Goal: Transaction & Acquisition: Purchase product/service

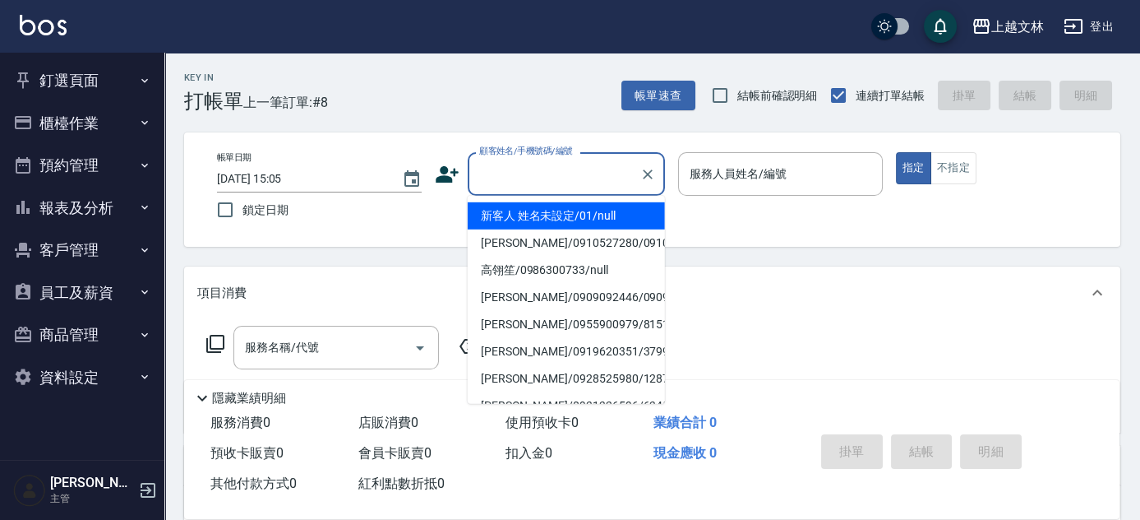
click at [485, 166] on input "顧客姓名/手機號碼/編號" at bounding box center [554, 173] width 158 height 29
click at [498, 213] on li "新客人 姓名未設定/01/null" at bounding box center [566, 215] width 197 height 27
type input "新客人 姓名未設定/01/null"
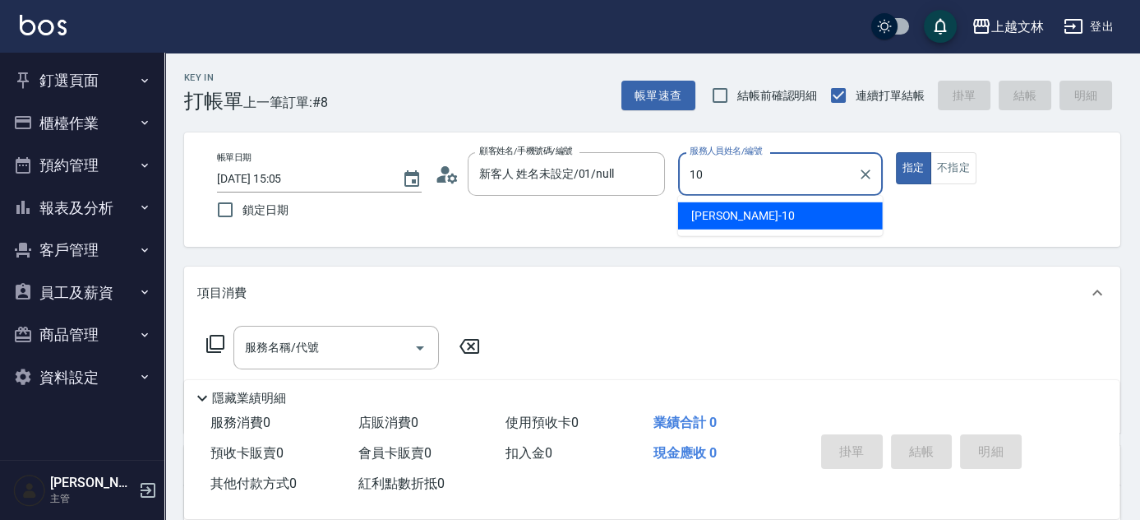
click at [713, 217] on span "[PERSON_NAME] -10" at bounding box center [743, 215] width 104 height 17
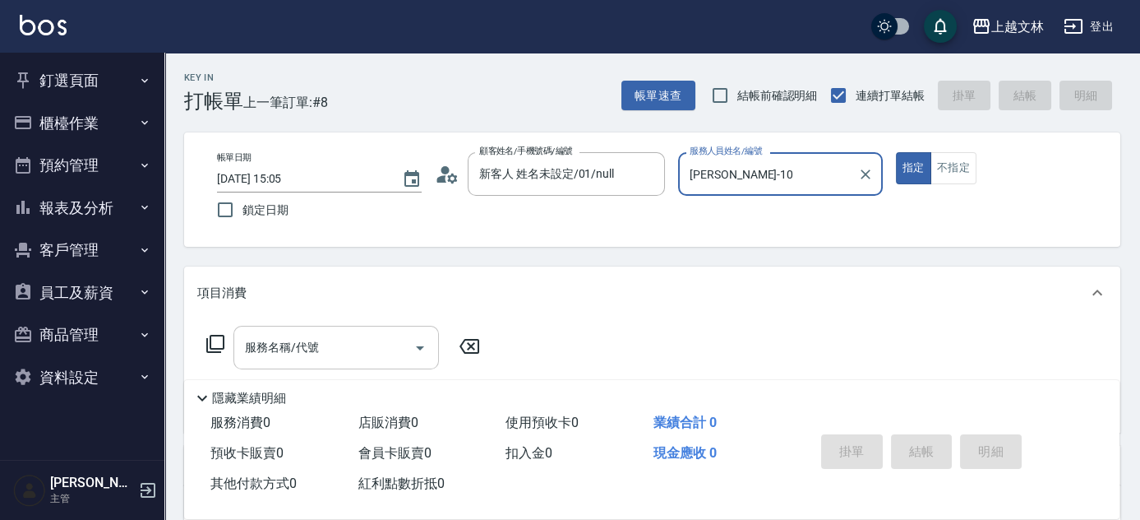
type input "[PERSON_NAME]-10"
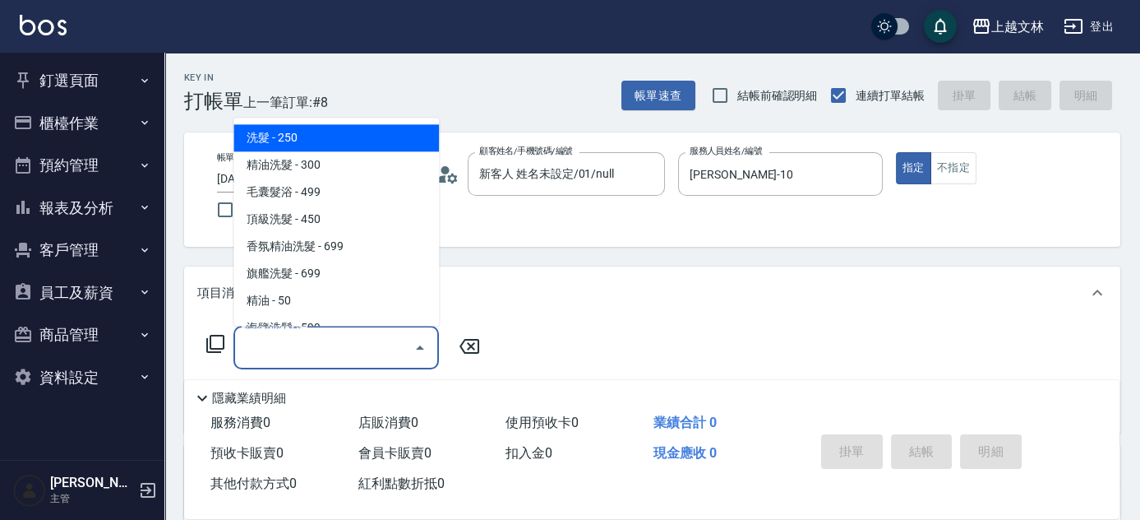
click at [330, 343] on input "服務名稱/代號" at bounding box center [324, 347] width 166 height 29
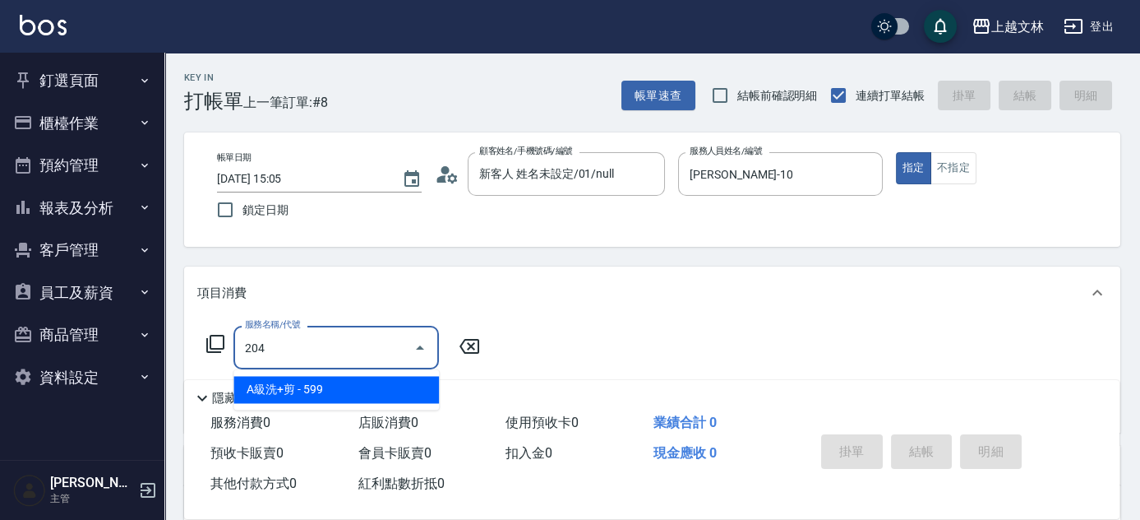
click at [340, 393] on span "A級洗+剪 - 599" at bounding box center [336, 389] width 206 height 27
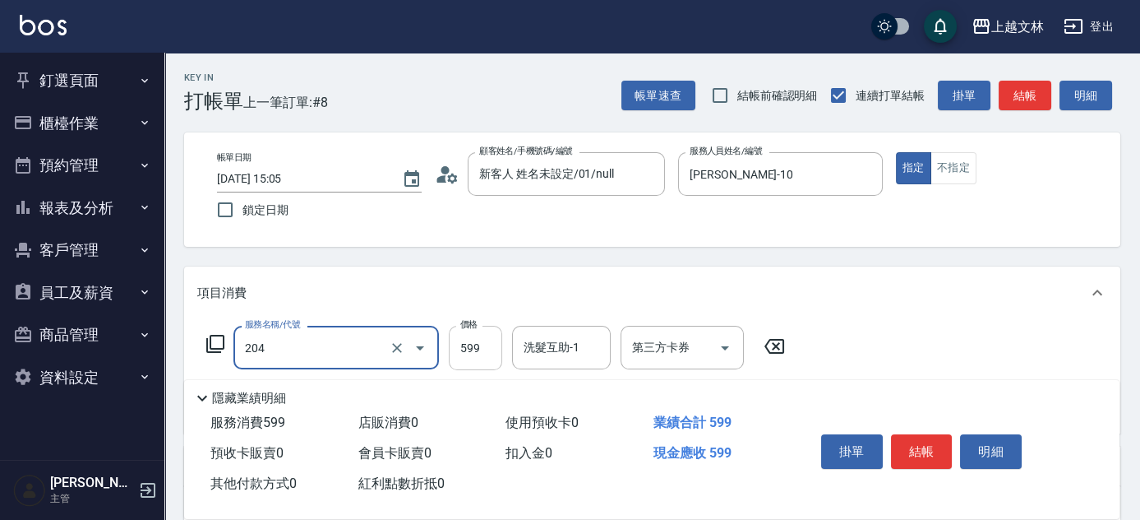
type input "A級洗+剪(204)"
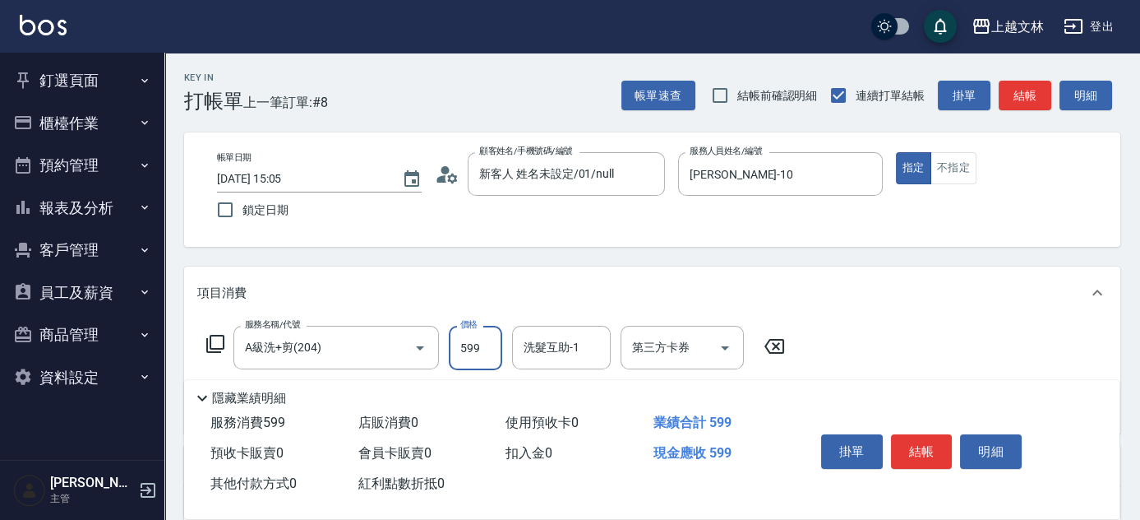
click at [459, 349] on input "599" at bounding box center [475, 348] width 53 height 44
type input "600"
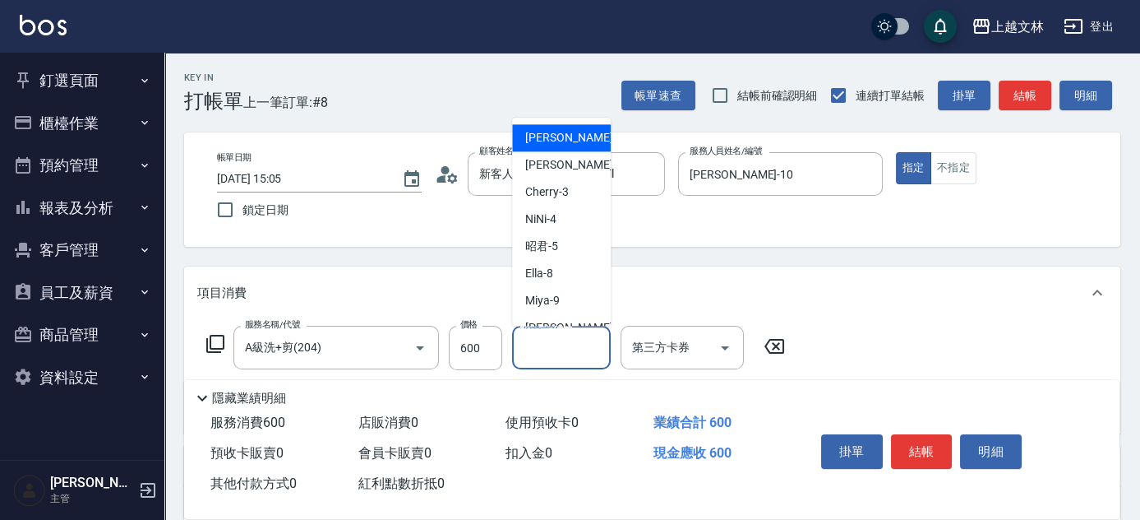
click at [528, 353] on input "洗髮互助-1" at bounding box center [562, 347] width 84 height 29
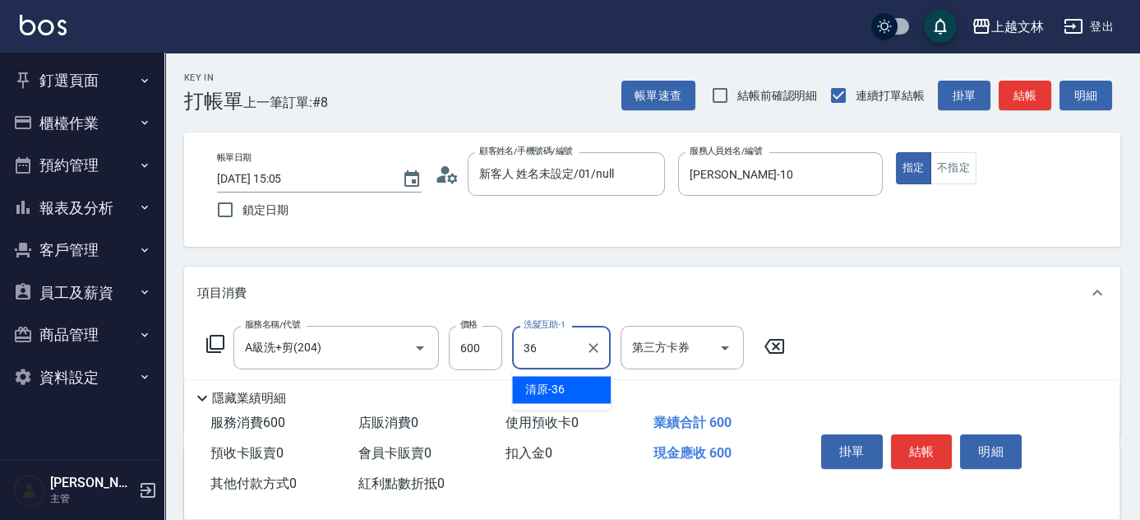
click at [535, 383] on span "清原 -36" at bounding box center [544, 389] width 39 height 17
type input "清原-36"
click at [925, 442] on button "結帳" at bounding box center [922, 451] width 62 height 35
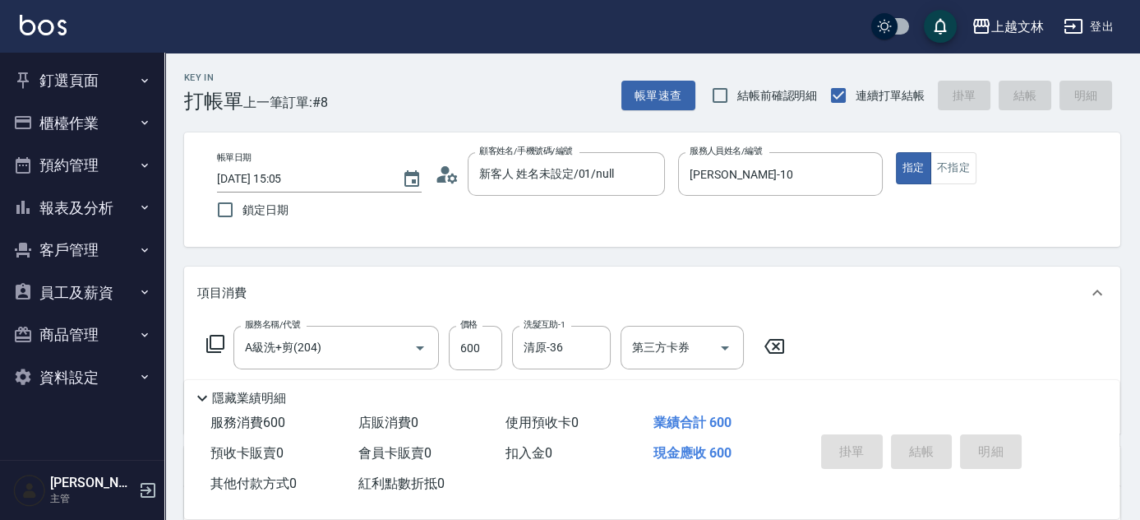
type input "[DATE] 15:48"
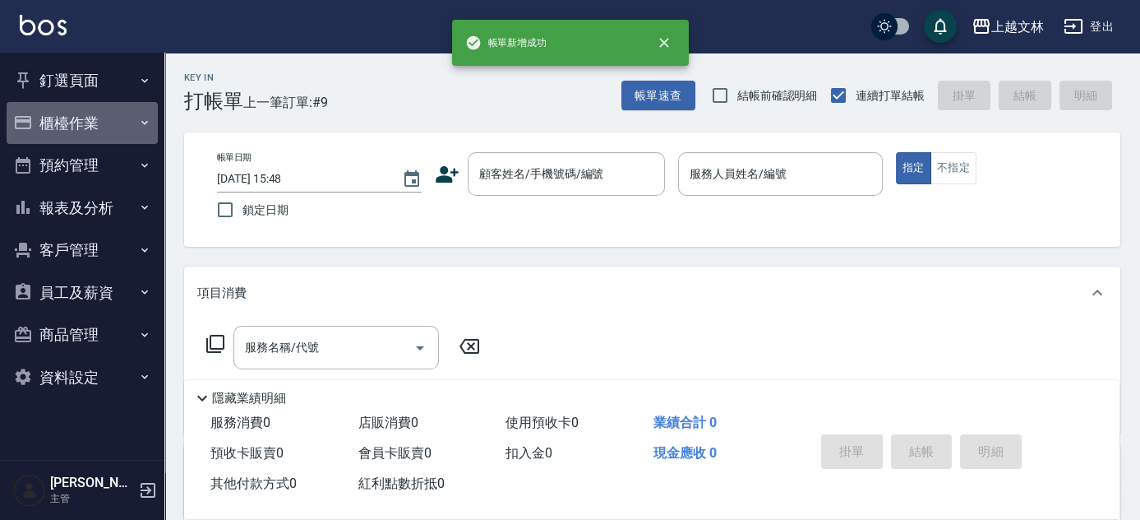
click at [62, 122] on button "櫃檯作業" at bounding box center [82, 123] width 151 height 43
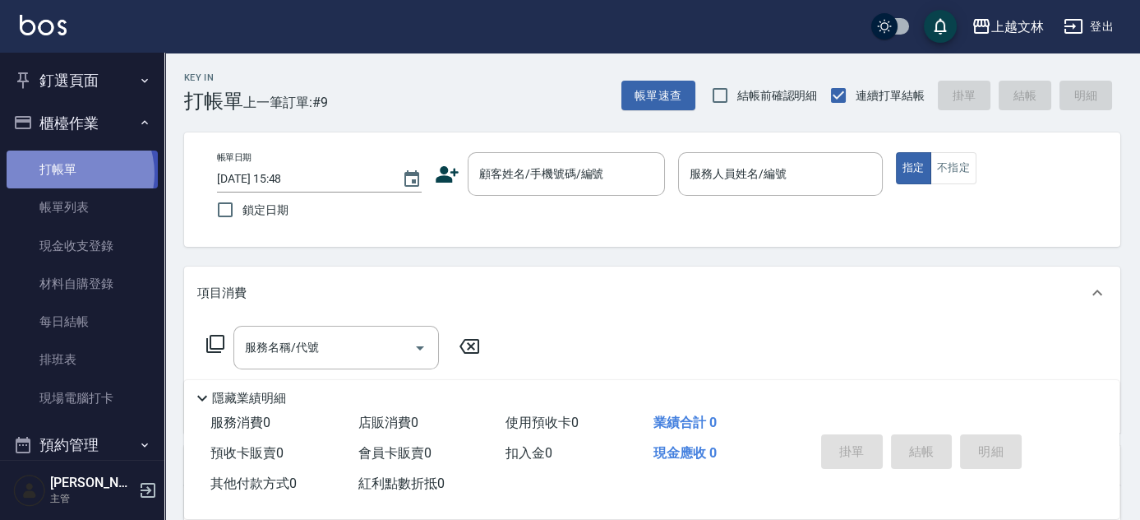
click at [70, 173] on link "打帳單" at bounding box center [82, 169] width 151 height 38
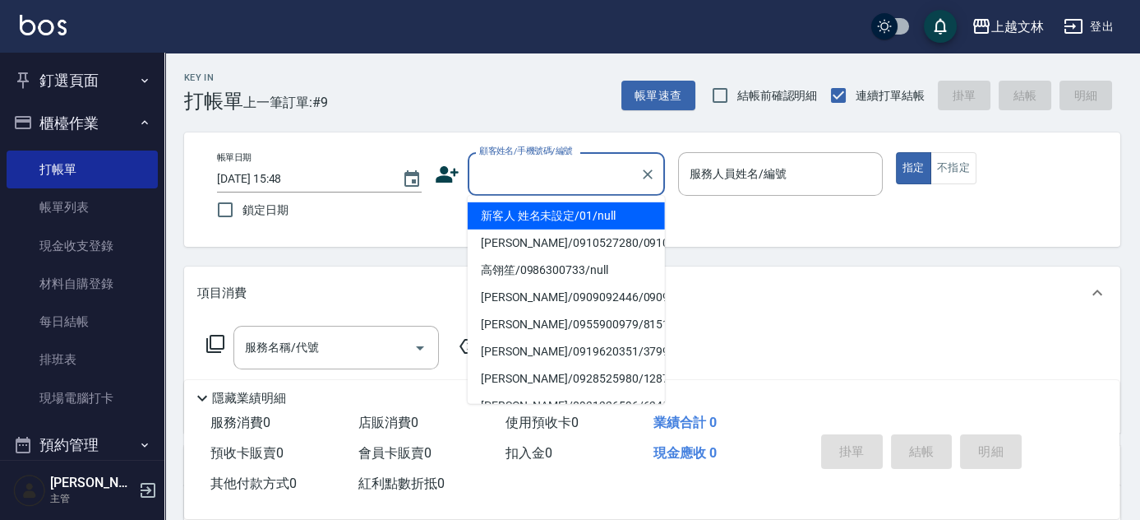
click at [567, 175] on input "顧客姓名/手機號碼/編號" at bounding box center [554, 173] width 158 height 29
click at [566, 220] on li "新客人 姓名未設定/01/null" at bounding box center [566, 215] width 197 height 27
type input "新客人 姓名未設定/01/null"
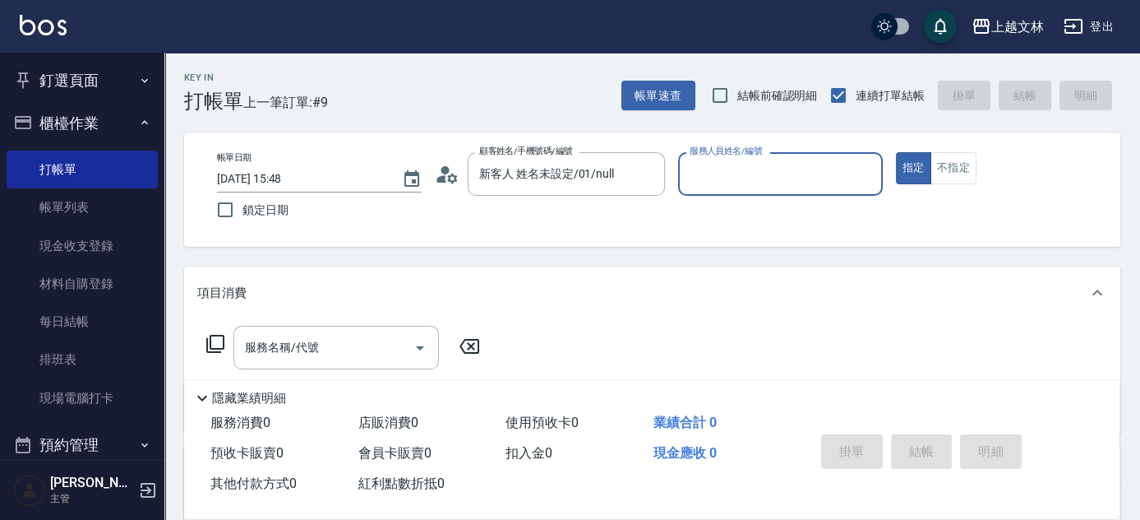
click at [718, 179] on input "服務人員姓名/編號" at bounding box center [781, 173] width 190 height 29
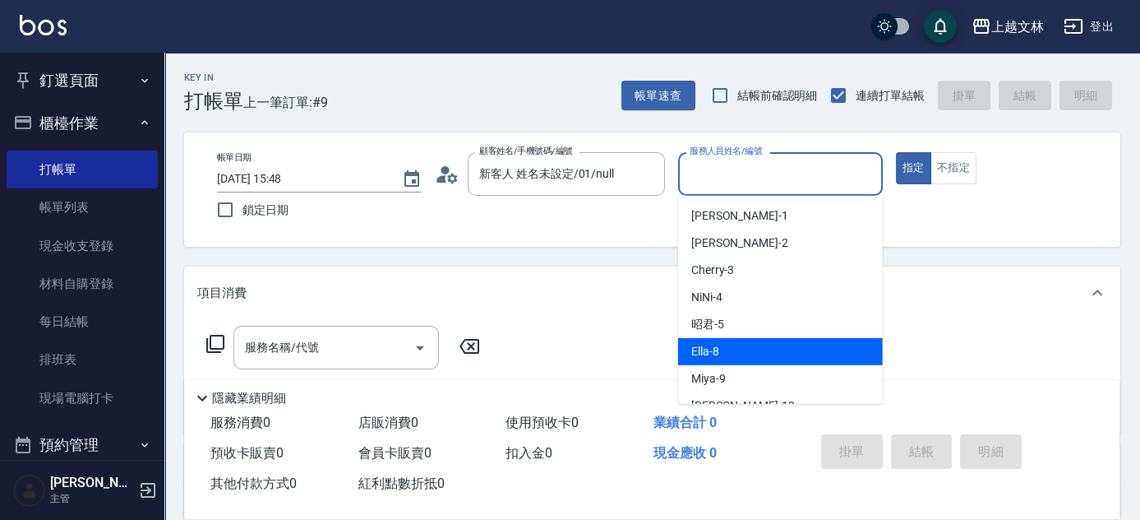
click at [710, 343] on span "Ella -8" at bounding box center [705, 351] width 28 height 17
type input "Ella-8"
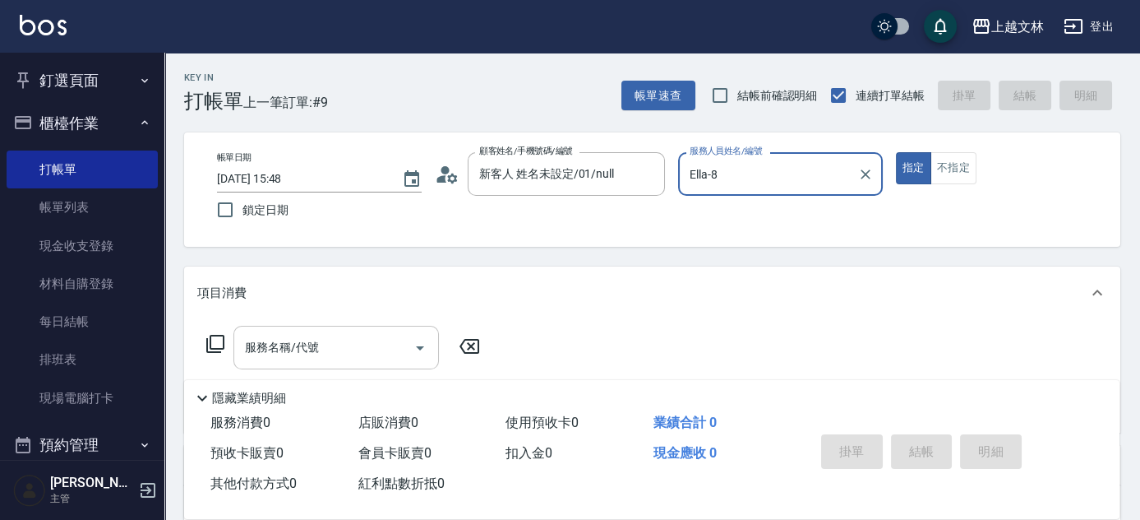
click at [372, 340] on input "服務名稱/代號" at bounding box center [324, 347] width 166 height 29
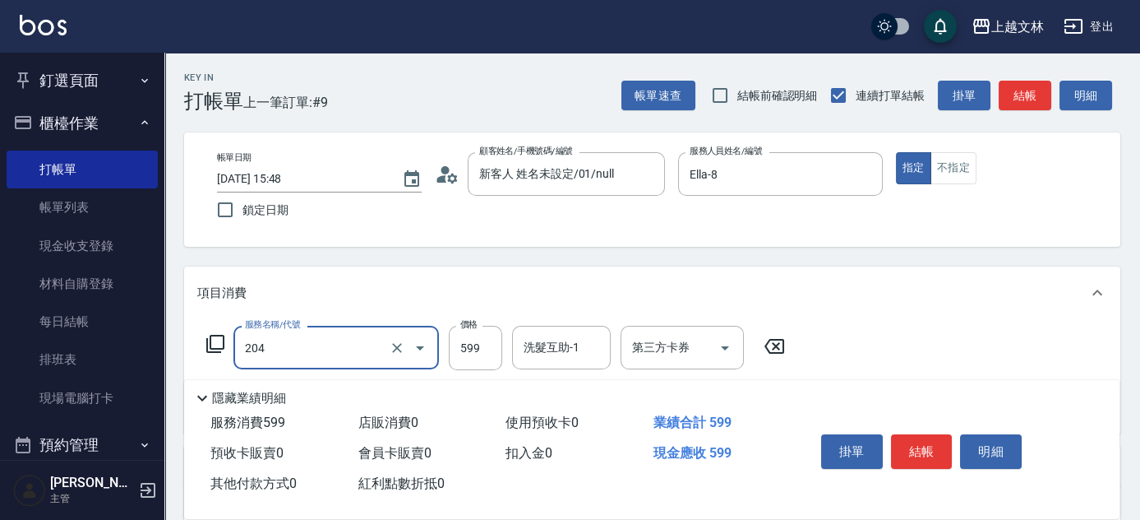
type input "A級洗+剪(204)"
type input "950"
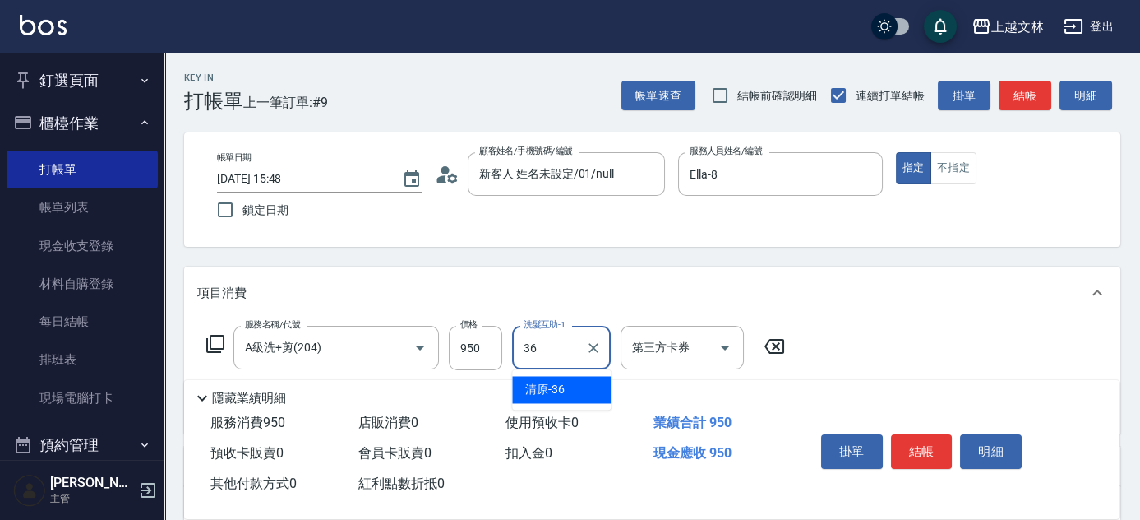
click at [531, 395] on span "清原 -36" at bounding box center [544, 389] width 39 height 17
type input "清原-36"
click at [921, 161] on button "指定" at bounding box center [913, 168] width 35 height 32
click at [1016, 93] on button "結帳" at bounding box center [1025, 96] width 53 height 30
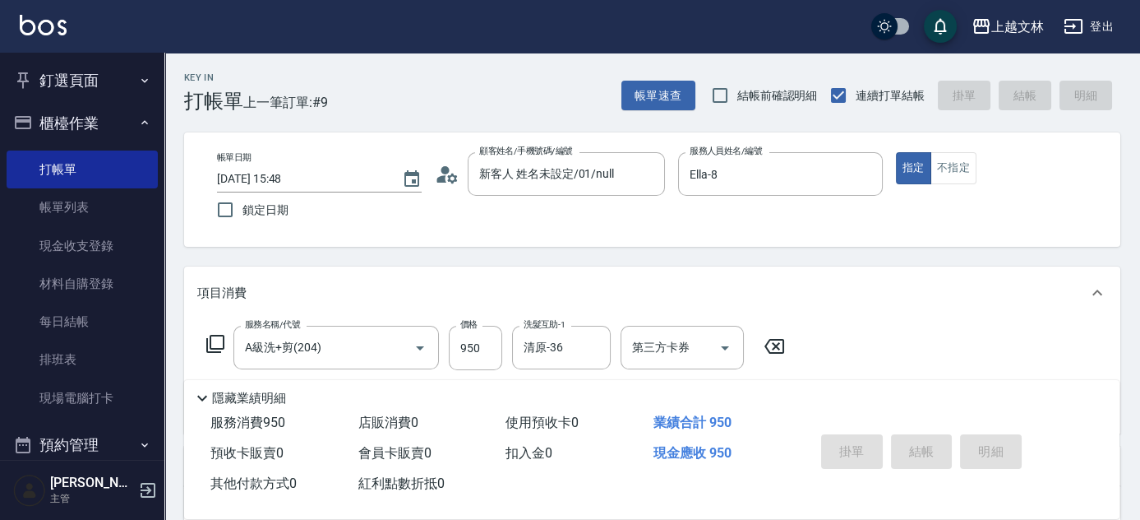
type input "[DATE] 16:03"
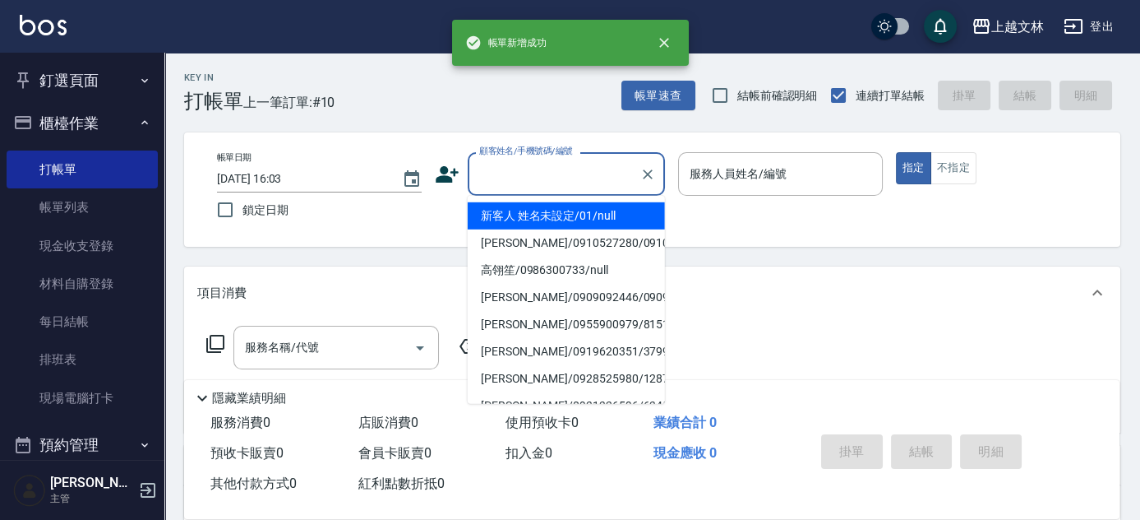
click at [559, 179] on input "顧客姓名/手機號碼/編號" at bounding box center [554, 173] width 158 height 29
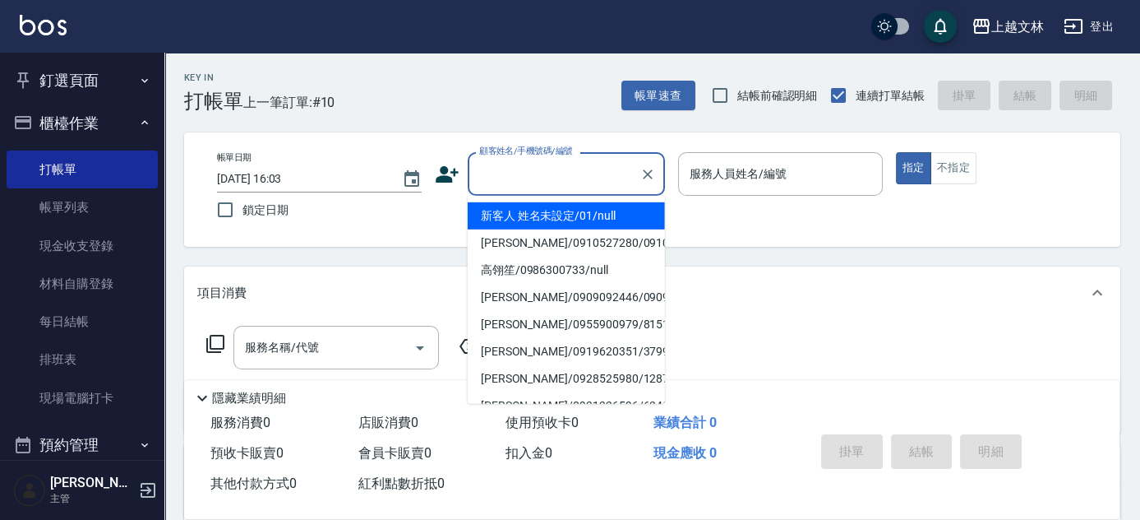
click at [559, 214] on li "新客人 姓名未設定/01/null" at bounding box center [566, 215] width 197 height 27
type input "新客人 姓名未設定/01/null"
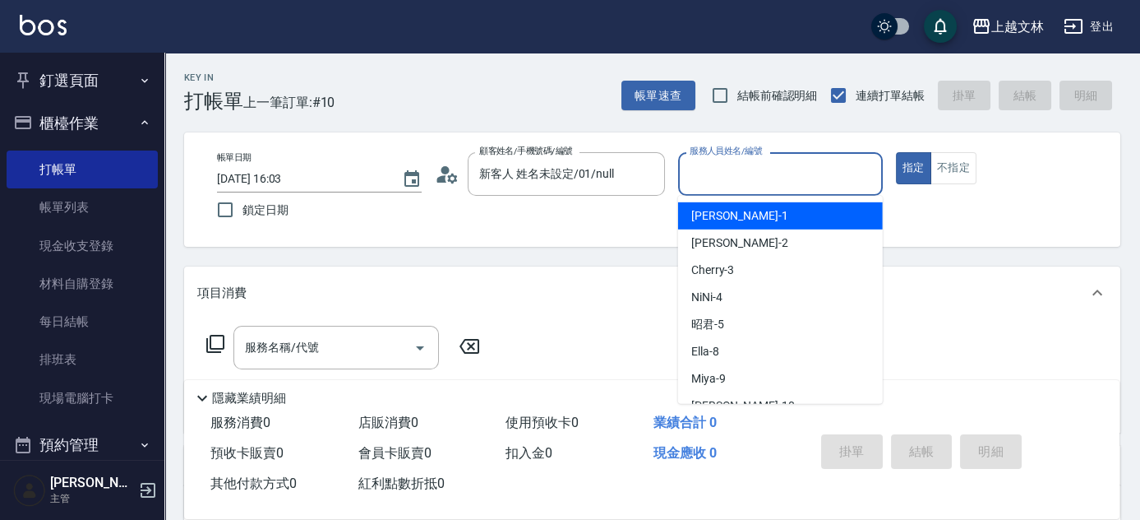
drag, startPoint x: 716, startPoint y: 176, endPoint x: 709, endPoint y: 203, distance: 28.1
click at [713, 177] on input "服務人員姓名/編號" at bounding box center [781, 173] width 190 height 29
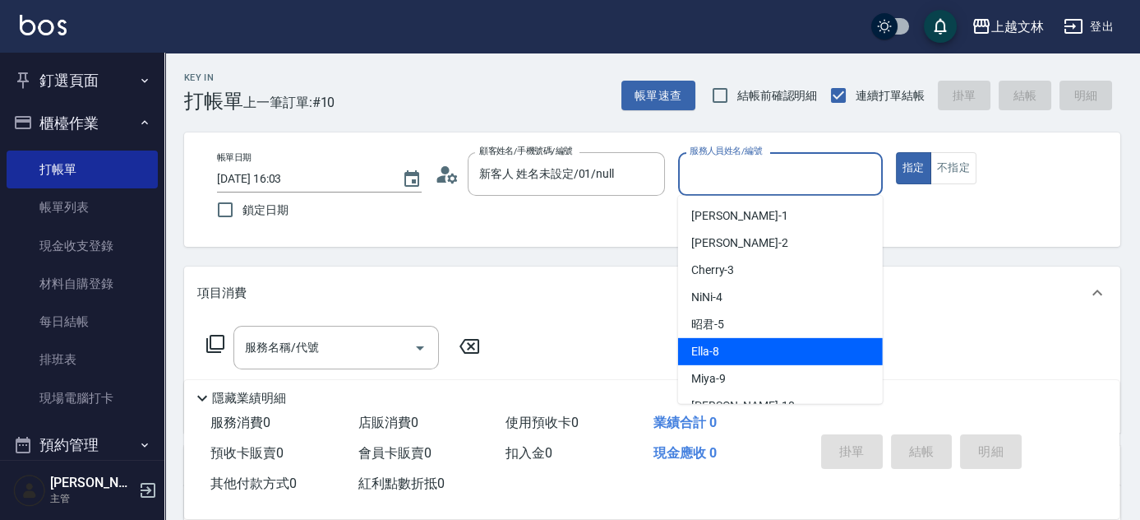
click at [724, 356] on div "Ella -8" at bounding box center [780, 351] width 205 height 27
type input "Ella-8"
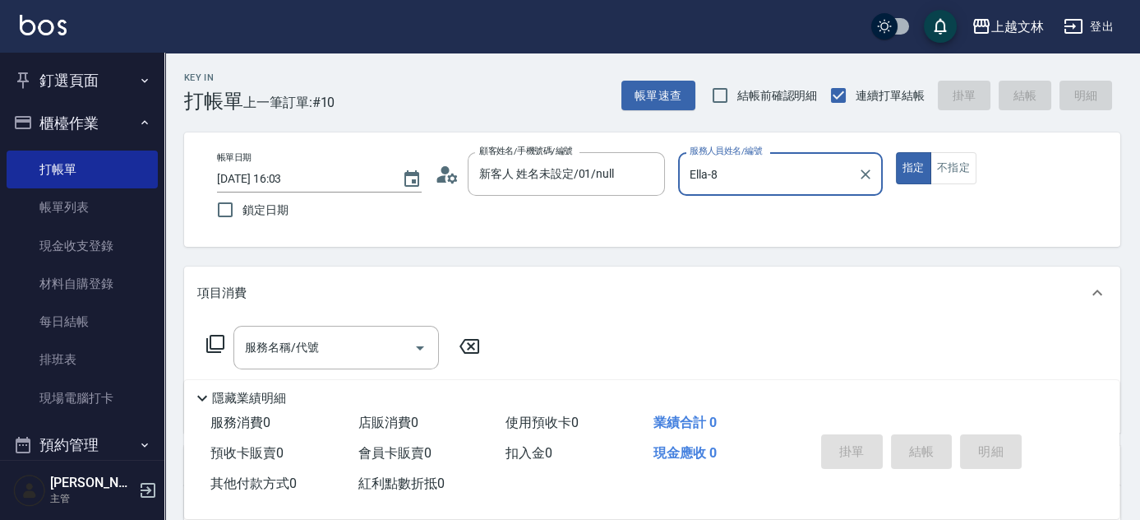
click at [298, 344] on div "服務名稱/代號 服務名稱/代號" at bounding box center [336, 348] width 206 height 44
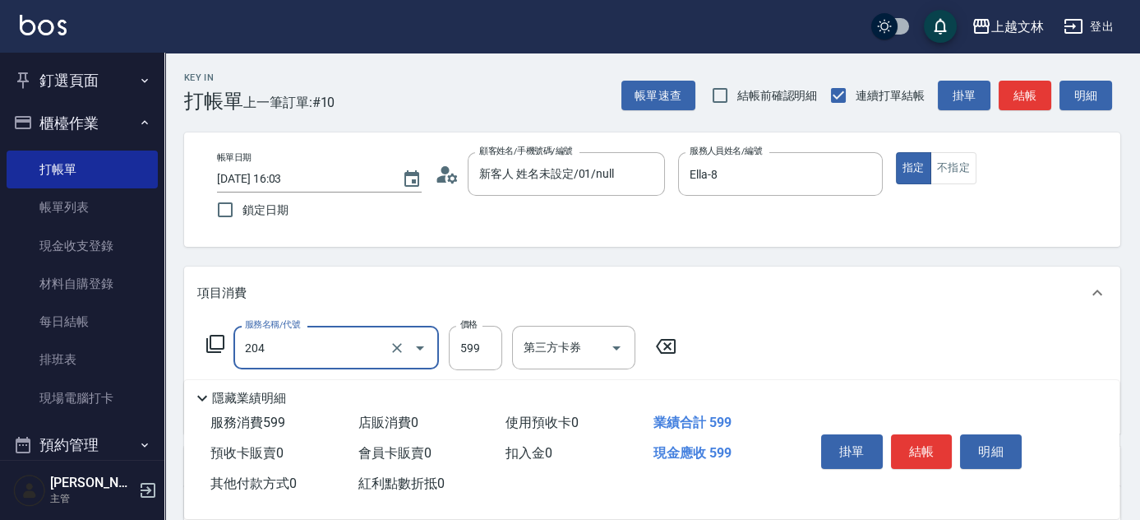
type input "A級洗+剪(204)"
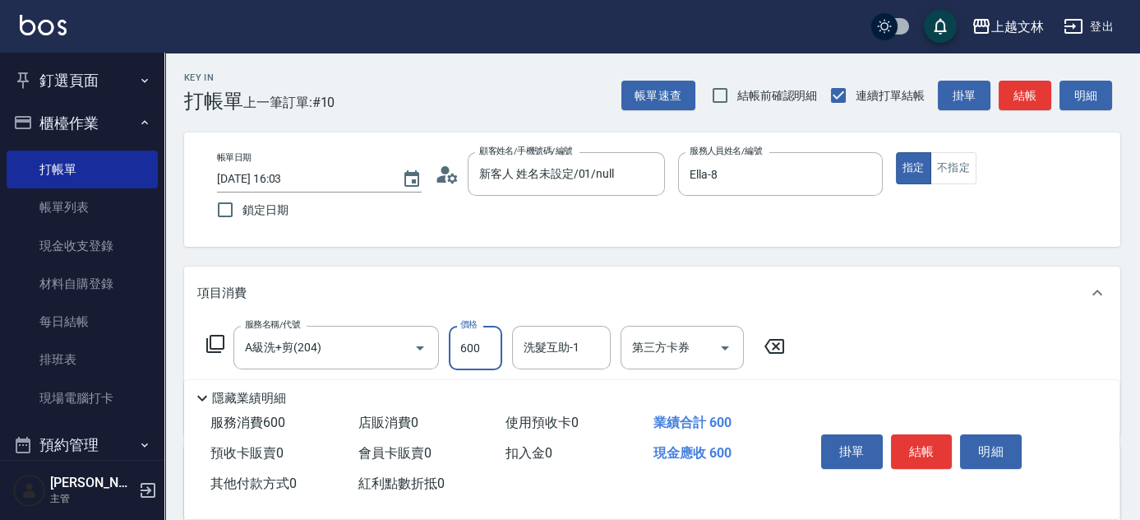
type input "600"
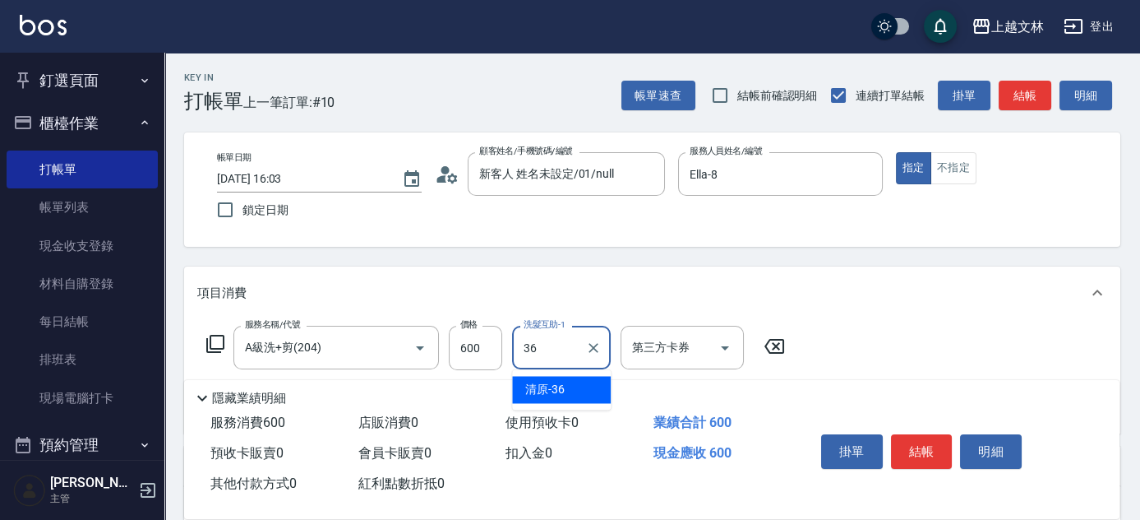
type input "清原-36"
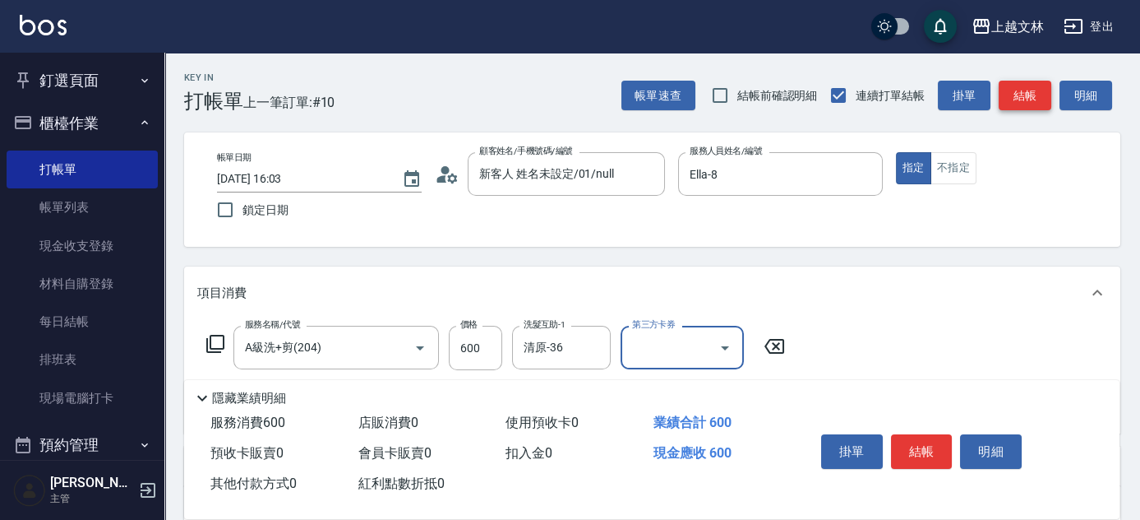
click at [1028, 101] on button "結帳" at bounding box center [1025, 96] width 53 height 30
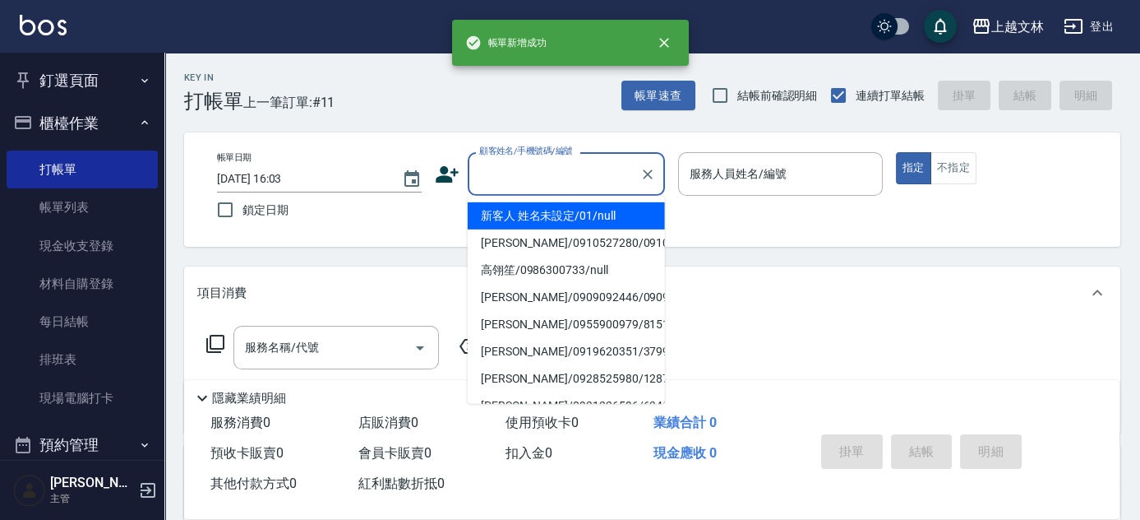
click at [576, 173] on input "顧客姓名/手機號碼/編號" at bounding box center [554, 173] width 158 height 29
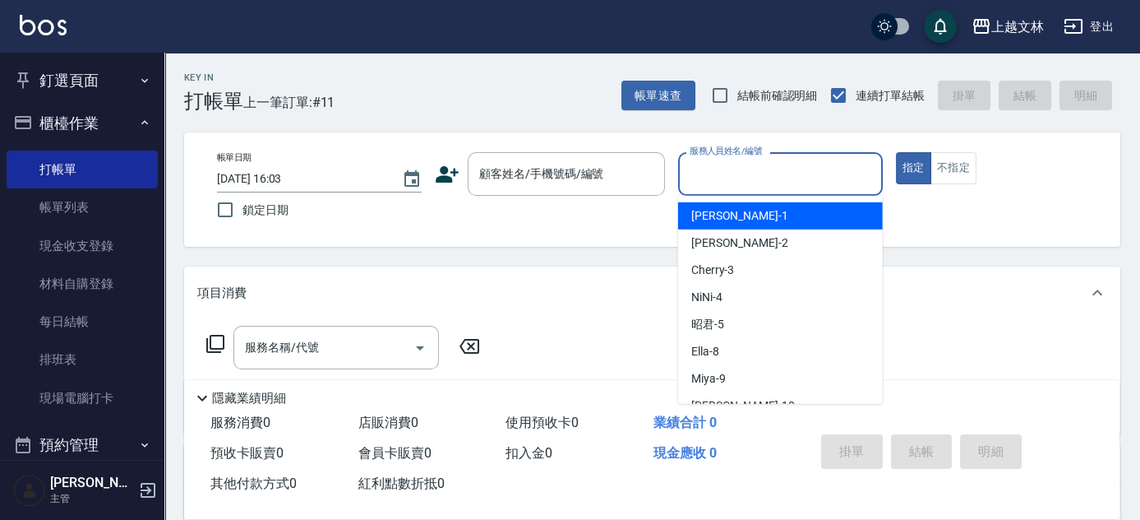
click at [729, 174] on input "服務人員姓名/編號" at bounding box center [781, 173] width 190 height 29
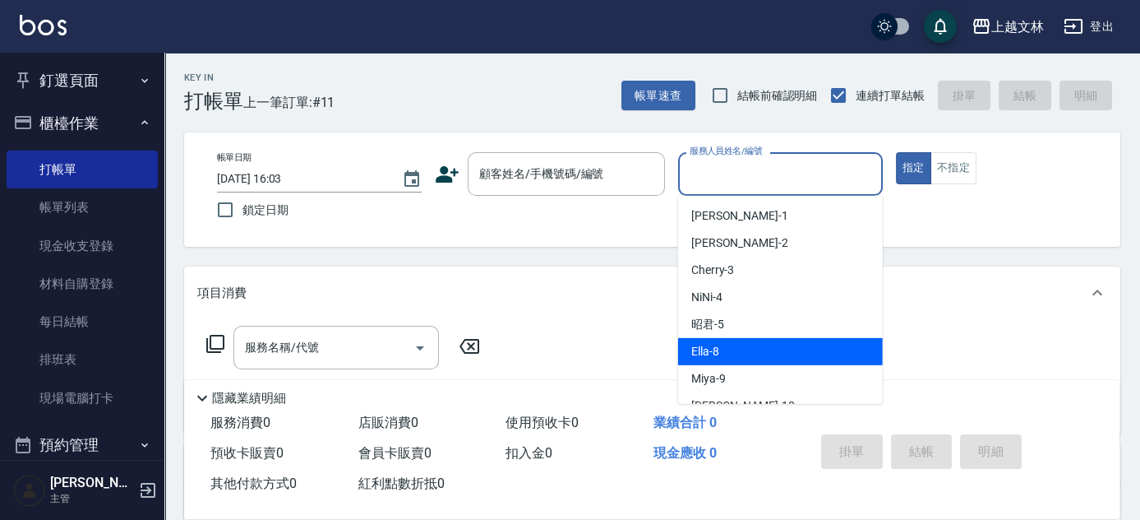
click at [737, 347] on div "Ella -8" at bounding box center [780, 351] width 205 height 27
type input "Ella-8"
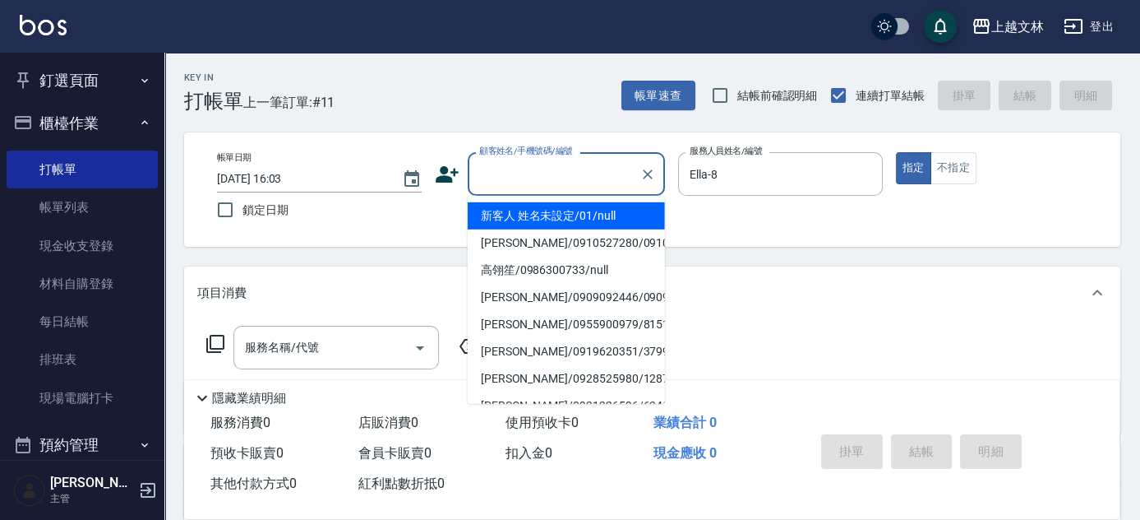
click at [566, 171] on input "顧客姓名/手機號碼/編號" at bounding box center [554, 173] width 158 height 29
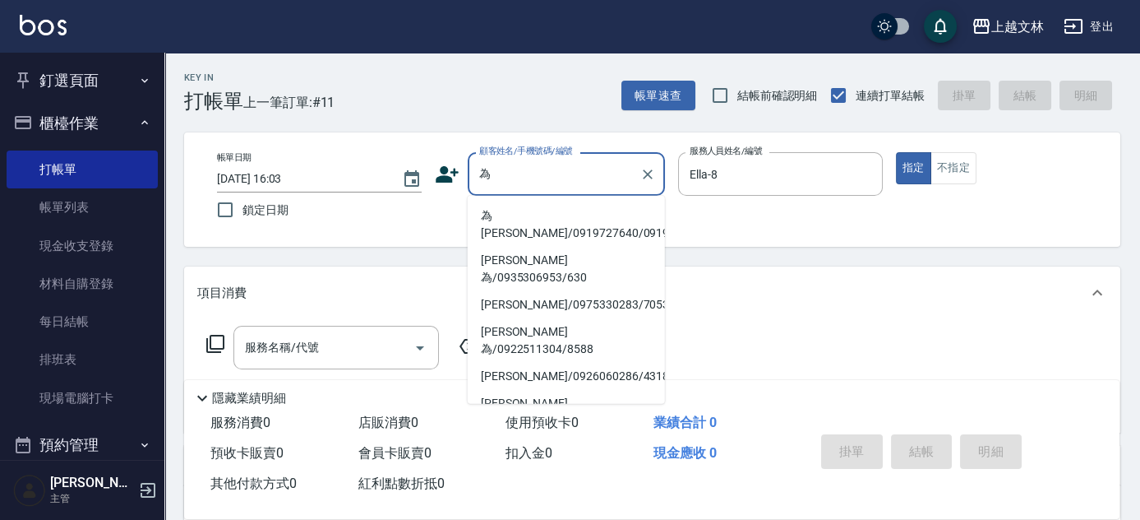
type input "維"
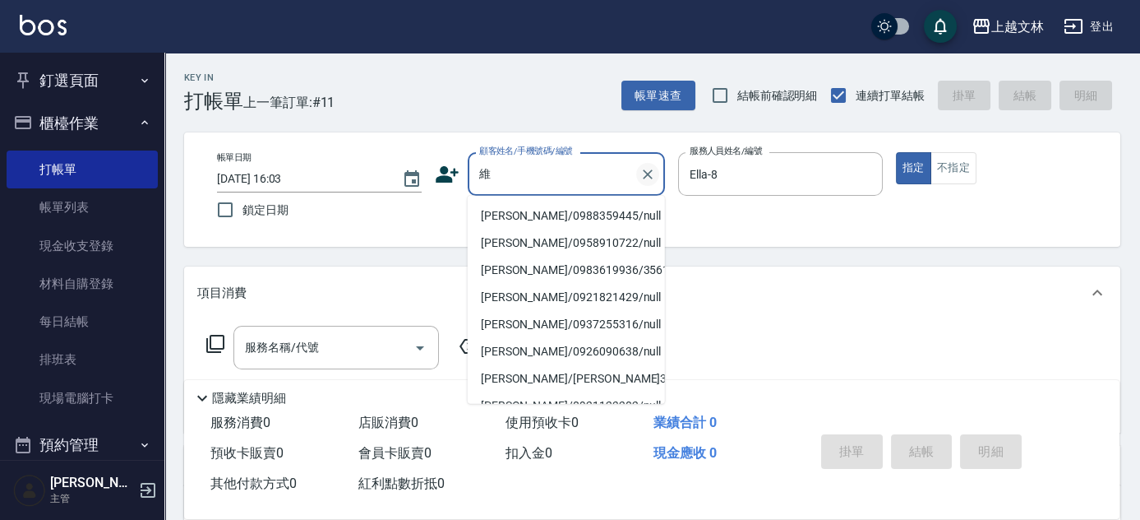
type input "為"
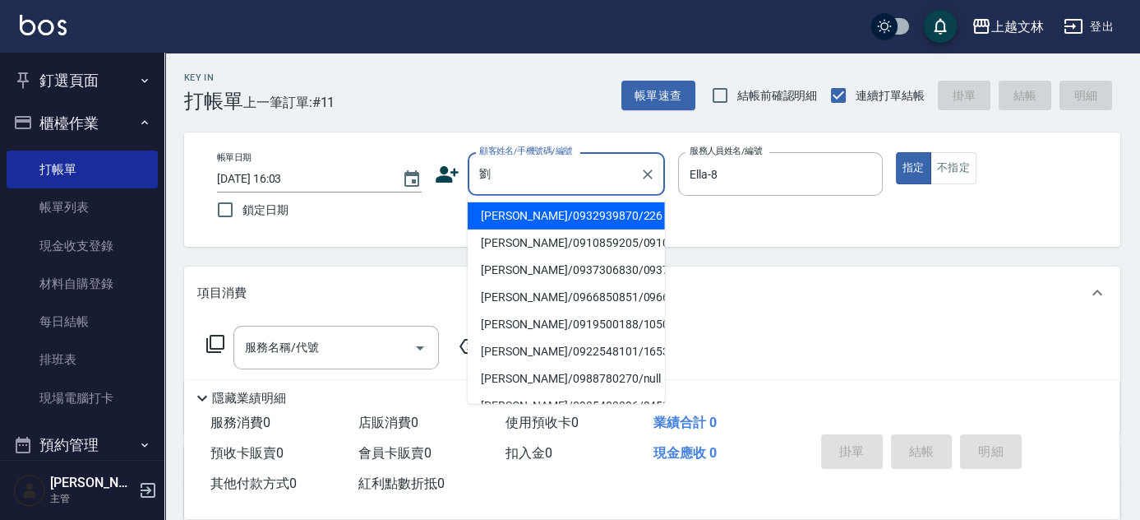
click at [616, 218] on li "[PERSON_NAME]/0932939870/226" at bounding box center [566, 215] width 197 height 27
type input "[PERSON_NAME]/0932939870/226"
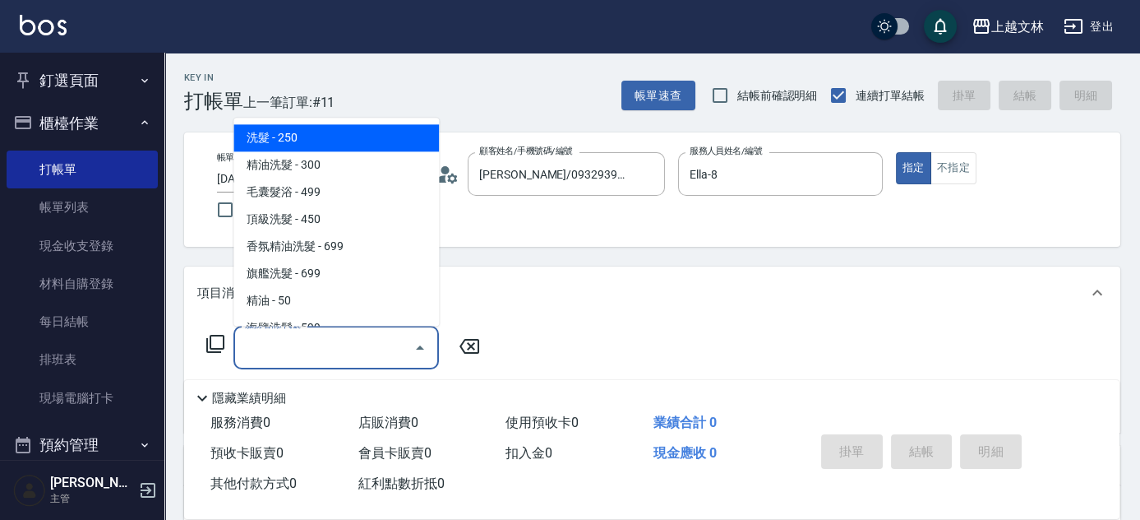
click at [285, 347] on input "服務名稱/代號" at bounding box center [324, 347] width 166 height 29
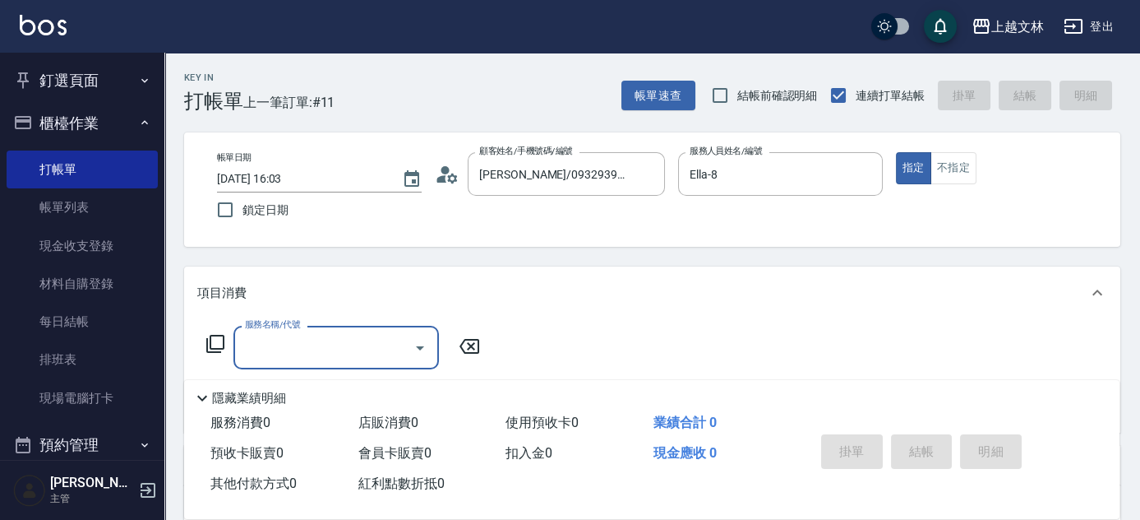
click at [289, 345] on input "服務名稱/代號" at bounding box center [324, 347] width 166 height 29
click at [219, 337] on icon at bounding box center [216, 344] width 20 height 20
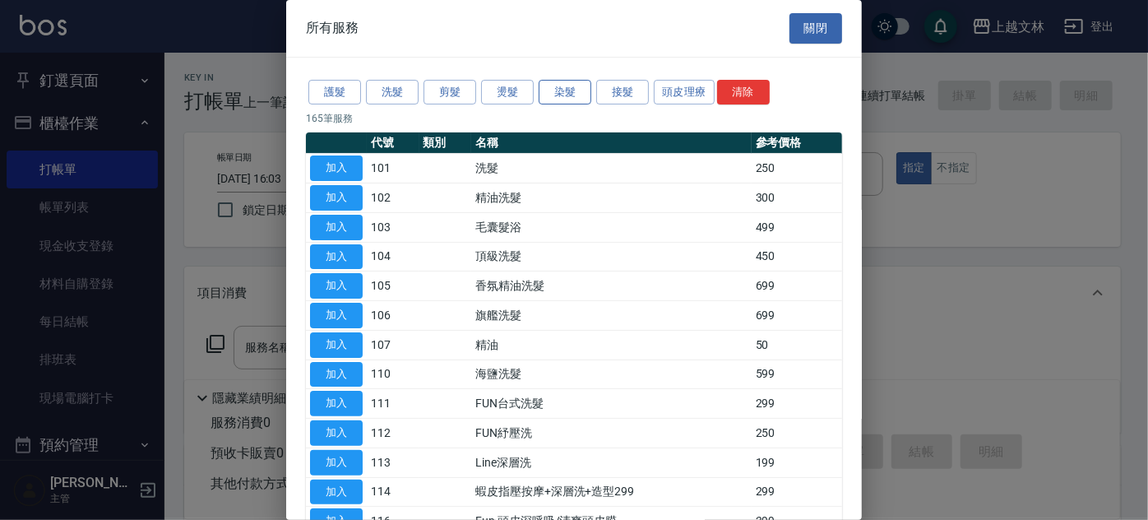
click at [570, 89] on button "染髮" at bounding box center [564, 92] width 53 height 25
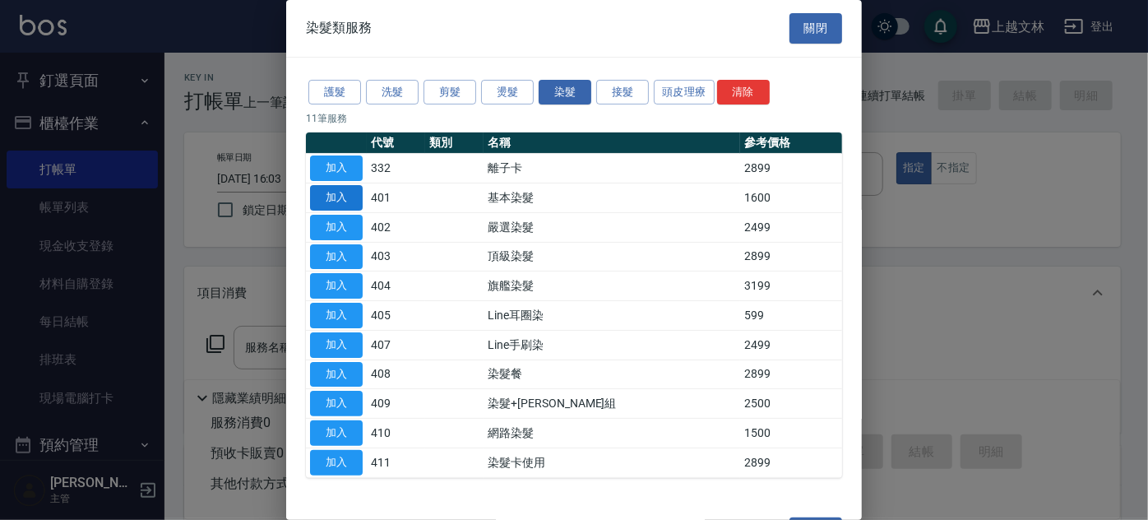
click at [338, 187] on button "加入" at bounding box center [336, 197] width 53 height 25
type input "基本染髮(401)"
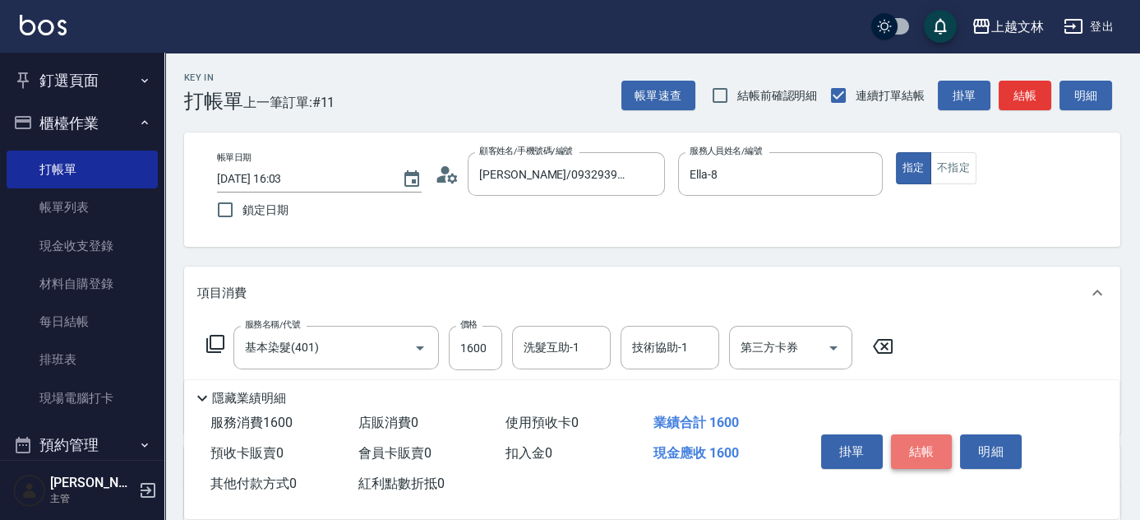
click at [909, 447] on button "結帳" at bounding box center [922, 451] width 62 height 35
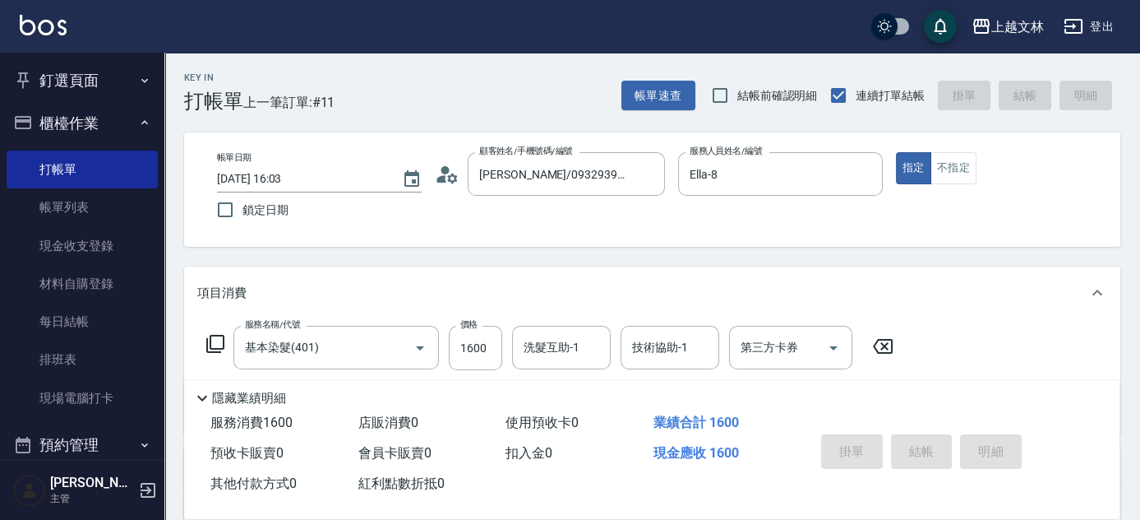
type input "[DATE] 16:05"
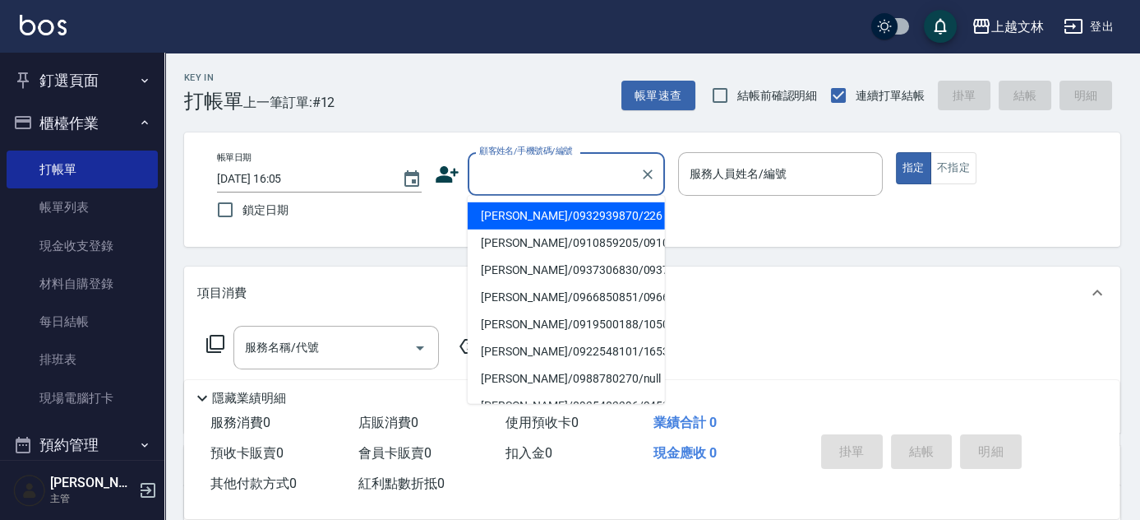
click at [547, 176] on input "顧客姓名/手機號碼/編號" at bounding box center [554, 173] width 158 height 29
click at [547, 182] on input "顧客姓名/手機號碼/編號" at bounding box center [554, 173] width 158 height 29
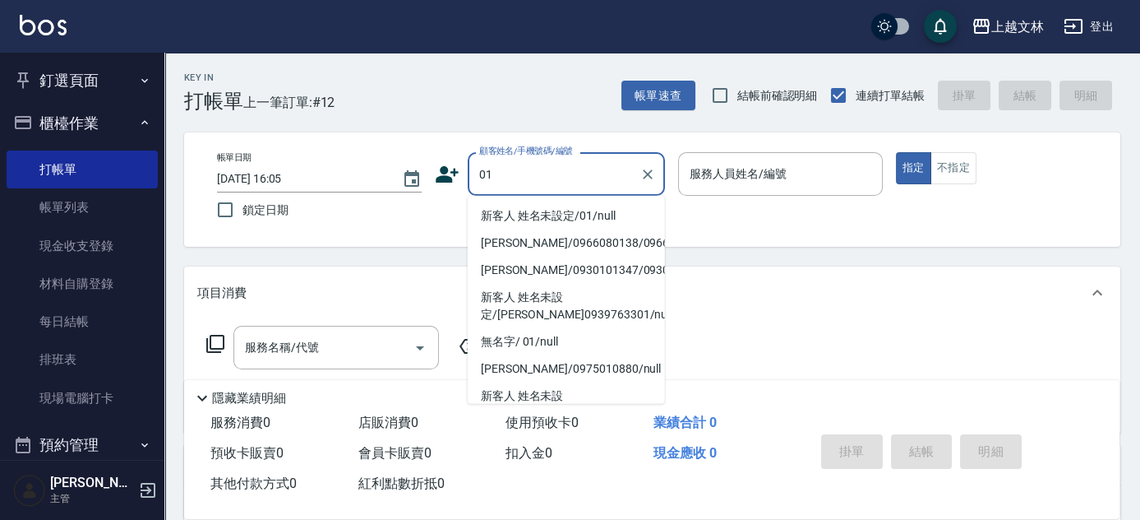
click at [518, 213] on li "新客人 姓名未設定/01/null" at bounding box center [566, 215] width 197 height 27
type input "新客人 姓名未設定/01/null"
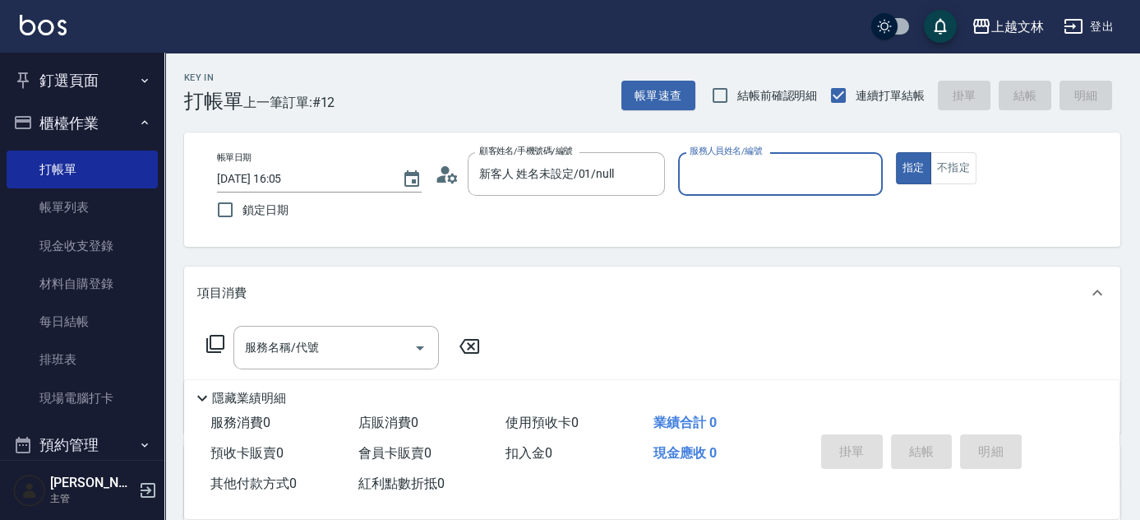
click at [704, 159] on input "服務人員姓名/編號" at bounding box center [781, 173] width 190 height 29
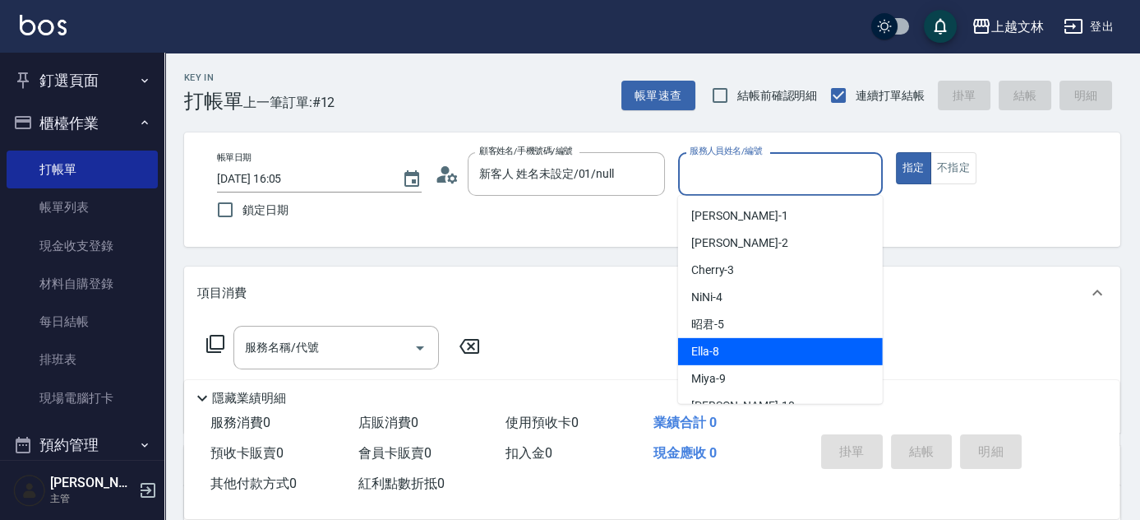
click at [736, 353] on div "Ella -8" at bounding box center [780, 351] width 205 height 27
type input "Ella-8"
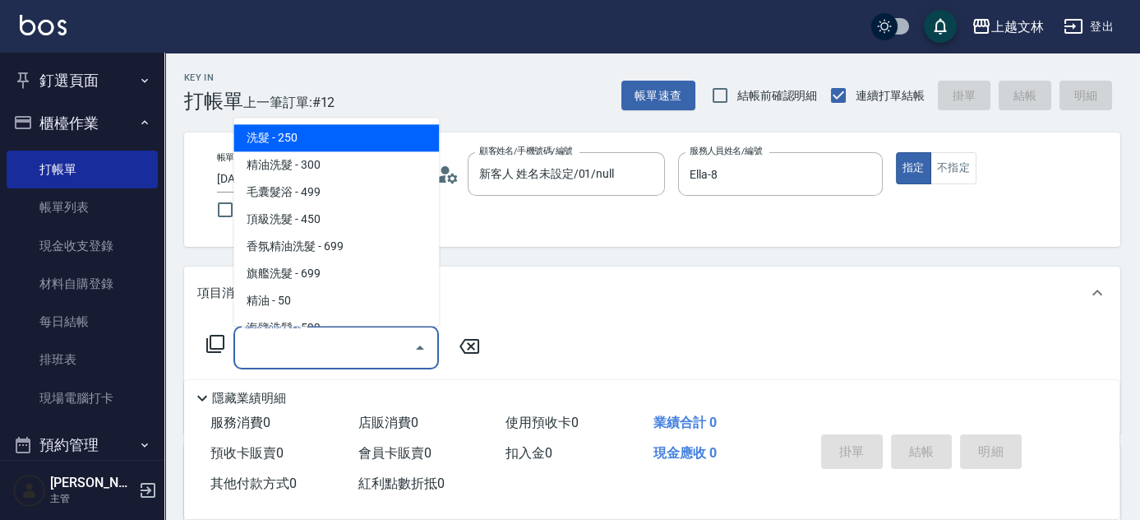
click at [275, 351] on div "服務名稱/代號 服務名稱/代號" at bounding box center [336, 348] width 206 height 44
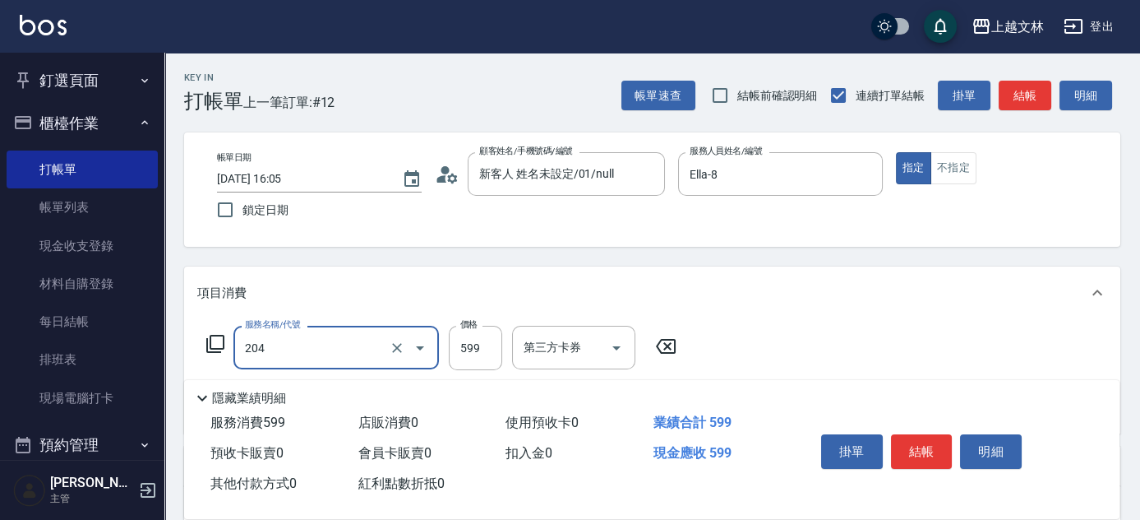
type input "A級洗+剪(204)"
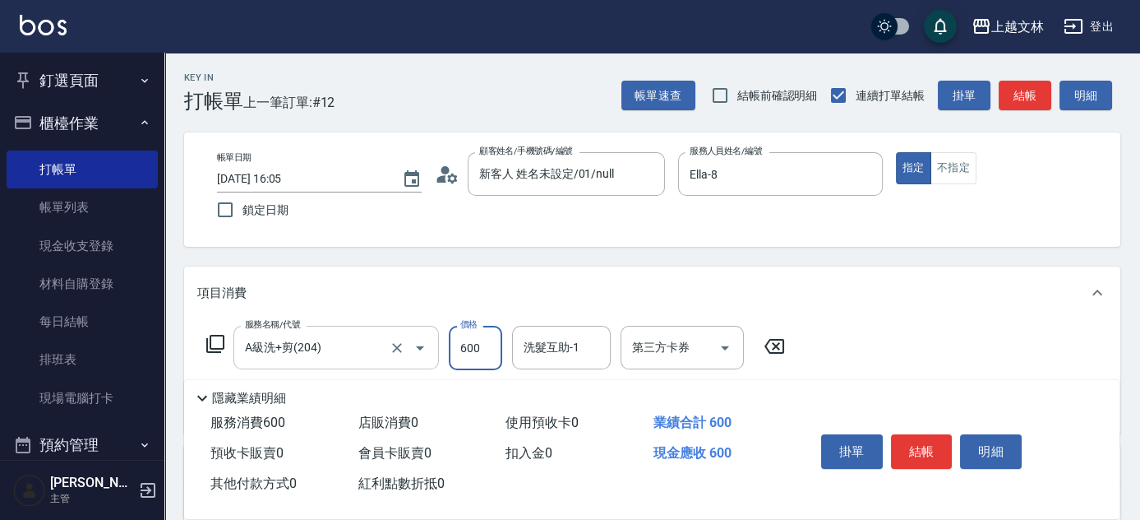
type input "600"
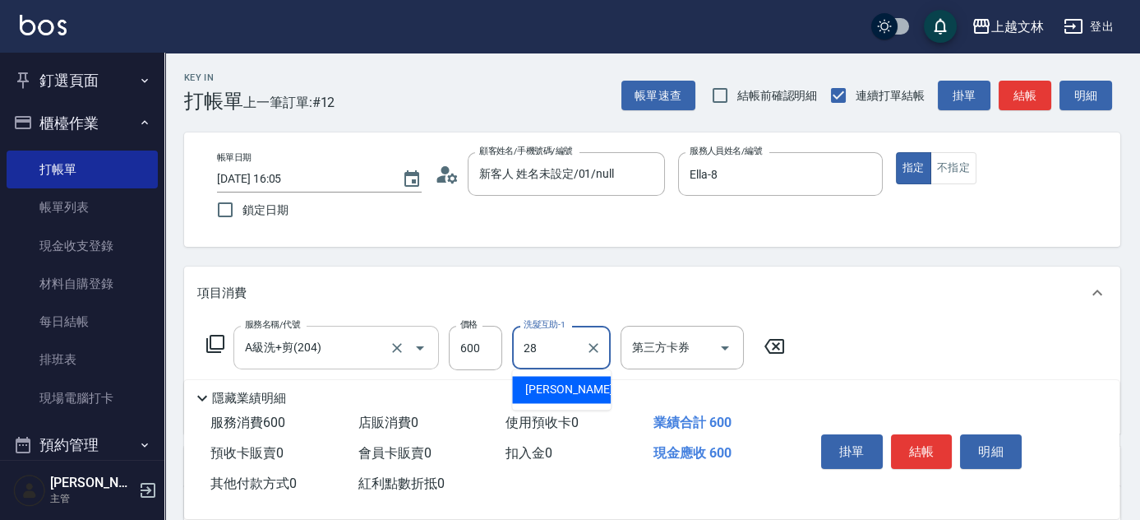
type input "[PERSON_NAME]-28"
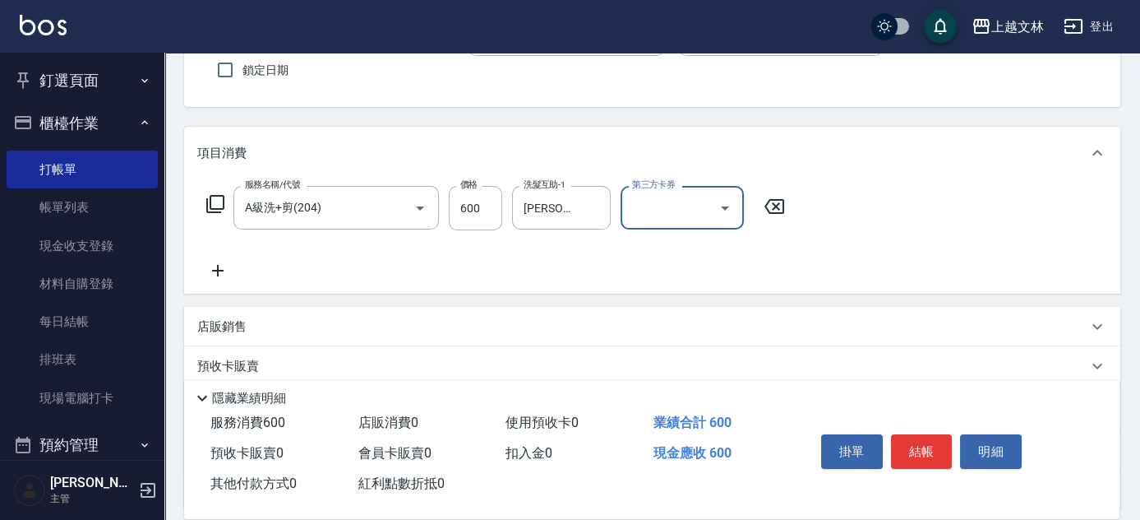
scroll to position [142, 0]
click at [547, 328] on div "店販銷售" at bounding box center [642, 324] width 890 height 17
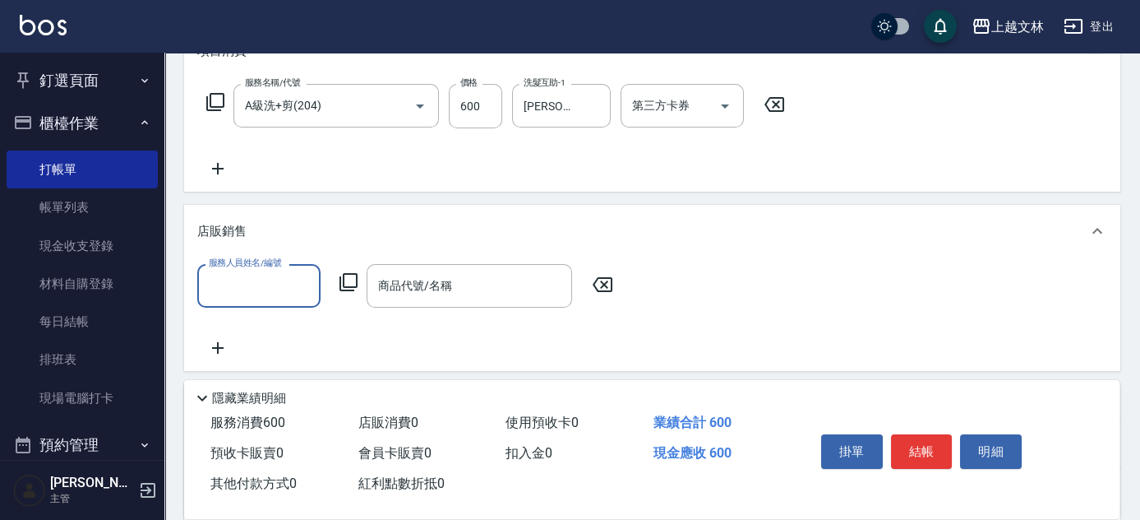
scroll to position [243, 0]
click at [257, 284] on input "服務人員姓名/編號" at bounding box center [259, 284] width 109 height 29
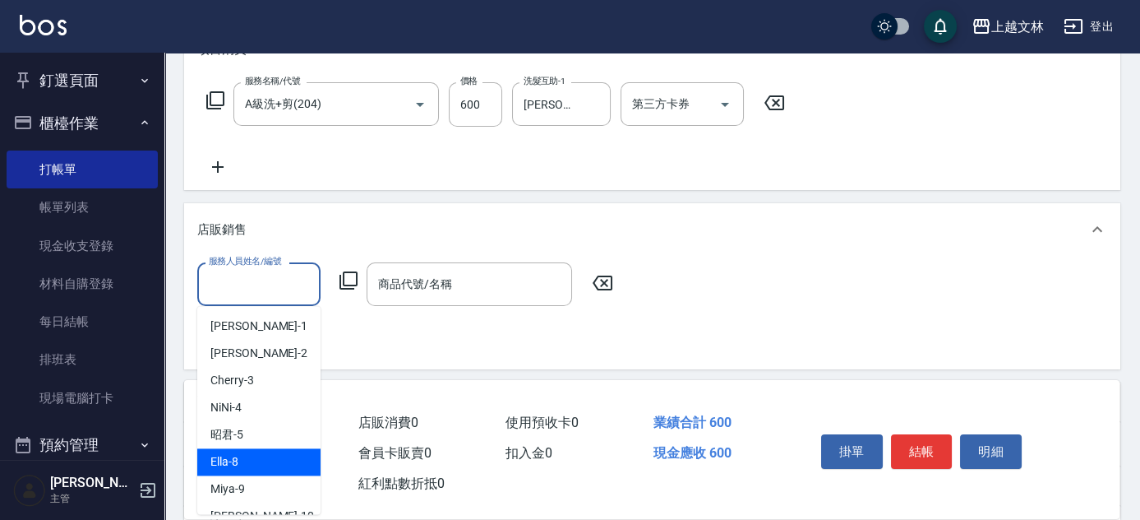
click at [240, 463] on div "Ella -8" at bounding box center [258, 461] width 123 height 27
type input "Ella-8"
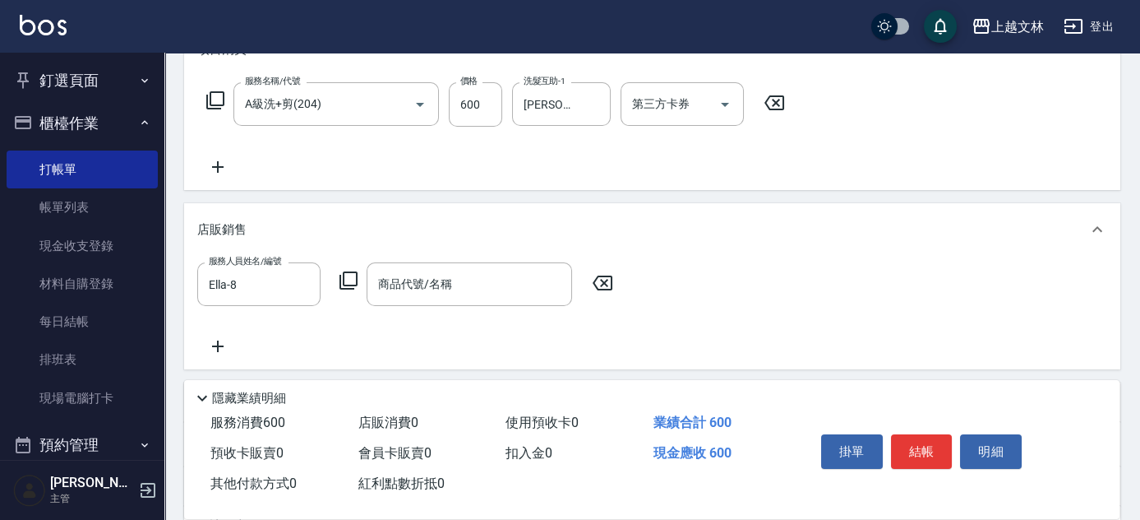
click at [346, 279] on icon at bounding box center [349, 280] width 20 height 20
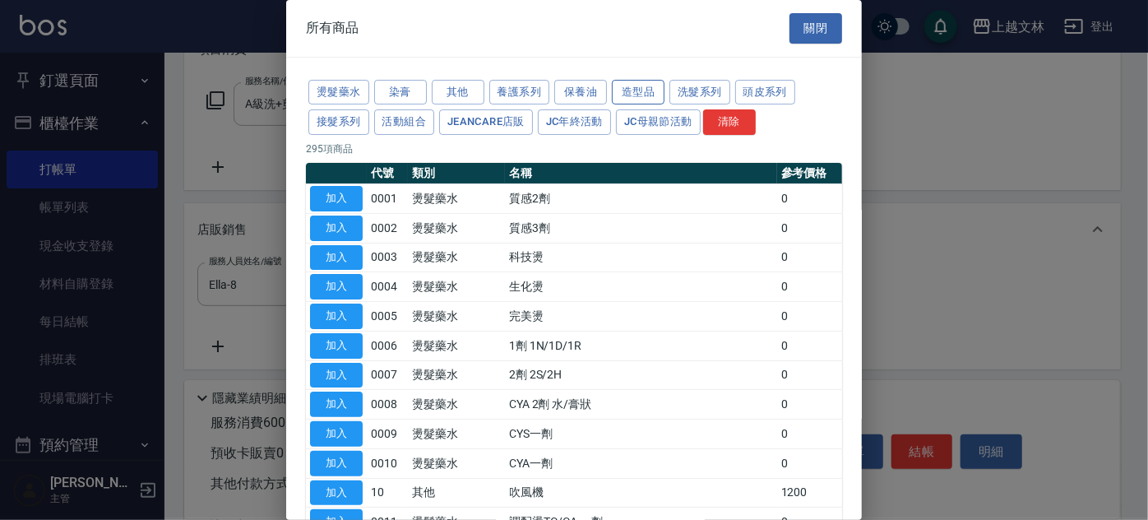
click at [644, 85] on button "造型品" at bounding box center [638, 92] width 53 height 25
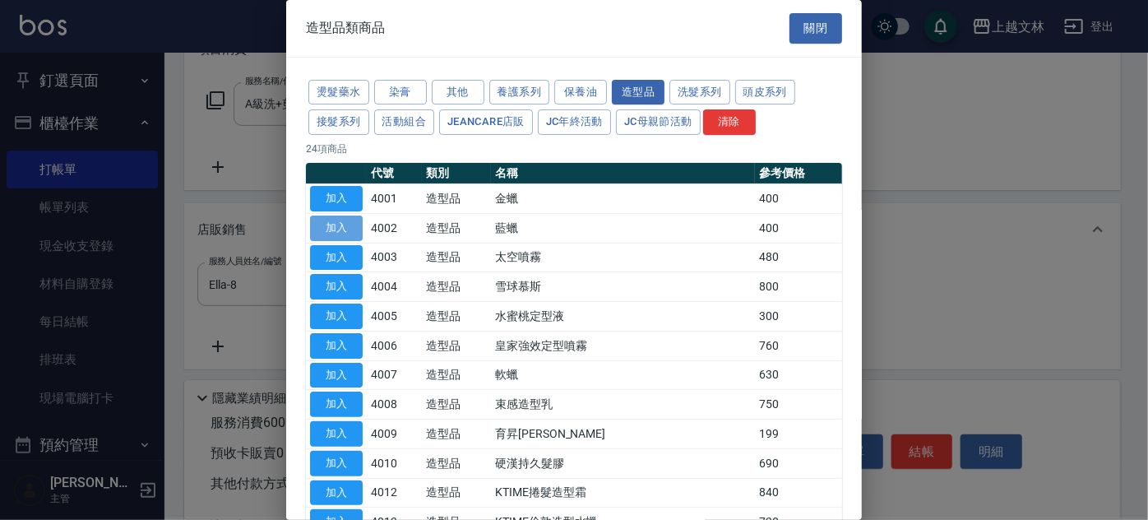
click at [359, 224] on button "加入" at bounding box center [336, 227] width 53 height 25
type input "藍蠟"
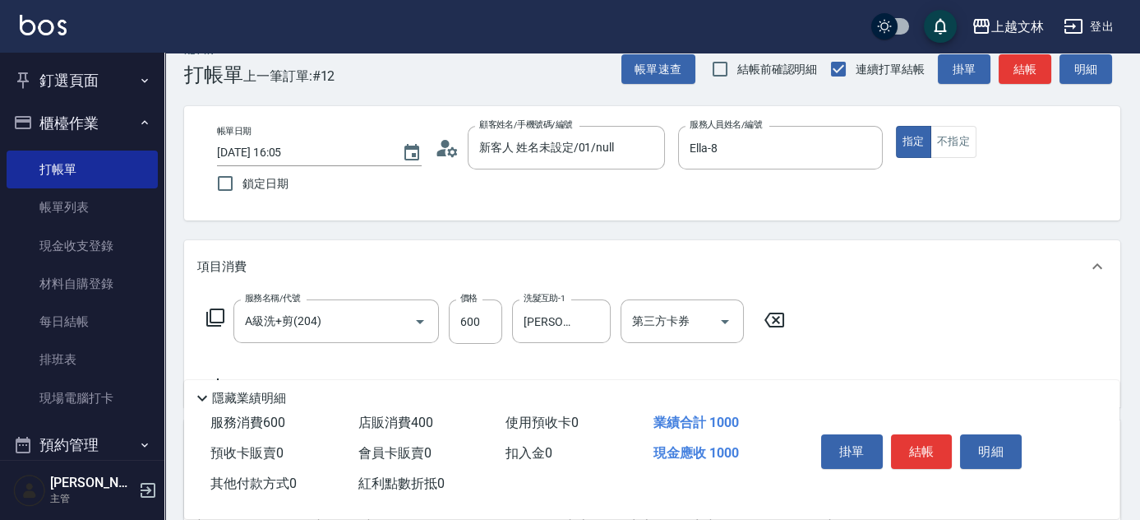
scroll to position [25, 0]
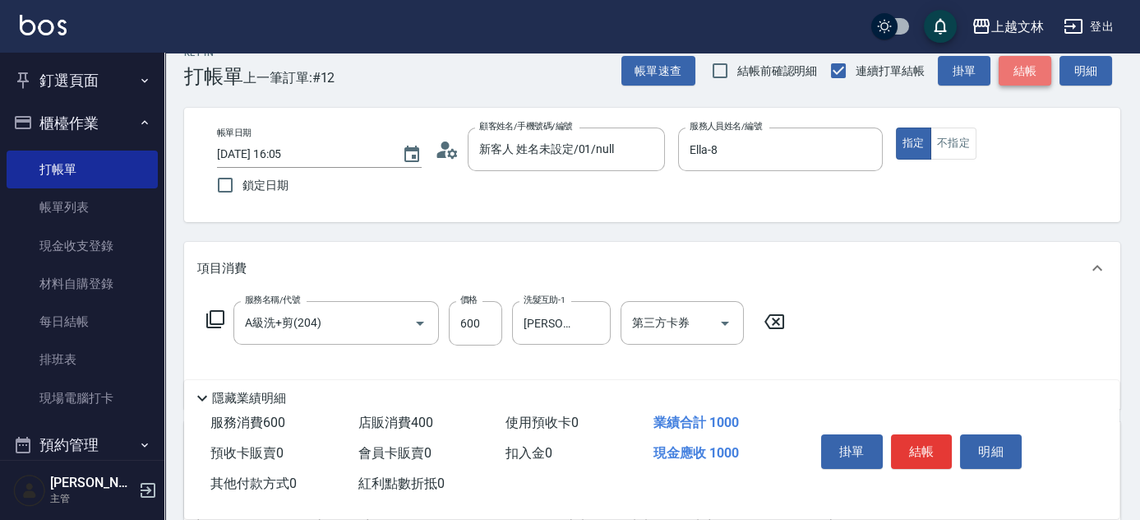
click at [1026, 67] on button "結帳" at bounding box center [1025, 71] width 53 height 30
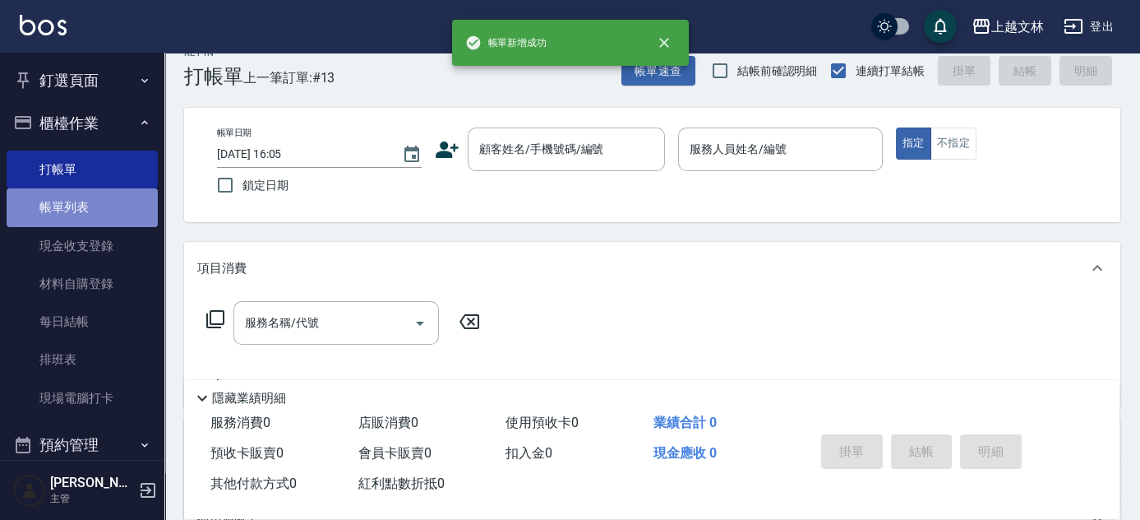
click at [102, 210] on link "帳單列表" at bounding box center [82, 207] width 151 height 38
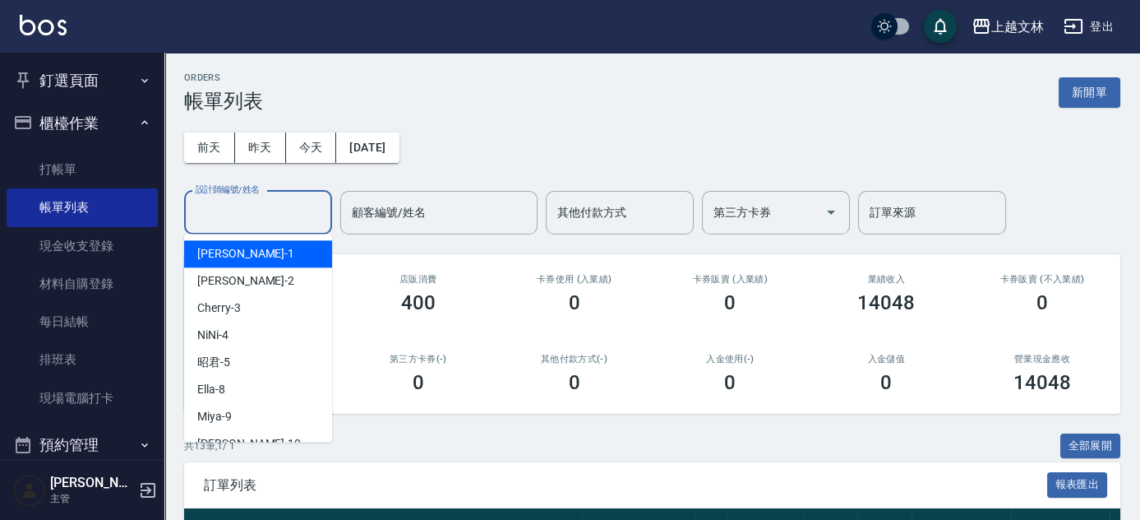
click at [271, 206] on input "設計師編號/姓名" at bounding box center [258, 212] width 133 height 29
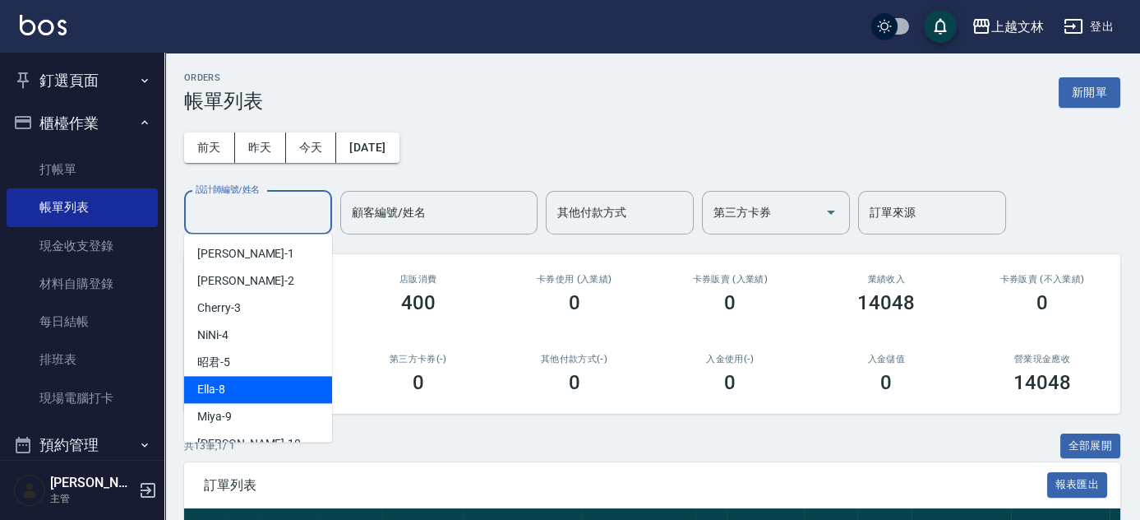
click at [213, 399] on div "Ella -8" at bounding box center [258, 389] width 148 height 27
type input "Ella-8"
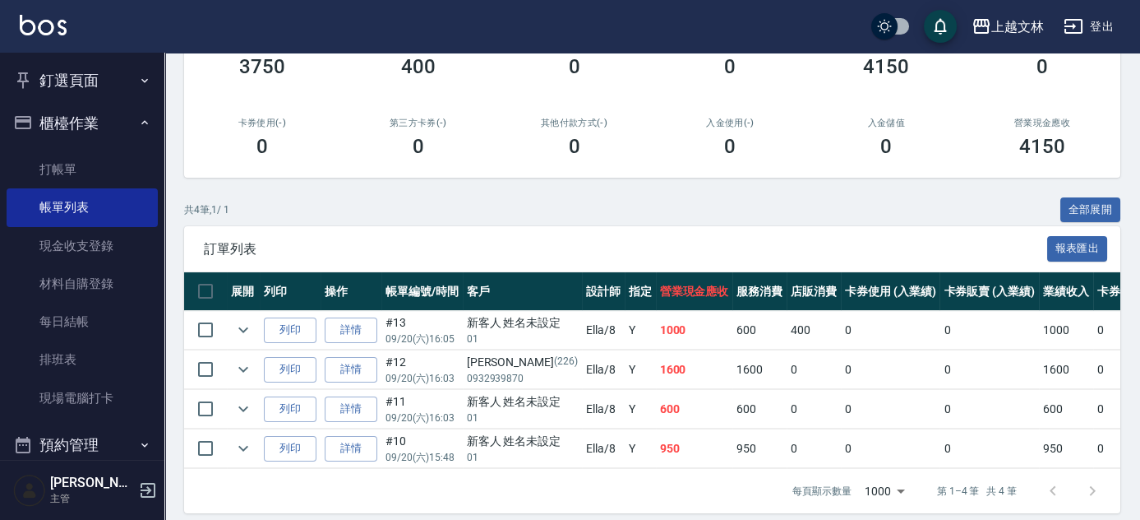
scroll to position [245, 0]
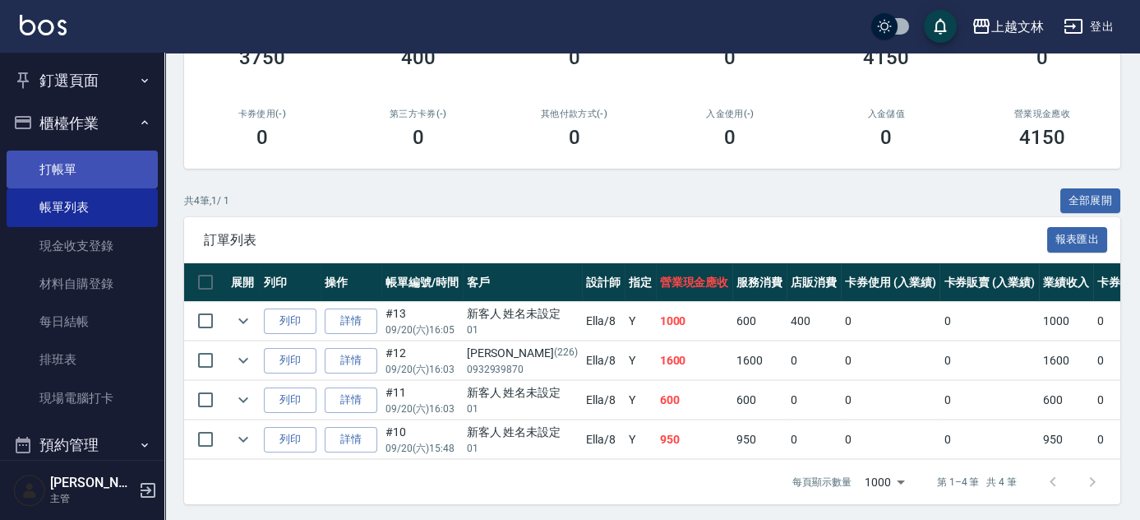
click at [61, 173] on link "打帳單" at bounding box center [82, 169] width 151 height 38
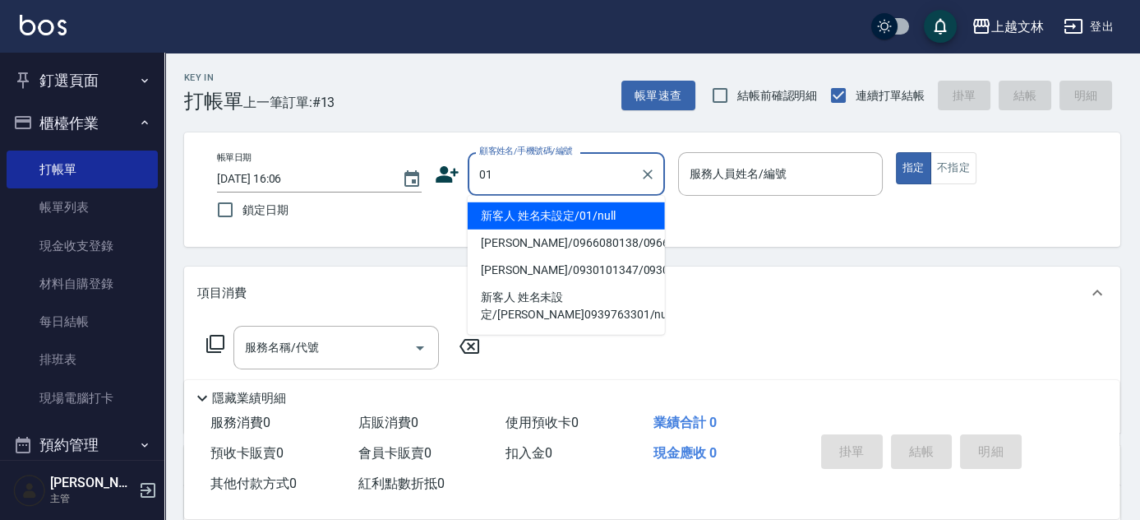
type input "新客人 姓名未設定/01/null"
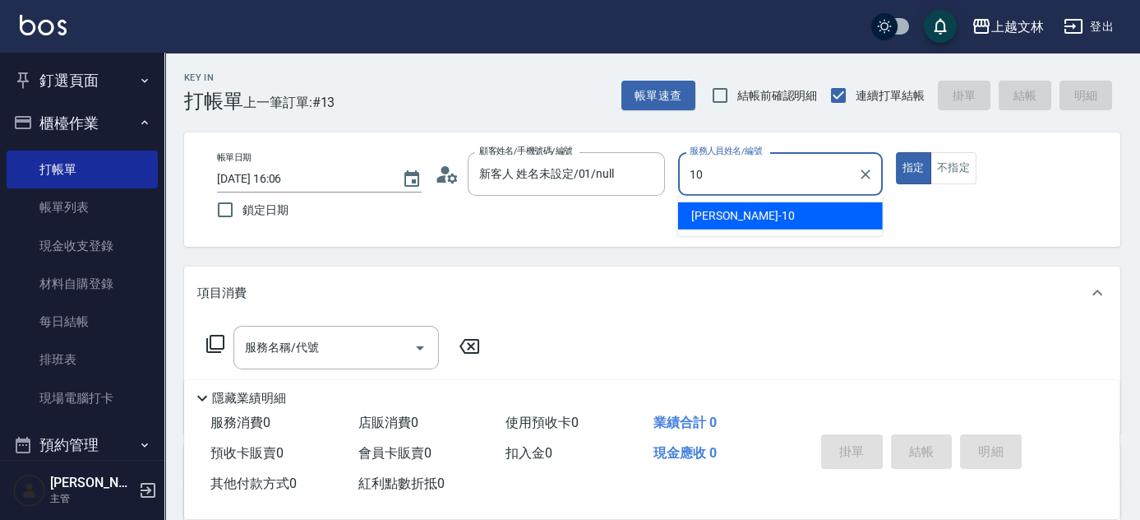
type input "[PERSON_NAME]-10"
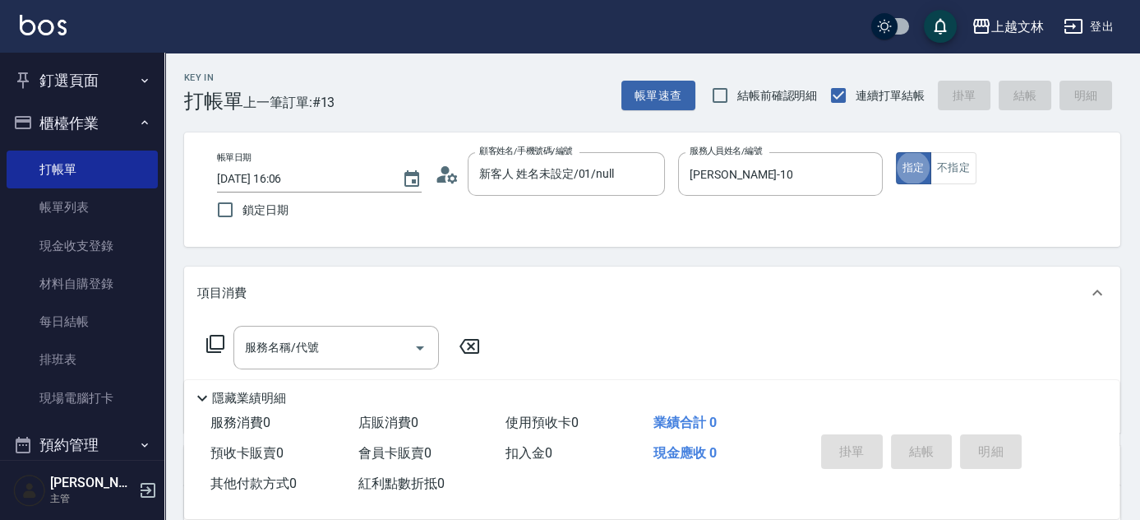
type button "true"
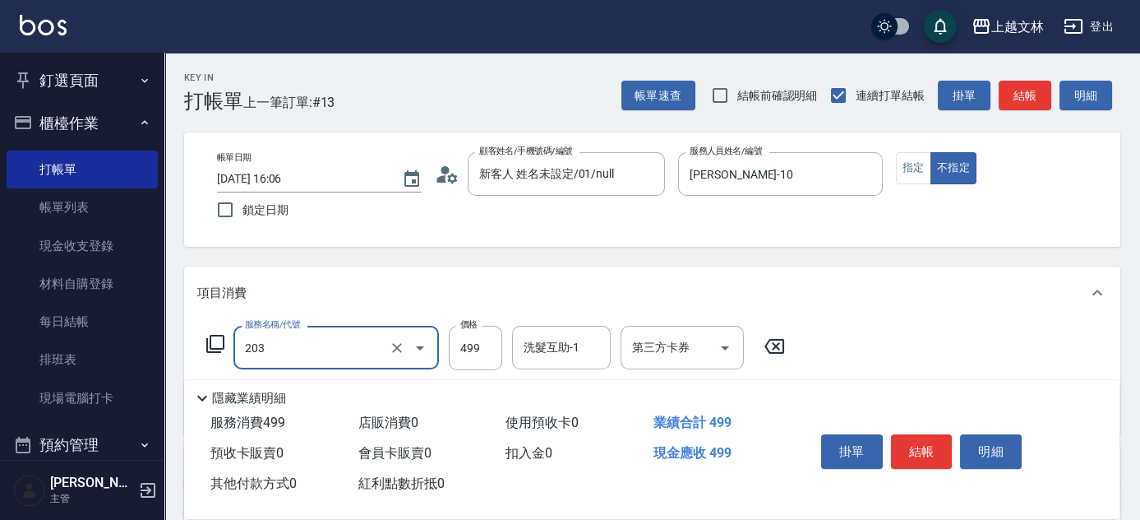
type input "B級洗+剪(203)"
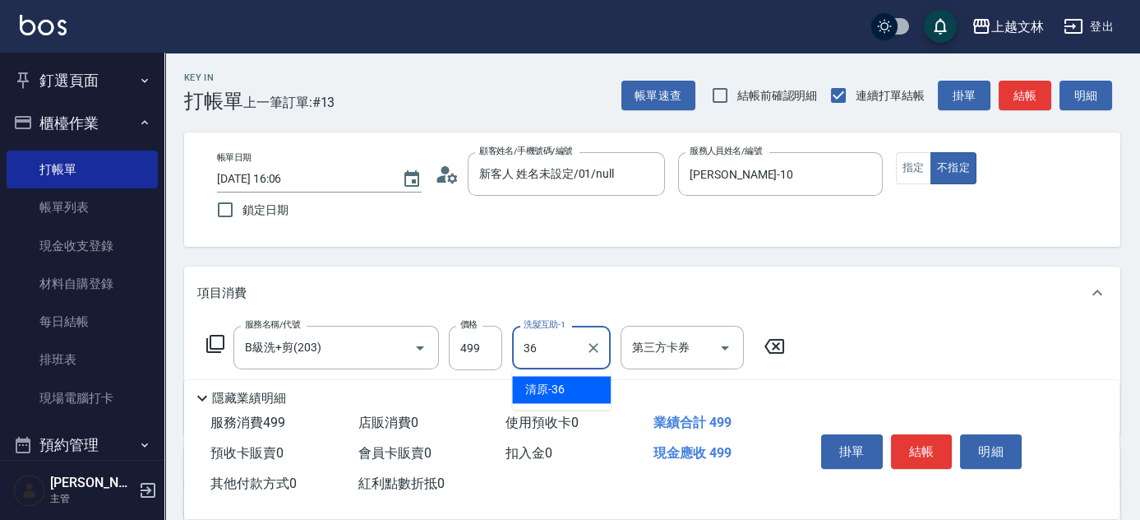
type input "清原-36"
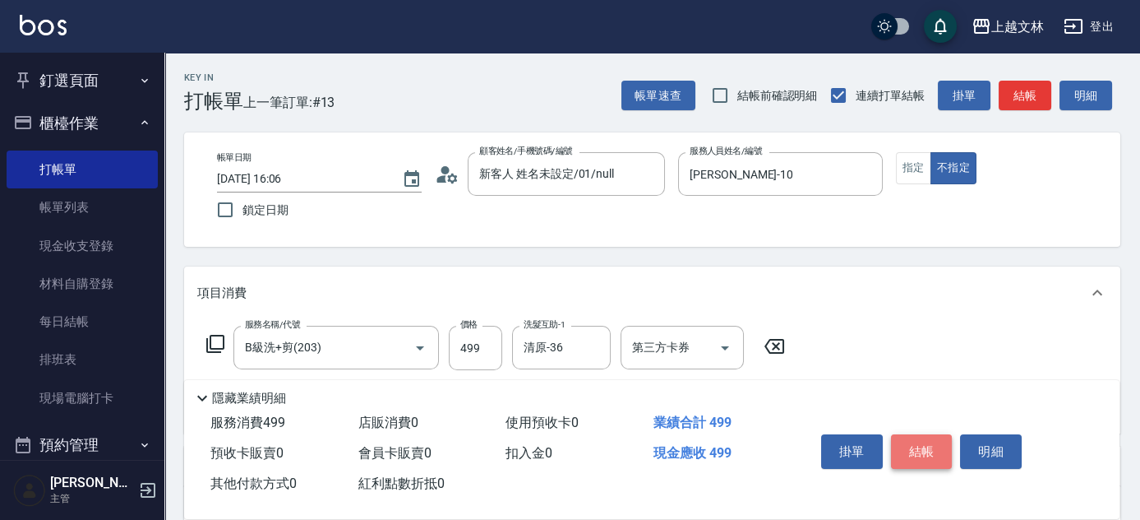
click at [913, 449] on button "結帳" at bounding box center [922, 451] width 62 height 35
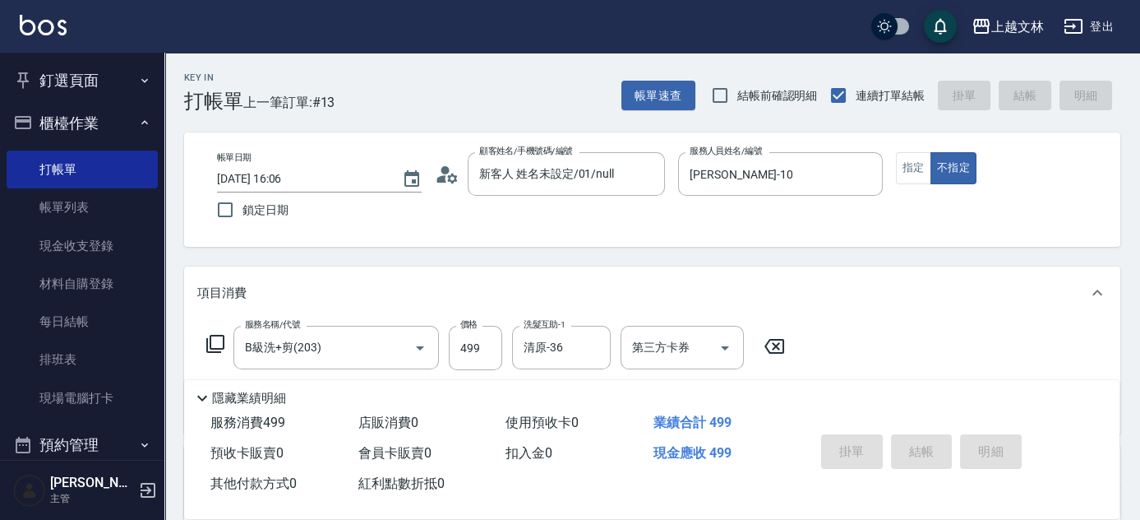
type input "[DATE] 16:39"
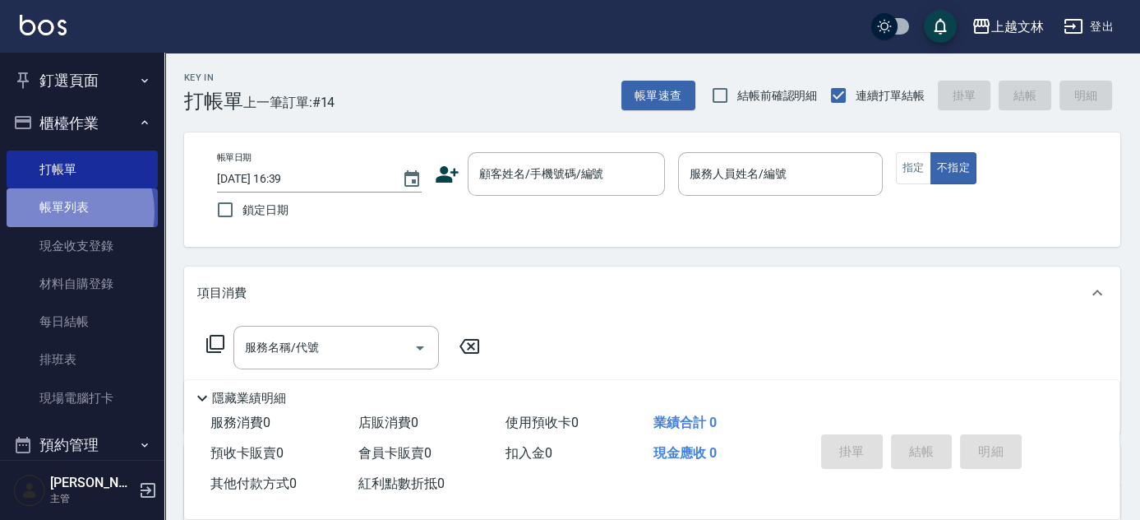
click at [61, 211] on link "帳單列表" at bounding box center [82, 207] width 151 height 38
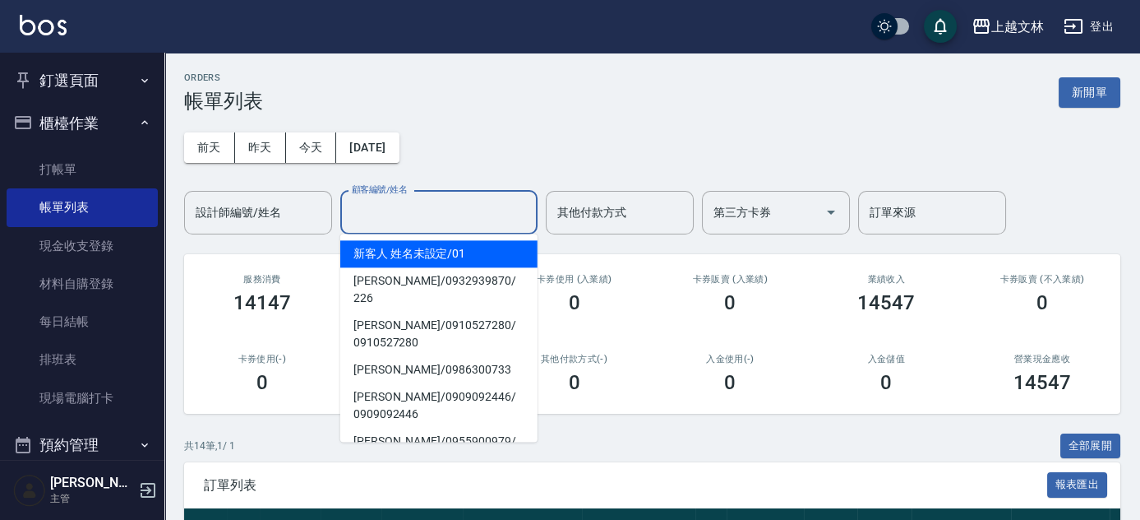
click at [434, 210] on input "顧客編號/姓名" at bounding box center [439, 212] width 182 height 29
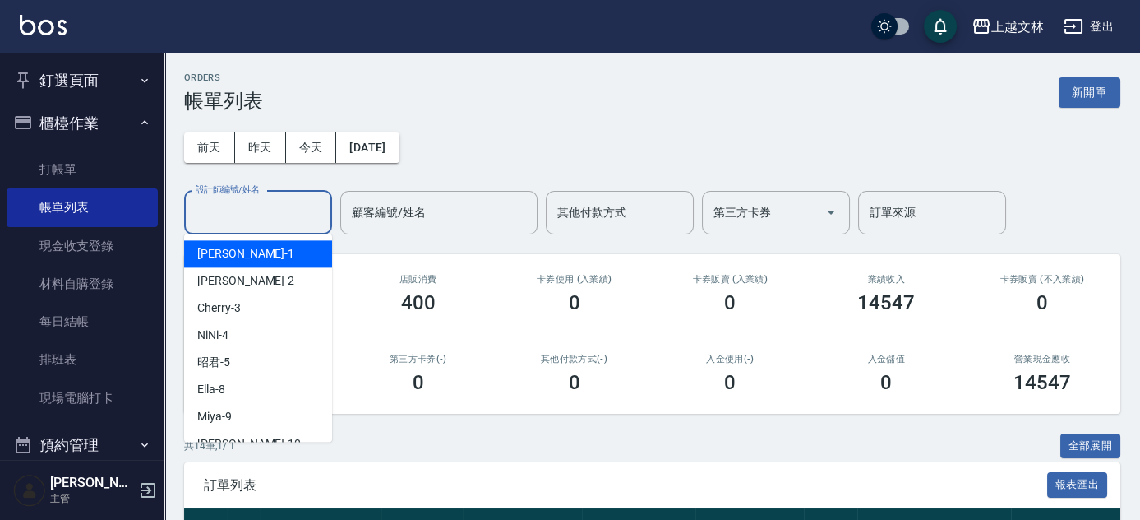
click at [263, 201] on input "設計師編號/姓名" at bounding box center [258, 212] width 133 height 29
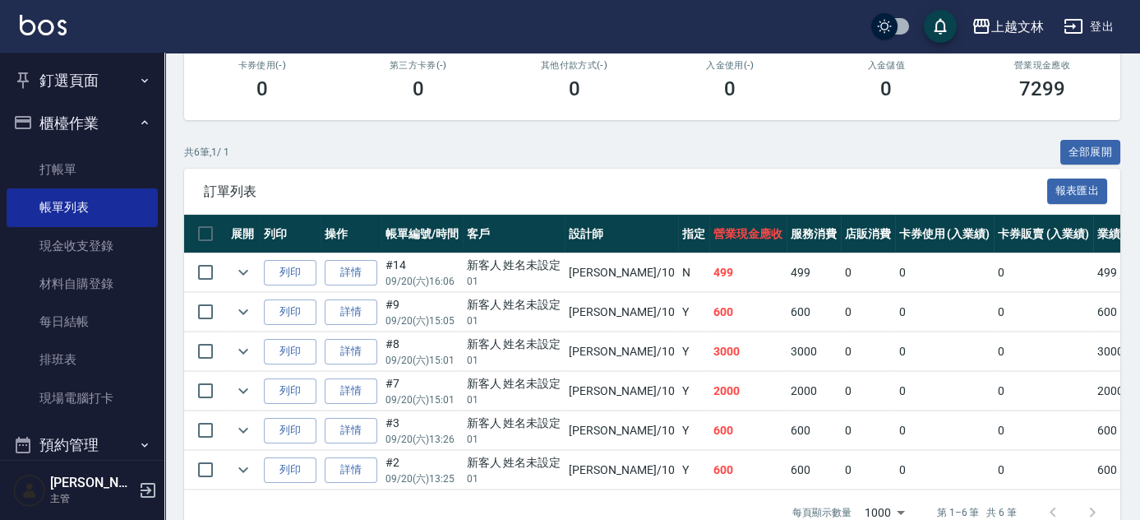
scroll to position [306, 0]
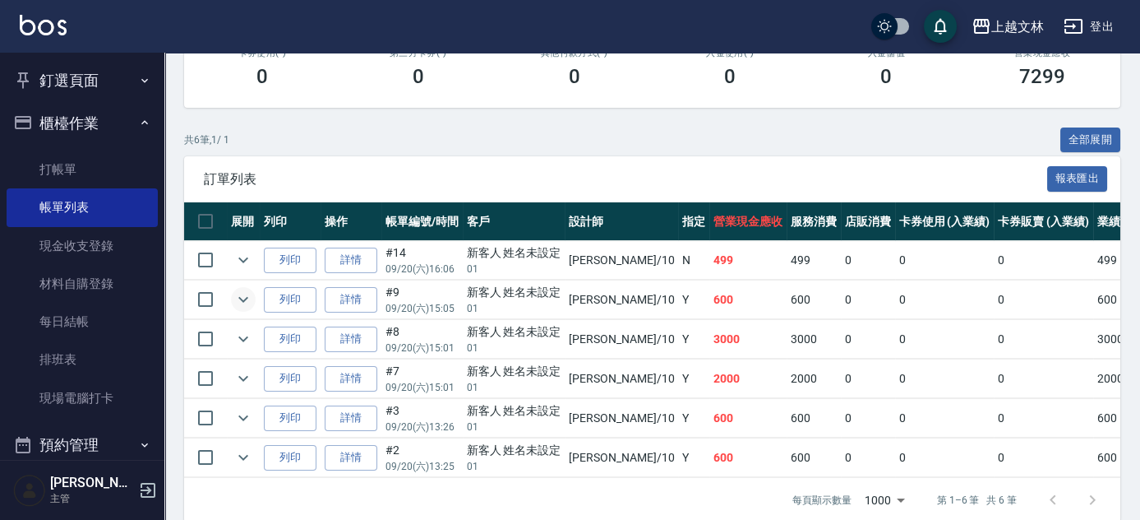
type input "[PERSON_NAME]-10"
click at [246, 293] on icon "expand row" at bounding box center [243, 299] width 20 height 20
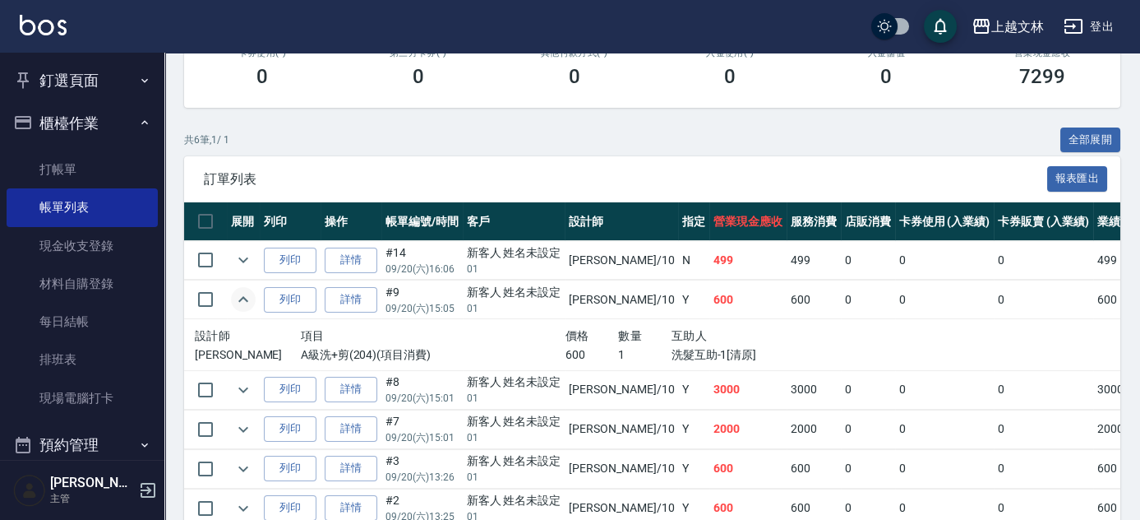
click at [242, 296] on icon "expand row" at bounding box center [243, 299] width 10 height 6
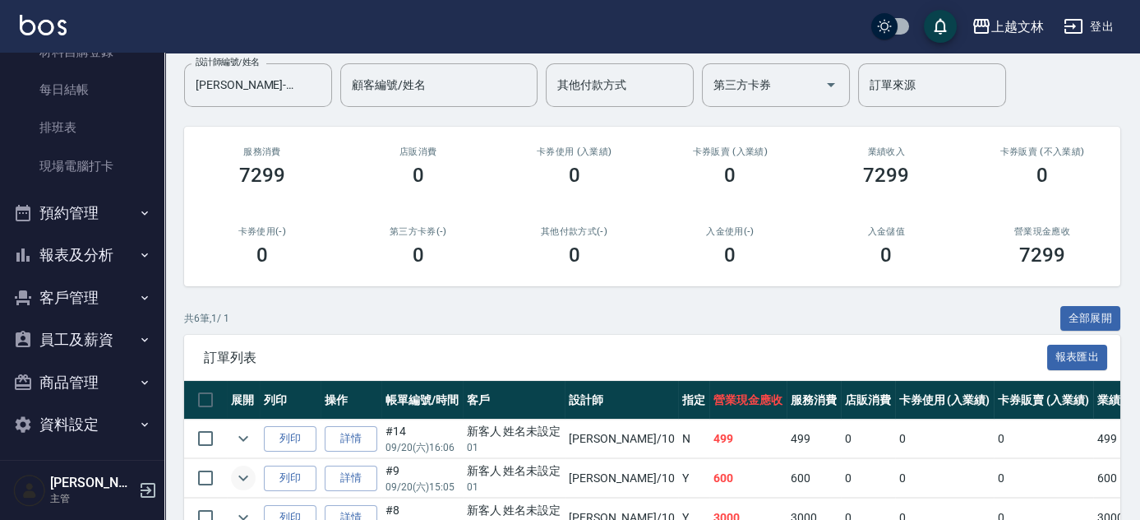
scroll to position [237, 0]
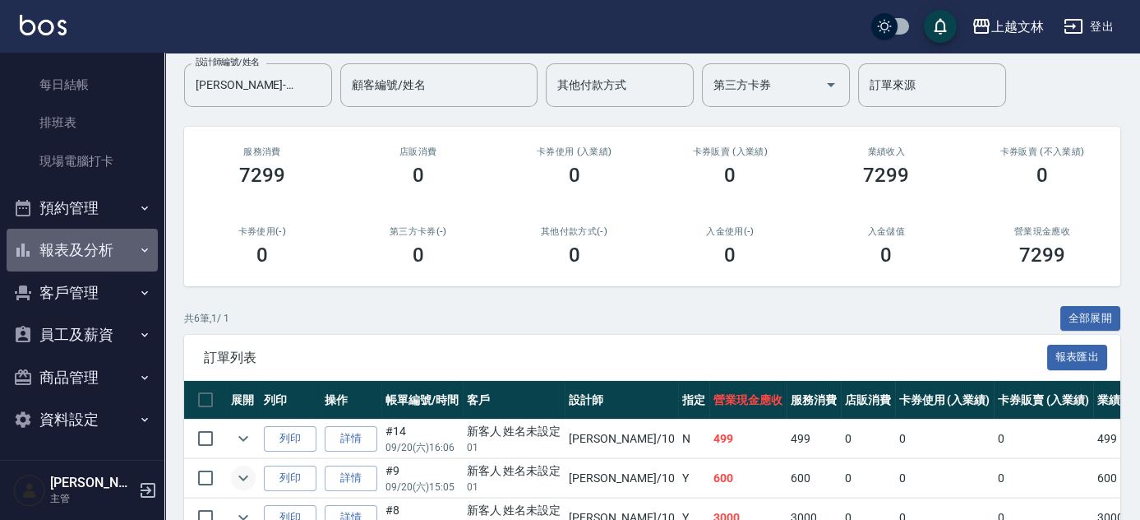
click at [85, 248] on button "報表及分析" at bounding box center [82, 250] width 151 height 43
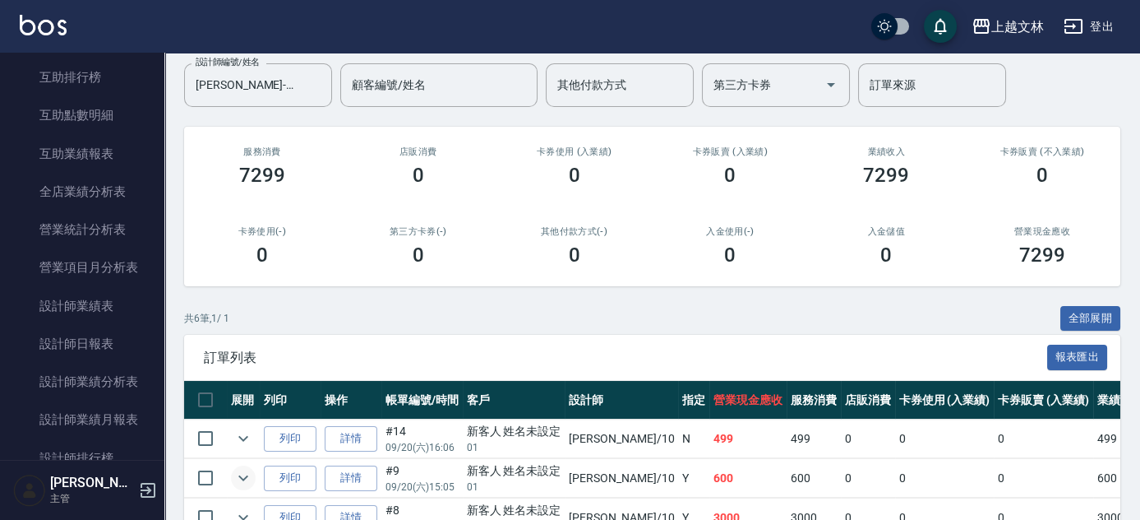
scroll to position [660, 0]
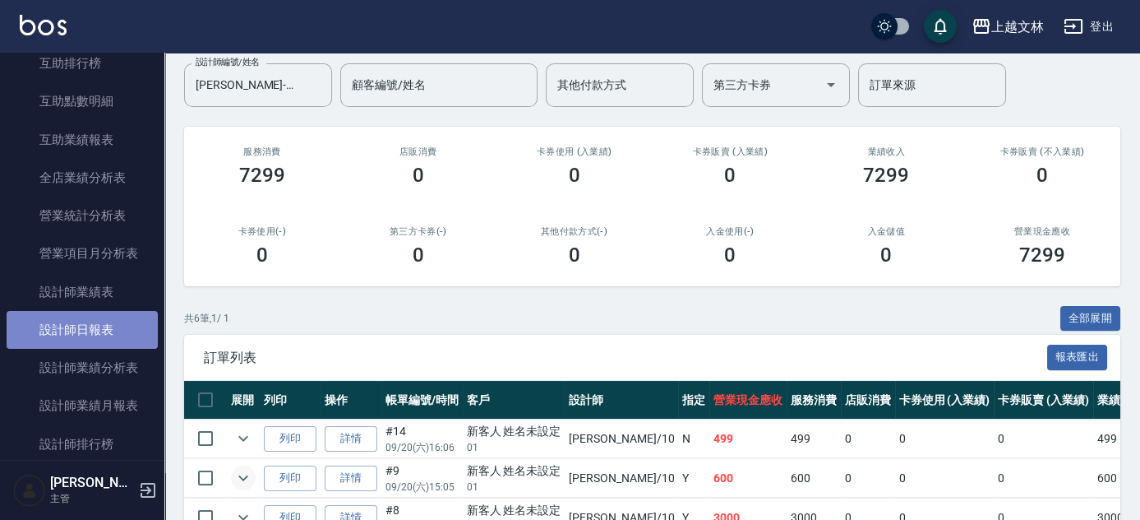
click at [108, 325] on link "設計師日報表" at bounding box center [82, 330] width 151 height 38
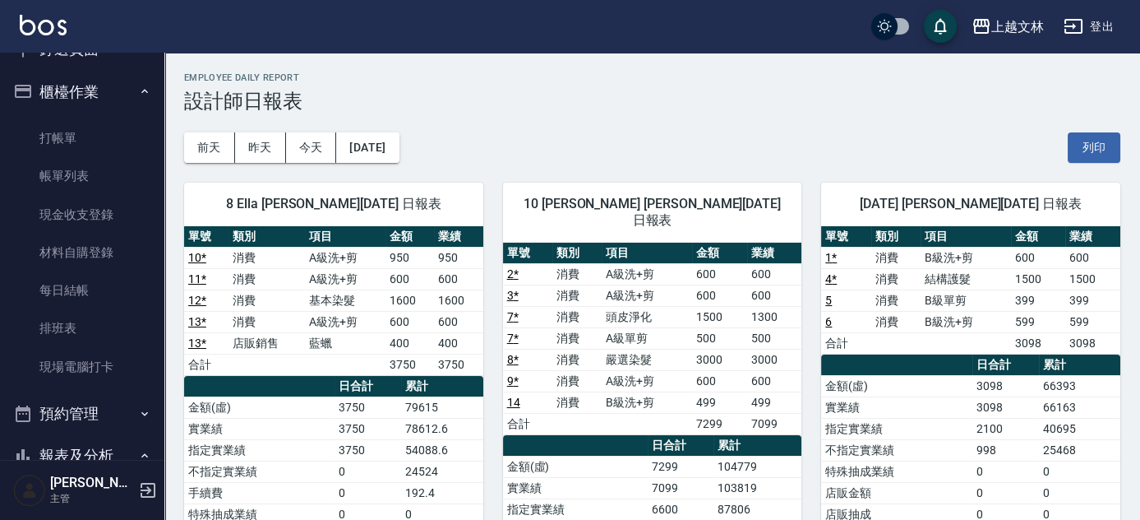
scroll to position [20, 0]
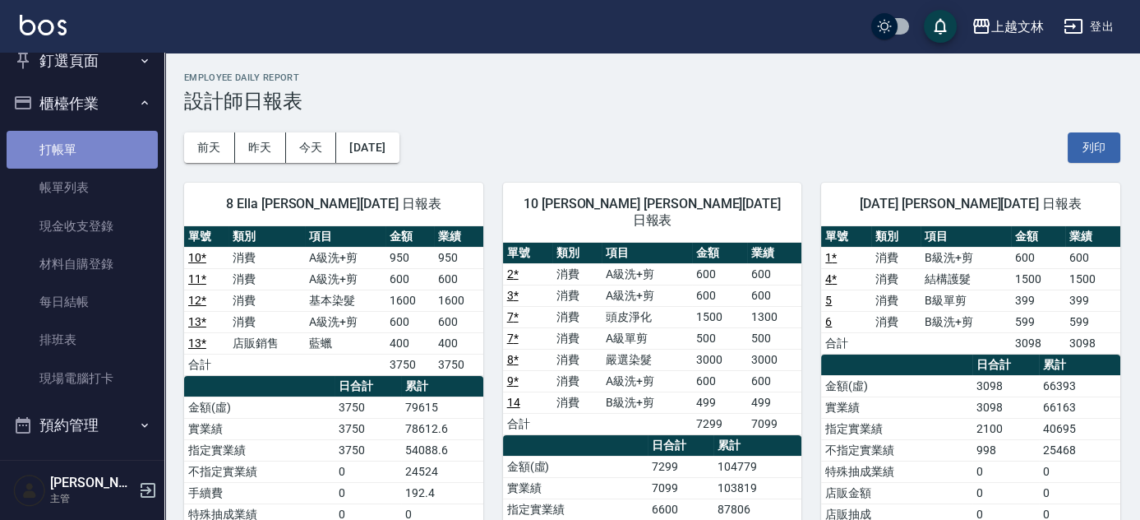
click at [104, 150] on link "打帳單" at bounding box center [82, 150] width 151 height 38
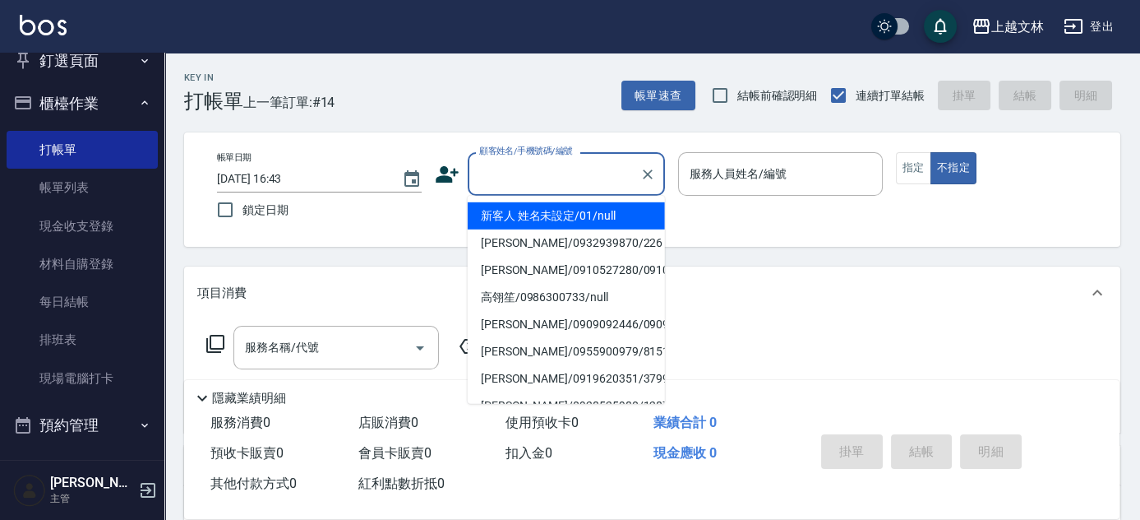
click at [578, 187] on input "顧客姓名/手機號碼/編號" at bounding box center [554, 173] width 158 height 29
click at [576, 212] on li "新客人 姓名未設定/01/null" at bounding box center [566, 215] width 197 height 27
type input "新客人 姓名未設定/01/null"
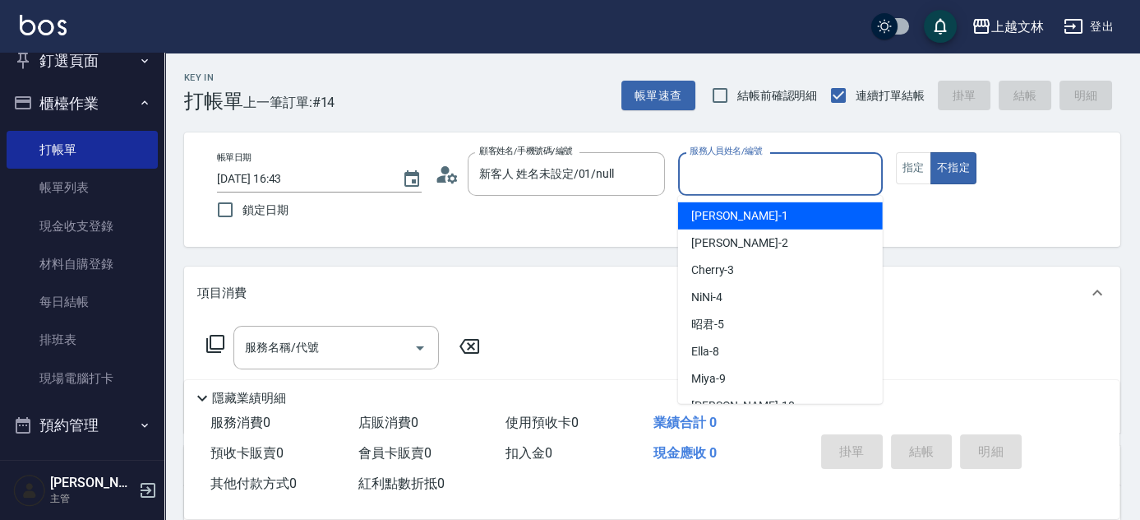
click at [723, 181] on input "服務人員姓名/編號" at bounding box center [781, 173] width 190 height 29
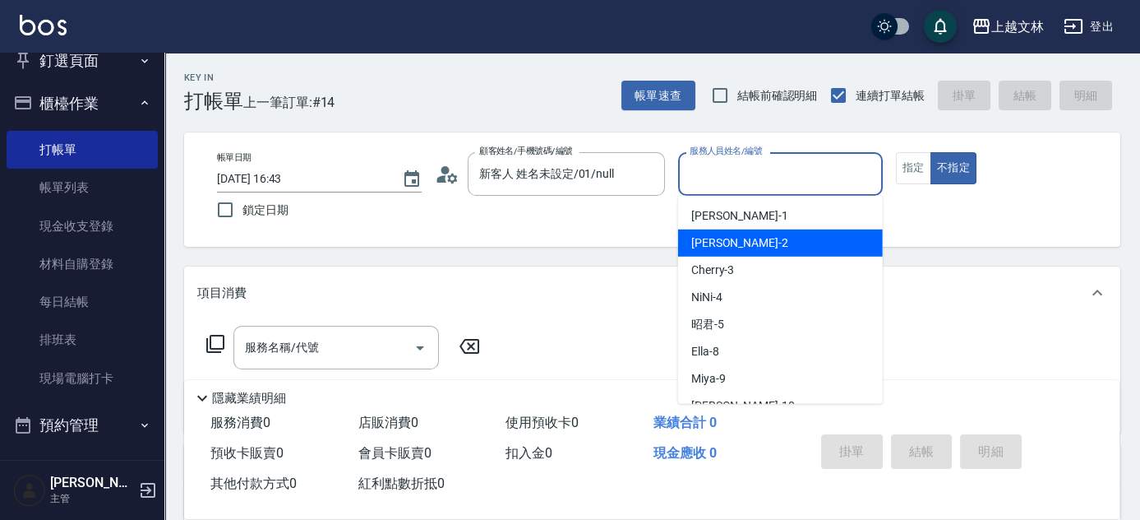
click at [744, 234] on div "[PERSON_NAME] -2" at bounding box center [780, 242] width 205 height 27
type input "[PERSON_NAME]-2"
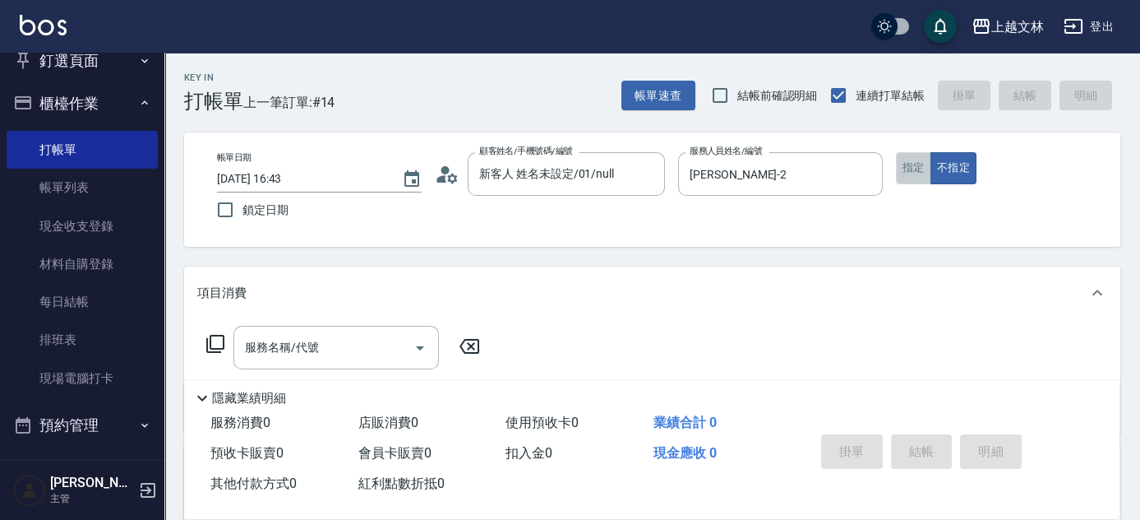
click at [914, 173] on button "指定" at bounding box center [913, 168] width 35 height 32
click at [964, 164] on button "不指定" at bounding box center [954, 168] width 46 height 32
click at [418, 338] on icon "Open" at bounding box center [420, 348] width 20 height 20
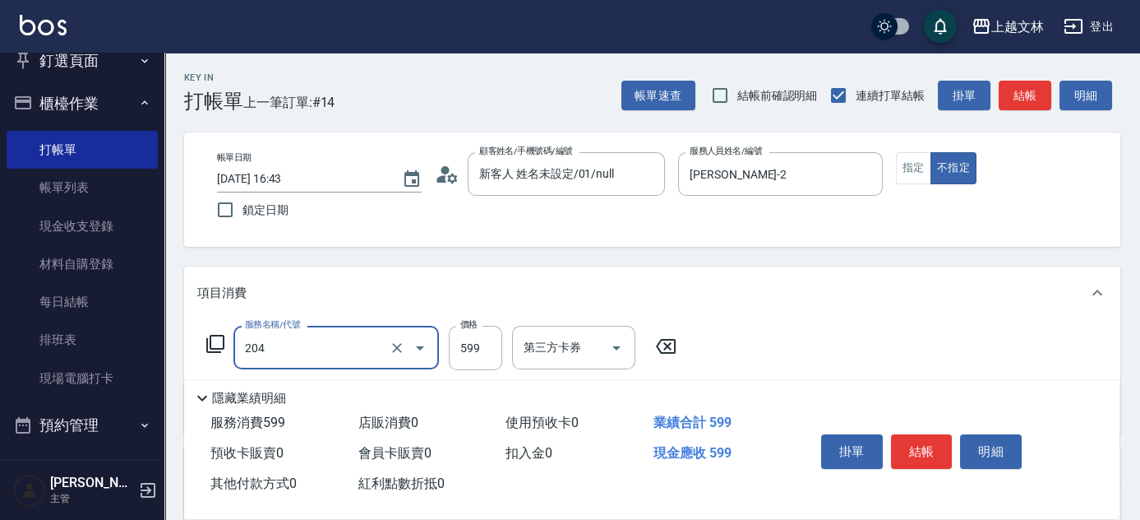
type input "A級洗+剪(204)"
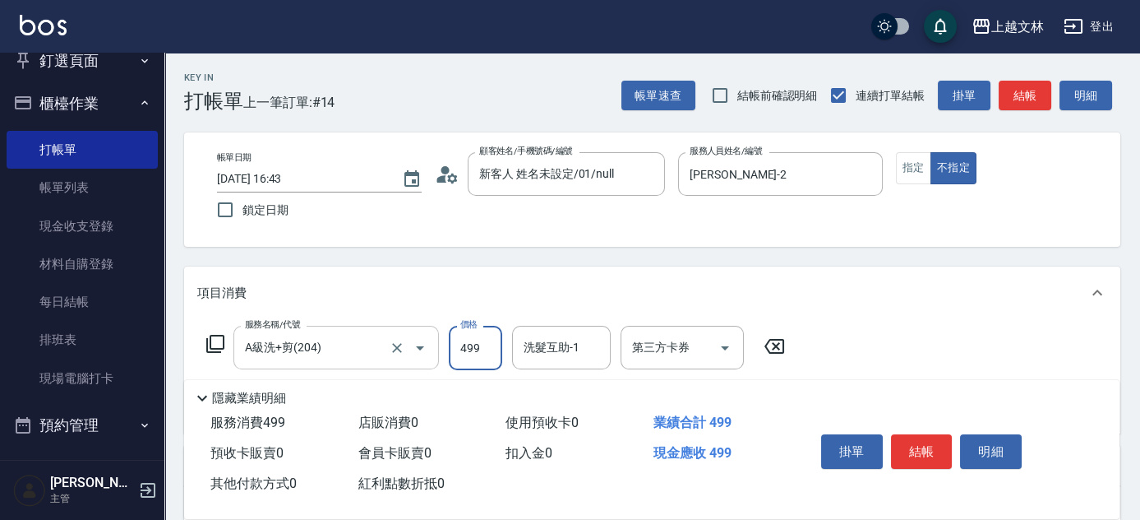
type input "499"
type input "3"
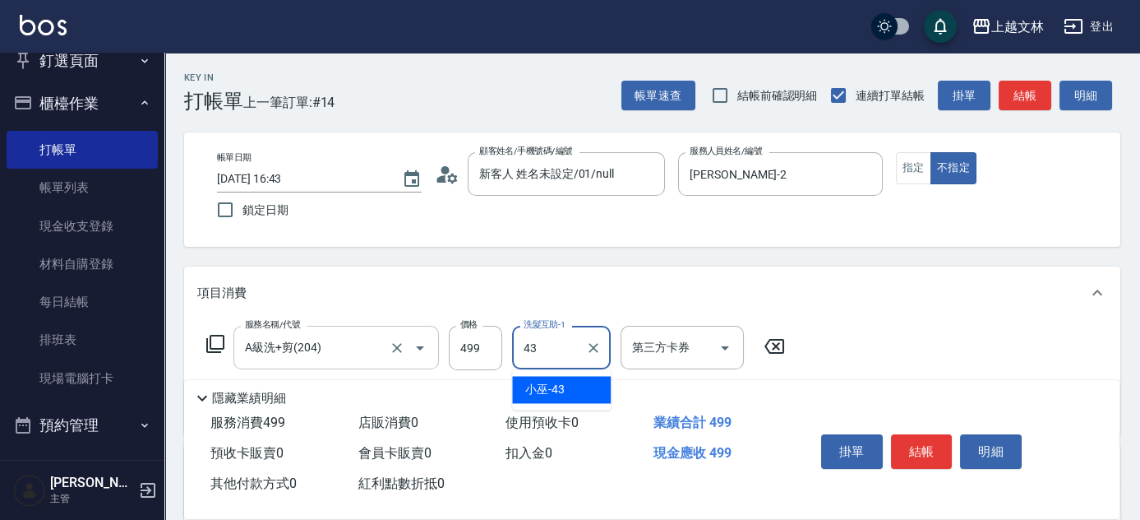
type input "小巫-43"
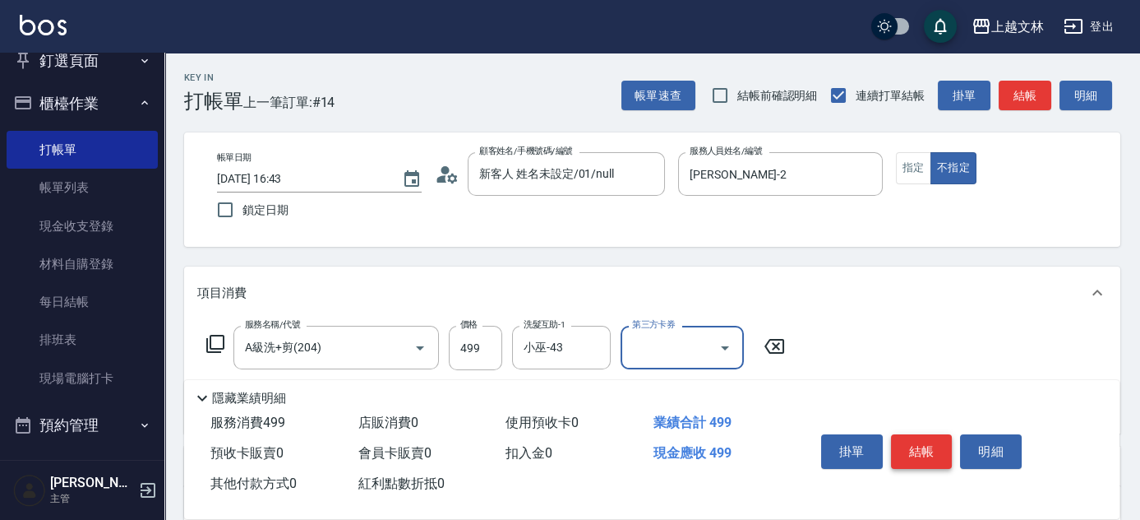
click at [931, 448] on button "結帳" at bounding box center [922, 451] width 62 height 35
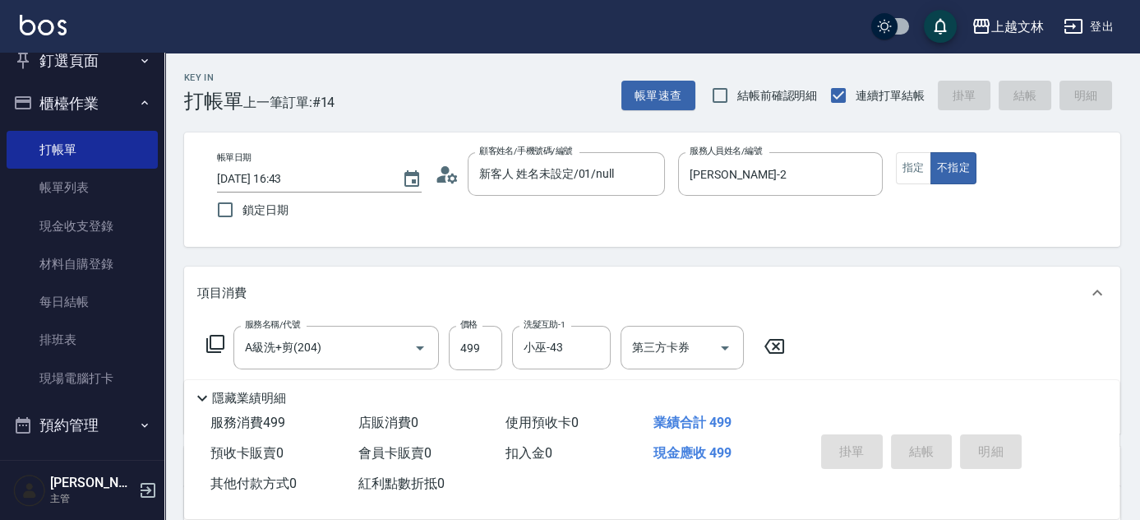
type input "[DATE] 17:05"
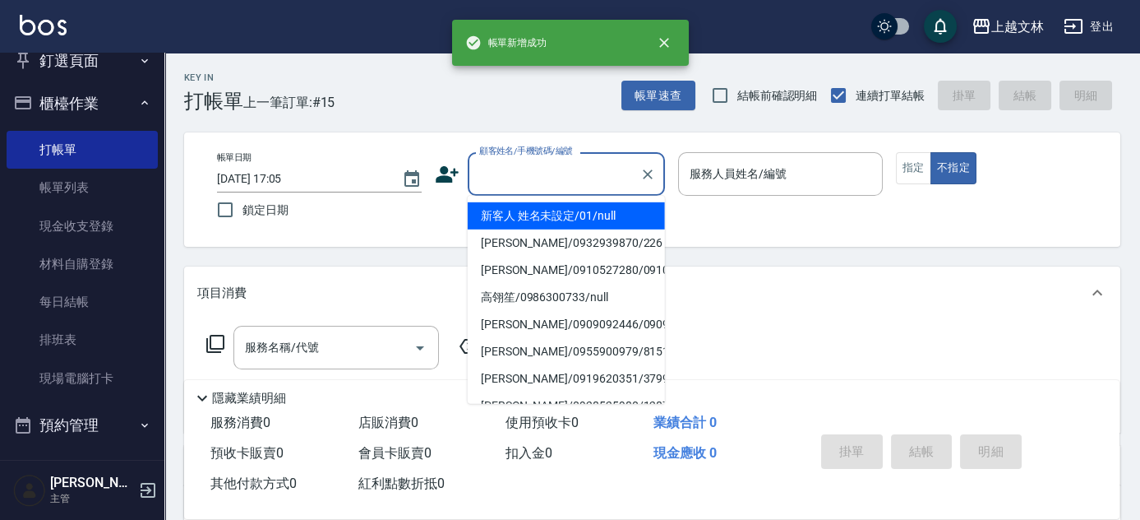
click at [554, 181] on input "顧客姓名/手機號碼/編號" at bounding box center [554, 173] width 158 height 29
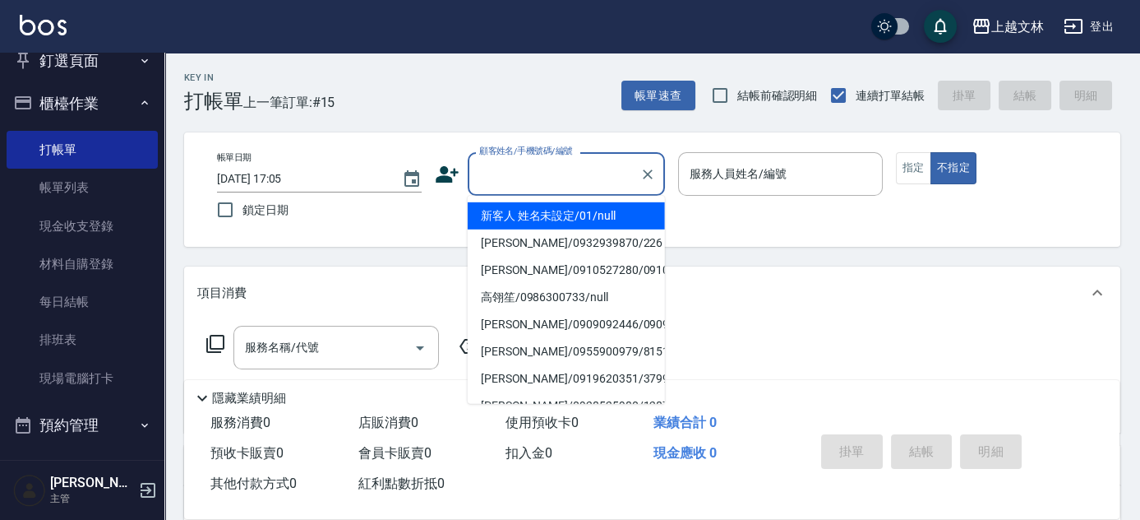
click at [587, 214] on li "新客人 姓名未設定/01/null" at bounding box center [566, 215] width 197 height 27
type input "新客人 姓名未設定/01/null"
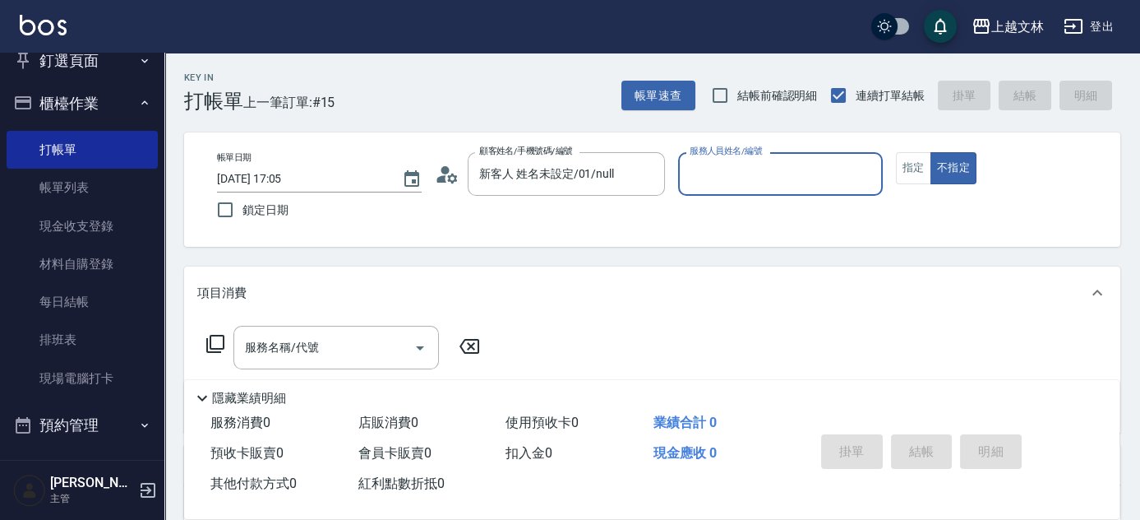
click at [756, 181] on input "服務人員姓名/編號" at bounding box center [781, 173] width 190 height 29
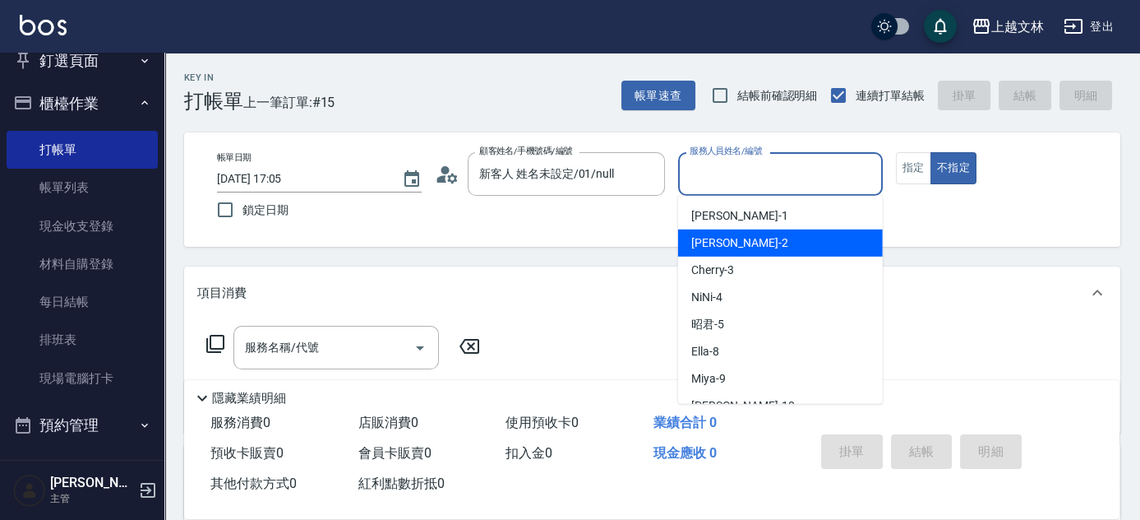
click at [771, 233] on div "[PERSON_NAME] -2" at bounding box center [780, 242] width 205 height 27
type input "[PERSON_NAME]-2"
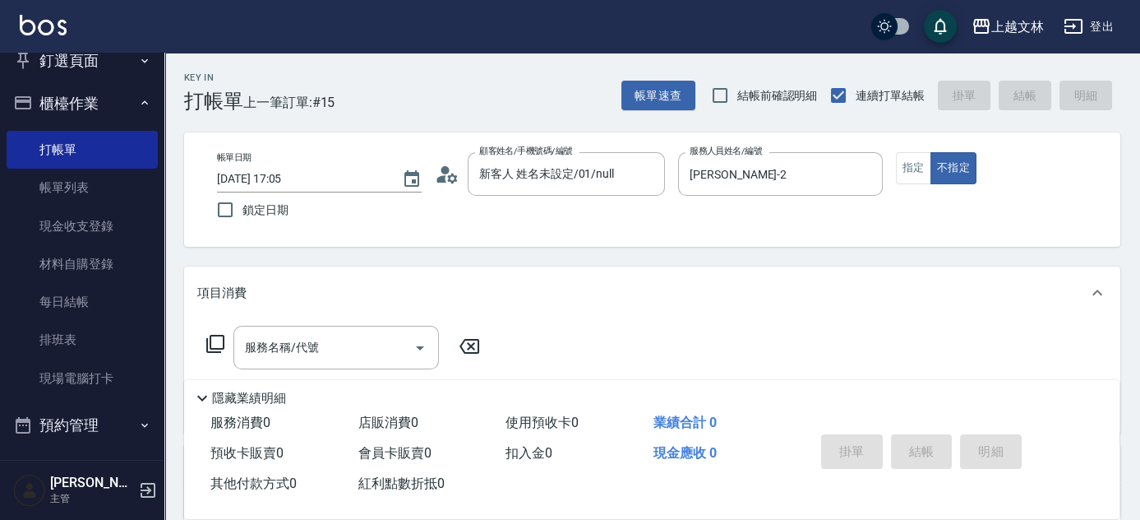
click at [217, 346] on icon at bounding box center [216, 344] width 20 height 20
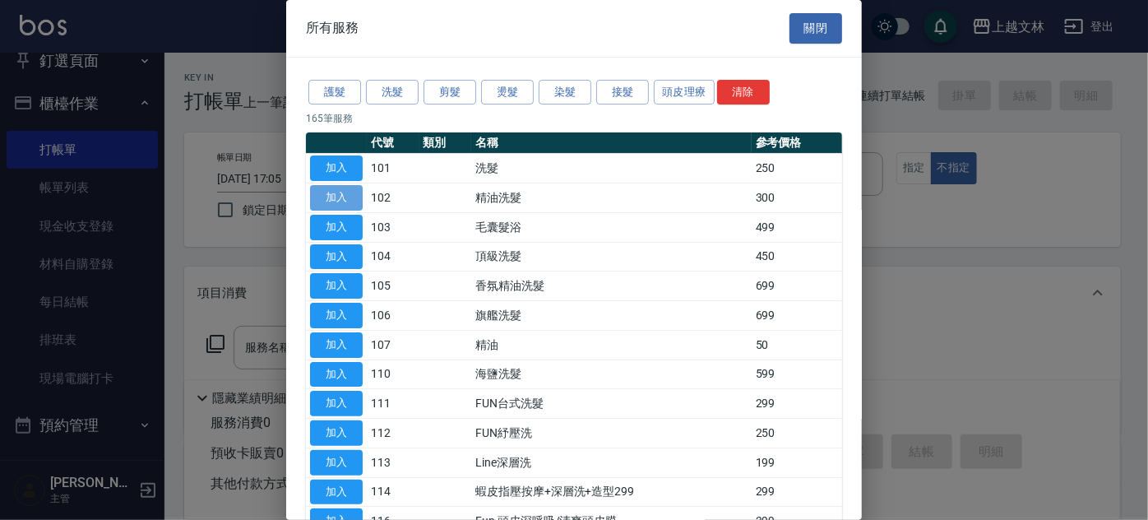
click at [327, 194] on button "加入" at bounding box center [336, 197] width 53 height 25
type input "精油洗髮(102)"
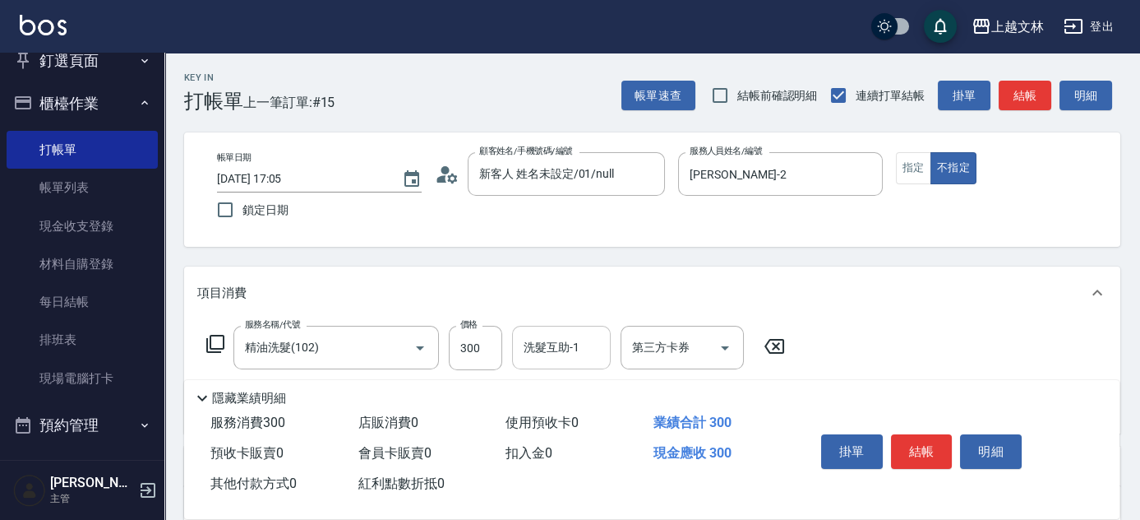
click at [567, 352] on input "洗髮互助-1" at bounding box center [562, 347] width 84 height 29
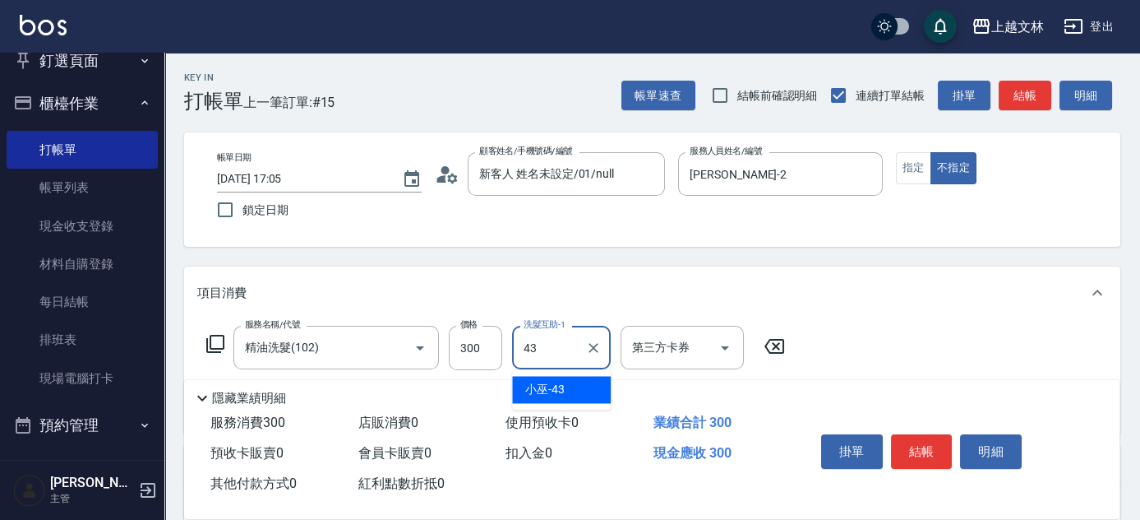
type input "小巫-43"
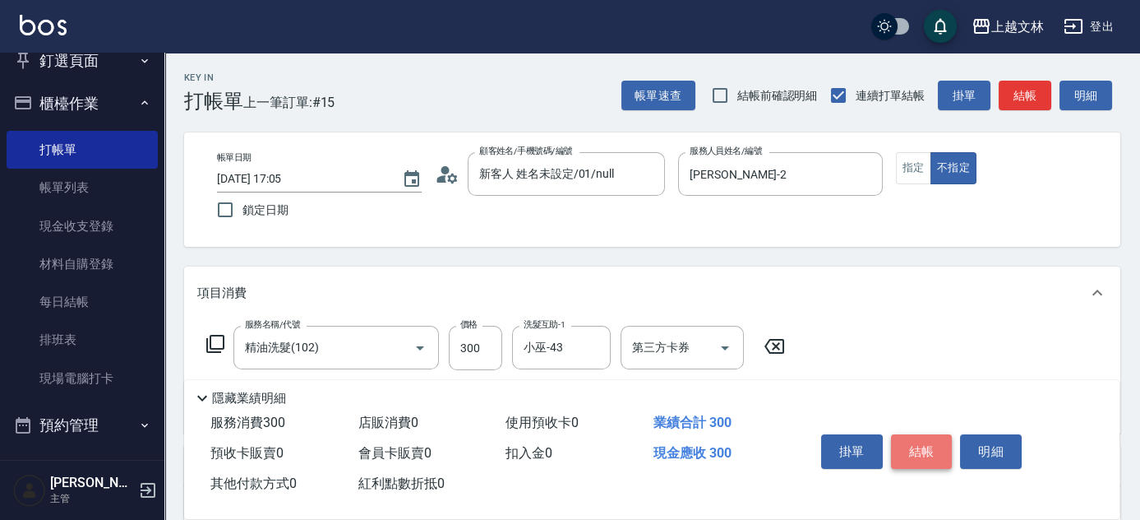
click at [942, 452] on button "結帳" at bounding box center [922, 451] width 62 height 35
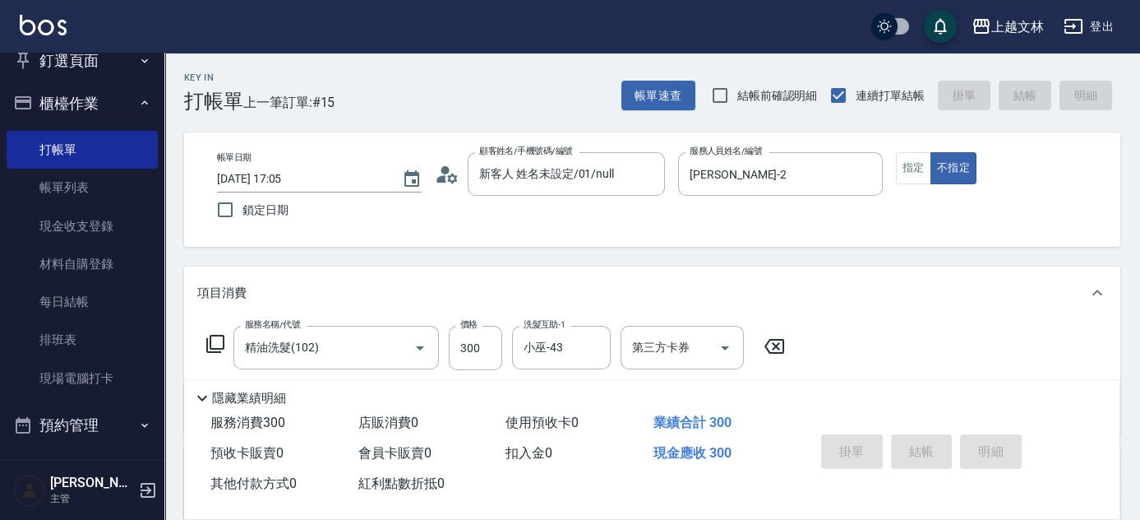
type input "[DATE] 17:06"
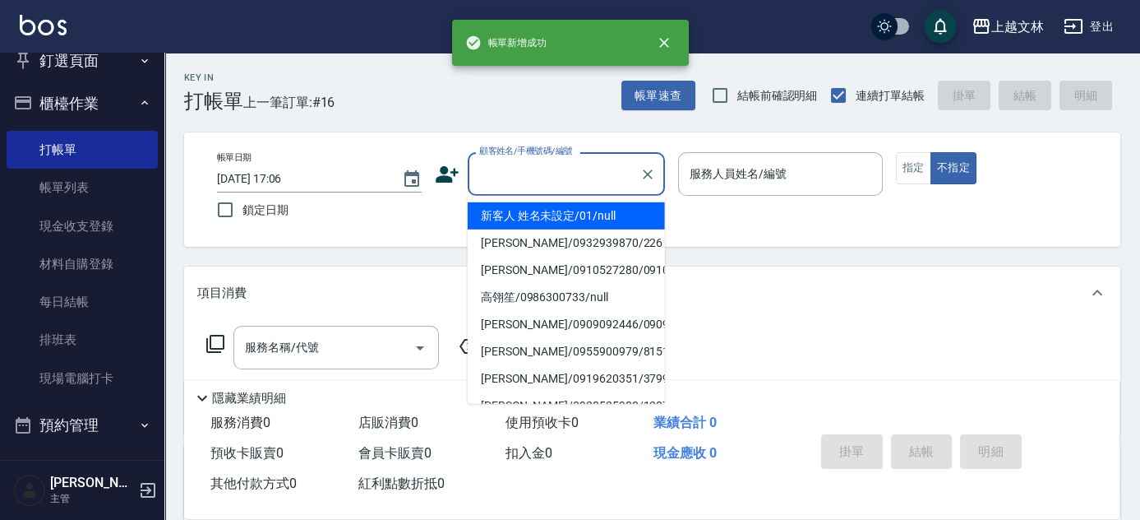
click at [535, 175] on input "顧客姓名/手機號碼/編號" at bounding box center [554, 173] width 158 height 29
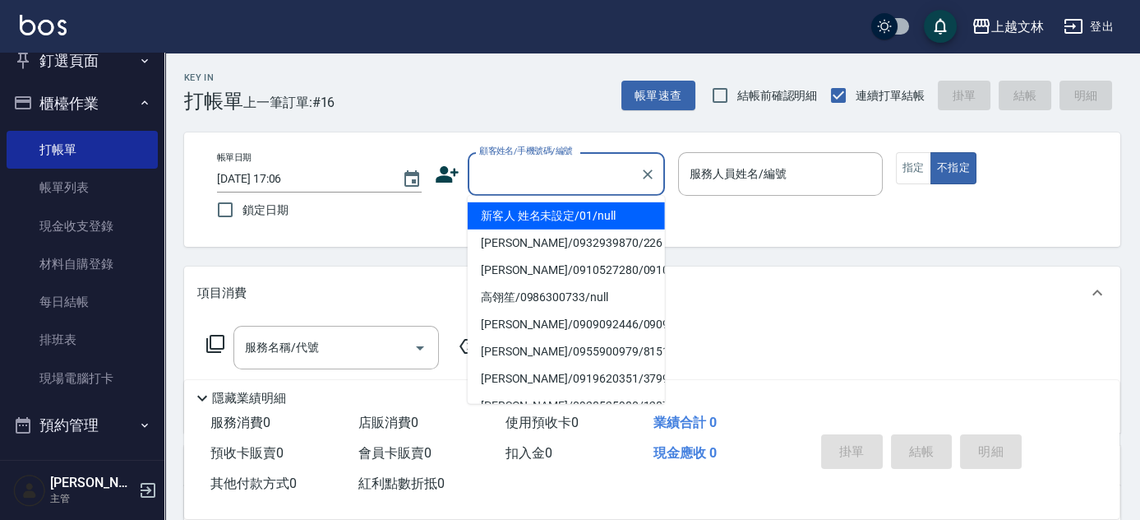
click at [551, 215] on li "新客人 姓名未設定/01/null" at bounding box center [566, 215] width 197 height 27
type input "新客人 姓名未設定/01/null"
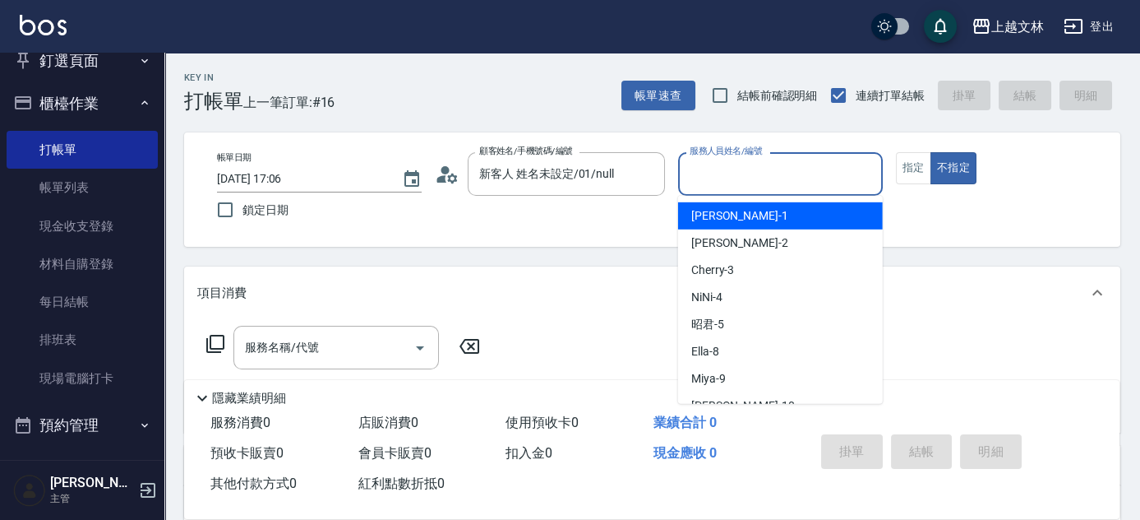
drag, startPoint x: 793, startPoint y: 160, endPoint x: 803, endPoint y: 174, distance: 17.1
click at [795, 164] on input "服務人員姓名/編號" at bounding box center [781, 173] width 190 height 29
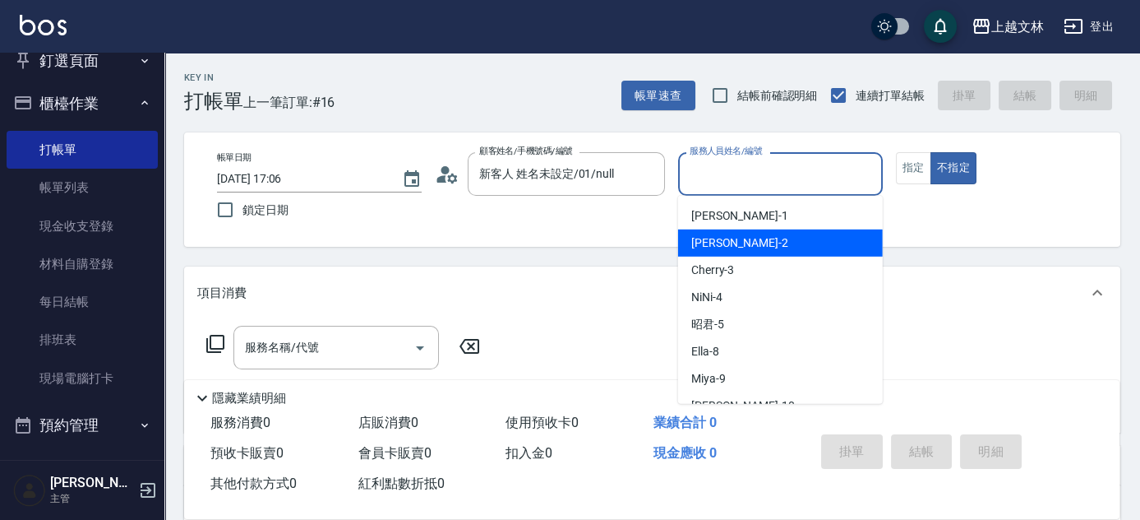
click at [853, 236] on div "[PERSON_NAME] -2" at bounding box center [780, 242] width 205 height 27
type input "[PERSON_NAME]-2"
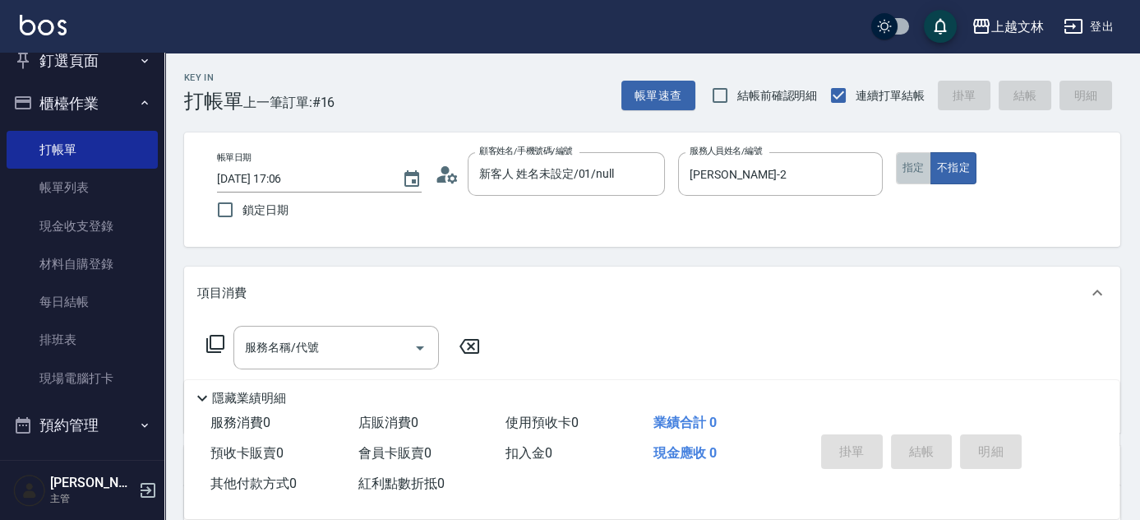
click at [918, 171] on button "指定" at bounding box center [913, 168] width 35 height 32
click at [272, 348] on input "服務名稱/代號" at bounding box center [324, 347] width 166 height 29
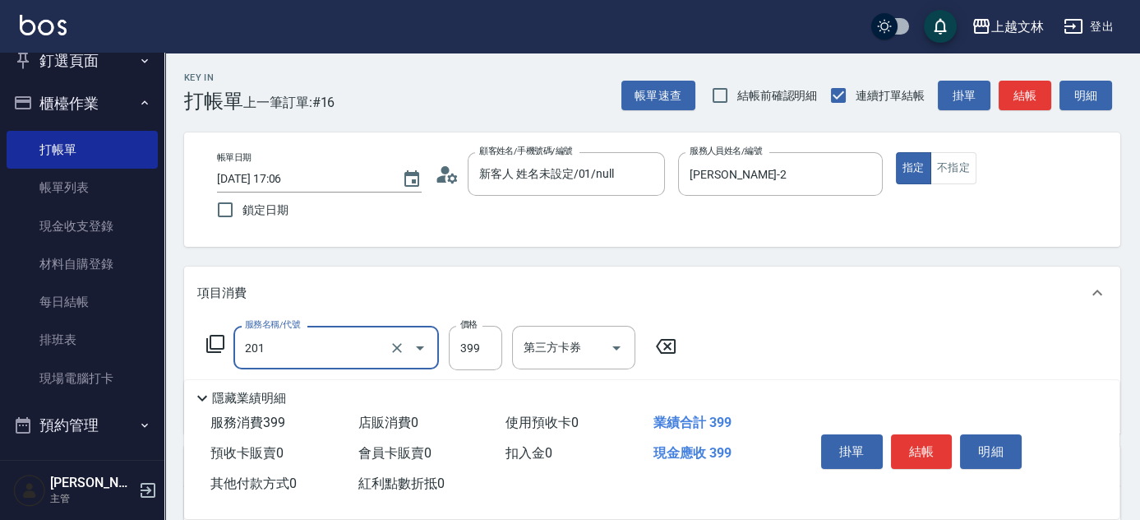
type input "B級單剪(201)"
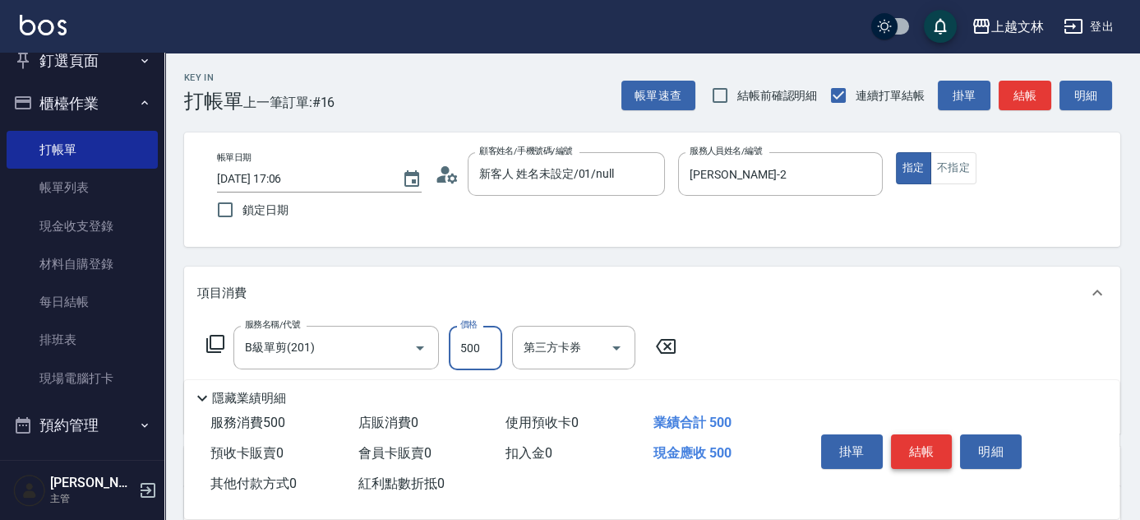
type input "500"
click at [929, 446] on button "結帳" at bounding box center [922, 451] width 62 height 35
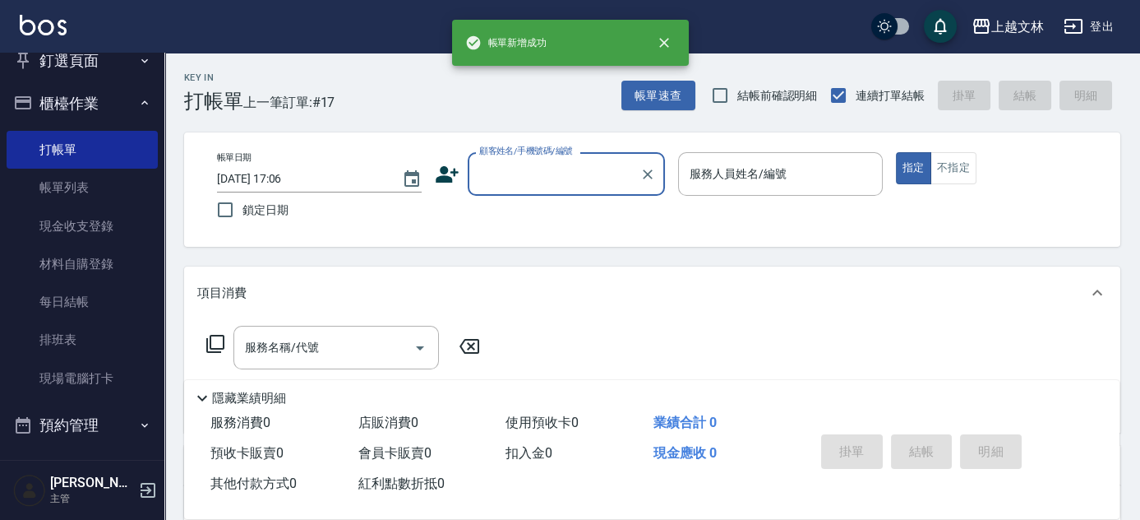
click at [563, 180] on input "顧客姓名/手機號碼/編號" at bounding box center [554, 173] width 158 height 29
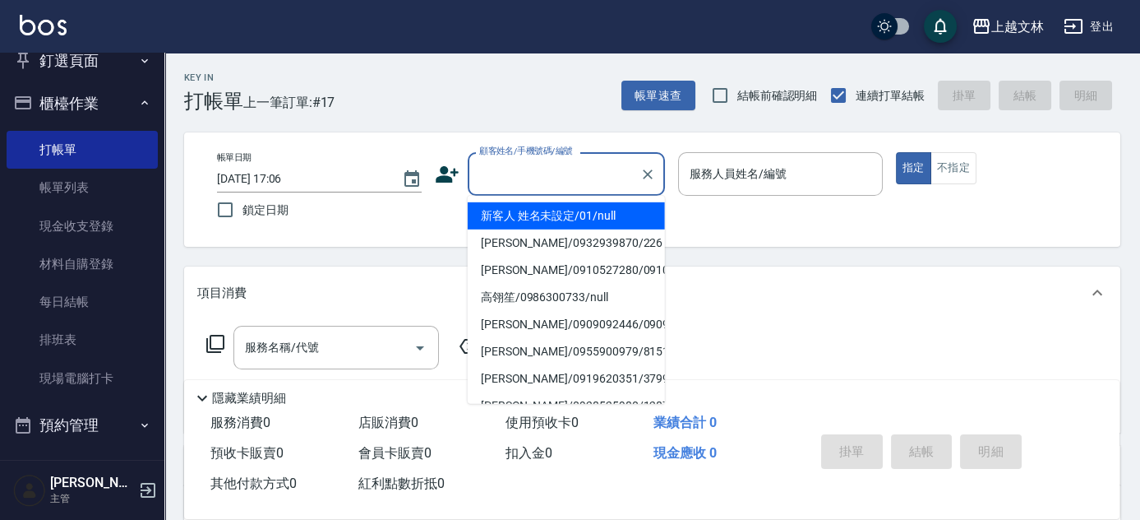
click at [575, 209] on li "新客人 姓名未設定/01/null" at bounding box center [566, 215] width 197 height 27
type input "新客人 姓名未設定/01/null"
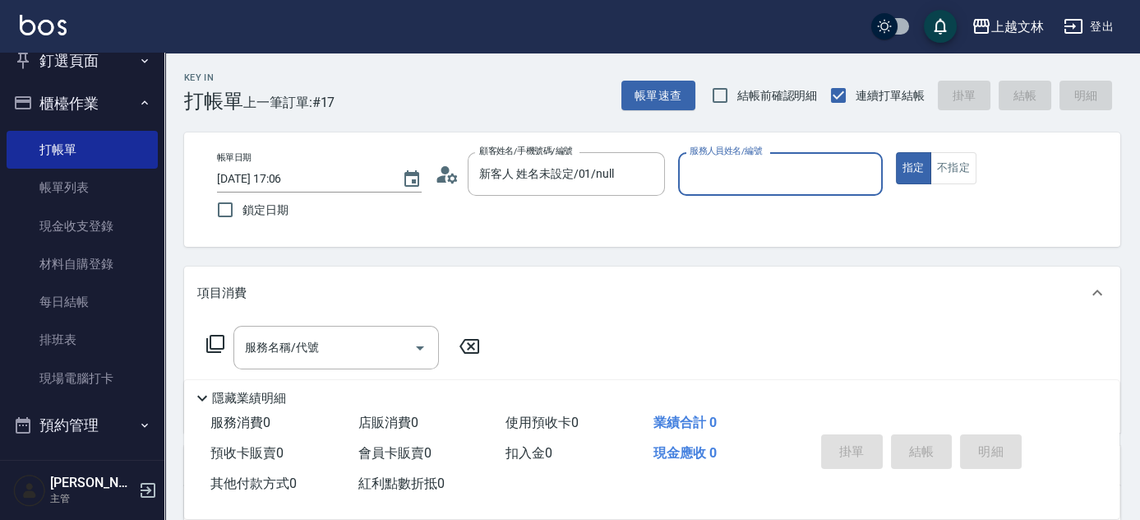
click at [714, 181] on input "服務人員姓名/編號" at bounding box center [781, 173] width 190 height 29
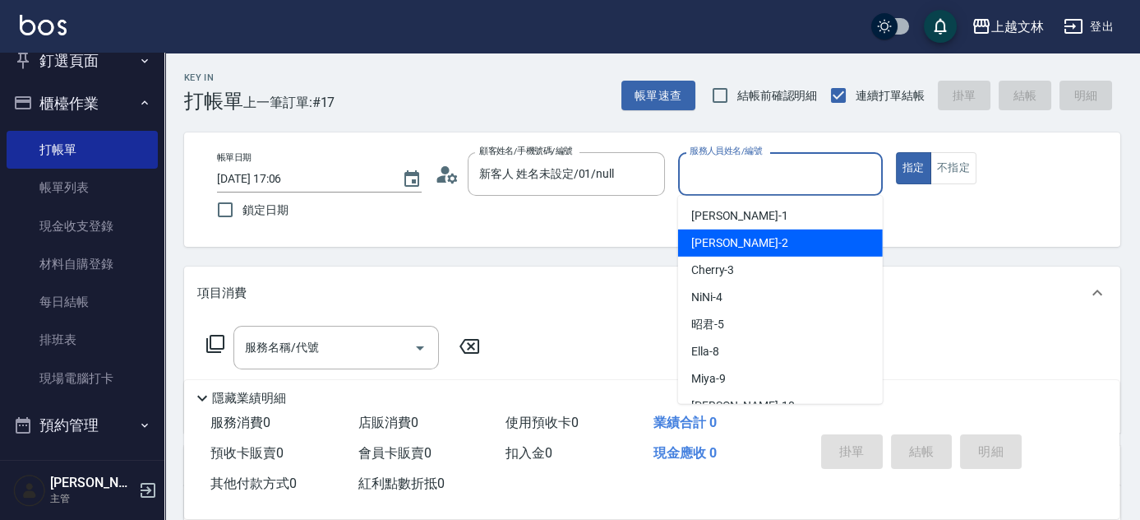
click at [728, 229] on div "[PERSON_NAME] -2" at bounding box center [780, 242] width 205 height 27
type input "[PERSON_NAME]-2"
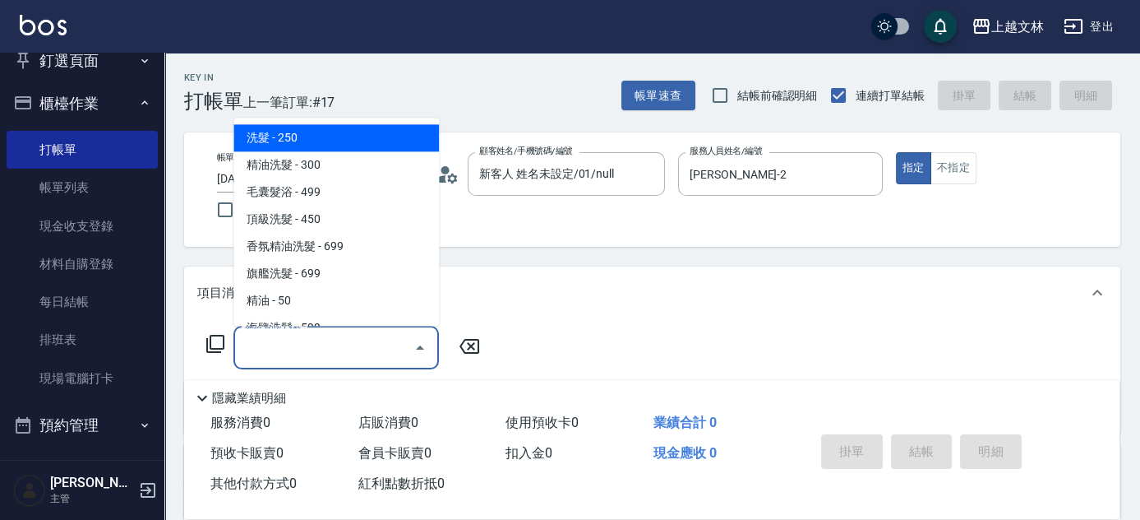
click at [260, 351] on input "服務名稱/代號" at bounding box center [324, 347] width 166 height 29
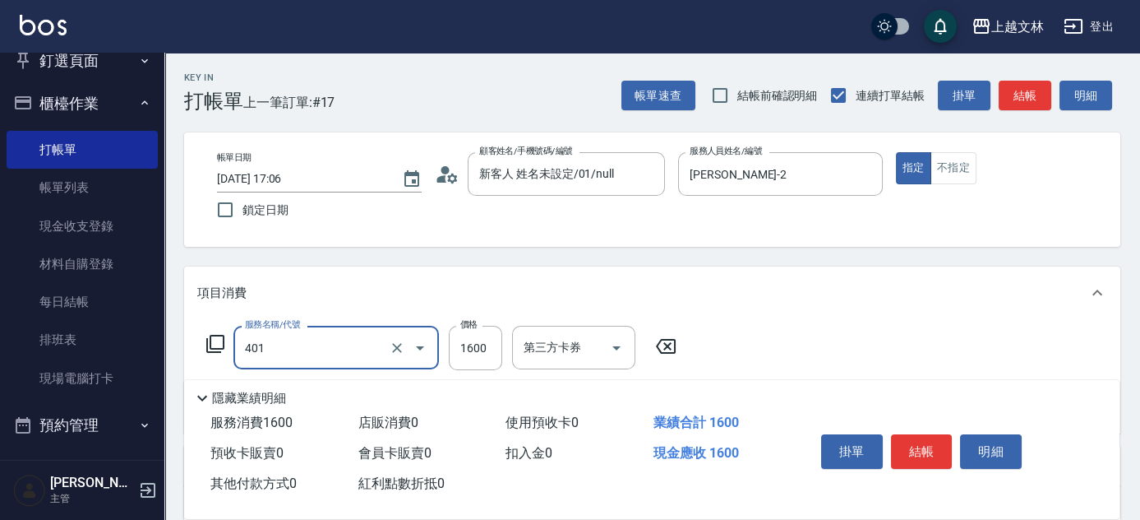
type input "基本染髮(401)"
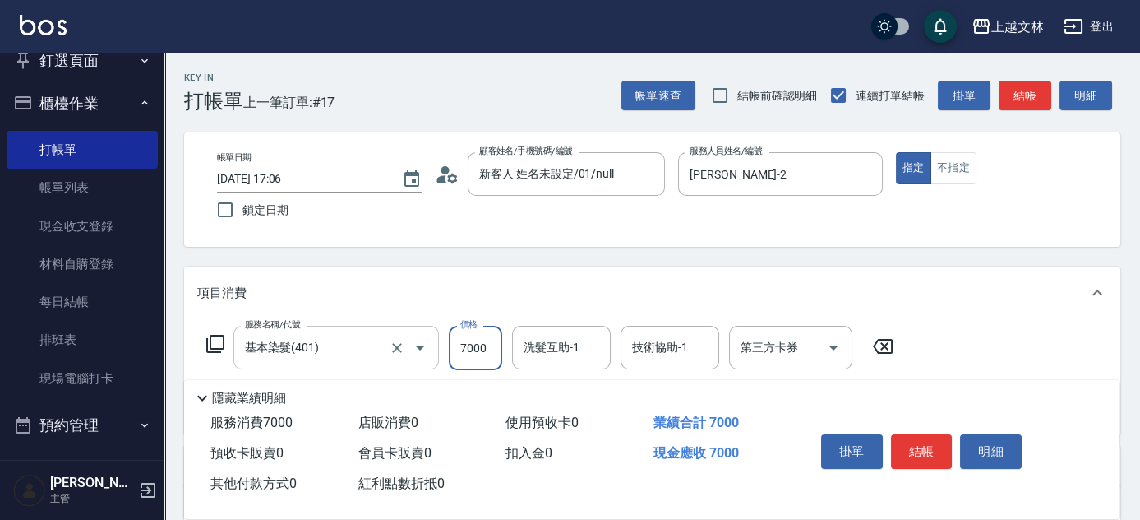
type input "7000"
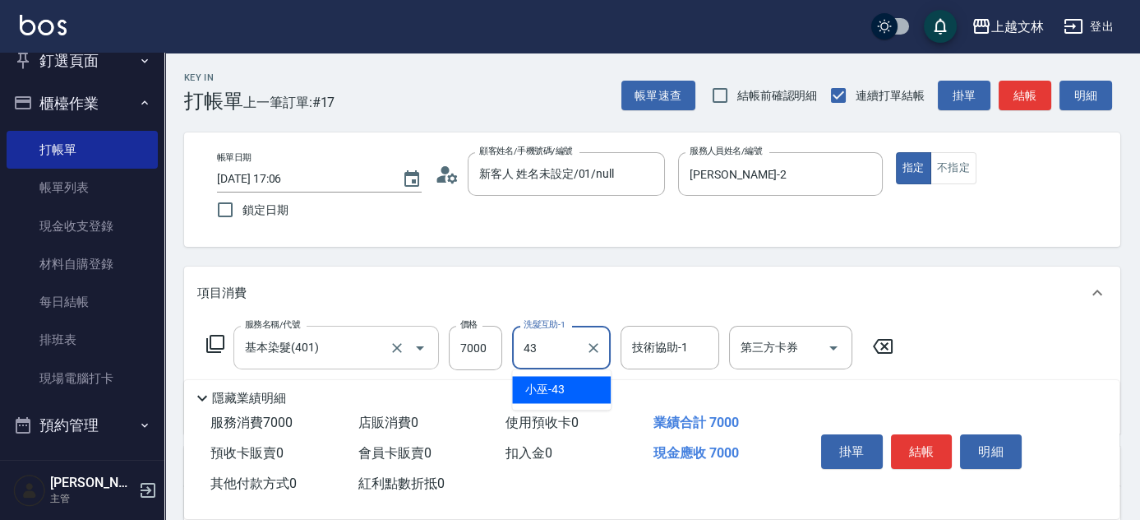
type input "小巫-43"
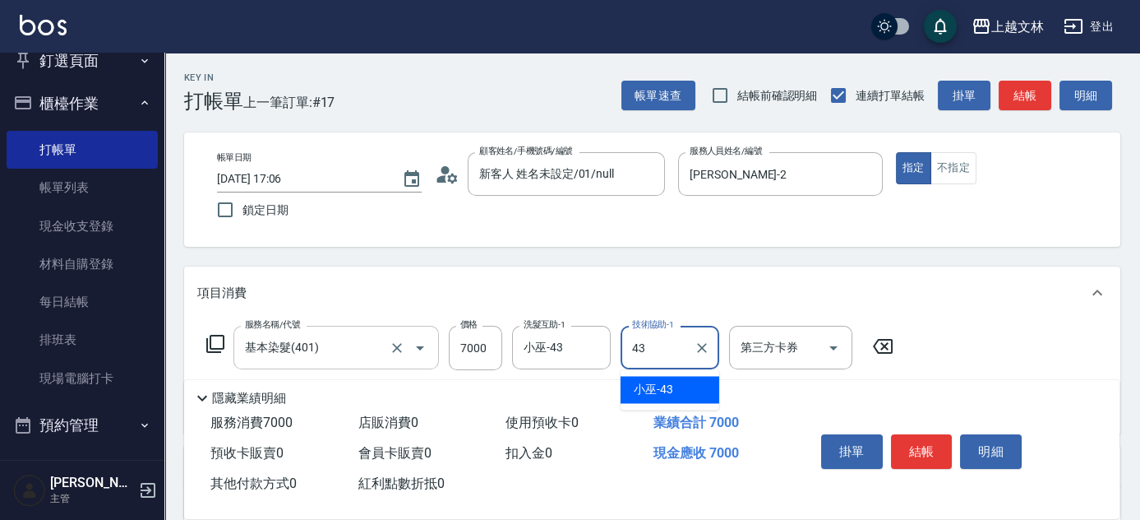
type input "小巫-43"
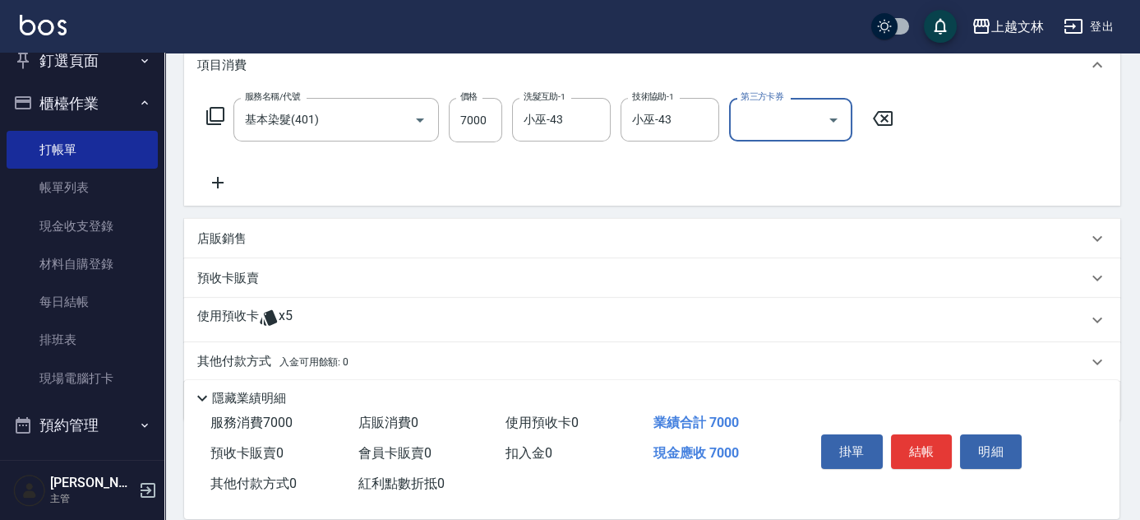
scroll to position [284, 0]
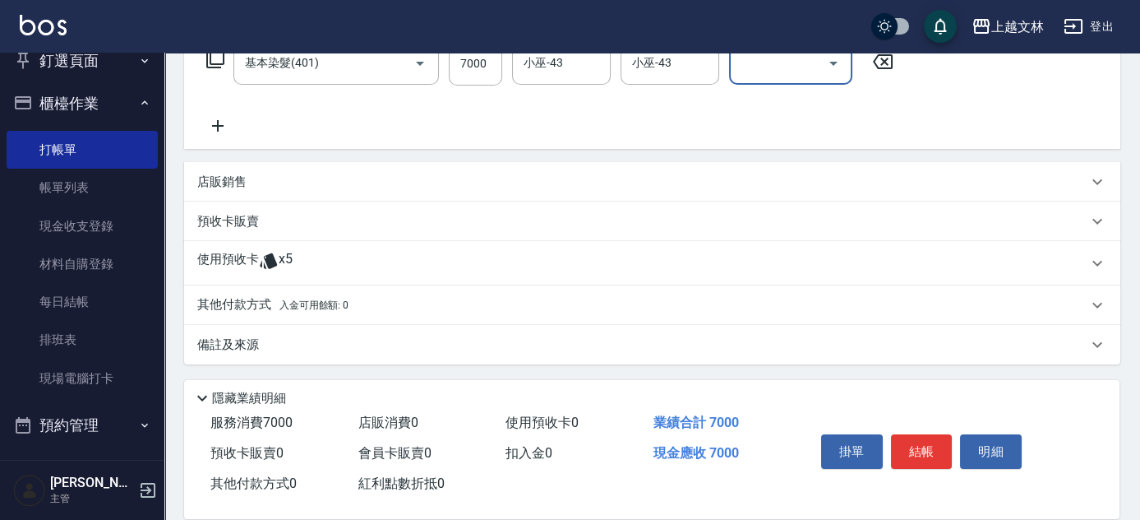
click at [254, 301] on p "其他付款方式 入金可用餘額: 0" at bounding box center [272, 305] width 151 height 18
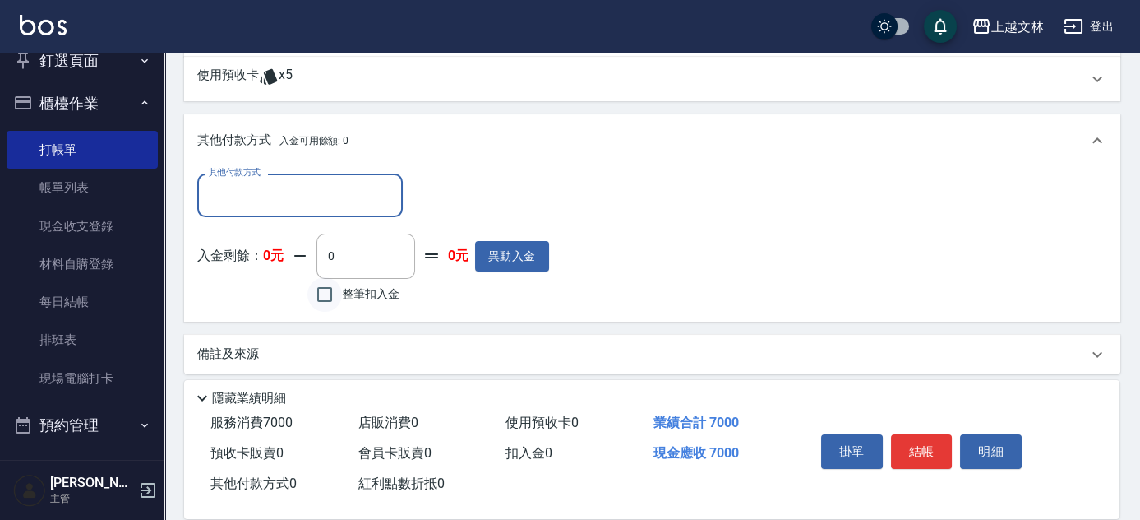
scroll to position [478, 0]
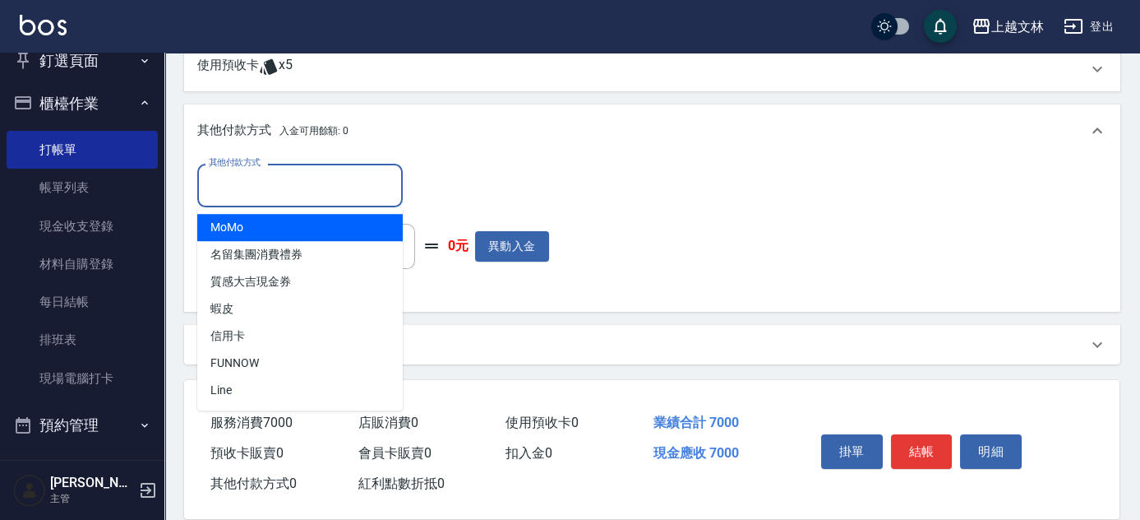
click at [313, 190] on input "其他付款方式" at bounding box center [300, 185] width 191 height 29
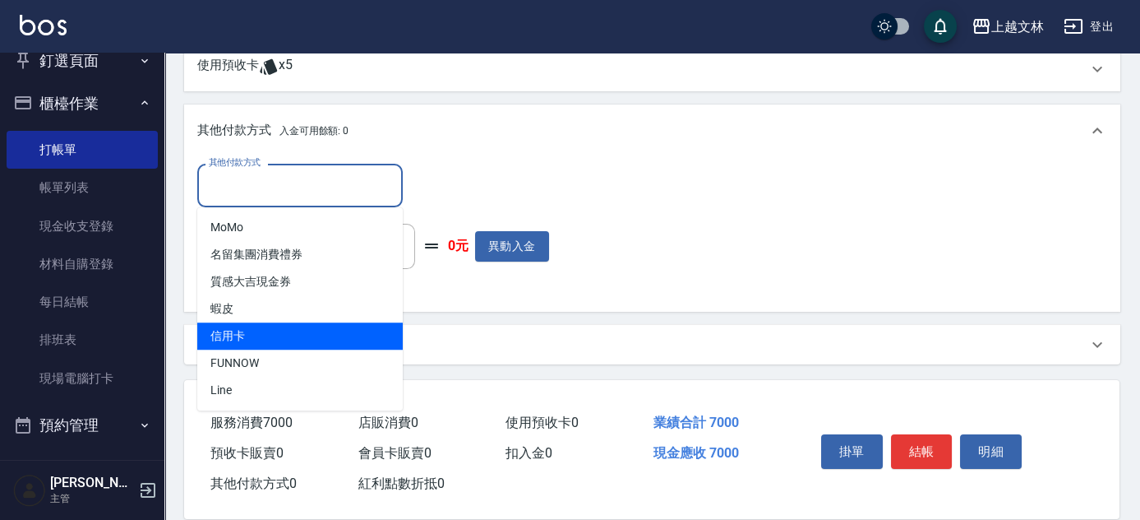
click at [293, 328] on span "信用卡" at bounding box center [300, 335] width 206 height 27
type input "信用卡"
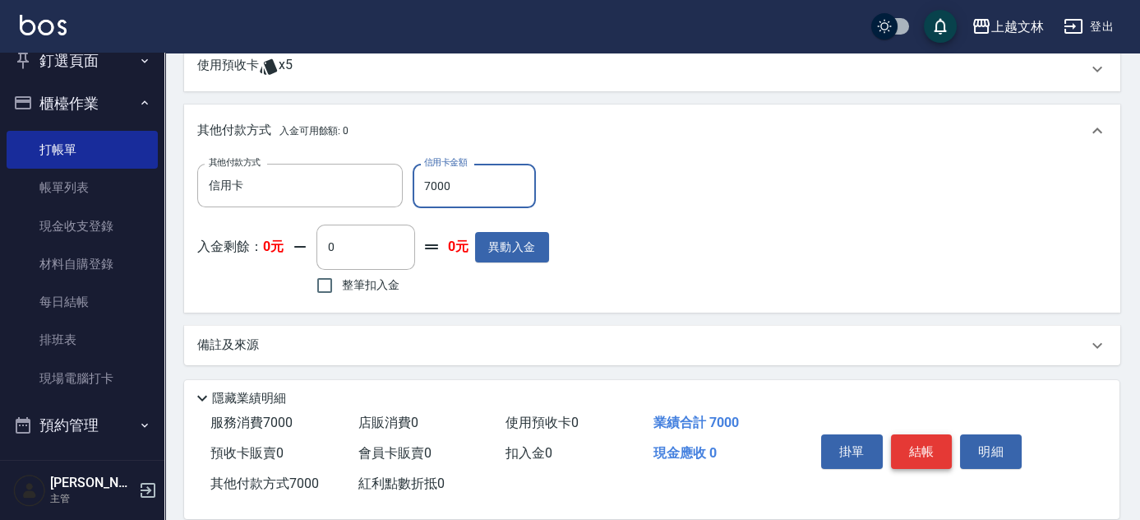
type input "7000"
drag, startPoint x: 945, startPoint y: 447, endPoint x: 935, endPoint y: 449, distance: 10.0
click at [944, 447] on button "結帳" at bounding box center [922, 451] width 62 height 35
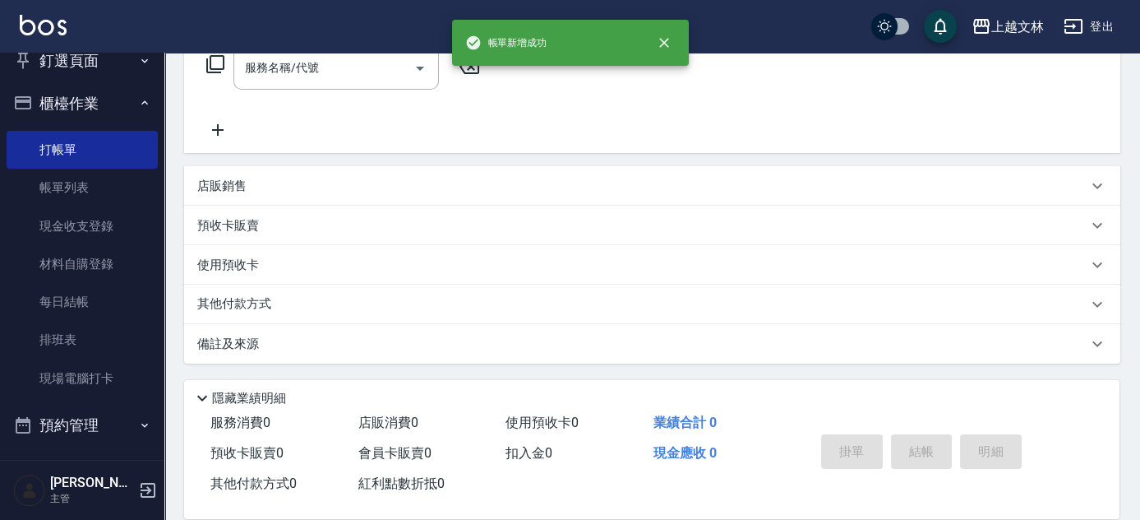
scroll to position [0, 0]
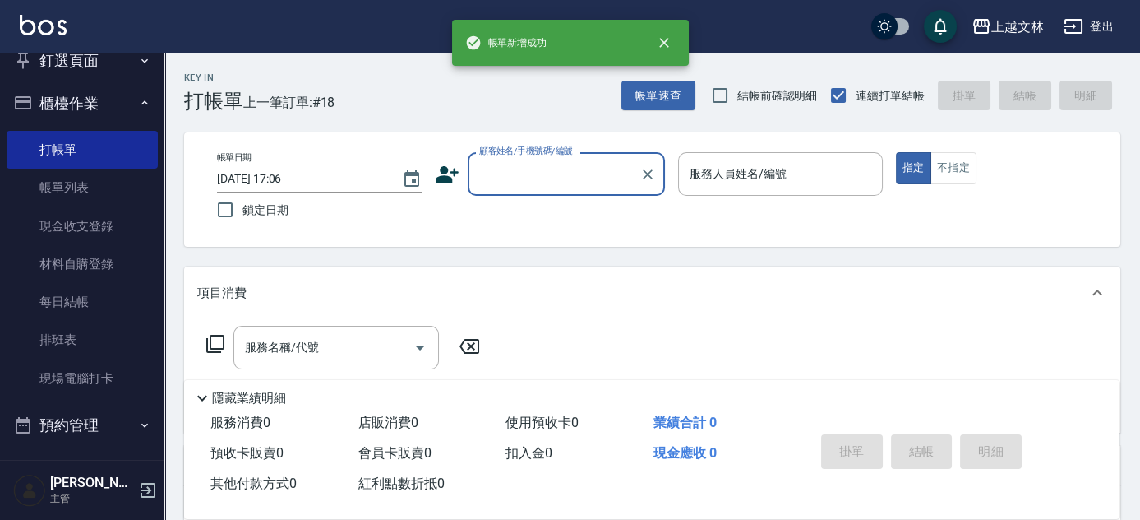
click at [543, 181] on input "顧客姓名/手機號碼/編號" at bounding box center [554, 173] width 158 height 29
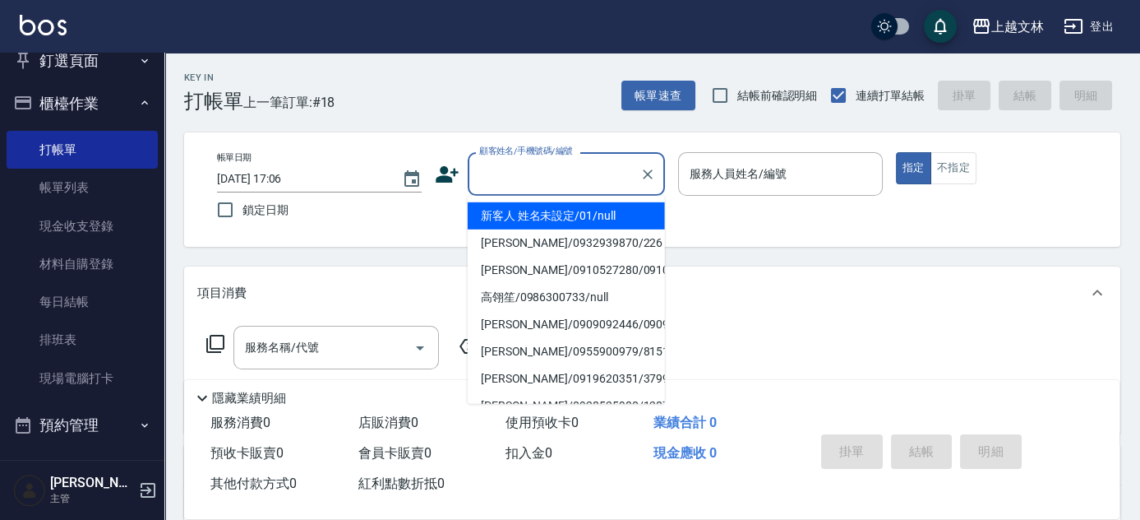
click at [563, 216] on li "新客人 姓名未設定/01/null" at bounding box center [566, 215] width 197 height 27
type input "新客人 姓名未設定/01/null"
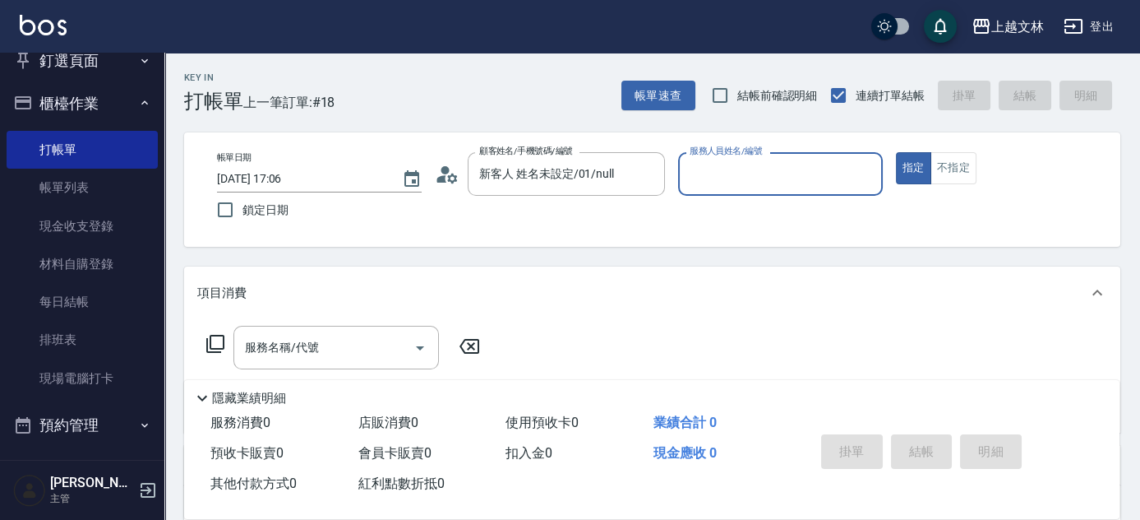
click at [701, 183] on input "服務人員姓名/編號" at bounding box center [781, 173] width 190 height 29
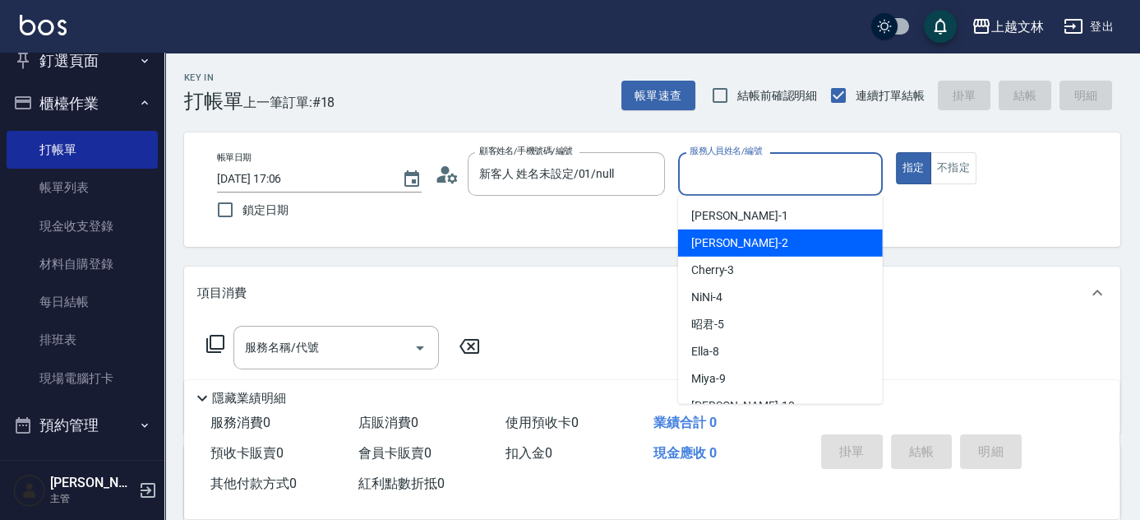
click at [758, 249] on div "[PERSON_NAME] -2" at bounding box center [780, 242] width 205 height 27
type input "[PERSON_NAME]-2"
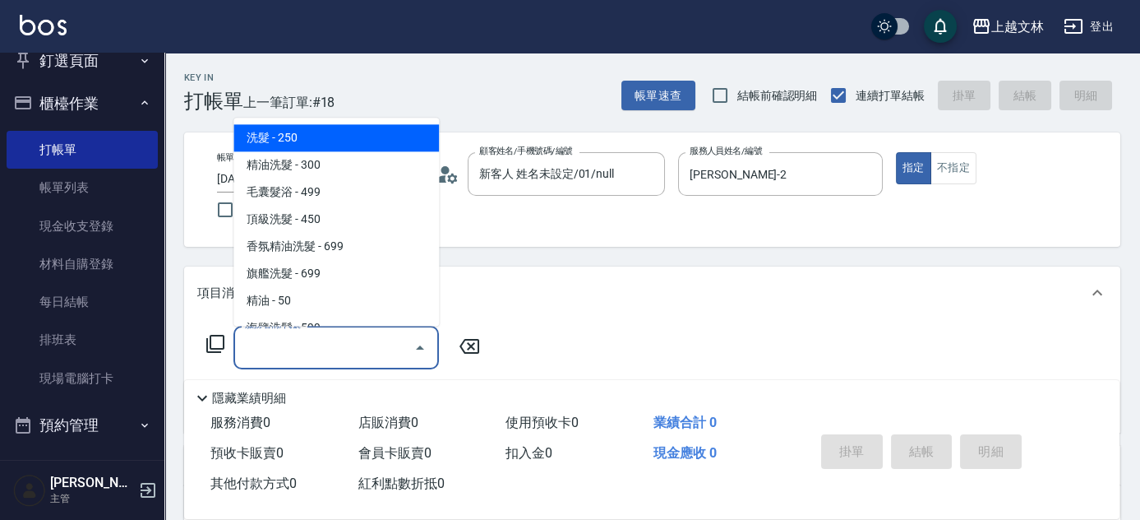
click at [339, 353] on input "服務名稱/代號" at bounding box center [324, 347] width 166 height 29
click at [217, 349] on icon at bounding box center [215, 344] width 18 height 18
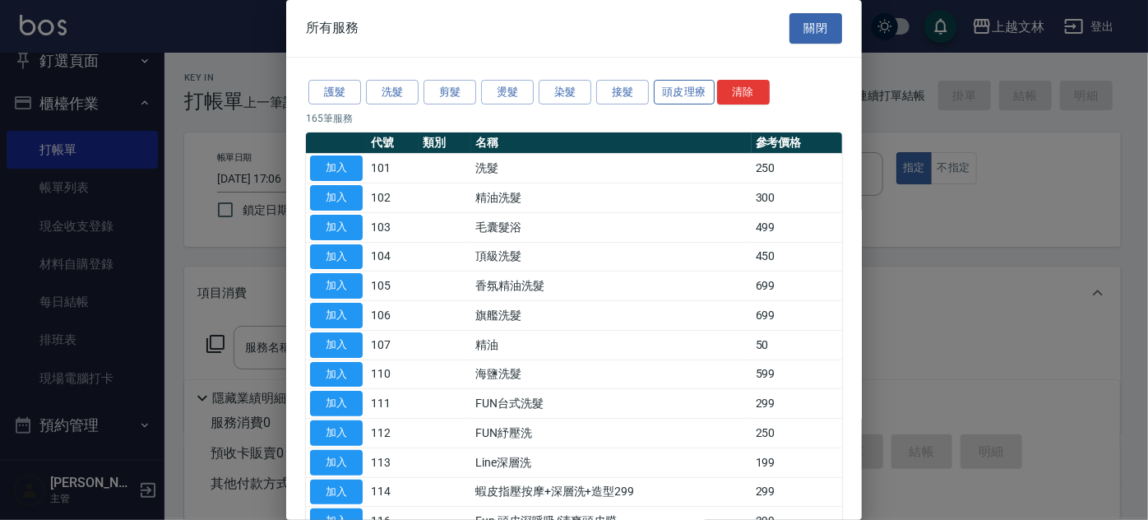
click at [674, 89] on button "頭皮理療" at bounding box center [684, 92] width 61 height 25
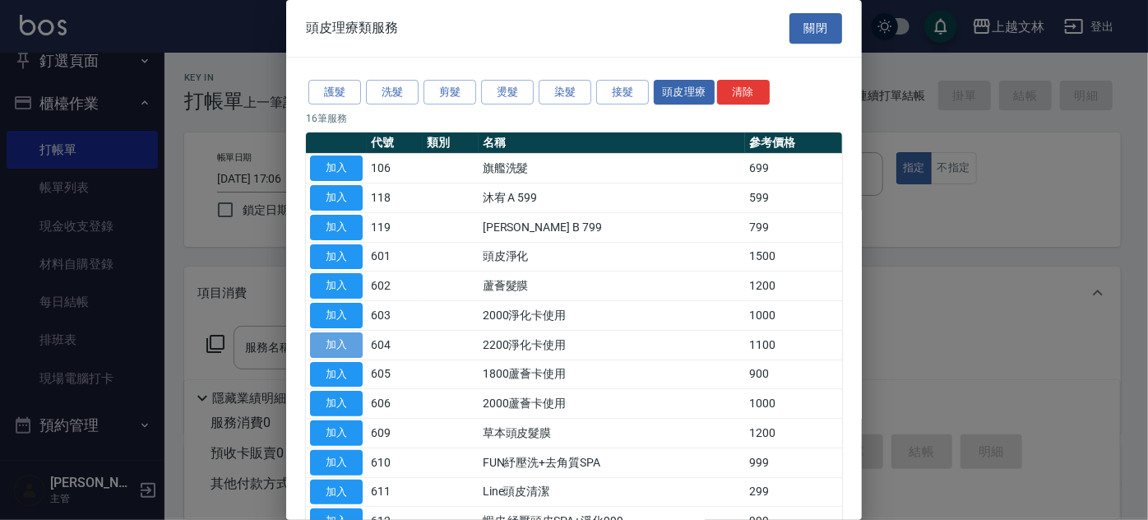
click at [335, 339] on button "加入" at bounding box center [336, 344] width 53 height 25
type input "2200淨化卡使用(604)"
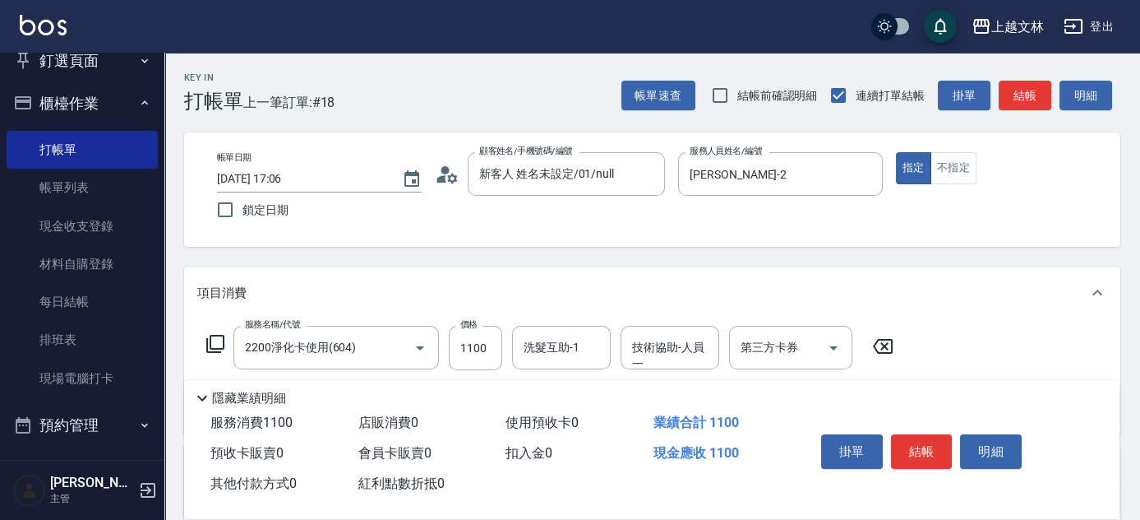
click at [202, 342] on div "服務名稱/代號 2200淨化卡使用(604) 服務名稱/代號 價格 1100 價格 洗髮互助-1 洗髮互助-1 技術協助-人員一 技術協助-人員一 第三方卡券…" at bounding box center [550, 348] width 706 height 44
click at [210, 345] on icon at bounding box center [215, 344] width 18 height 18
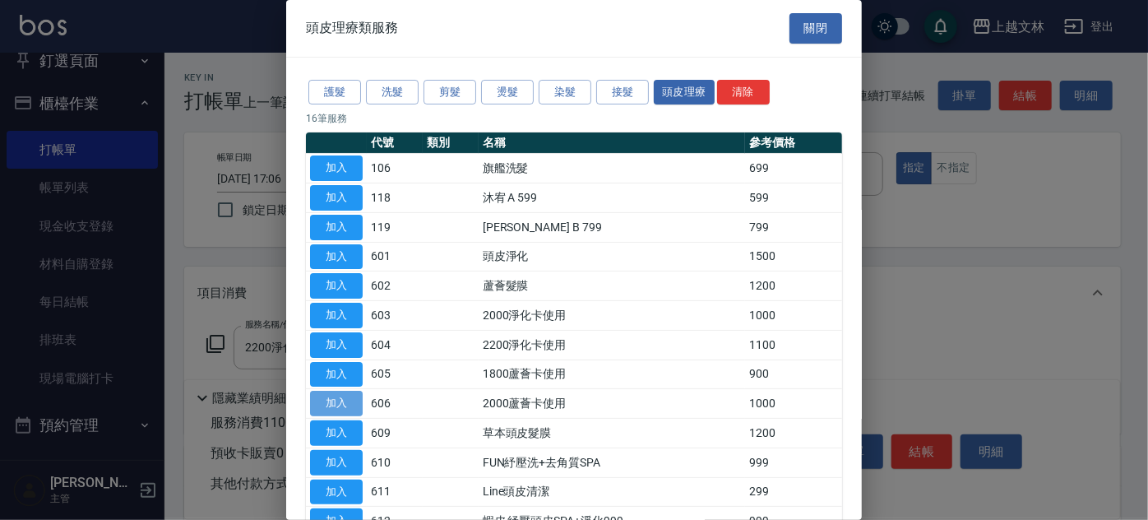
click at [337, 402] on button "加入" at bounding box center [336, 402] width 53 height 25
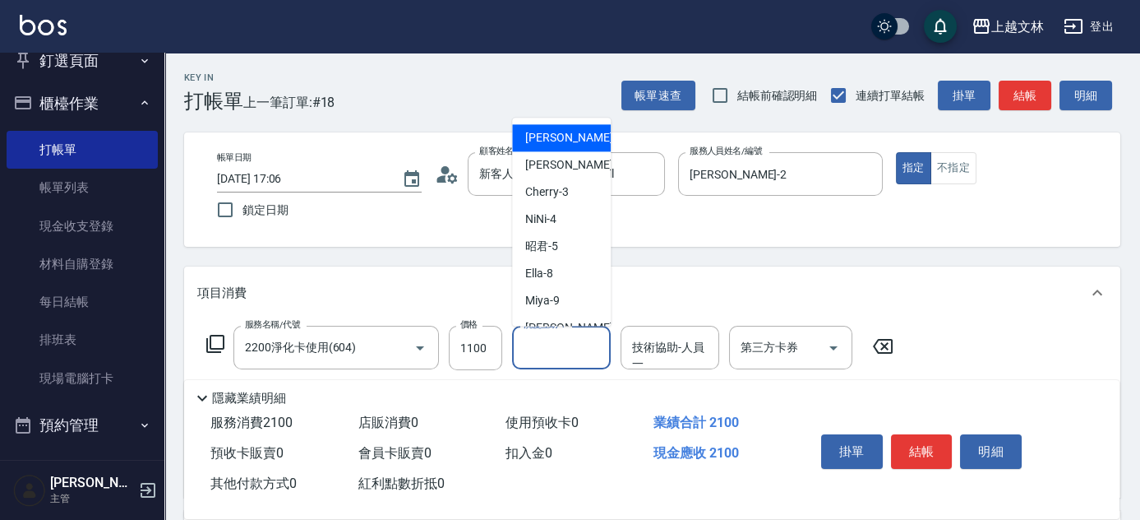
click at [579, 349] on input "洗髮互助-1" at bounding box center [562, 347] width 84 height 29
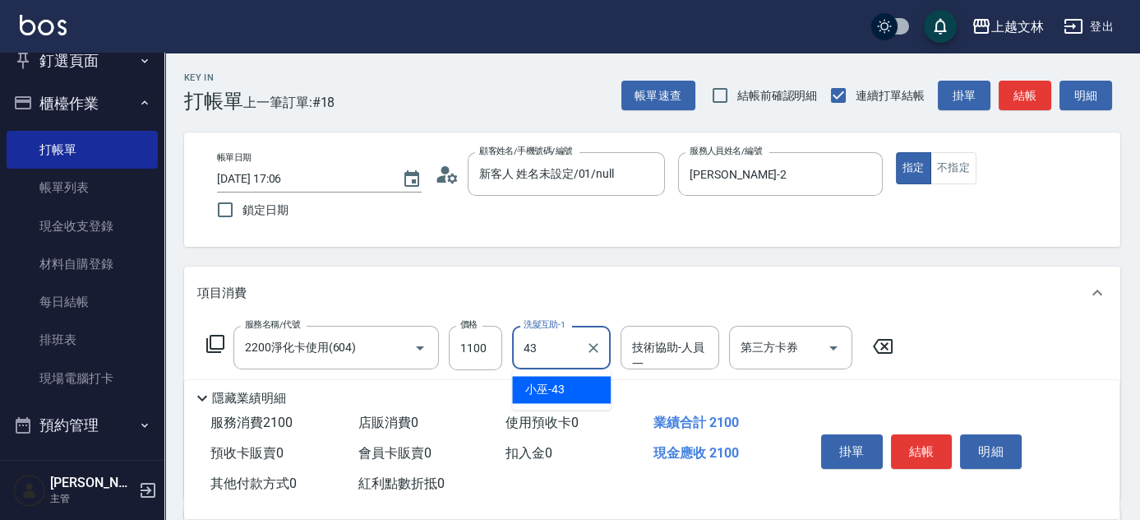
click at [592, 384] on div "小巫 -43" at bounding box center [561, 389] width 99 height 27
type input "小巫-43"
click at [659, 354] on input "技術協助-人員一" at bounding box center [670, 347] width 84 height 29
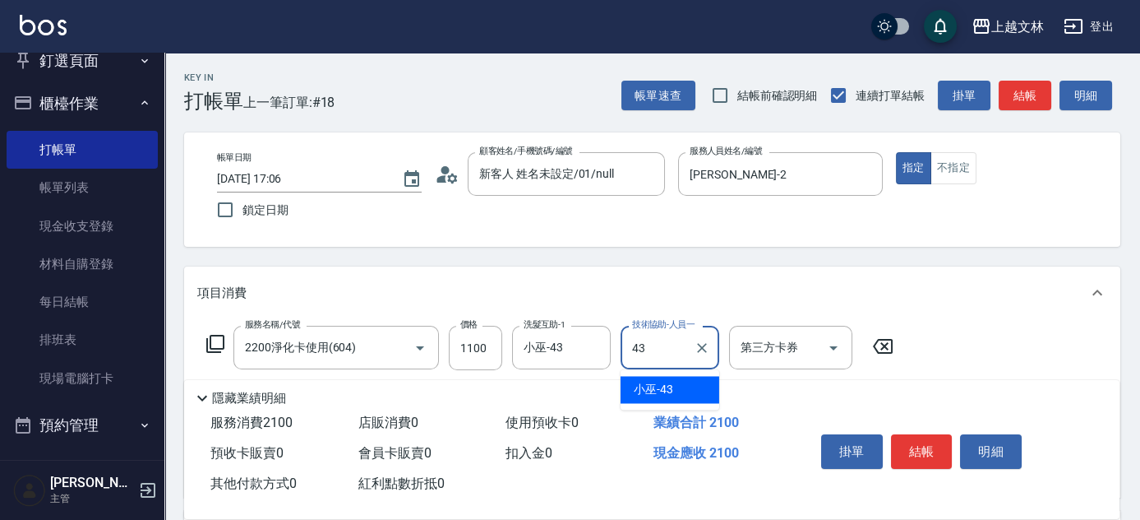
click at [668, 387] on span "小巫 -43" at bounding box center [653, 389] width 39 height 17
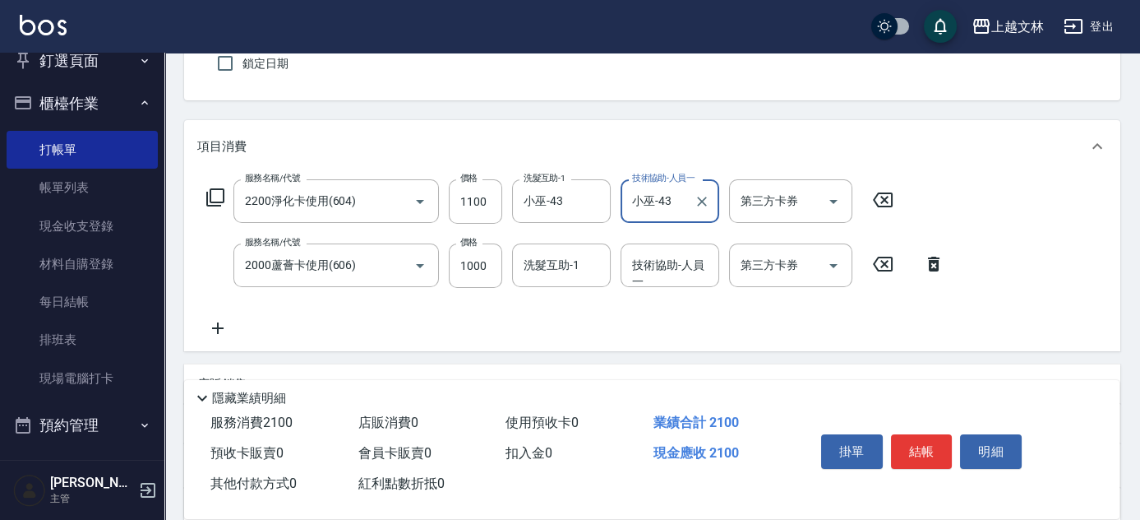
scroll to position [173, 0]
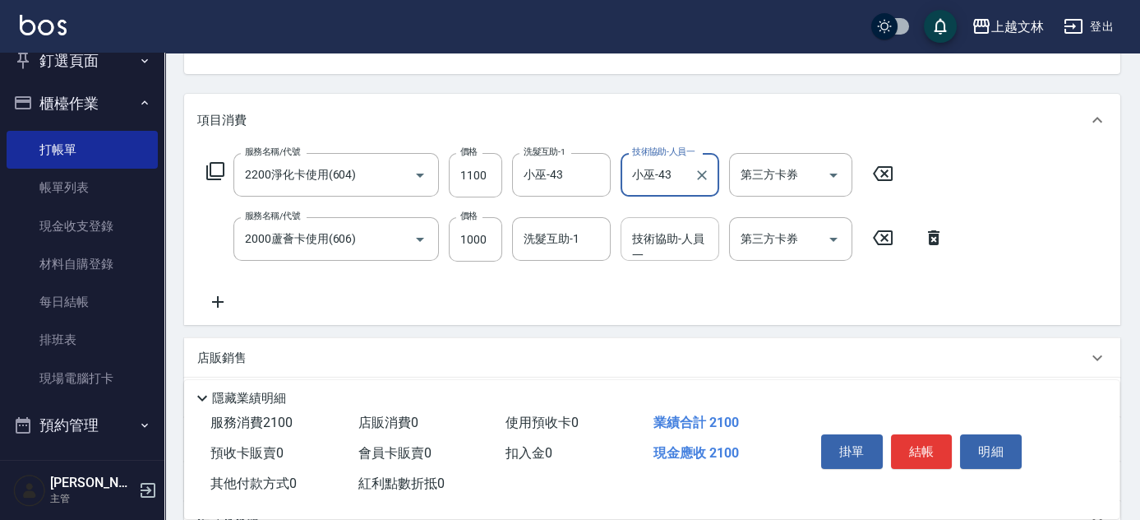
type input "小巫-43"
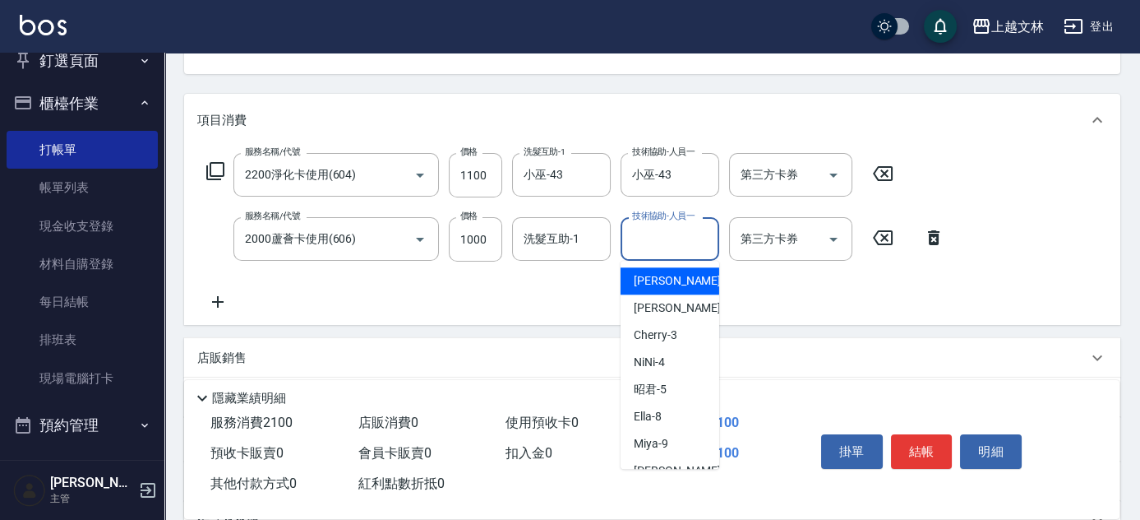
click at [667, 249] on input "技術協助-人員一" at bounding box center [670, 238] width 84 height 29
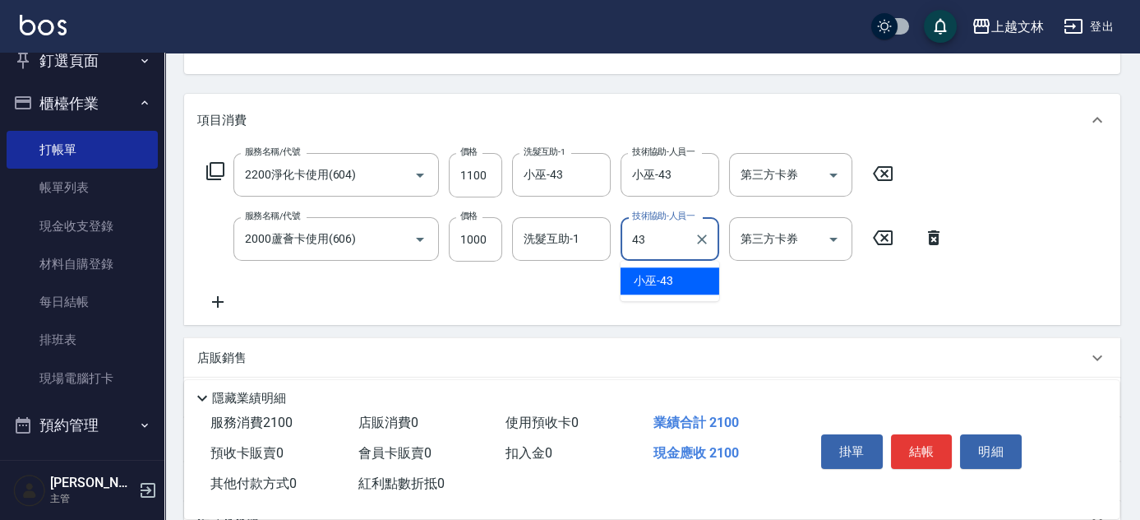
click at [677, 285] on div "小巫 -43" at bounding box center [670, 280] width 99 height 27
click at [830, 174] on icon "Open" at bounding box center [833, 175] width 8 height 4
type input "小巫-43"
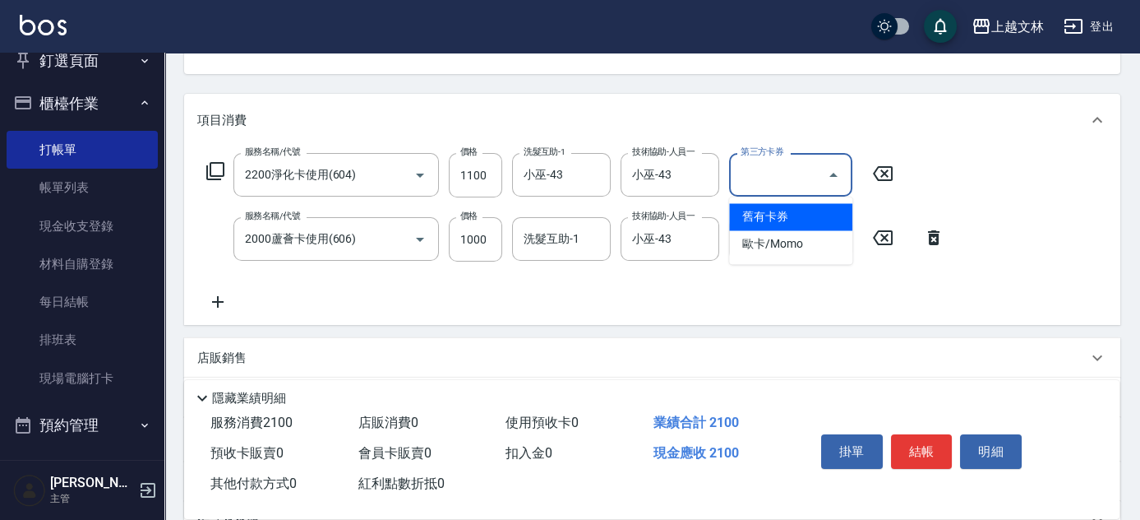
click at [837, 216] on span "舊有卡券" at bounding box center [790, 216] width 123 height 27
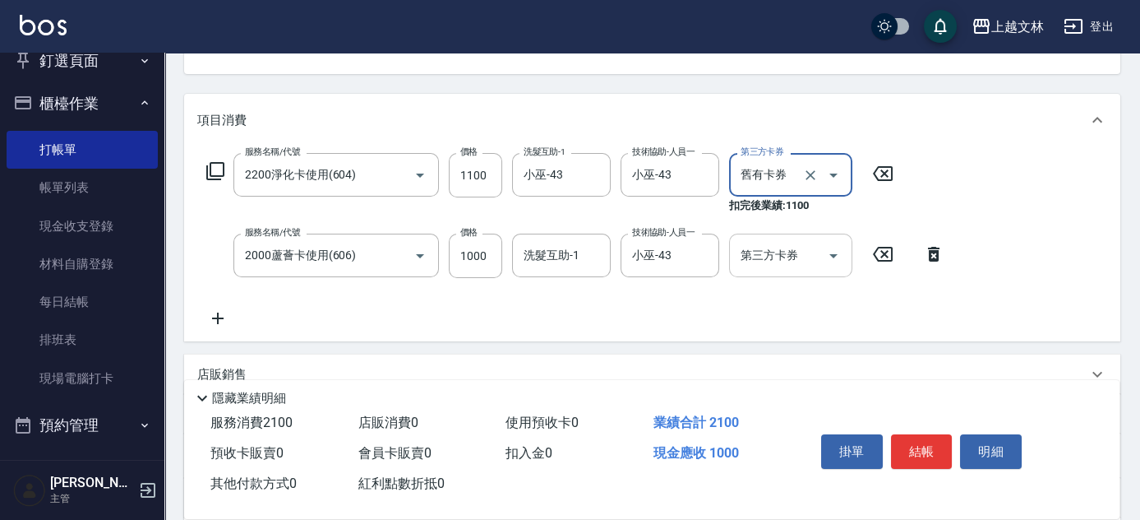
type input "舊有卡券"
click at [833, 252] on icon "Open" at bounding box center [834, 256] width 20 height 20
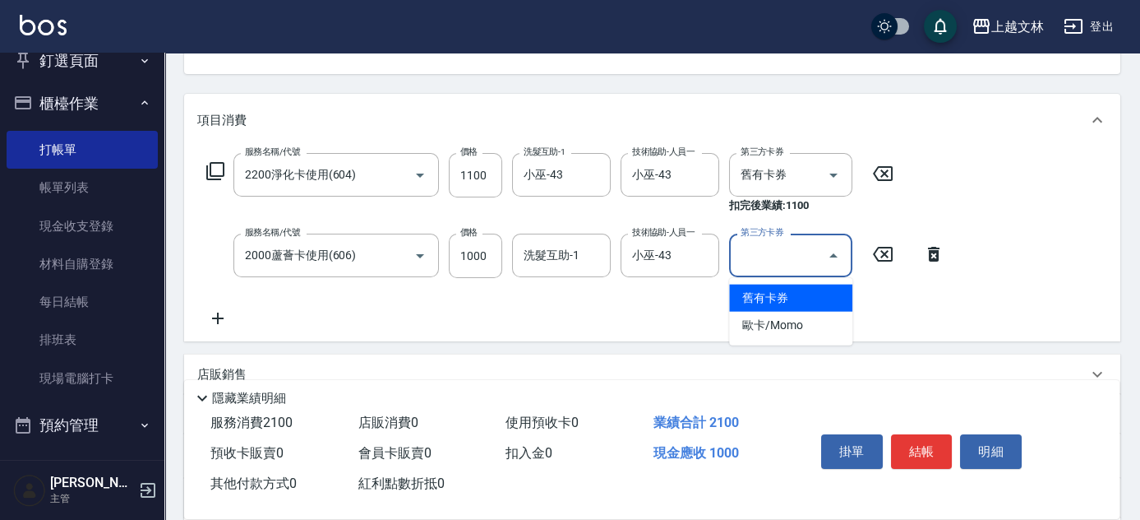
click at [824, 292] on span "舊有卡券" at bounding box center [790, 297] width 123 height 27
type input "舊有卡券"
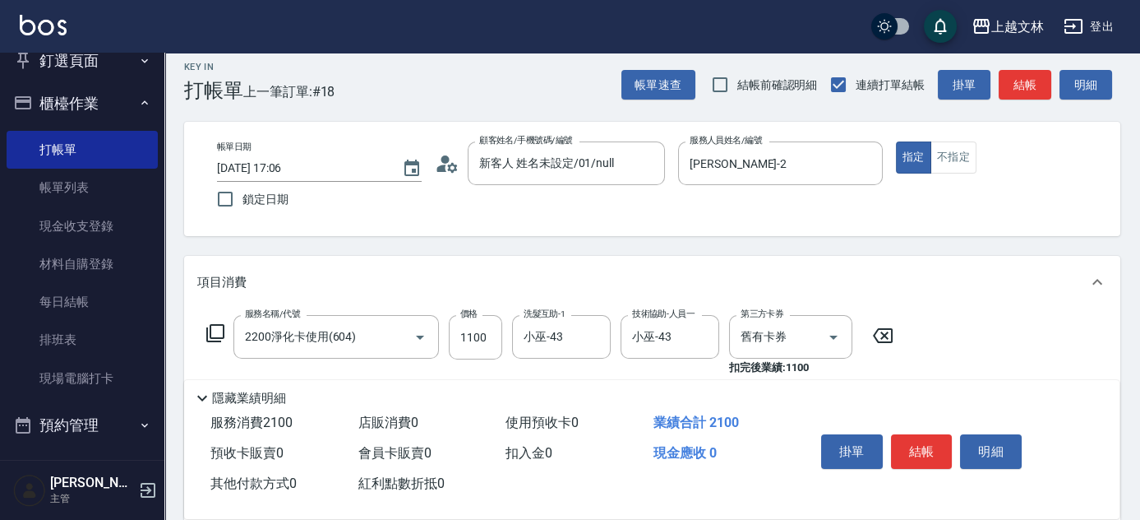
scroll to position [0, 0]
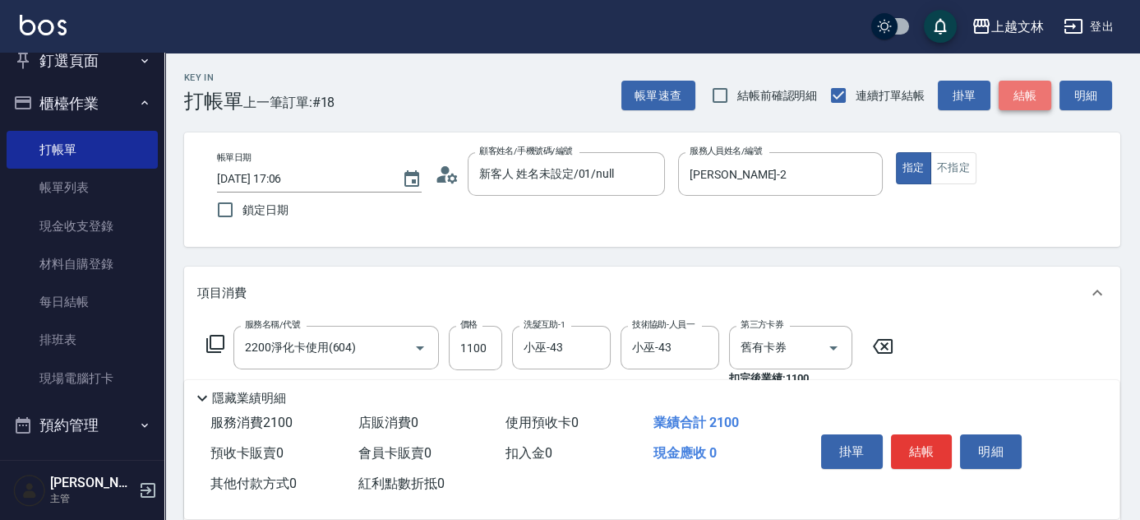
click at [1017, 102] on button "結帳" at bounding box center [1025, 96] width 53 height 30
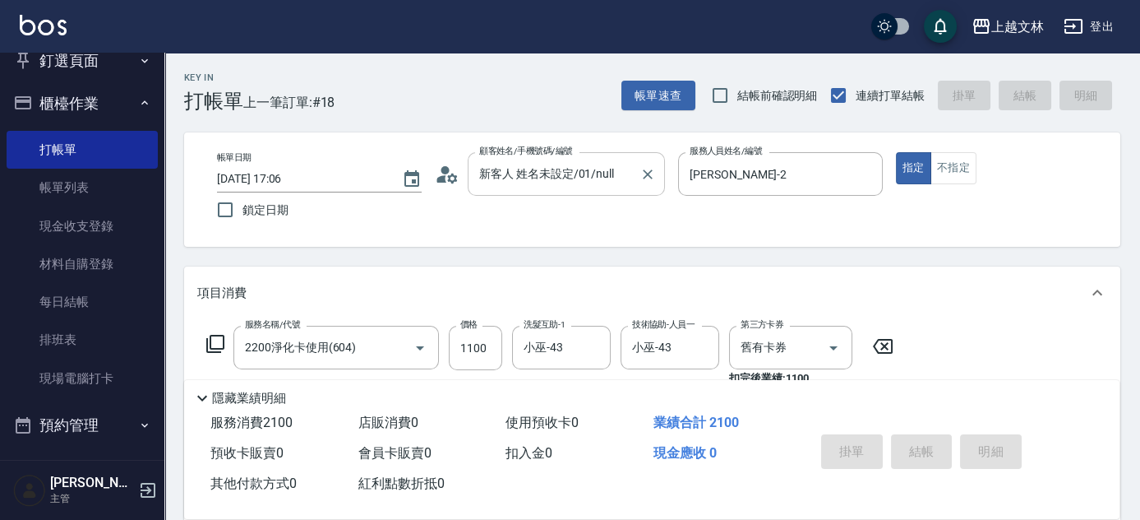
type input "[DATE] 17:07"
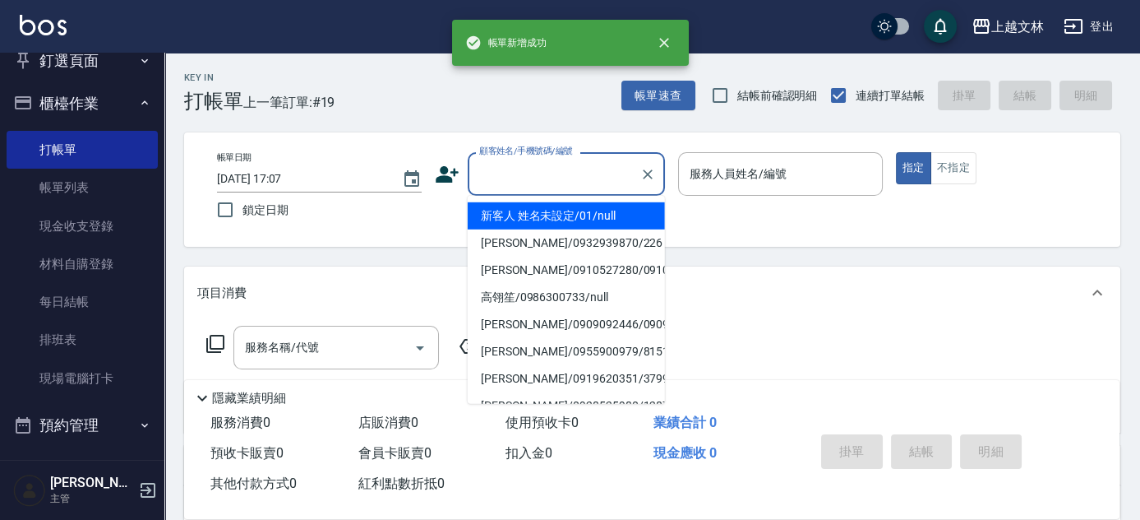
click at [584, 170] on input "顧客姓名/手機號碼/編號" at bounding box center [554, 173] width 158 height 29
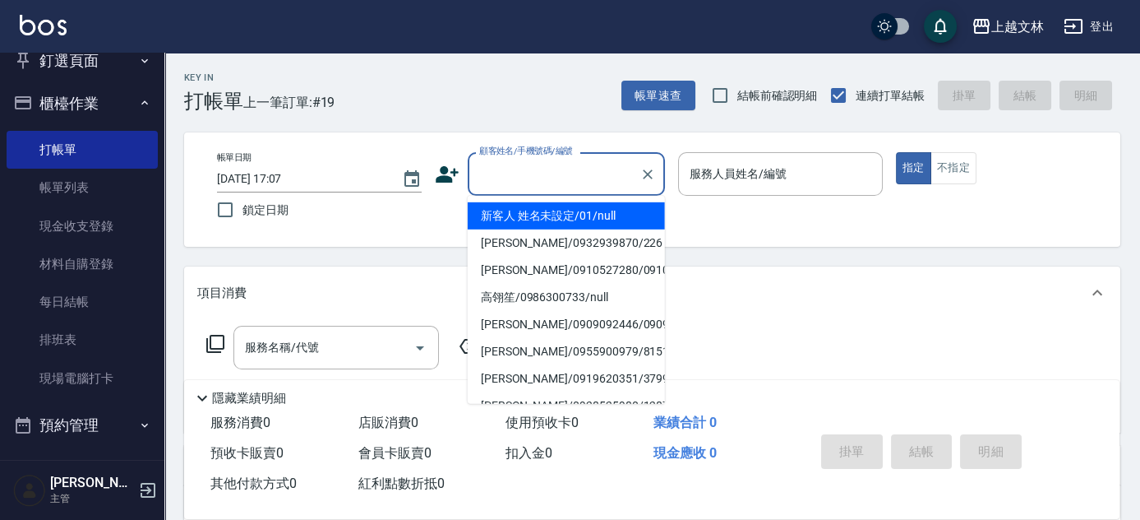
drag, startPoint x: 603, startPoint y: 210, endPoint x: 610, endPoint y: 215, distance: 9.4
click at [605, 212] on li "新客人 姓名未設定/01/null" at bounding box center [566, 215] width 197 height 27
type input "新客人 姓名未設定/01/null"
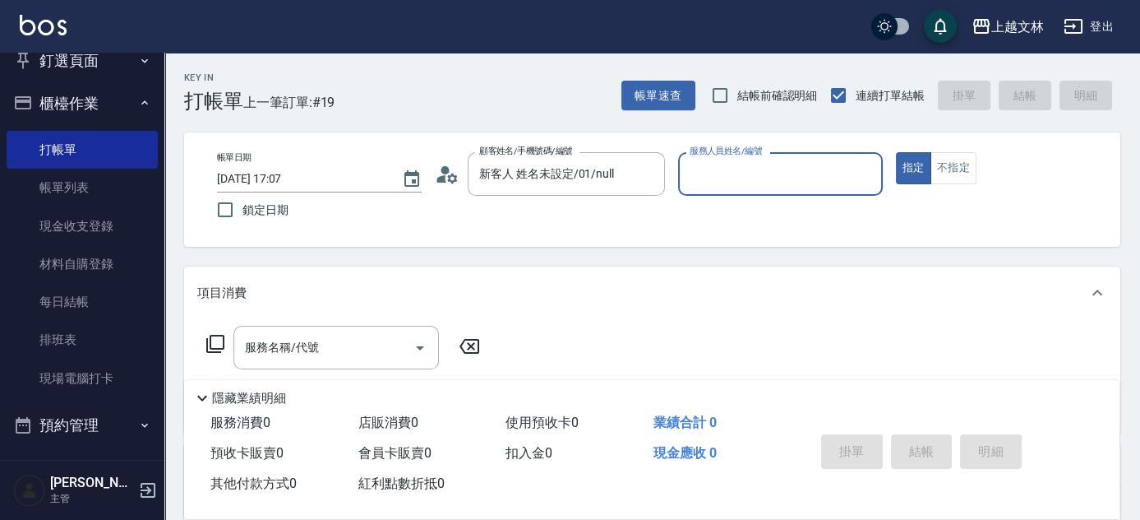
click at [610, 215] on div "帳單日期 [DATE] 17:07 鎖定日期 顧客姓名/手機號碼/編號 新客人 姓名未設定/01/null 顧客姓名/手機號碼/編號 服務人員姓名/編號 服務…" at bounding box center [652, 189] width 897 height 75
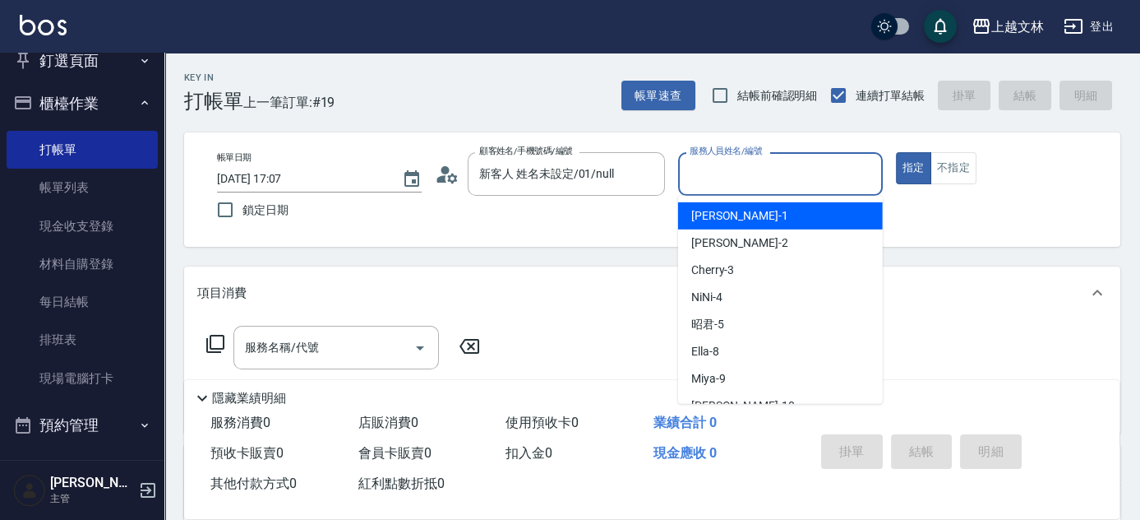
drag, startPoint x: 785, startPoint y: 173, endPoint x: 784, endPoint y: 189, distance: 16.5
click at [785, 174] on input "服務人員姓名/編號" at bounding box center [781, 173] width 190 height 29
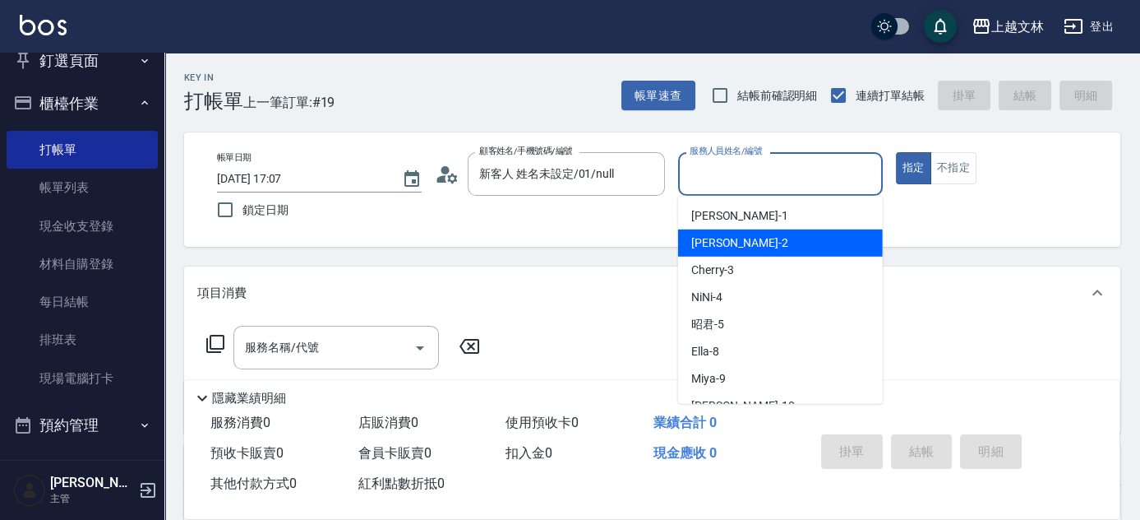
click at [801, 240] on div "[PERSON_NAME] -2" at bounding box center [780, 242] width 205 height 27
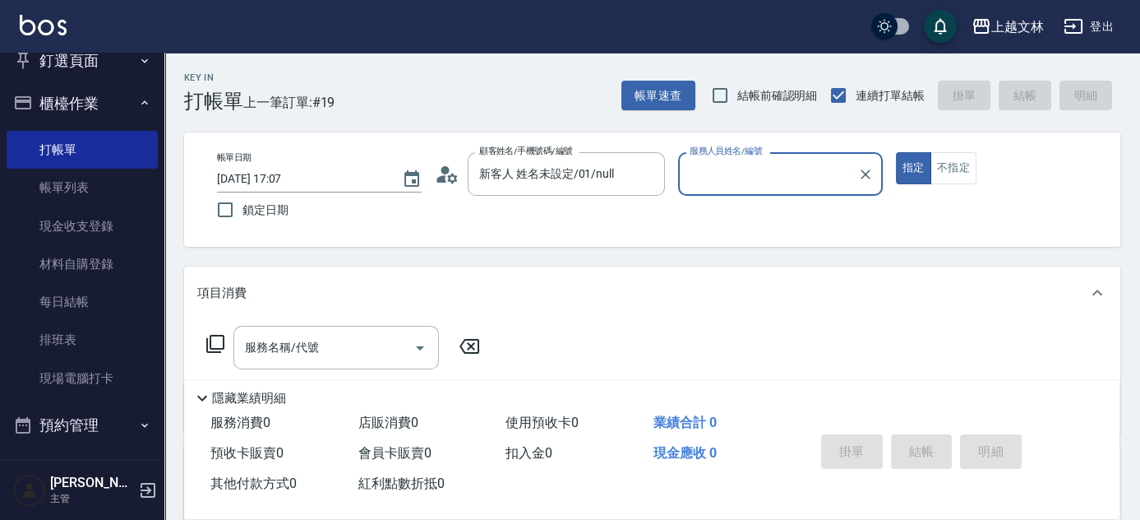
type input "[PERSON_NAME]-2"
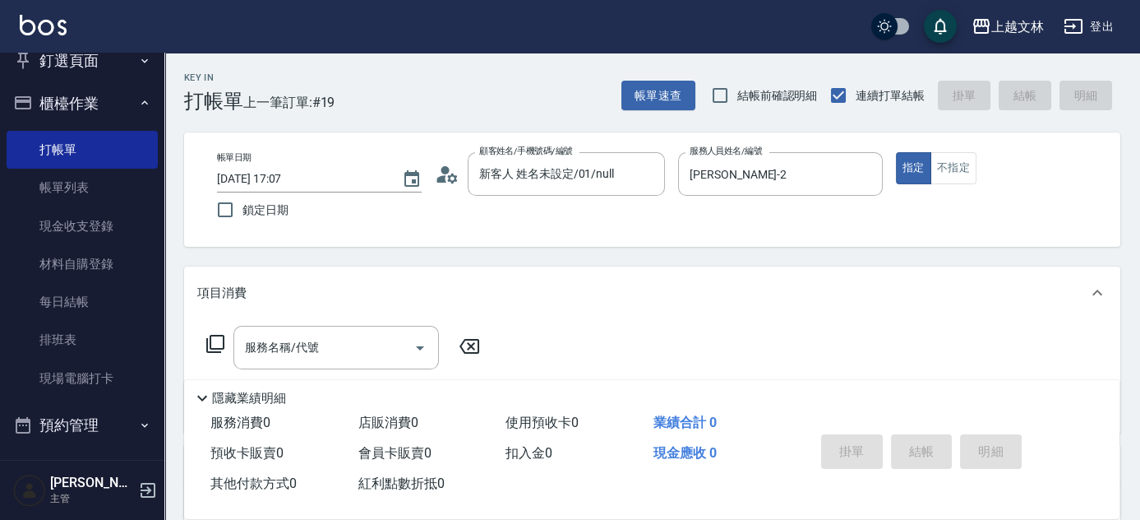
click at [214, 338] on icon at bounding box center [216, 344] width 20 height 20
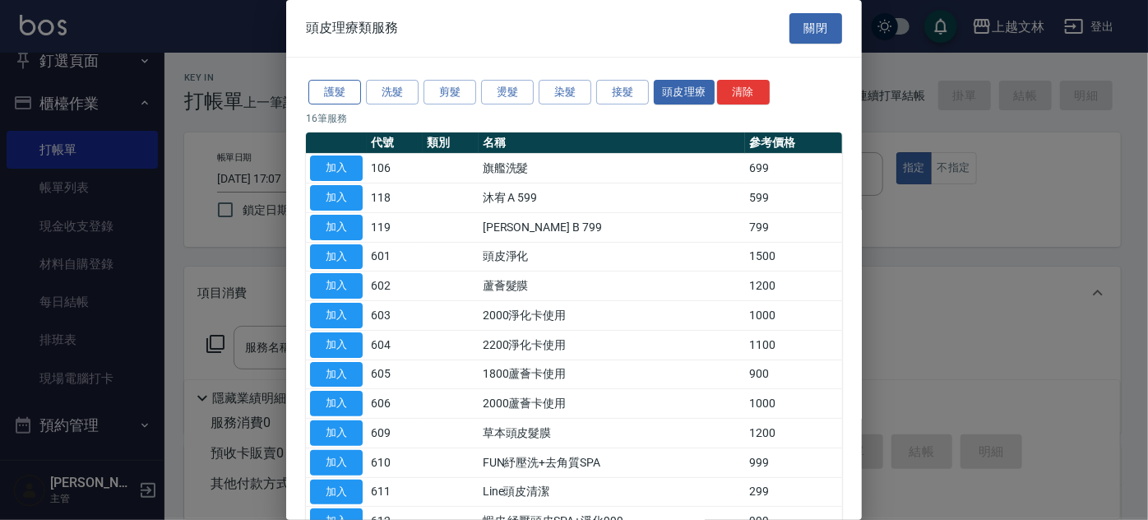
click at [352, 90] on button "護髮" at bounding box center [334, 92] width 53 height 25
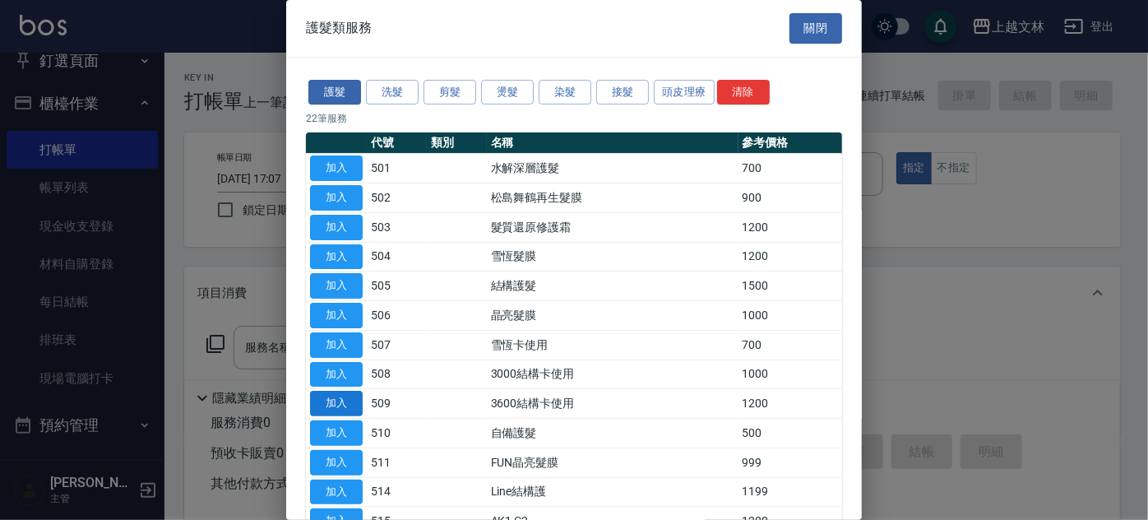
click at [321, 402] on button "加入" at bounding box center [336, 402] width 53 height 25
type input "3600結構卡使用(509)"
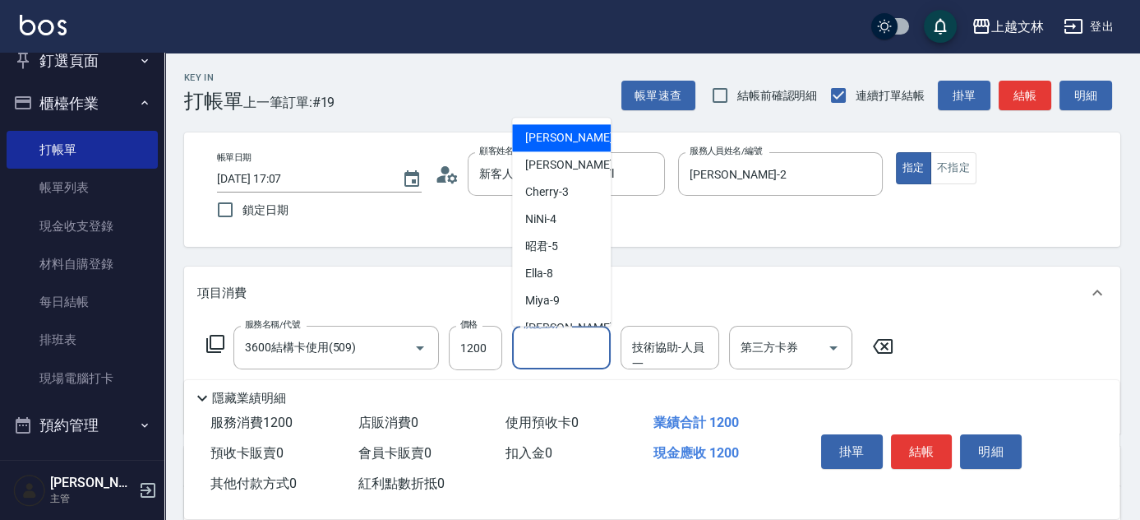
click at [567, 349] on input "洗髮互助-1" at bounding box center [562, 347] width 84 height 29
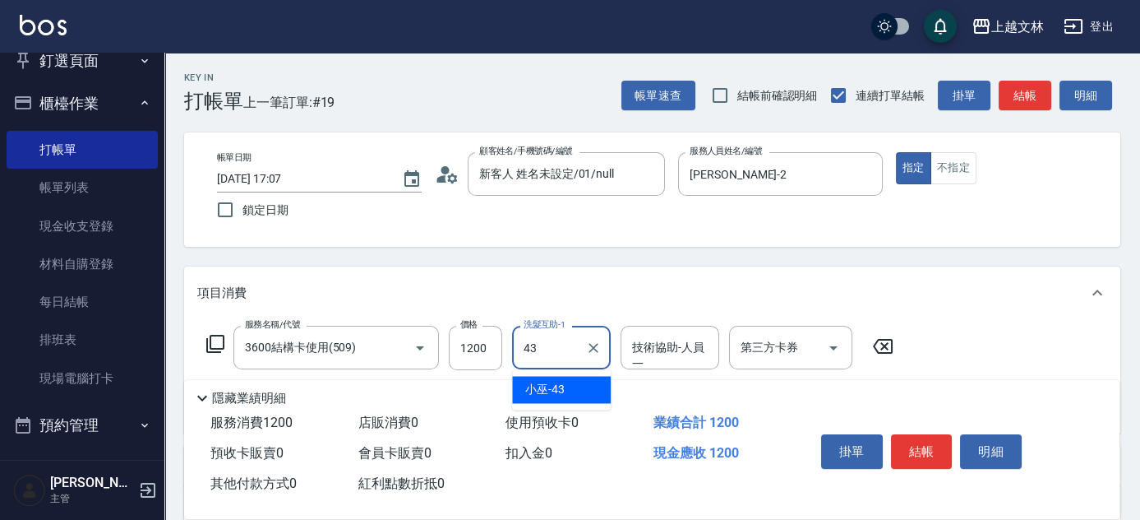
type input "4"
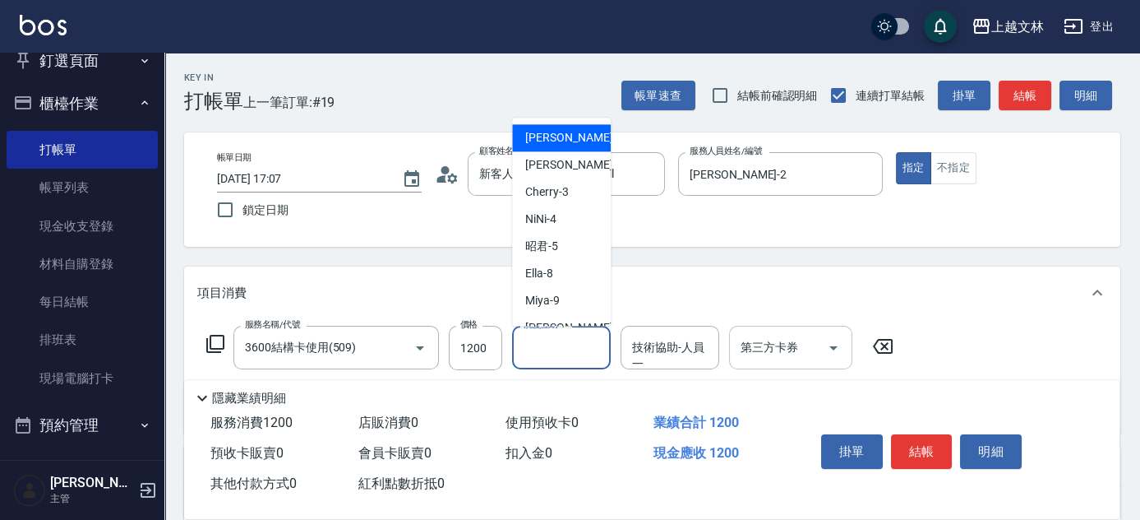
click at [829, 347] on icon "Open" at bounding box center [834, 348] width 20 height 20
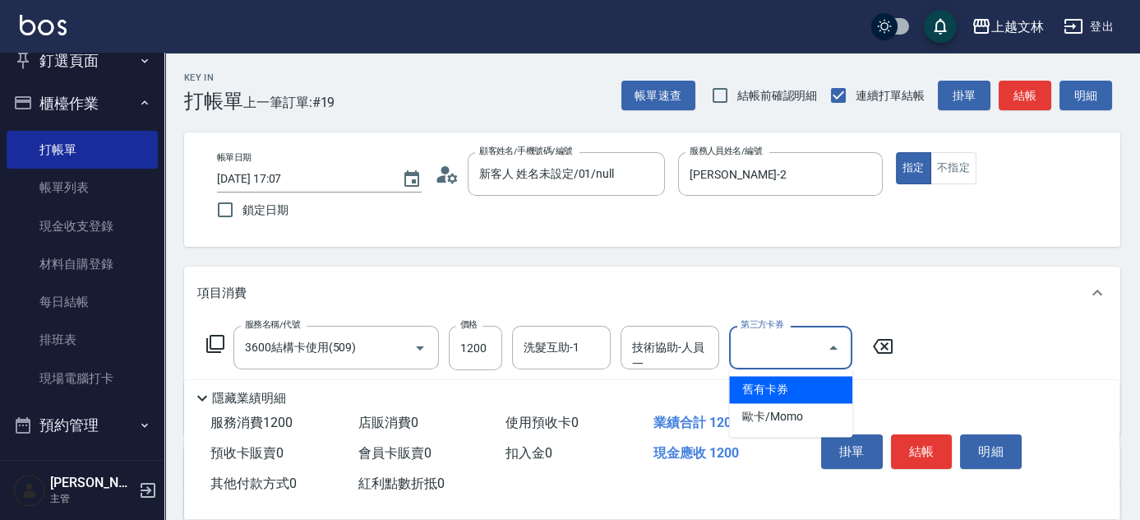
click at [829, 374] on ul "舊有卡券 歐卡/Momo" at bounding box center [790, 402] width 123 height 67
click at [829, 381] on span "舊有卡券" at bounding box center [790, 389] width 123 height 27
type input "舊有卡券"
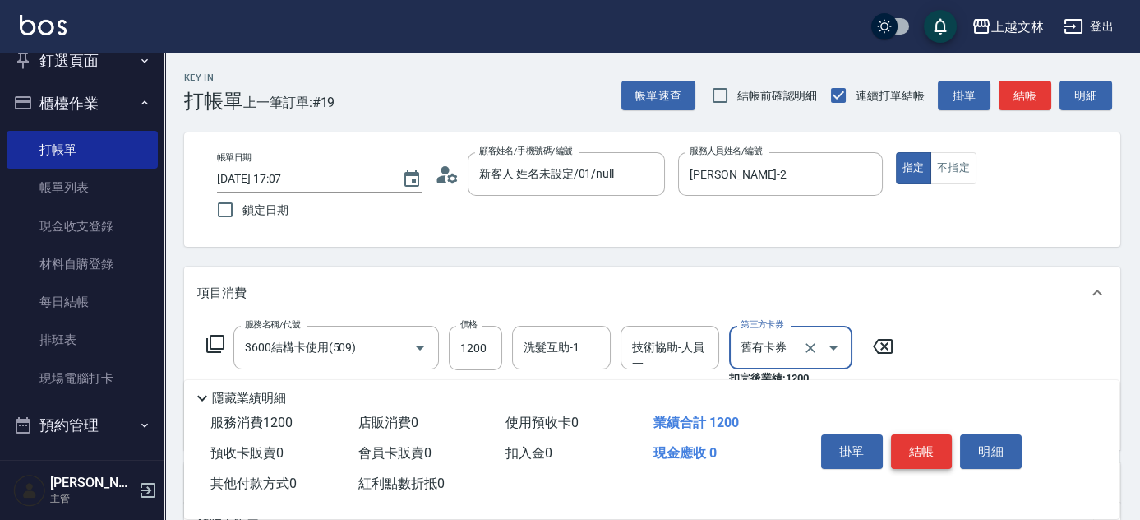
click at [940, 453] on button "結帳" at bounding box center [922, 451] width 62 height 35
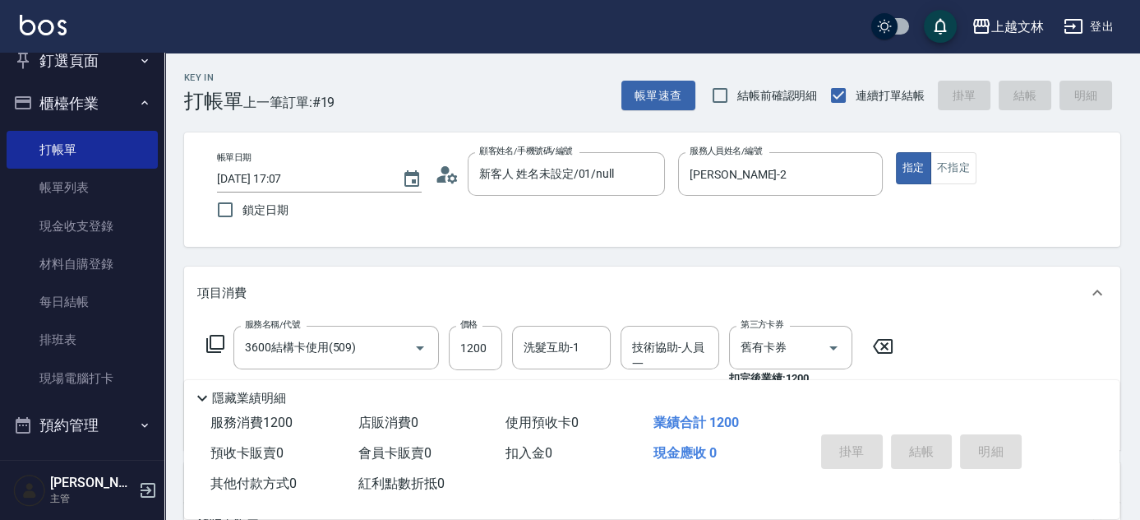
type input "[DATE] 17:08"
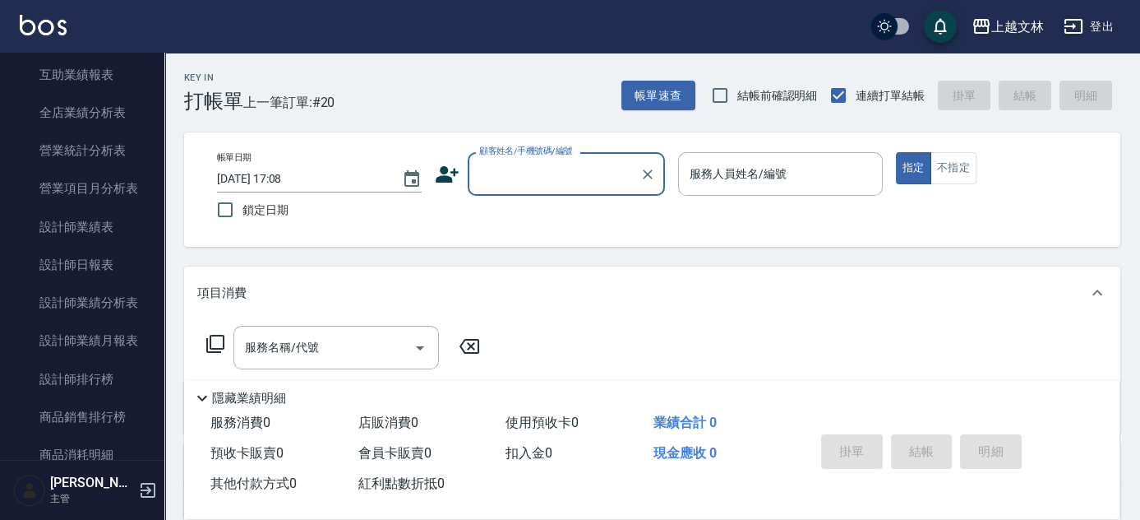
scroll to position [728, 0]
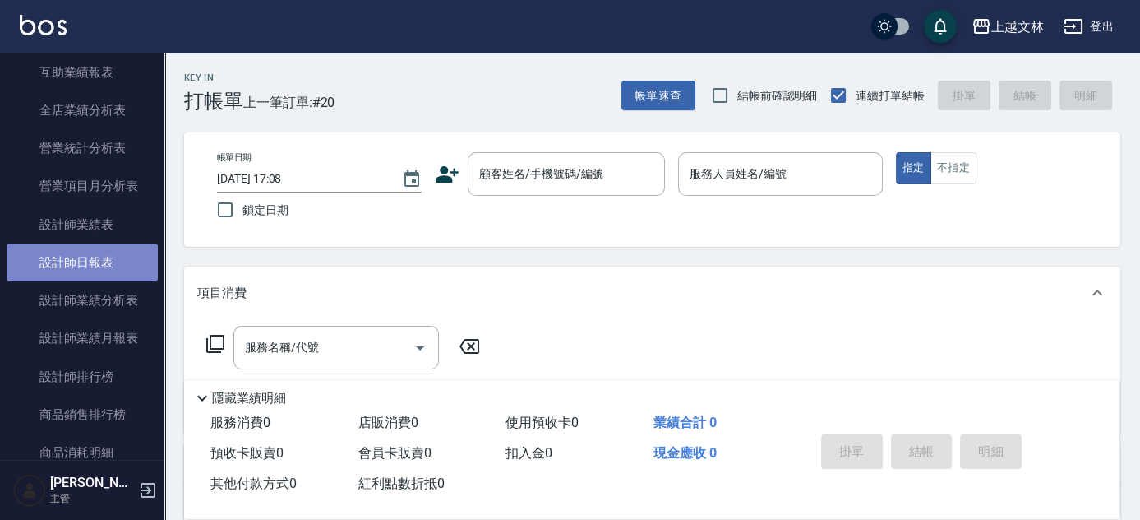
click at [121, 262] on link "設計師日報表" at bounding box center [82, 262] width 151 height 38
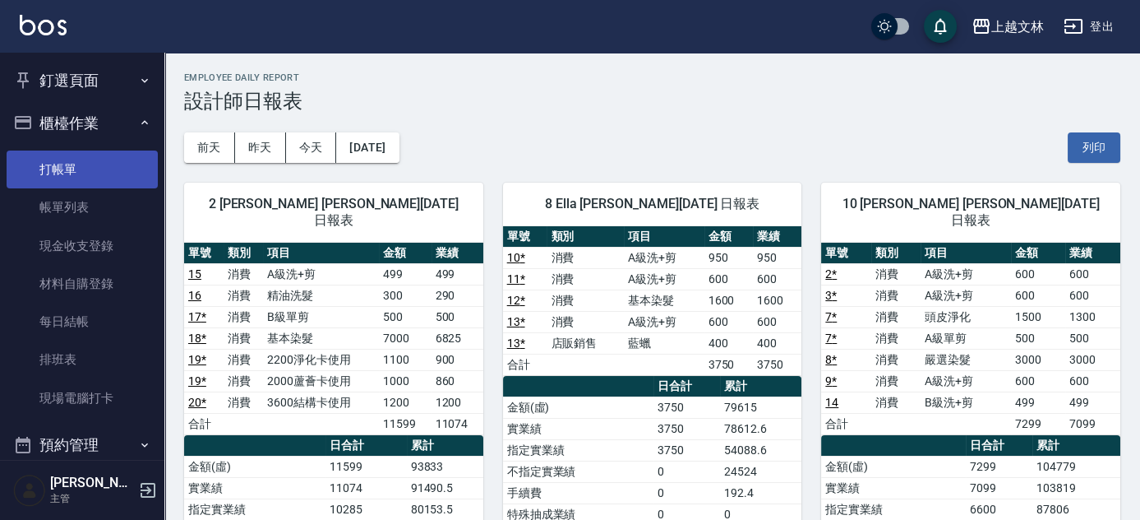
click at [100, 168] on link "打帳單" at bounding box center [82, 169] width 151 height 38
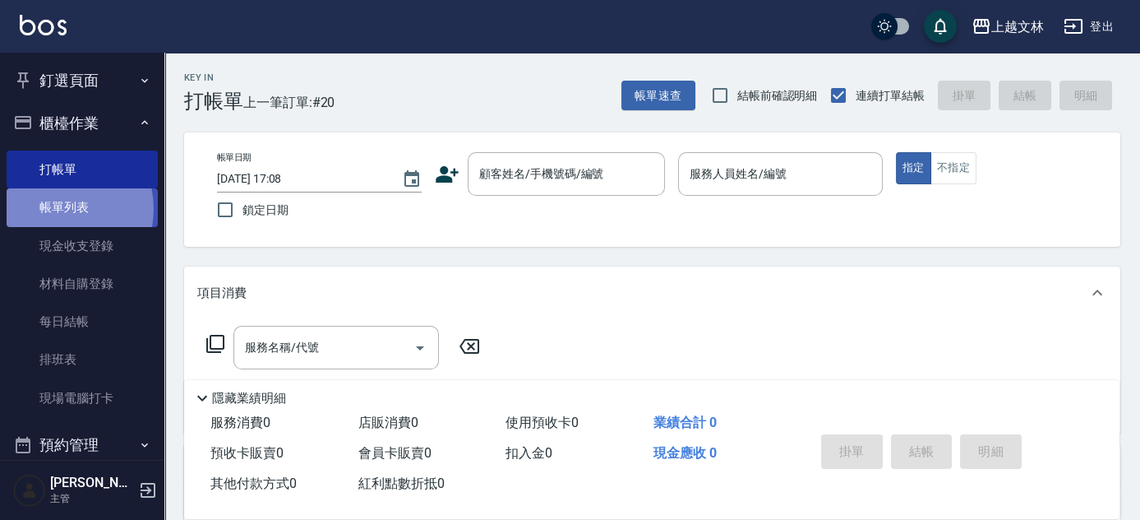
click at [55, 209] on link "帳單列表" at bounding box center [82, 207] width 151 height 38
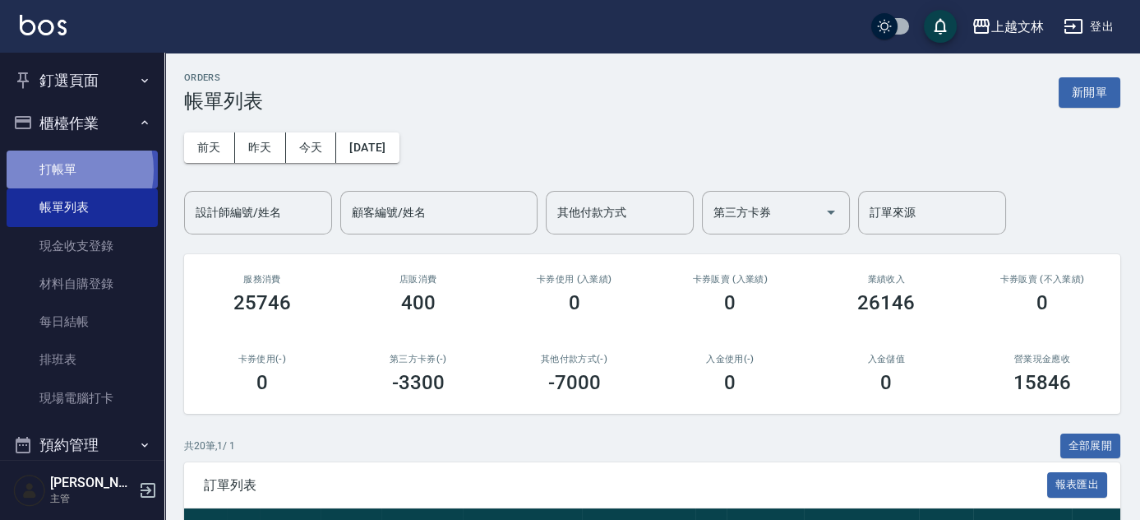
click at [55, 170] on link "打帳單" at bounding box center [82, 169] width 151 height 38
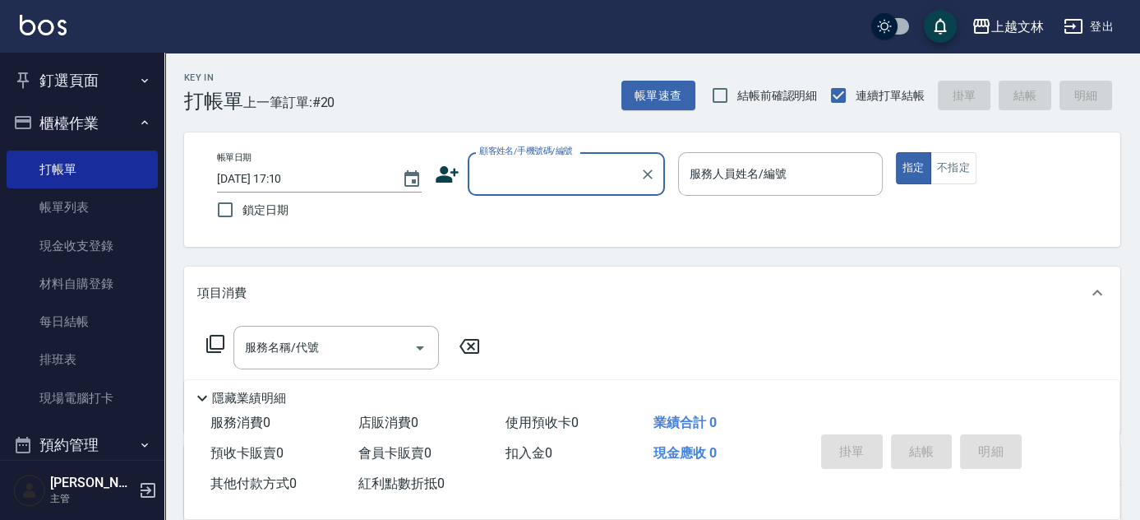
click at [550, 171] on input "顧客姓名/手機號碼/編號" at bounding box center [554, 173] width 158 height 29
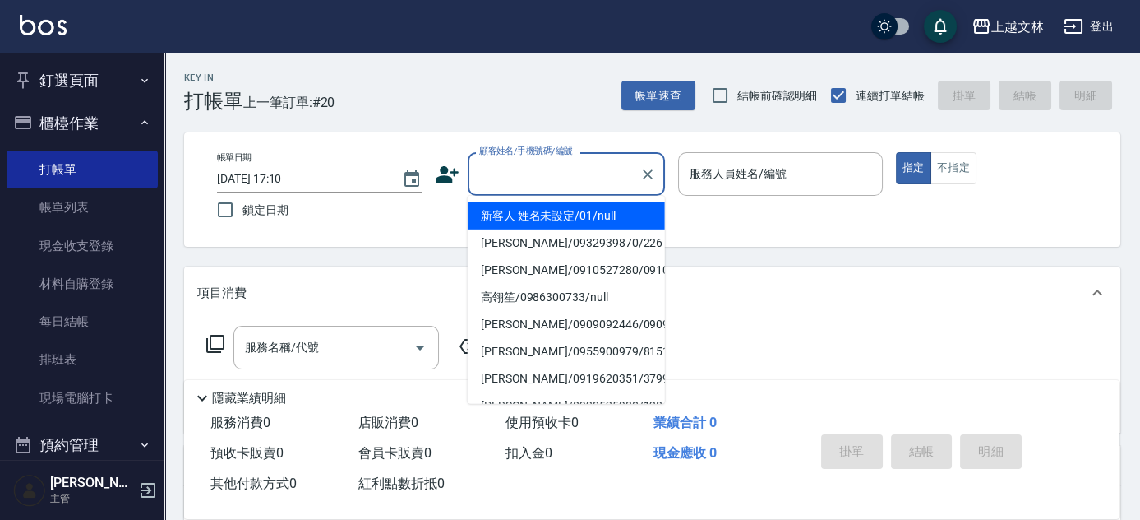
click at [576, 218] on li "新客人 姓名未設定/01/null" at bounding box center [566, 215] width 197 height 27
type input "新客人 姓名未設定/01/null"
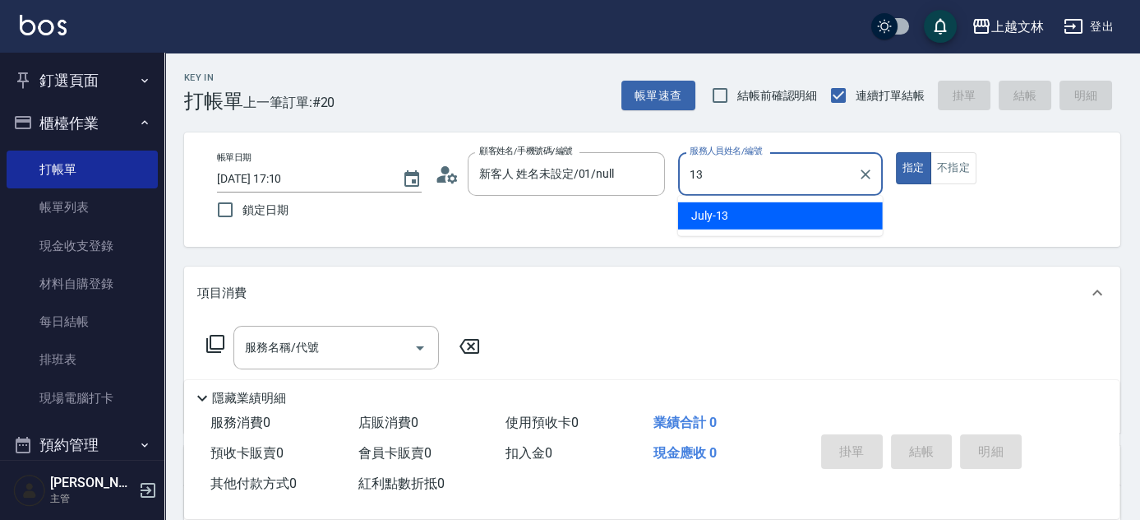
click at [700, 220] on span "July -13" at bounding box center [710, 215] width 38 height 17
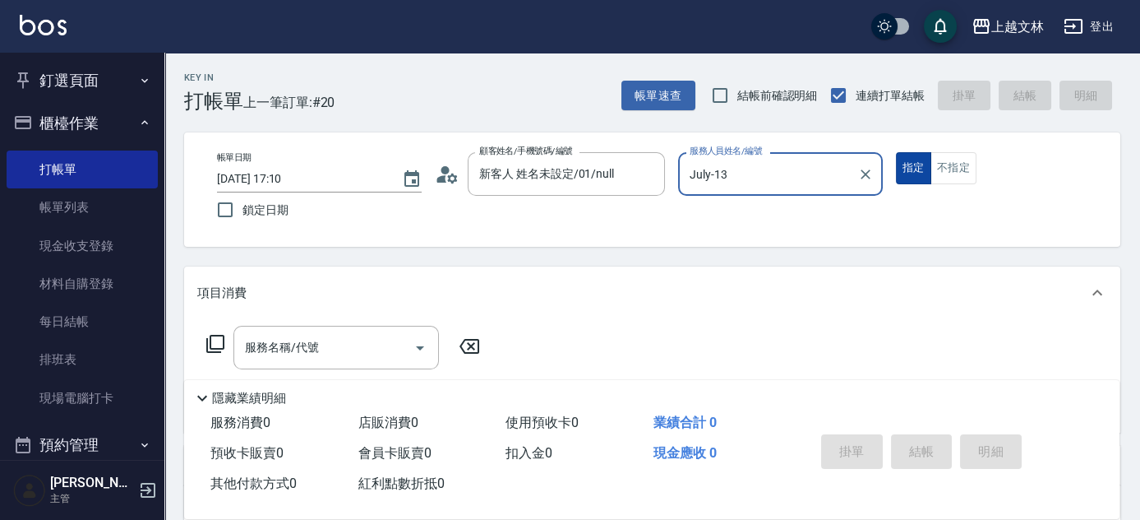
type input "July-13"
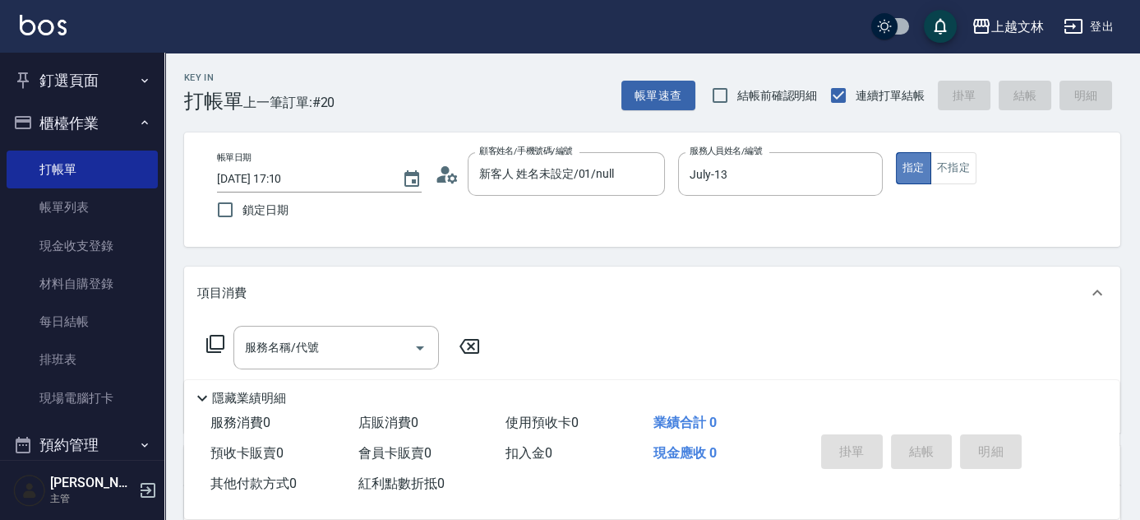
click at [901, 172] on button "指定" at bounding box center [913, 168] width 35 height 32
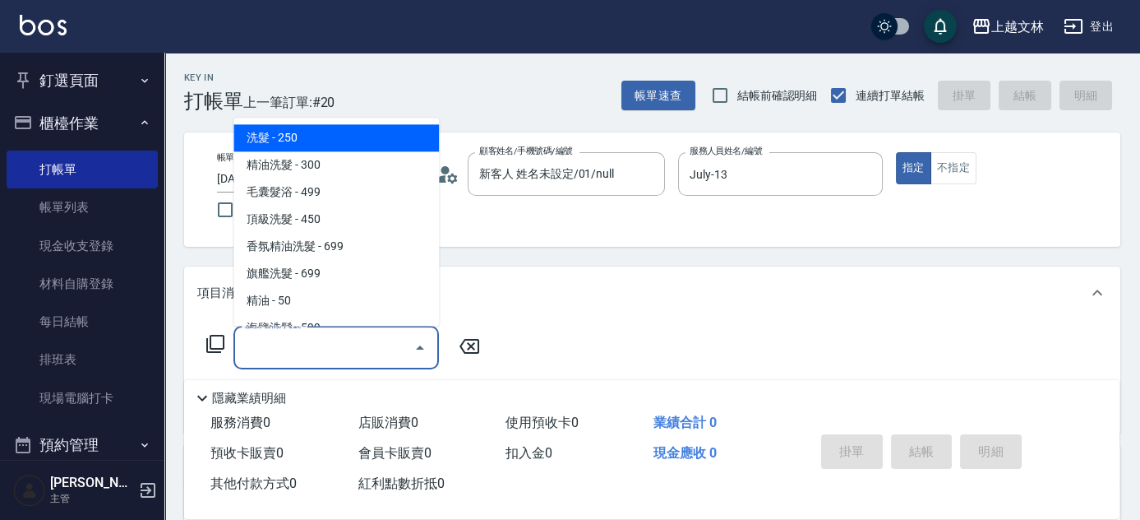
click at [273, 353] on input "服務名稱/代號" at bounding box center [324, 347] width 166 height 29
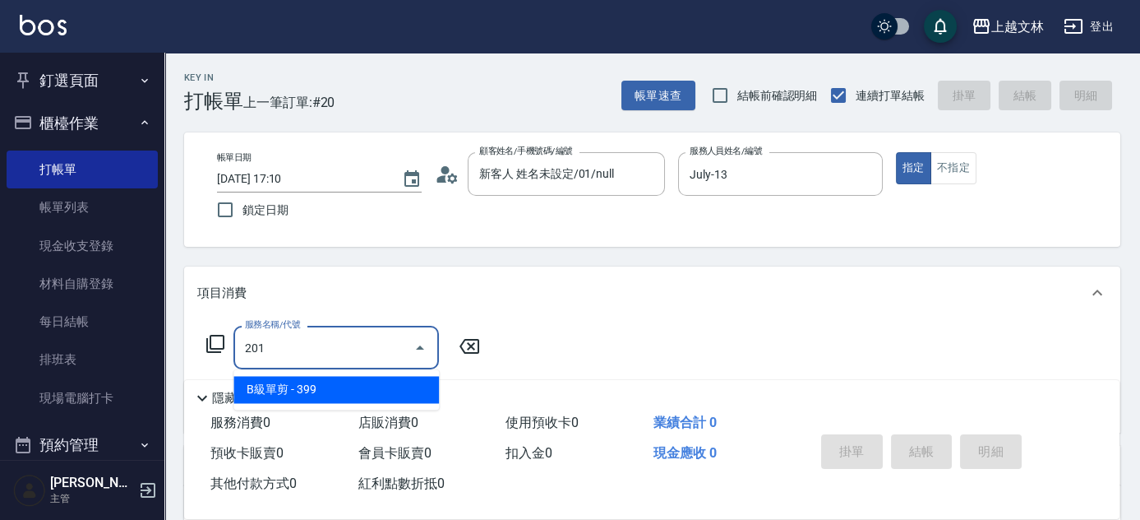
click at [289, 391] on span "B級單剪 - 399" at bounding box center [336, 389] width 206 height 27
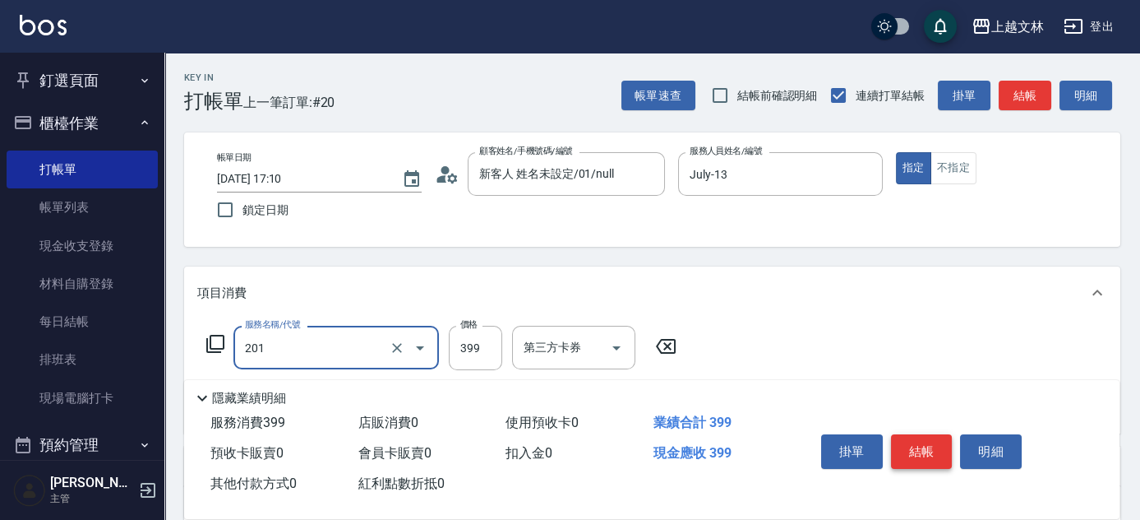
type input "B級單剪(201)"
click at [911, 443] on button "結帳" at bounding box center [922, 451] width 62 height 35
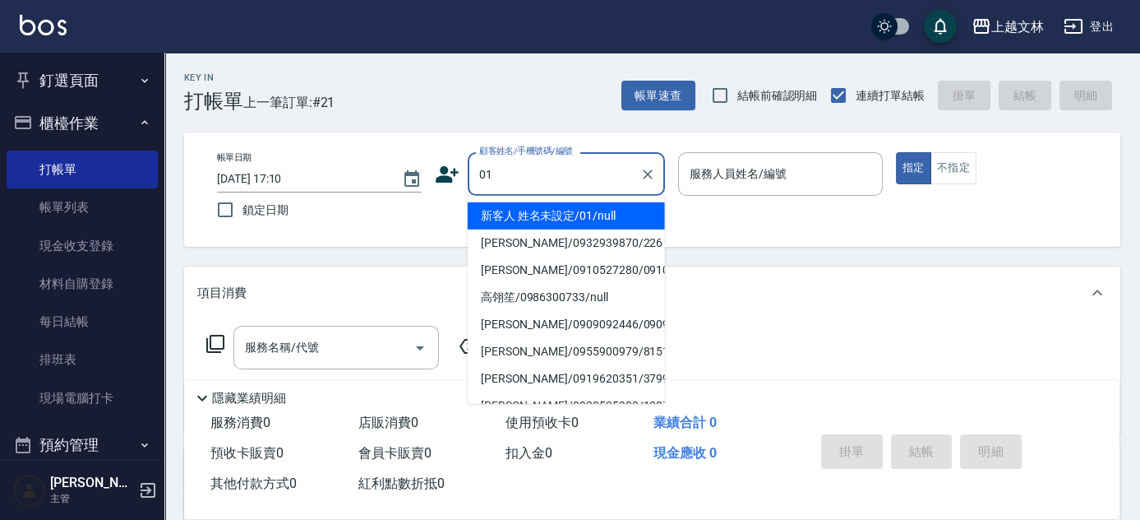
type input "新客人 姓名未設定/01/null"
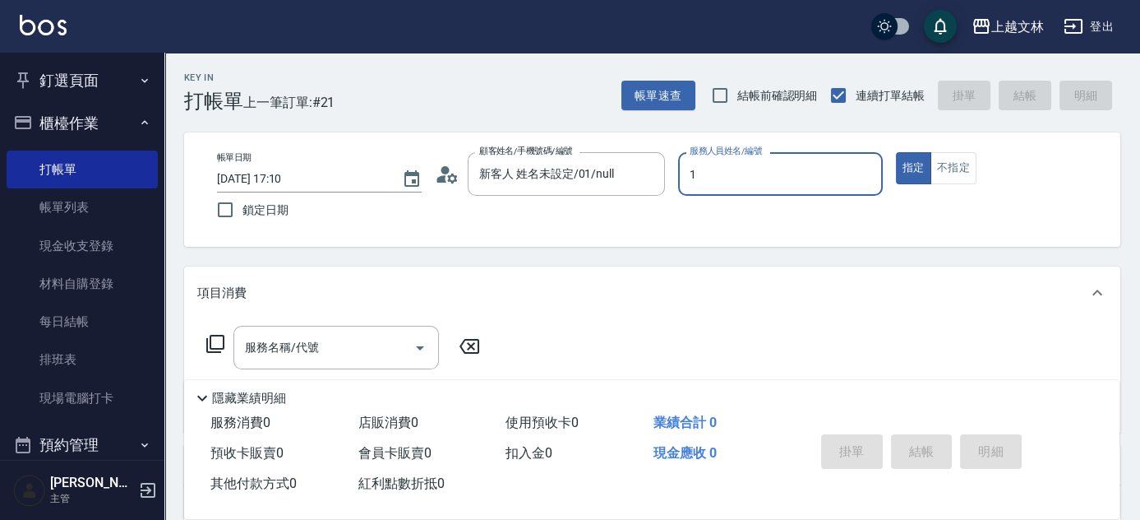
type input "1"
type button "true"
type input "[PERSON_NAME]-1"
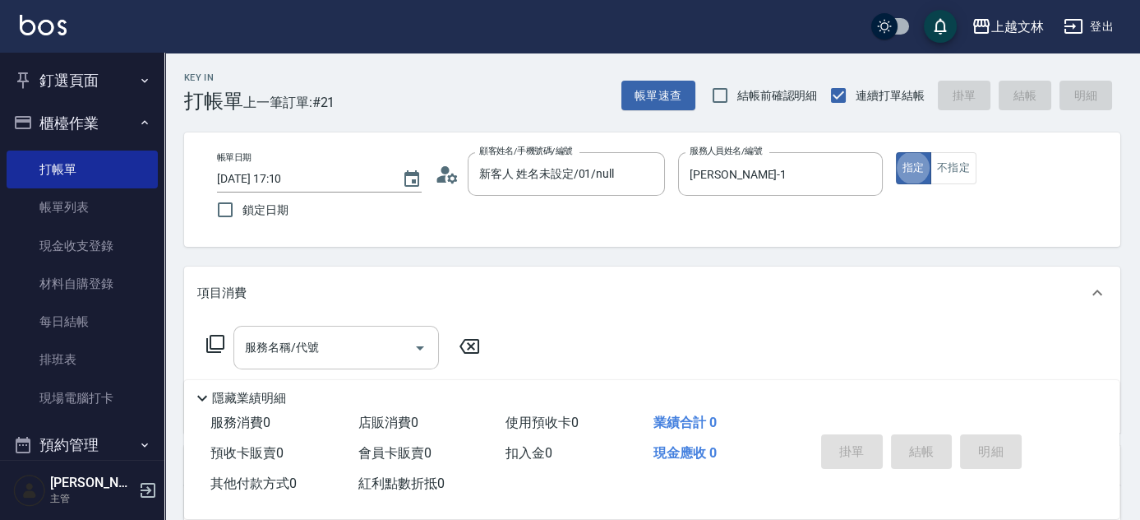
click at [338, 349] on input "服務名稱/代號" at bounding box center [324, 347] width 166 height 29
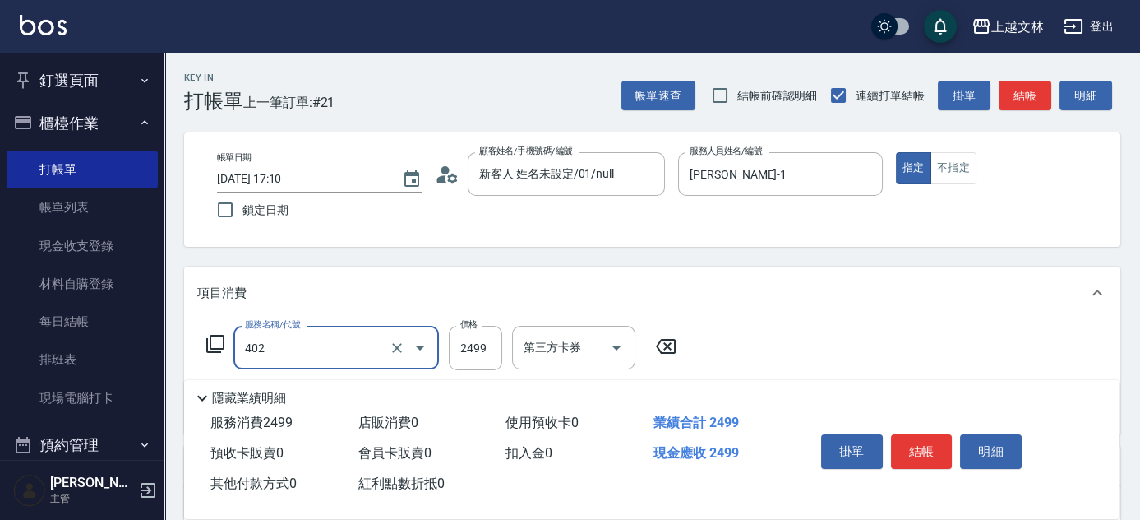
type input "嚴選染髮(402)"
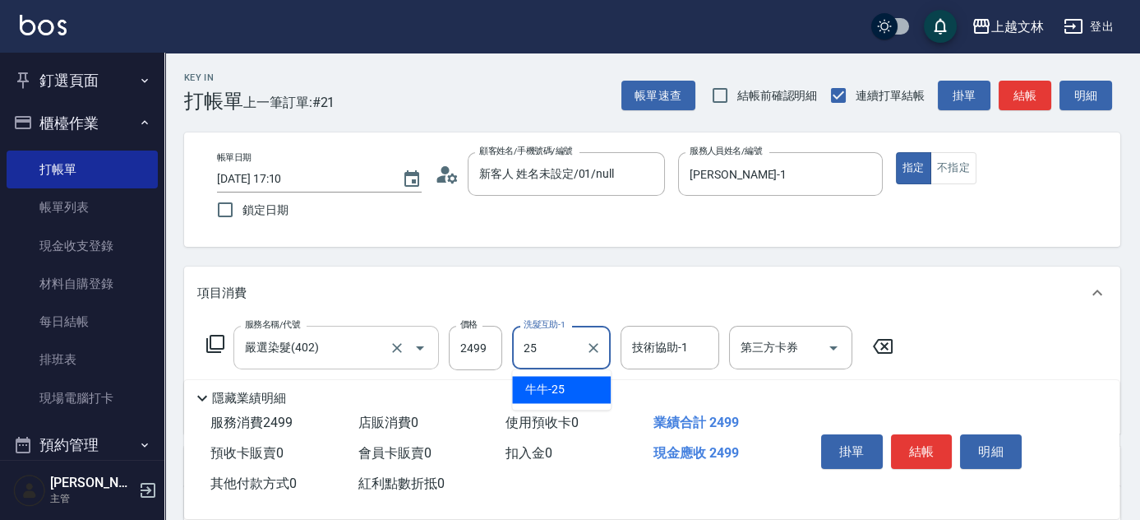
type input "牛牛-25"
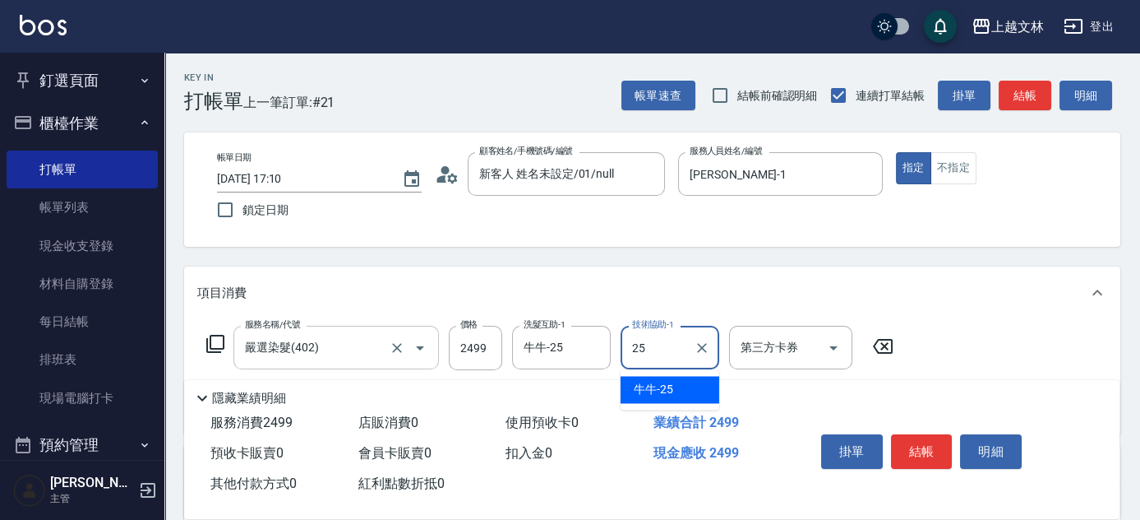
type input "2"
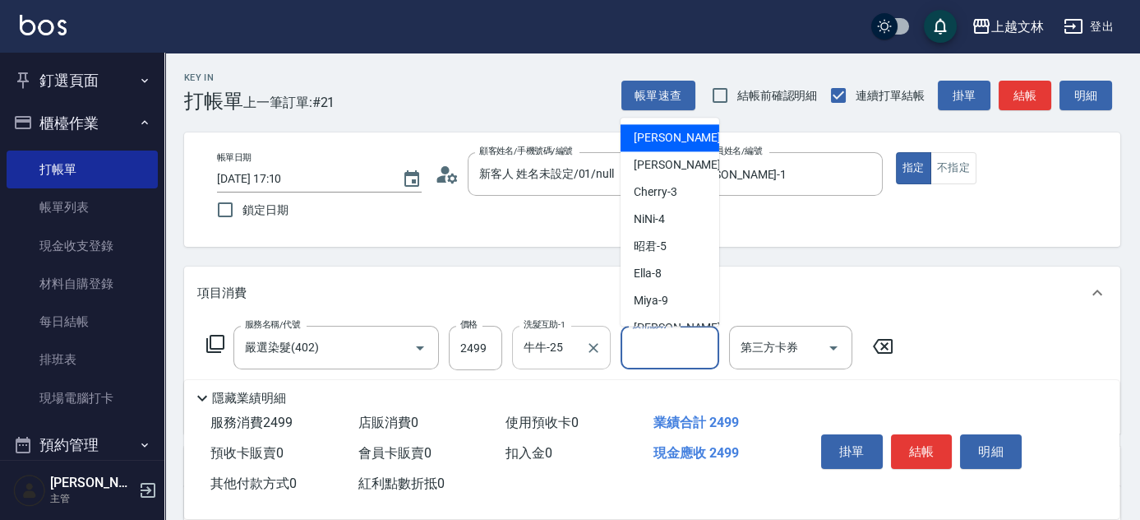
click at [594, 344] on icon "Clear" at bounding box center [593, 348] width 16 height 16
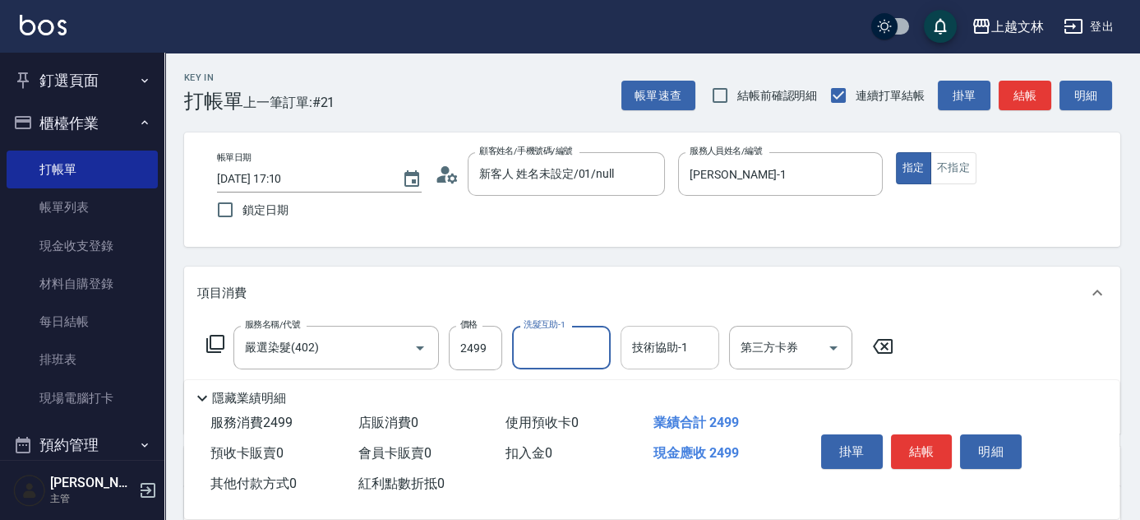
click at [663, 344] on div "技術協助-1 技術協助-1" at bounding box center [670, 348] width 99 height 44
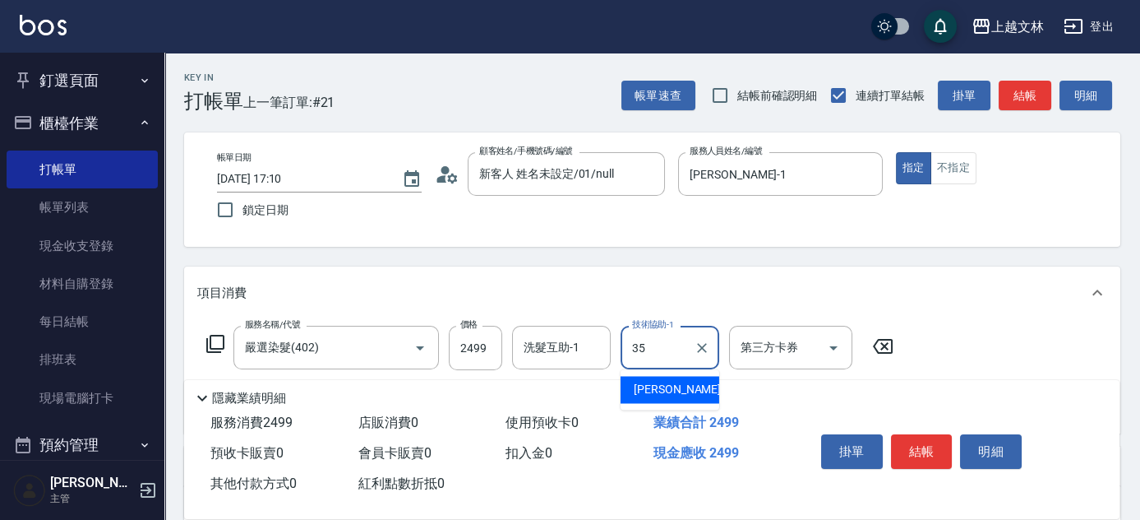
type input "[PERSON_NAME]-35"
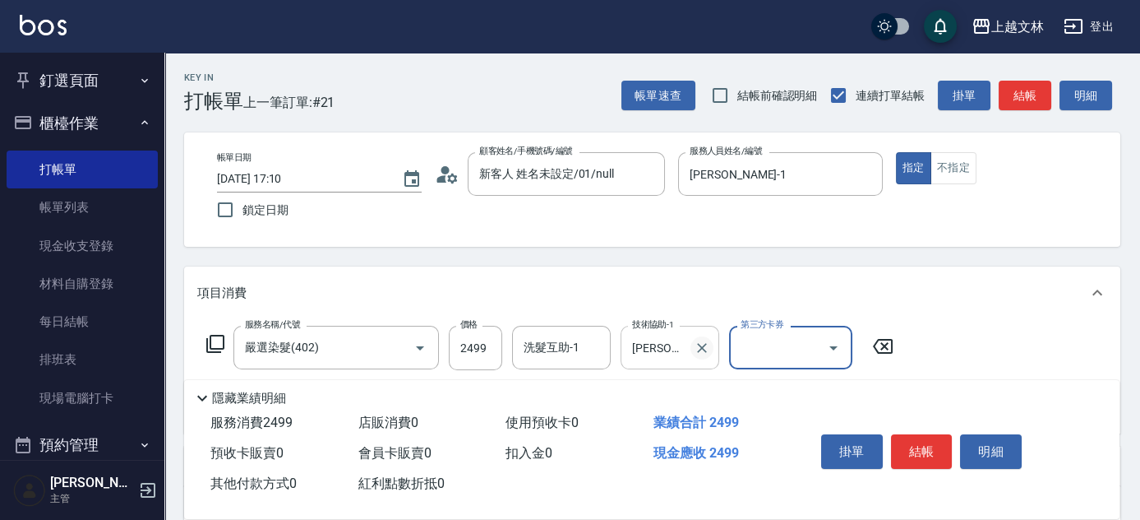
click at [705, 345] on icon "Clear" at bounding box center [702, 348] width 16 height 16
click at [543, 350] on div "洗髮互助-1 洗髮互助-1" at bounding box center [561, 348] width 99 height 44
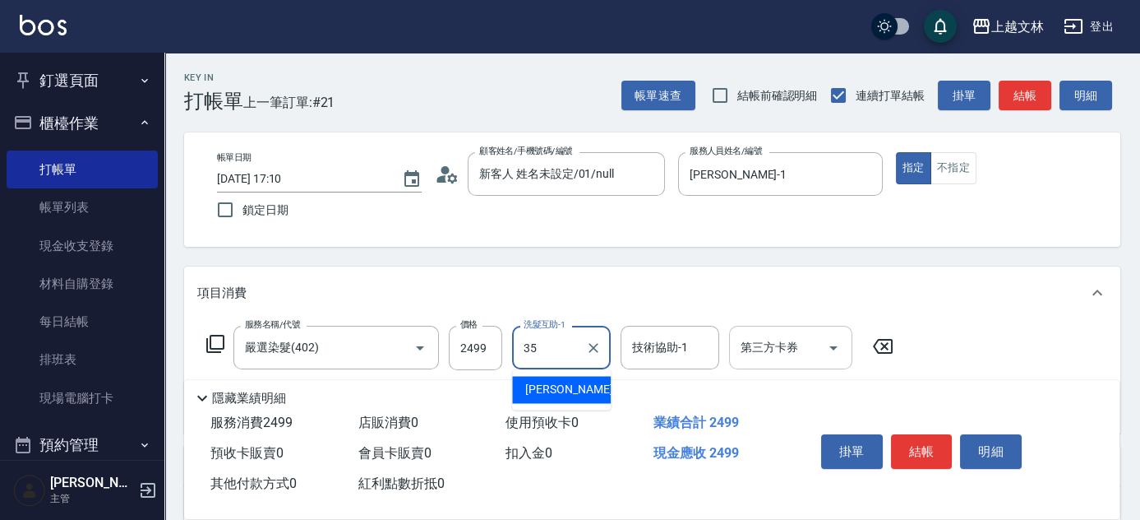
type input "[PERSON_NAME]-35"
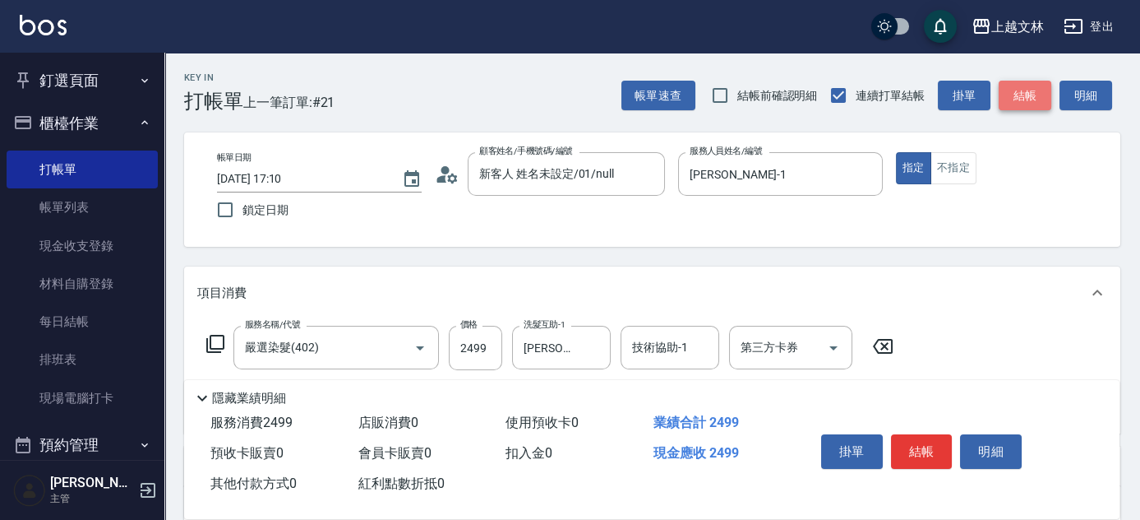
click at [1032, 103] on button "結帳" at bounding box center [1025, 96] width 53 height 30
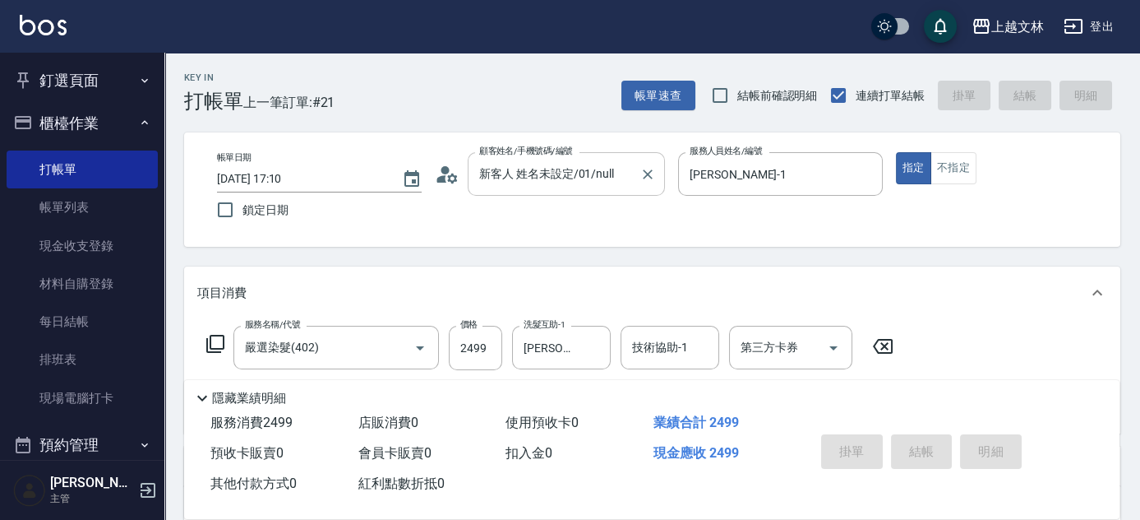
type input "[DATE] 17:15"
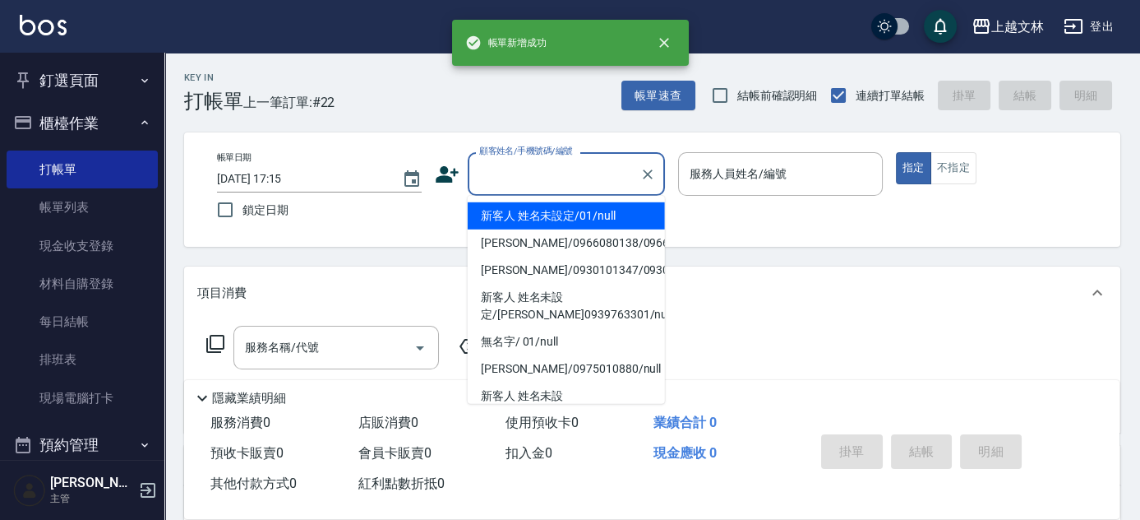
click at [546, 177] on input "顧客姓名/手機號碼/編號" at bounding box center [554, 173] width 158 height 29
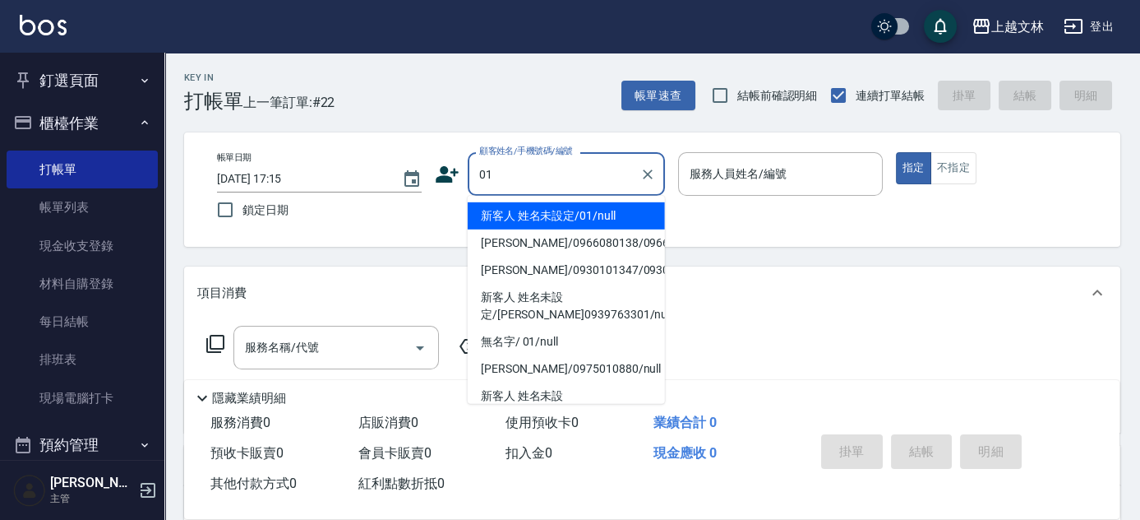
type input "新客人 姓名未設定/01/null"
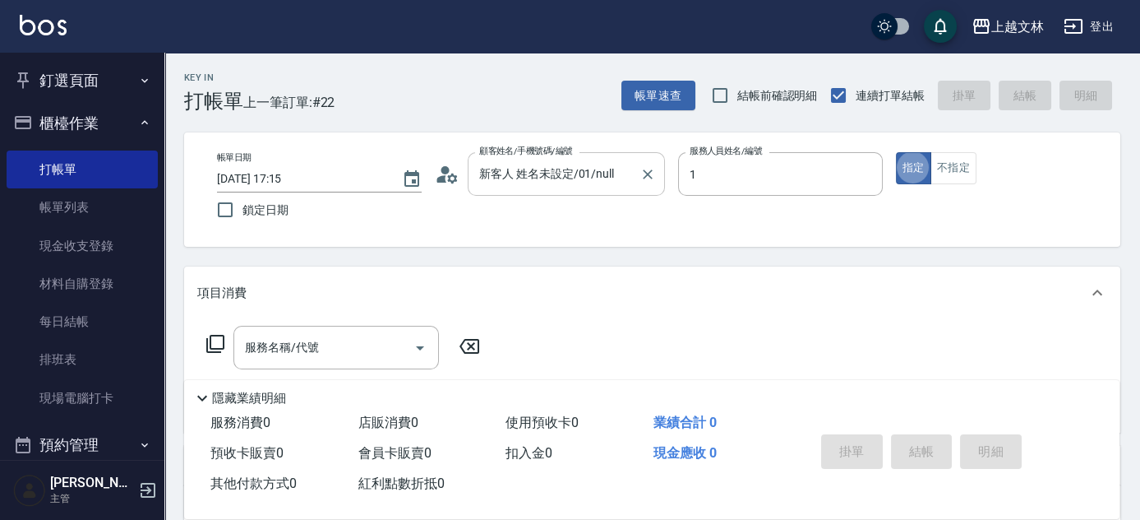
type input "[PERSON_NAME]-1"
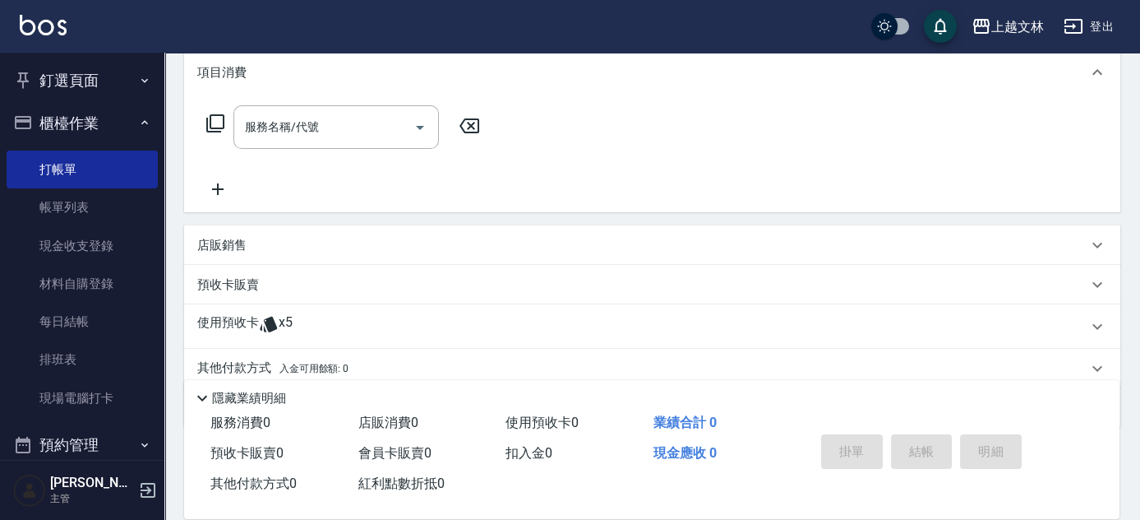
scroll to position [224, 0]
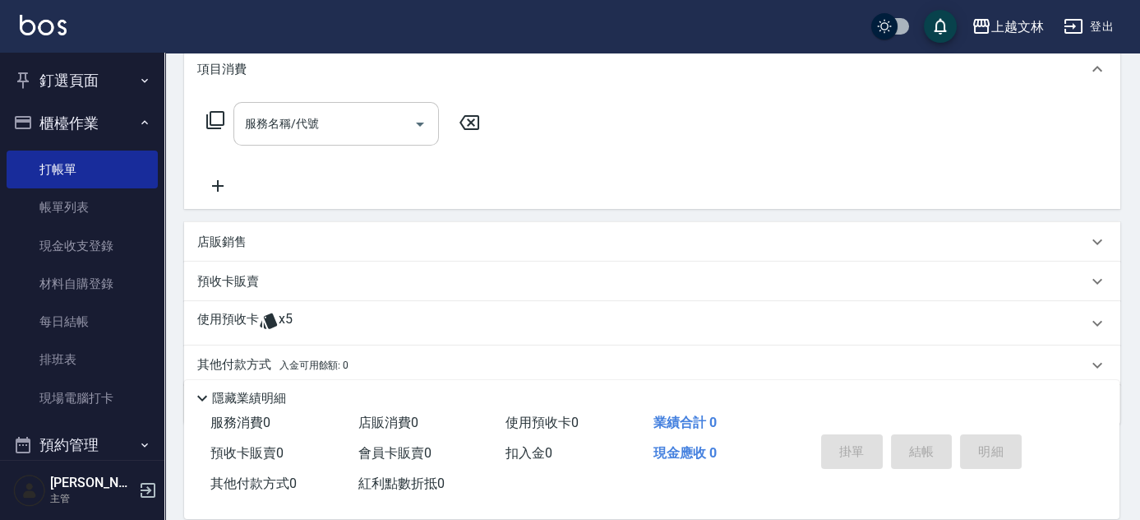
click at [350, 128] on input "服務名稱/代號" at bounding box center [324, 123] width 166 height 29
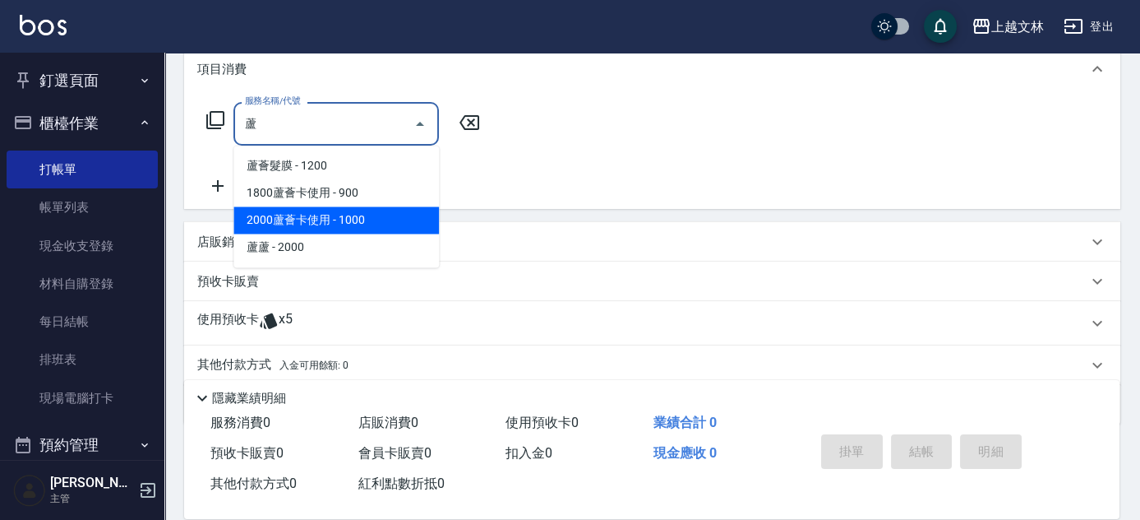
click at [363, 218] on span "2000蘆薈卡使用 - 1000" at bounding box center [336, 219] width 206 height 27
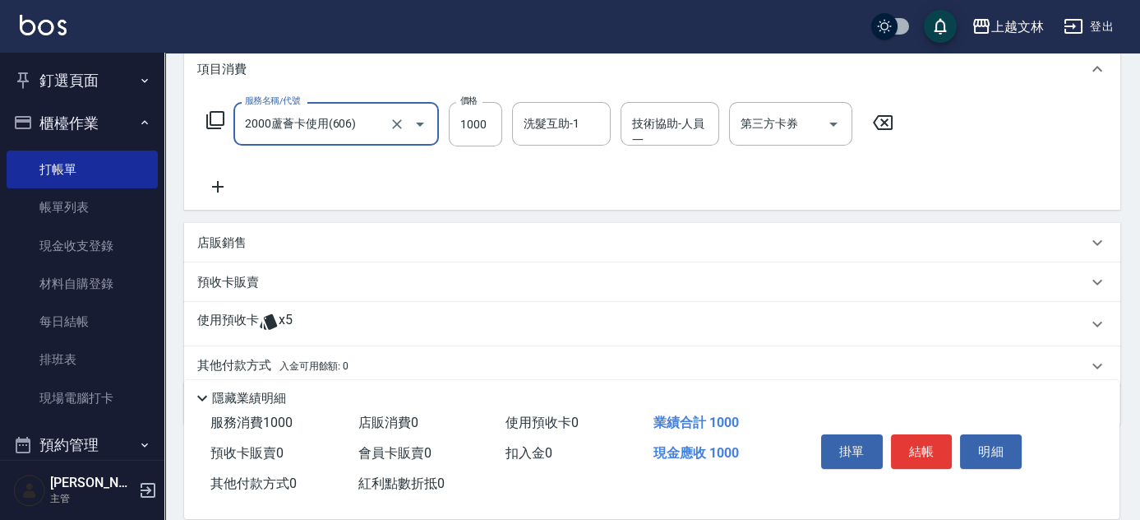
type input "2000蘆薈卡使用(606)"
click at [542, 122] on div "洗髮互助-1 洗髮互助-1" at bounding box center [561, 124] width 99 height 44
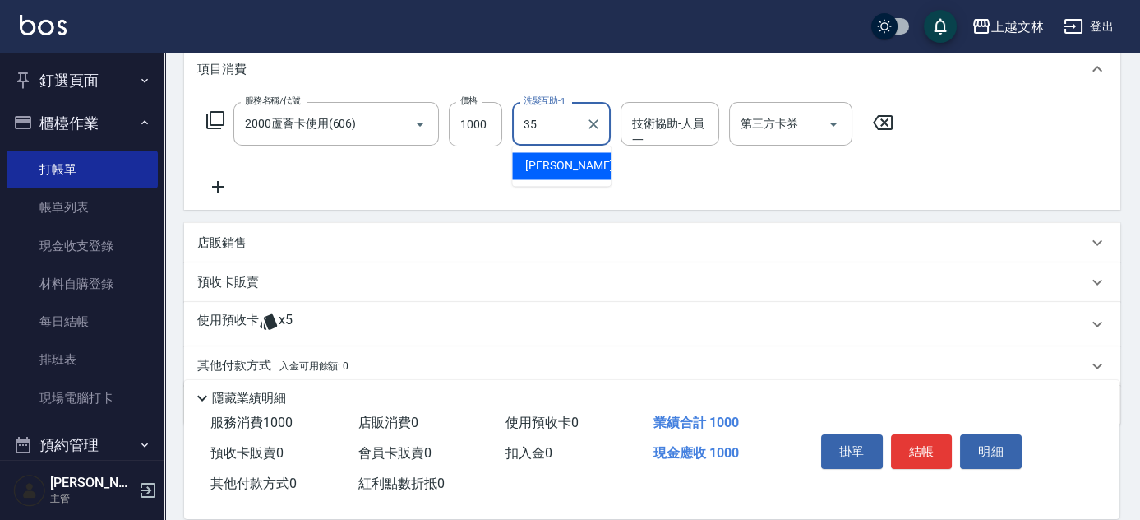
type input "[PERSON_NAME]-35"
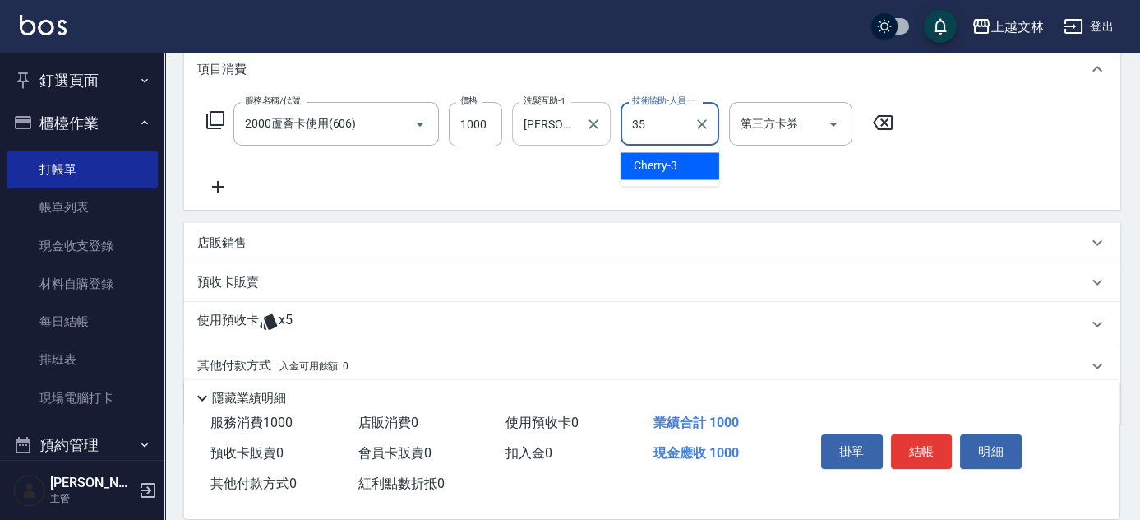
type input "[PERSON_NAME]-35"
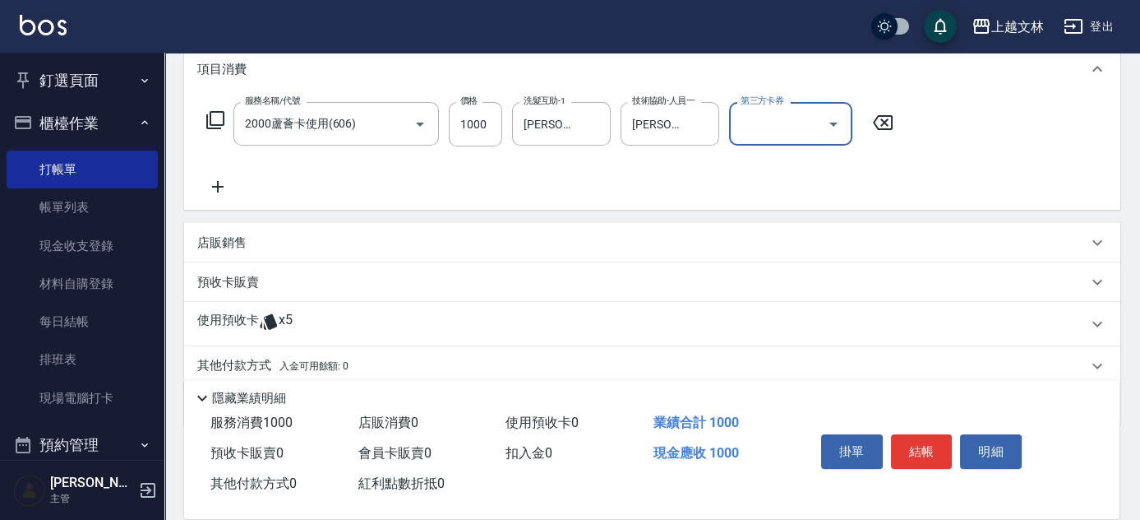
click at [737, 115] on input "第三方卡券" at bounding box center [779, 123] width 84 height 29
click at [756, 160] on span "舊有卡券" at bounding box center [790, 165] width 123 height 27
type input "舊有卡券"
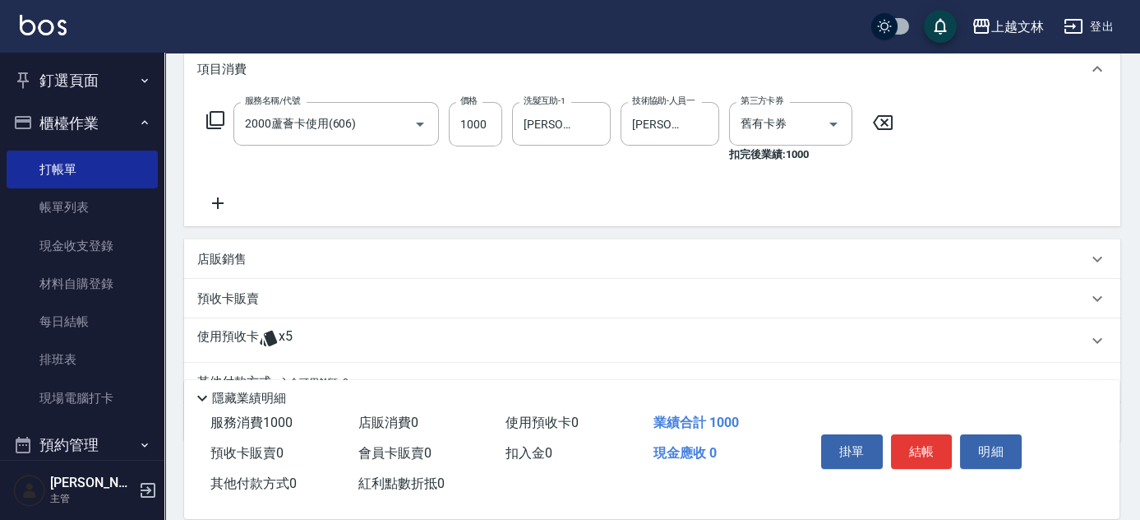
click at [212, 201] on icon at bounding box center [217, 203] width 41 height 20
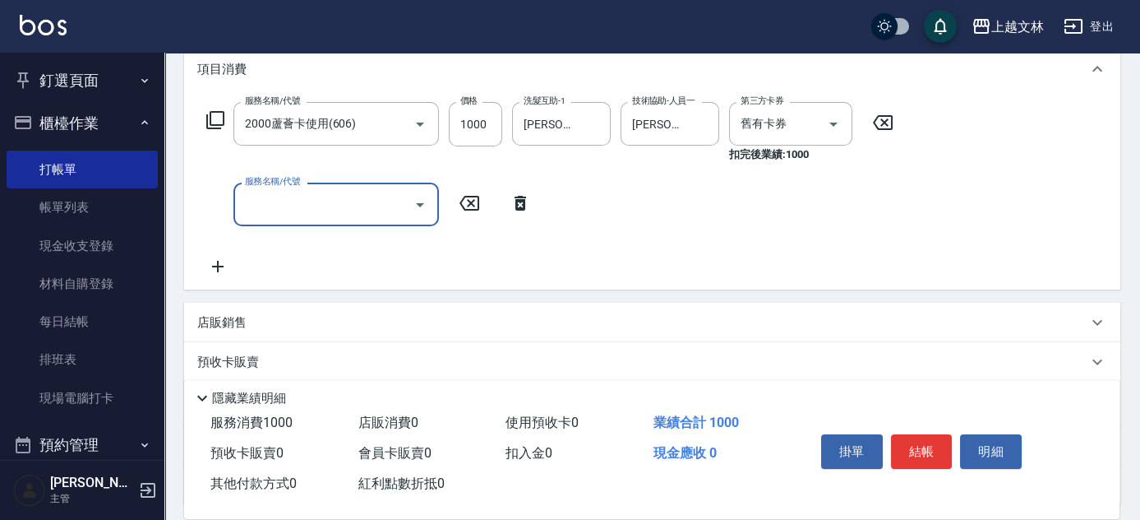
click at [270, 201] on input "服務名稱/代號" at bounding box center [324, 204] width 166 height 29
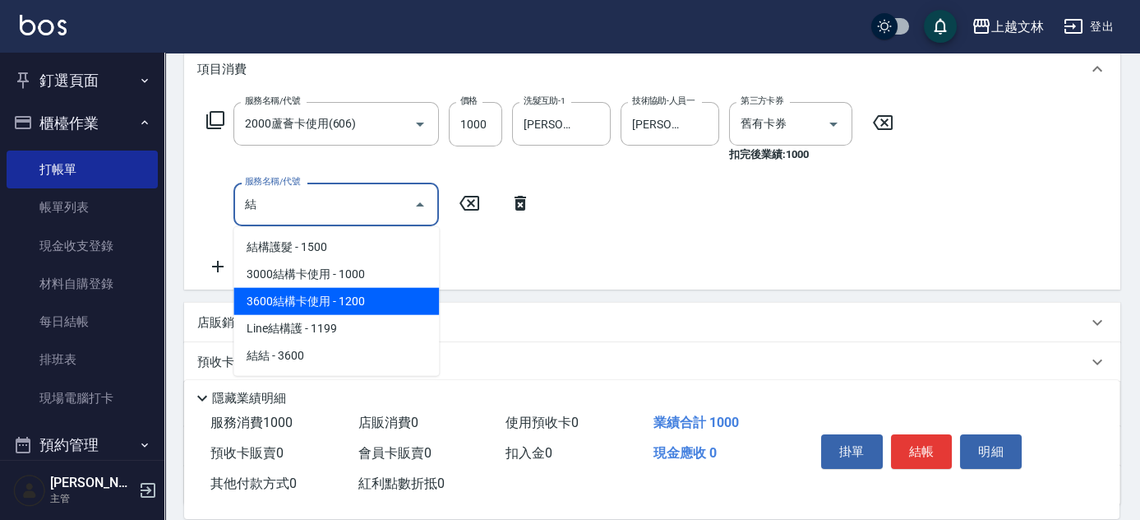
click at [354, 301] on span "3600結構卡使用 - 1200" at bounding box center [336, 301] width 206 height 27
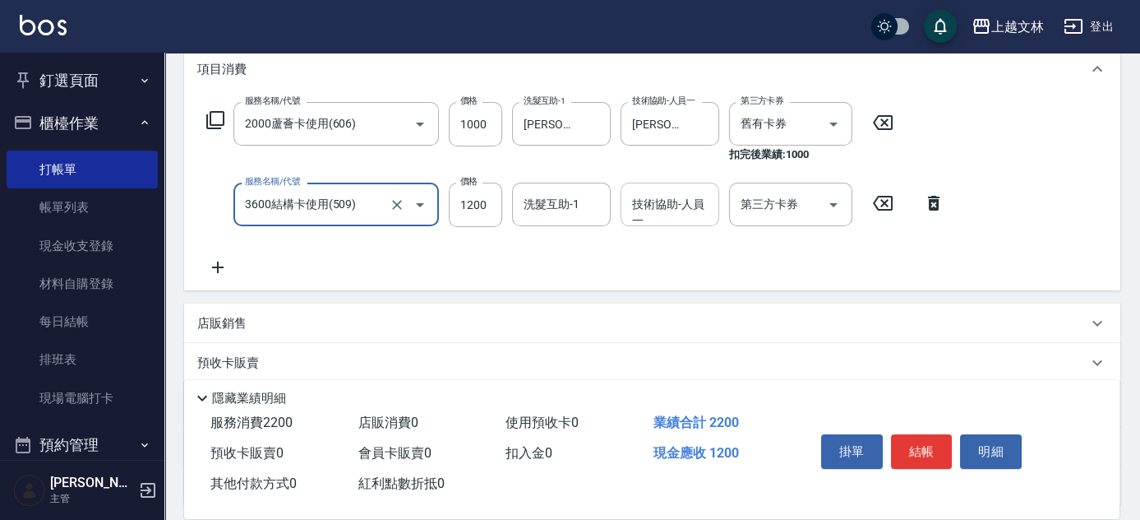
type input "3600結構卡使用(509)"
click at [673, 201] on div "技術協助-人員一 技術協助-人員[PERSON_NAME]" at bounding box center [670, 204] width 99 height 44
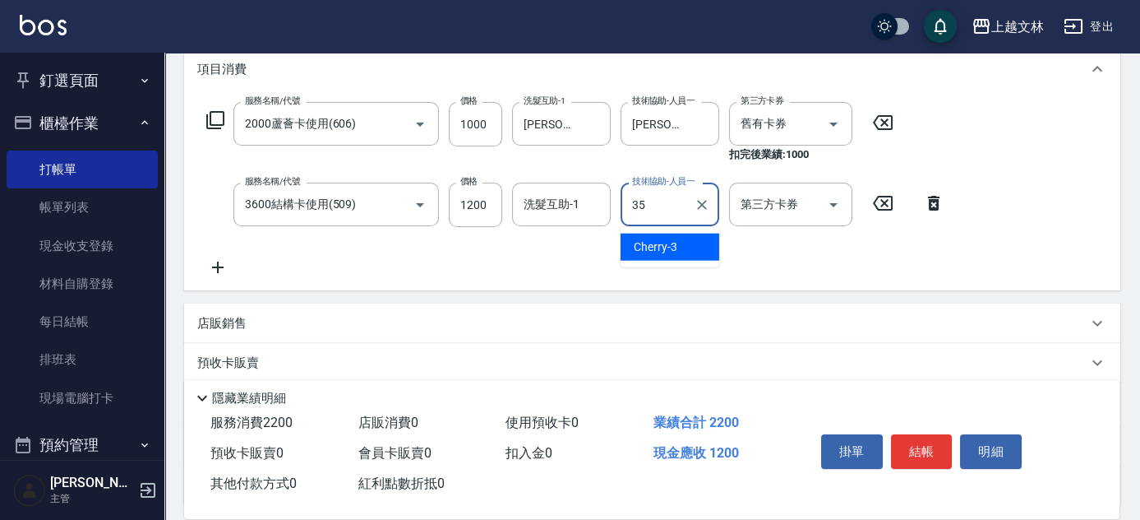
type input "[PERSON_NAME]-35"
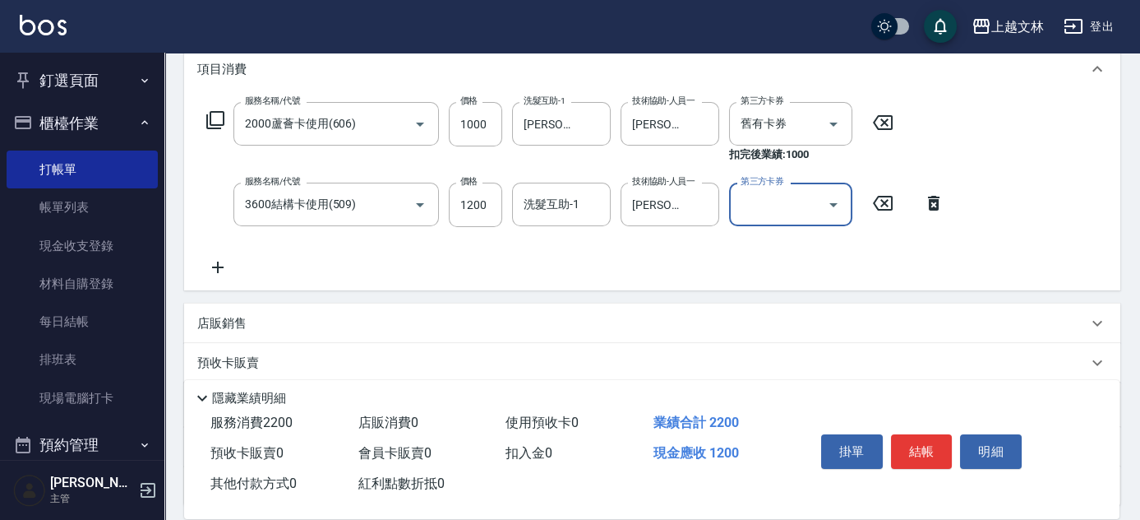
click at [761, 196] on input "第三方卡券" at bounding box center [779, 204] width 84 height 29
click at [761, 252] on span "舊有卡券" at bounding box center [790, 246] width 123 height 27
type input "舊有卡券"
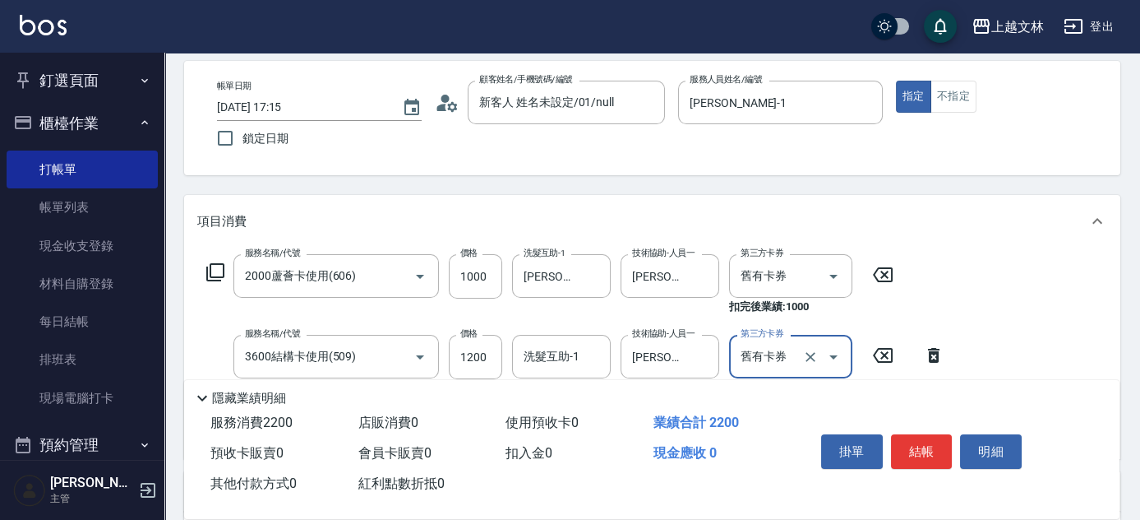
scroll to position [0, 0]
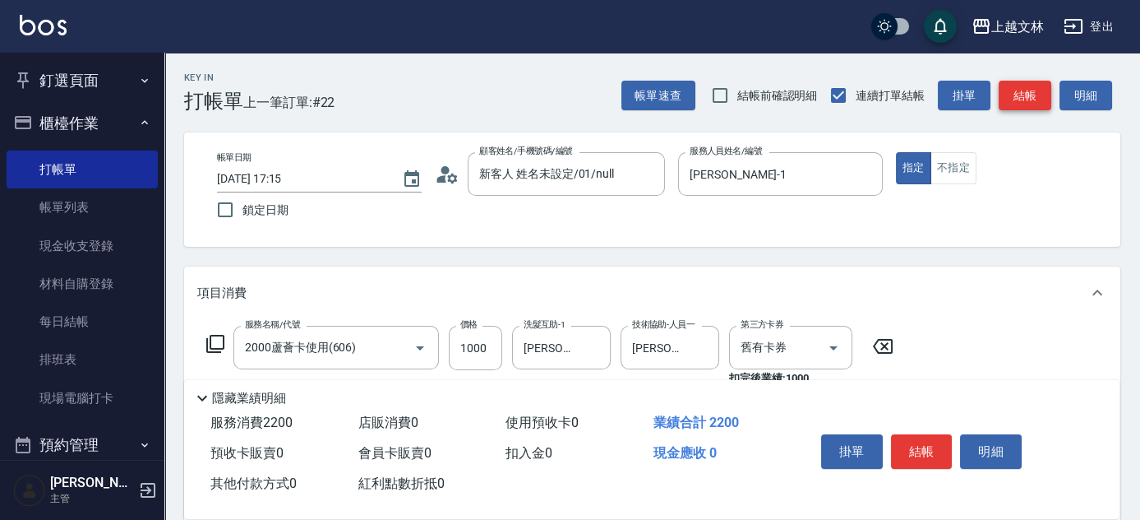
click at [1025, 95] on button "結帳" at bounding box center [1025, 96] width 53 height 30
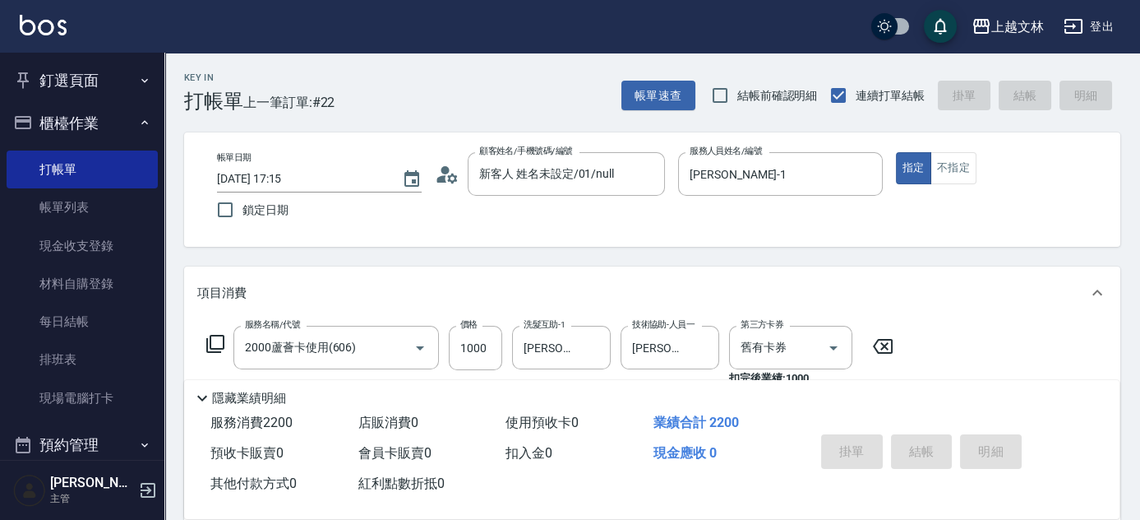
type input "[DATE] 17:16"
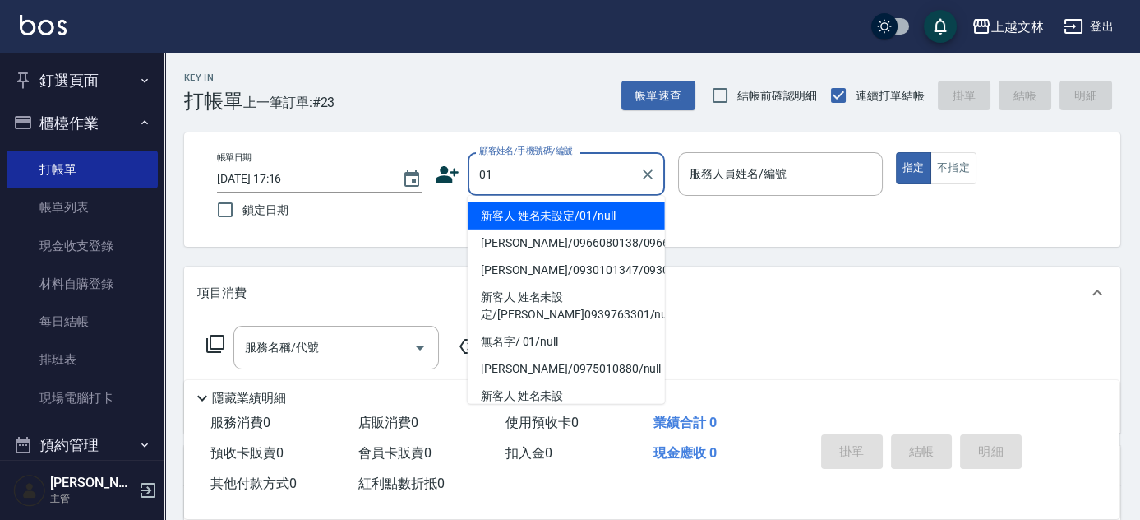
type input "新客人 姓名未設定/01/null"
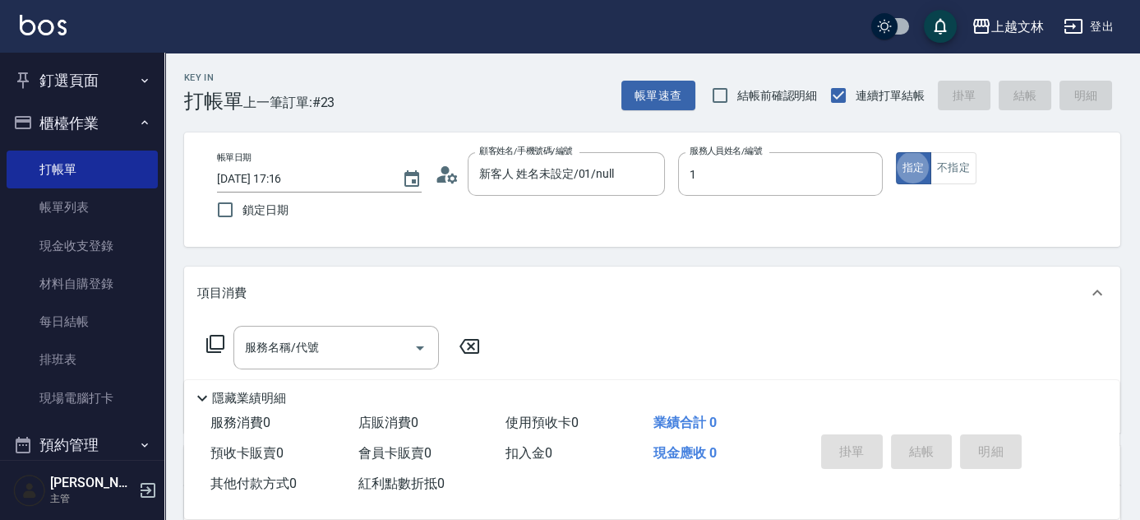
type input "[PERSON_NAME]-1"
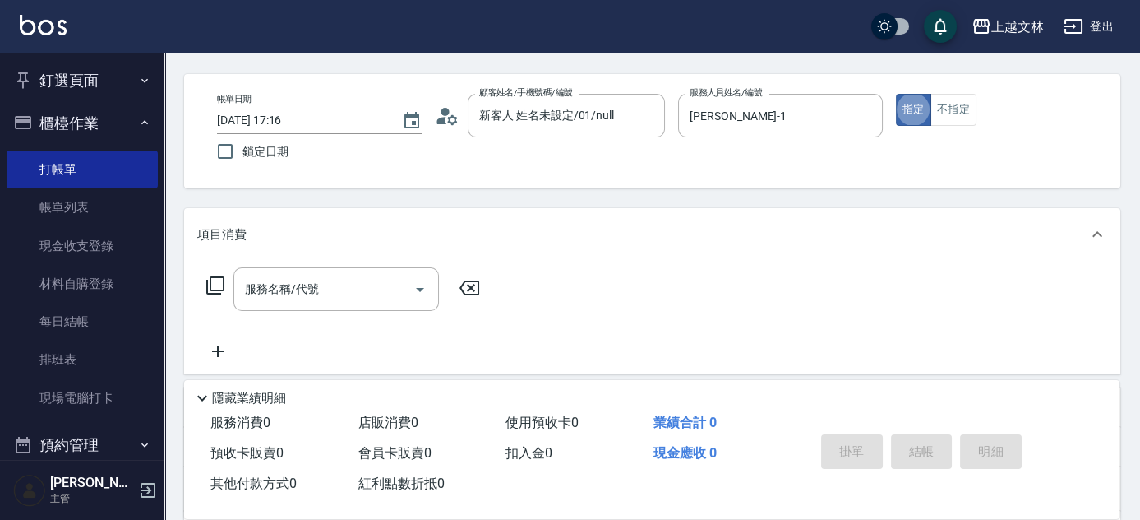
scroll to position [149, 0]
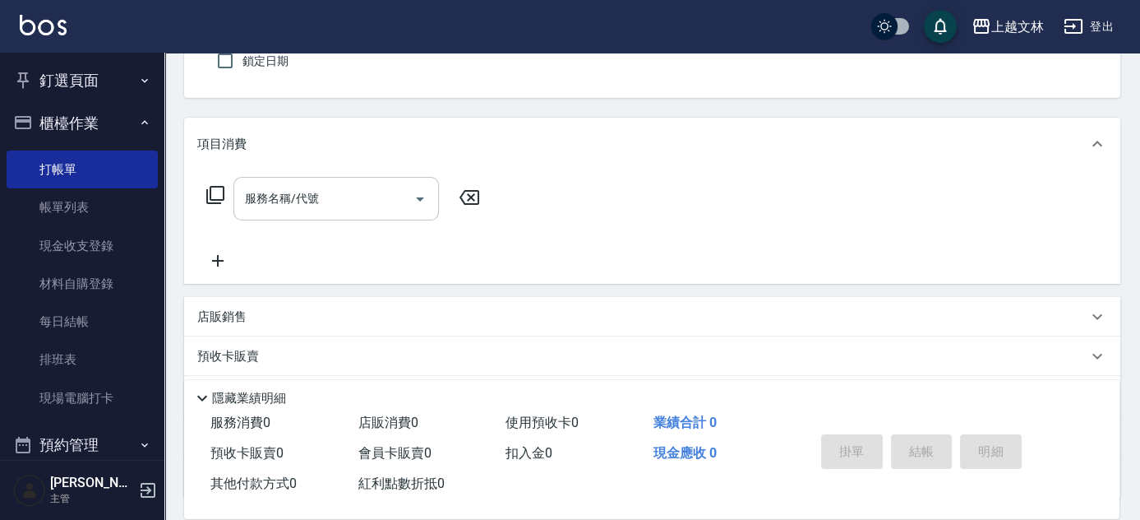
click at [362, 184] on input "服務名稱/代號" at bounding box center [324, 198] width 166 height 29
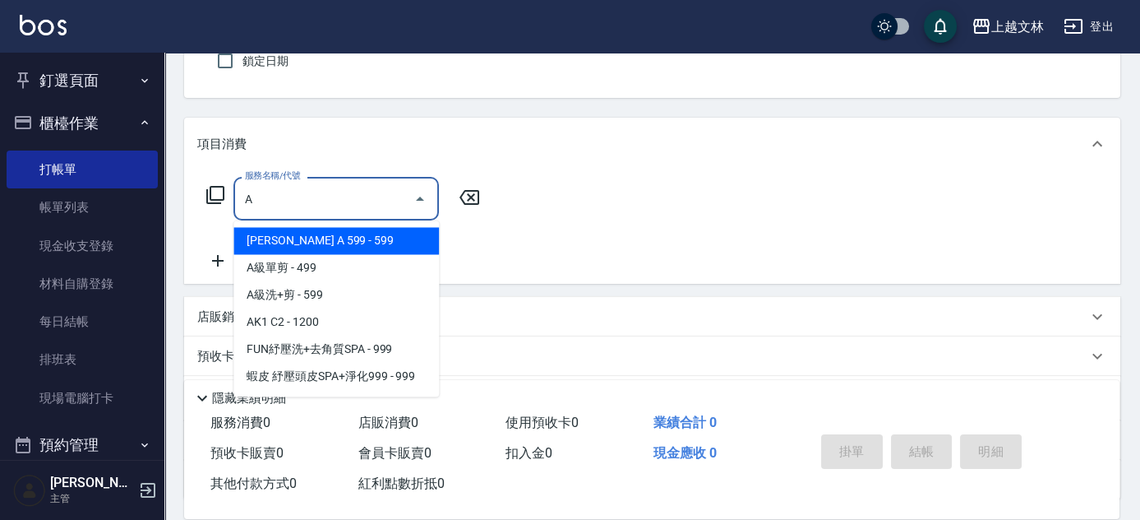
click at [362, 238] on span "[PERSON_NAME] A 599 - 599" at bounding box center [336, 240] width 206 height 27
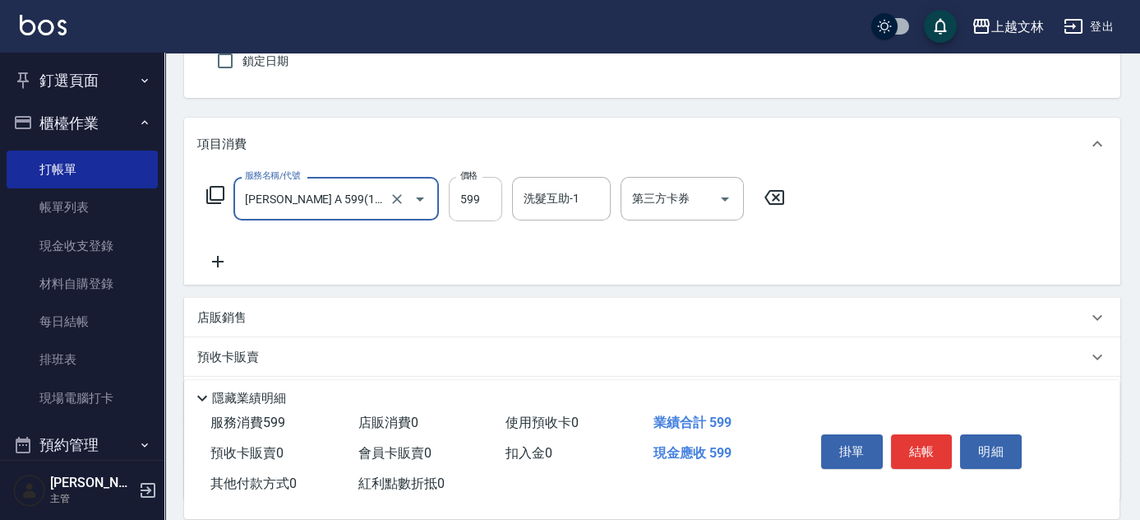
type input "[PERSON_NAME] A 599(118)"
click at [458, 195] on input "599" at bounding box center [475, 199] width 53 height 44
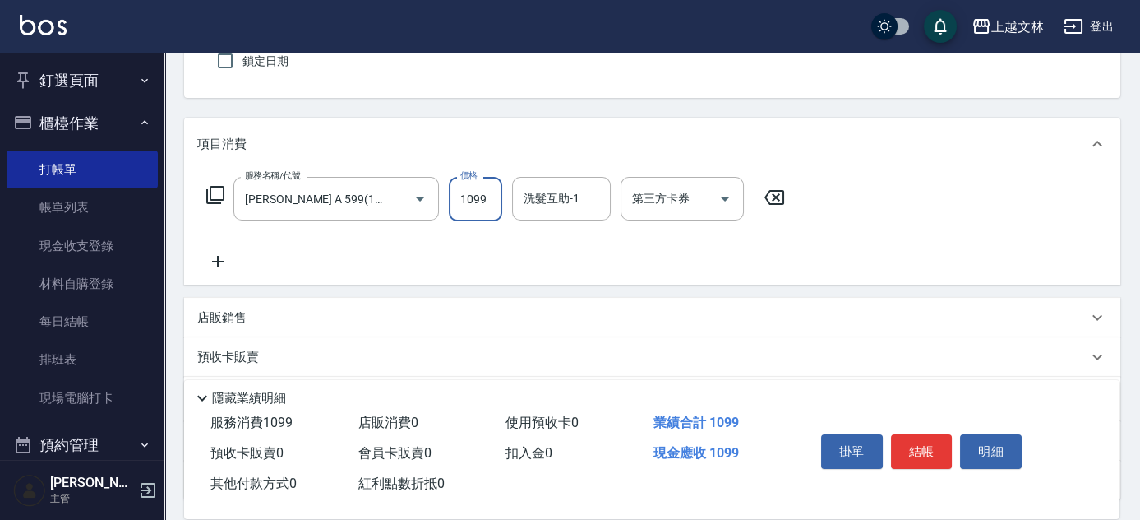
type input "1099"
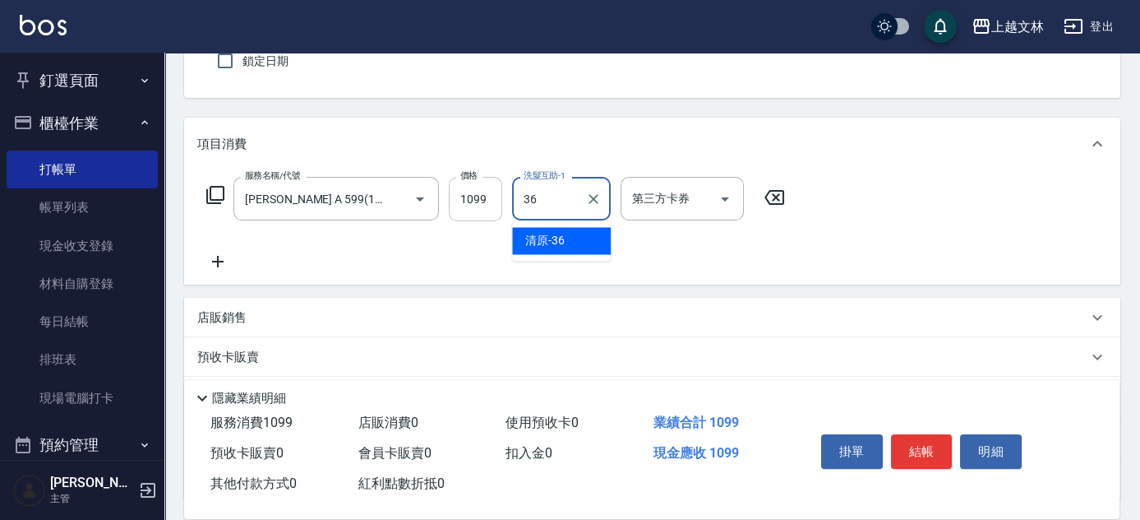
type input "清原-36"
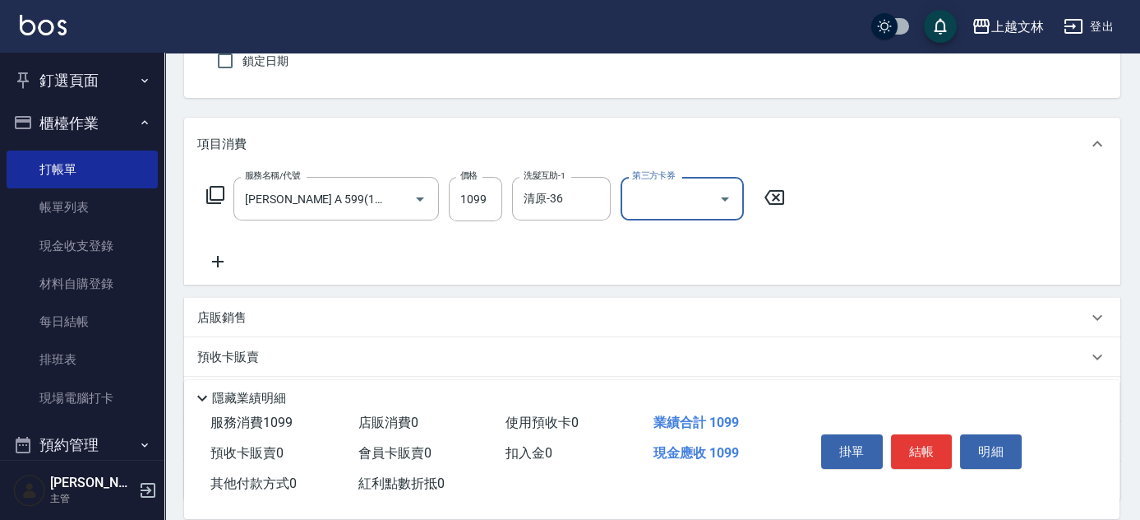
click at [216, 253] on icon at bounding box center [217, 262] width 41 height 20
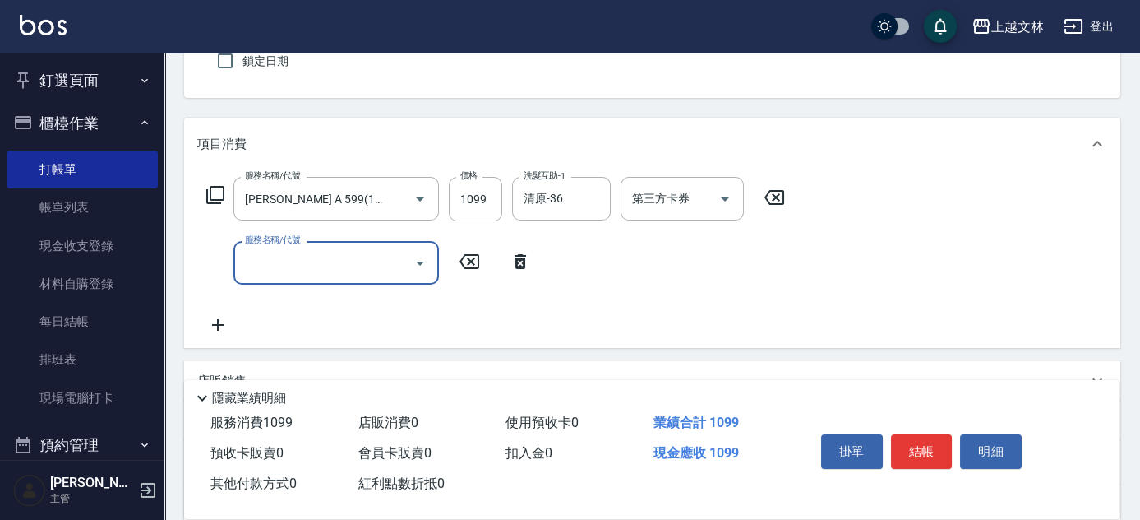
click at [313, 261] on input "服務名稱/代號" at bounding box center [324, 262] width 166 height 29
type input "[PERSON_NAME] A 599(118)"
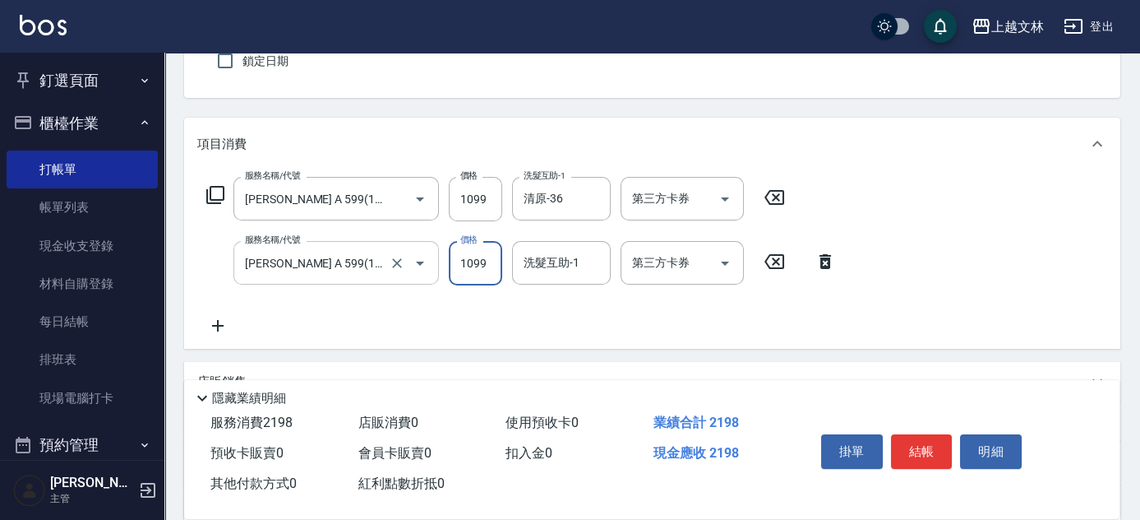
type input "1099"
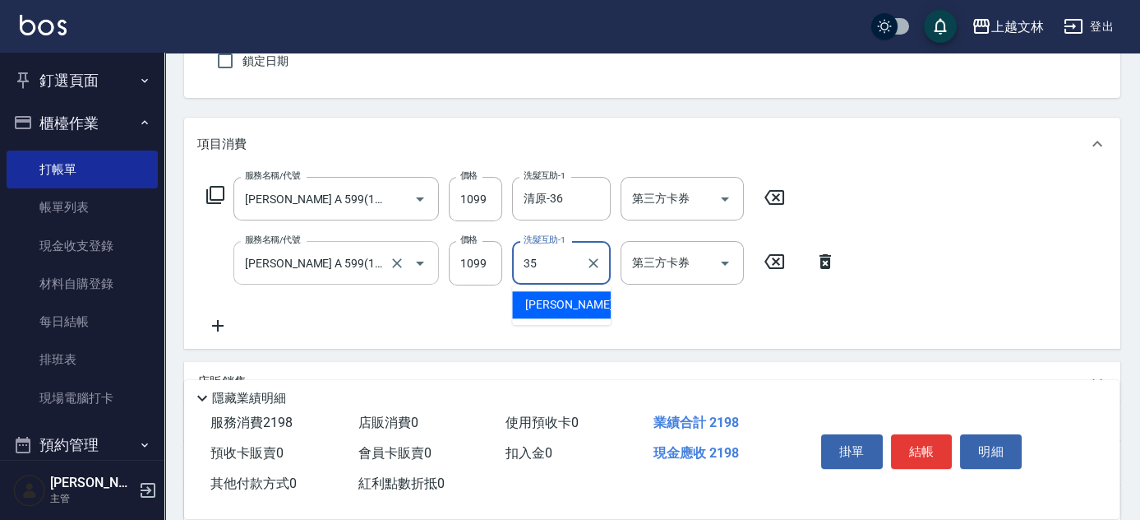
type input "[PERSON_NAME]-35"
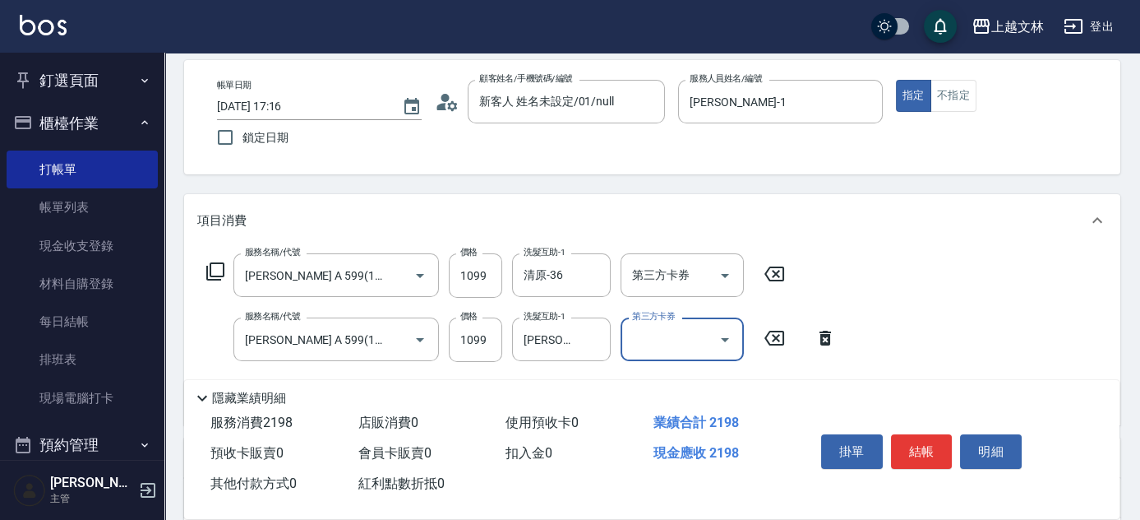
scroll to position [0, 0]
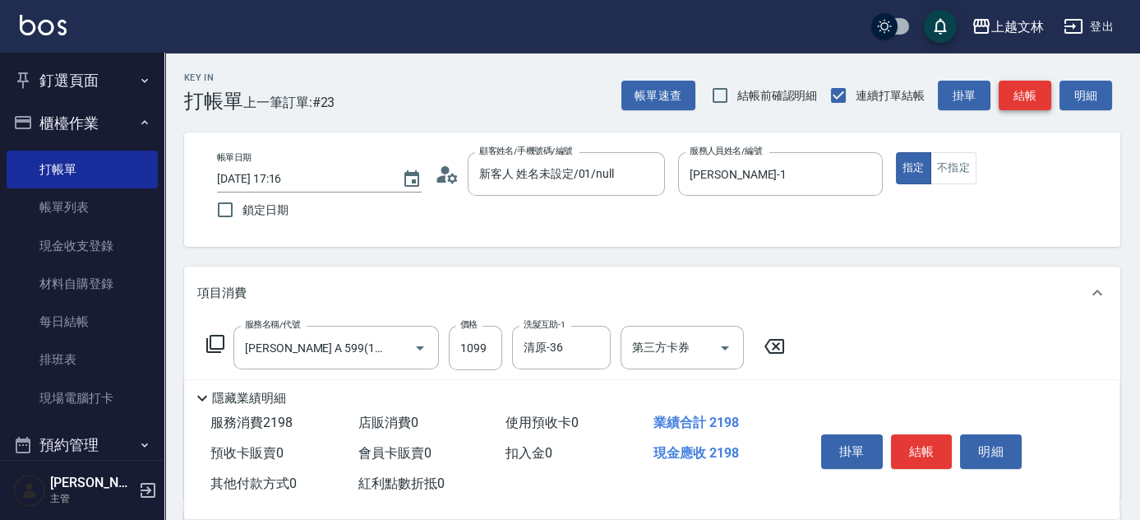
click at [1036, 102] on button "結帳" at bounding box center [1025, 96] width 53 height 30
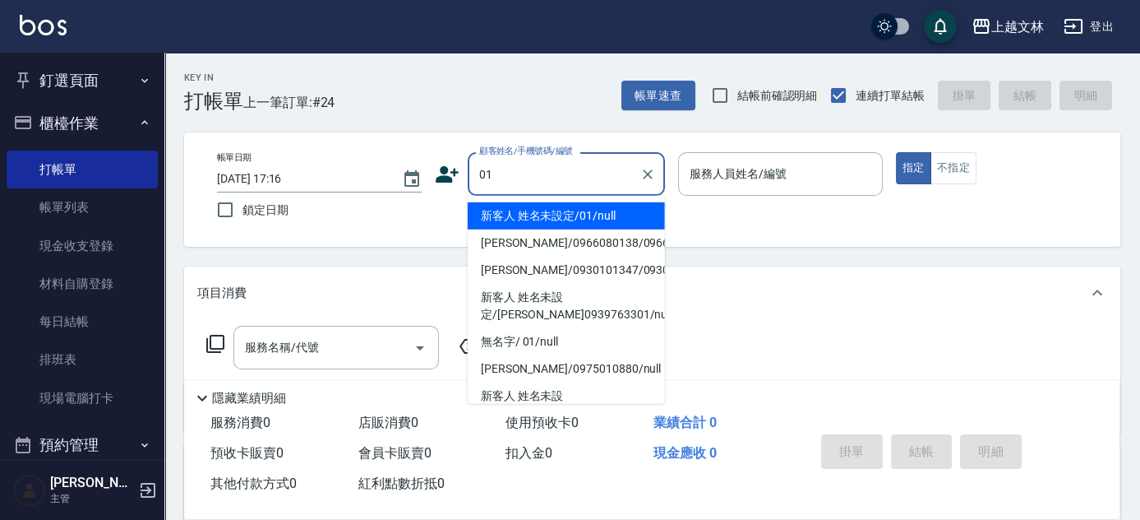
type input "新客人 姓名未設定/01/null"
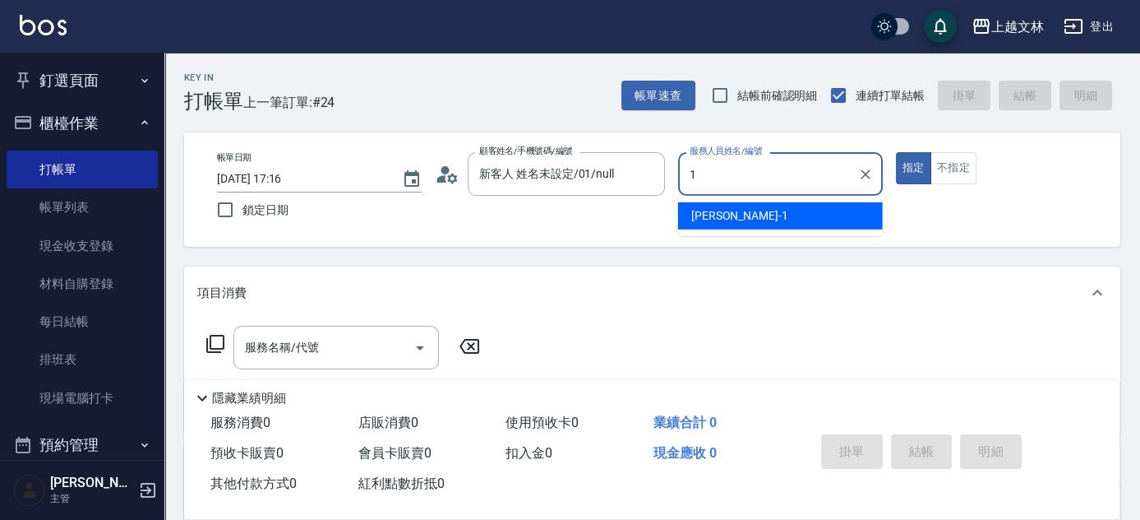
type input "[PERSON_NAME]-1"
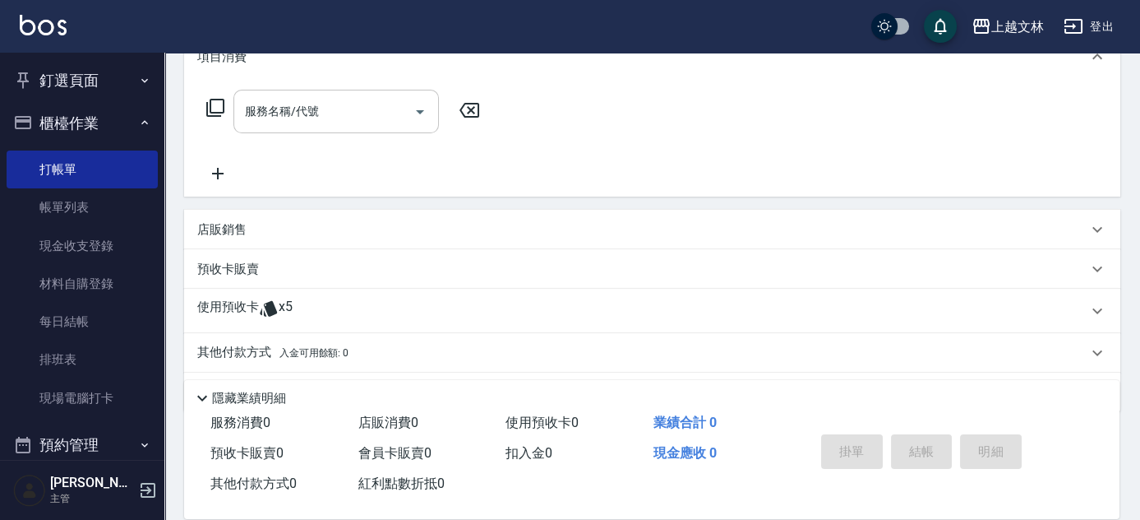
scroll to position [210, 0]
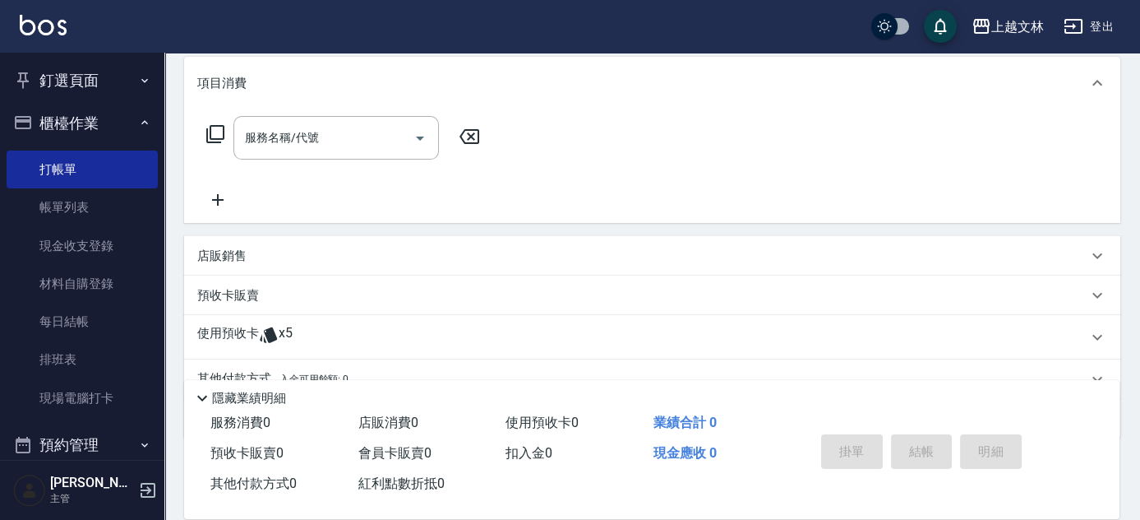
click at [219, 187] on div "服務名稱/代號 服務名稱/代號" at bounding box center [343, 163] width 293 height 94
click at [228, 209] on icon at bounding box center [217, 200] width 41 height 20
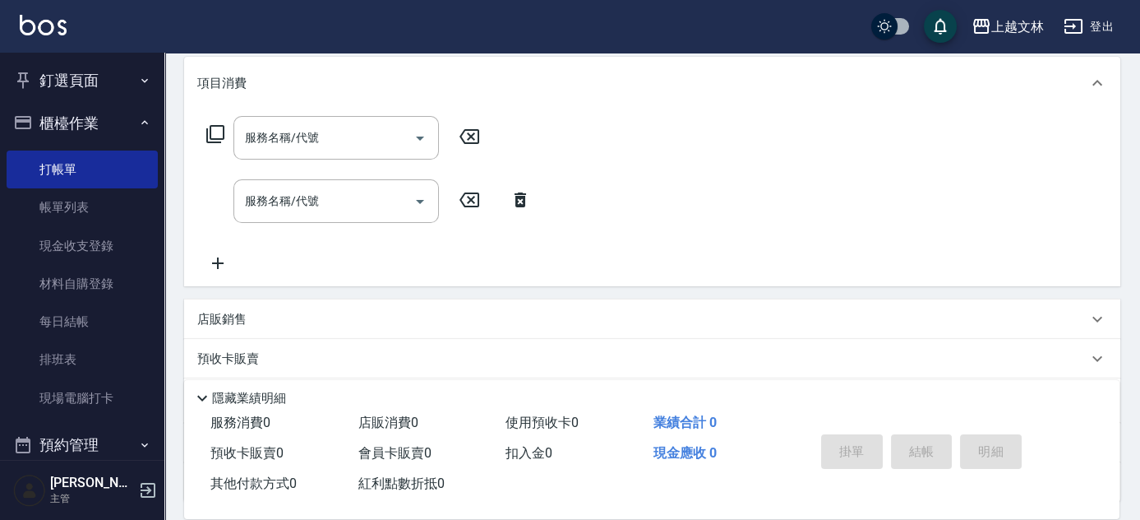
click at [210, 271] on icon at bounding box center [217, 263] width 41 height 20
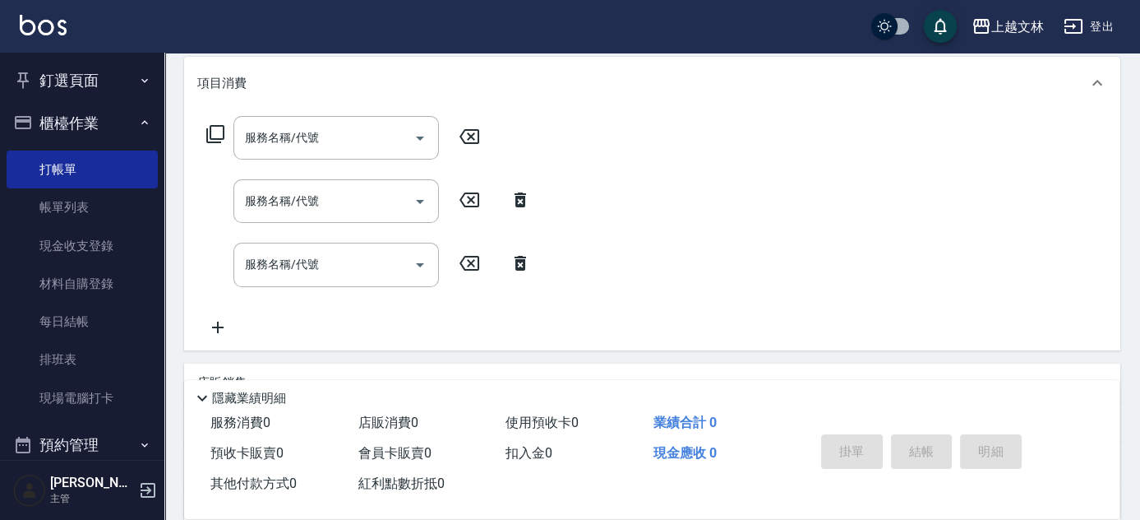
click at [212, 326] on icon at bounding box center [217, 327] width 41 height 20
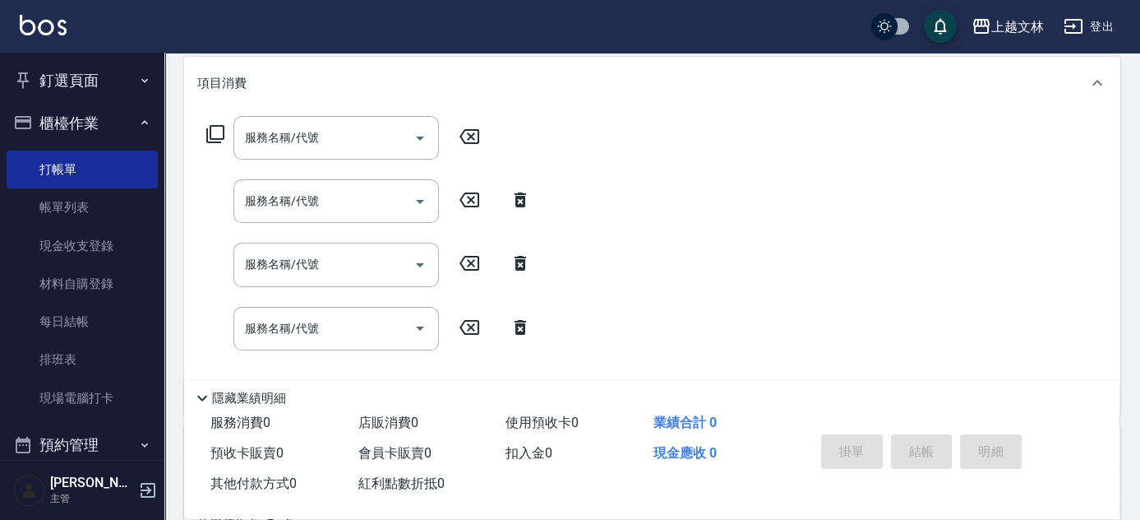
scroll to position [284, 0]
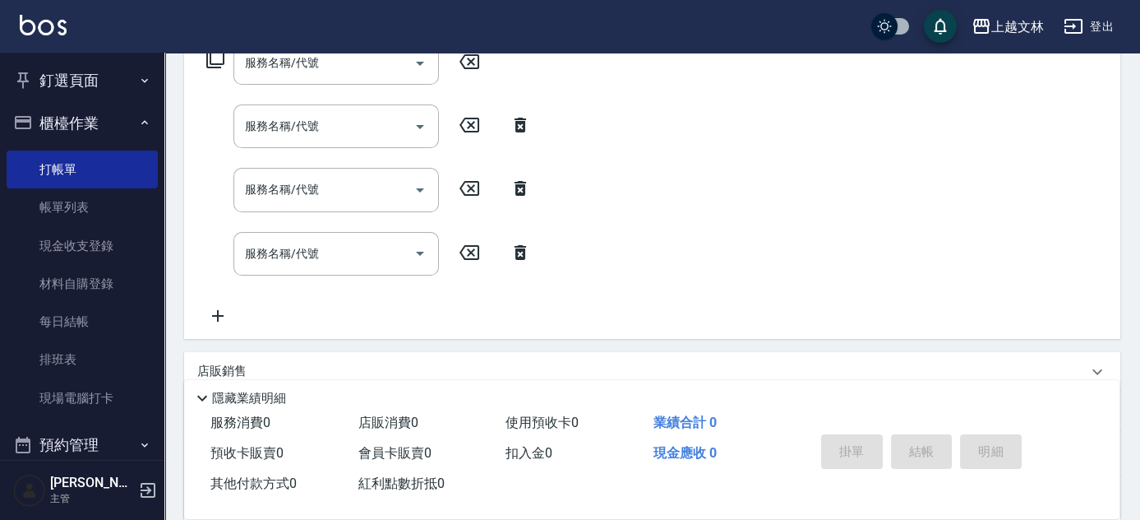
click at [227, 322] on icon at bounding box center [217, 316] width 41 height 20
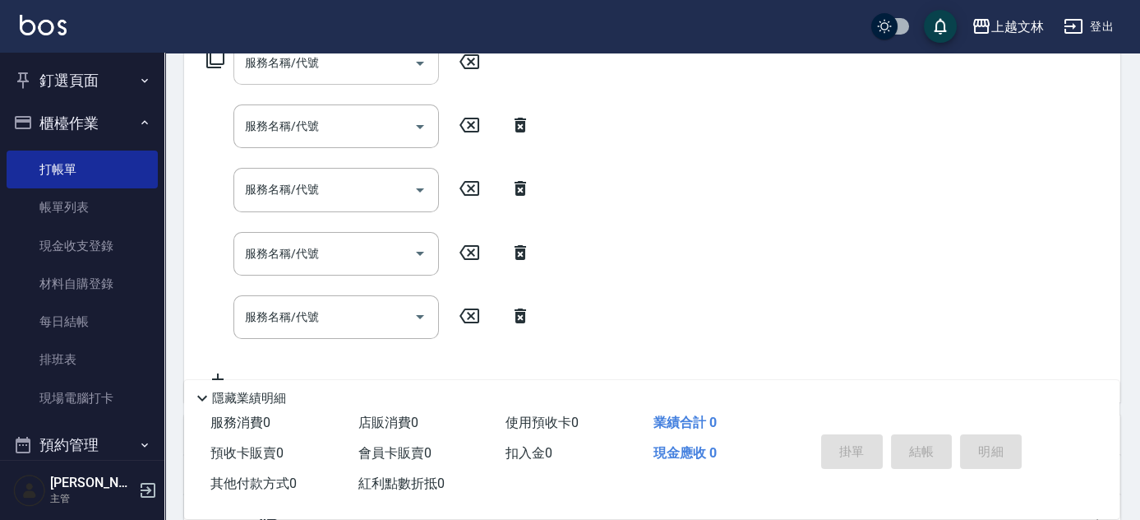
click at [328, 72] on input "服務名稱/代號" at bounding box center [324, 63] width 166 height 29
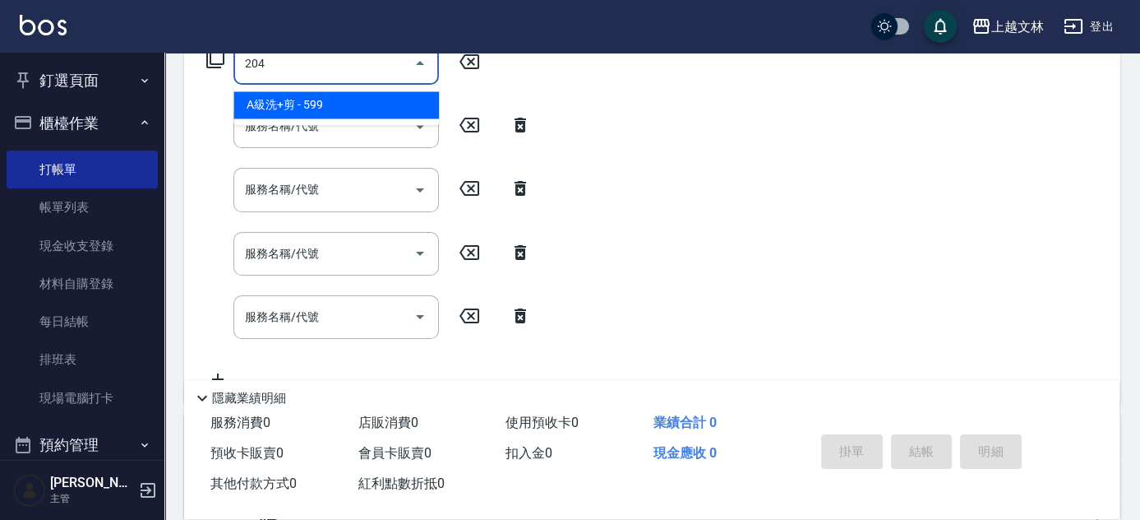
type input "A級洗+剪(204)"
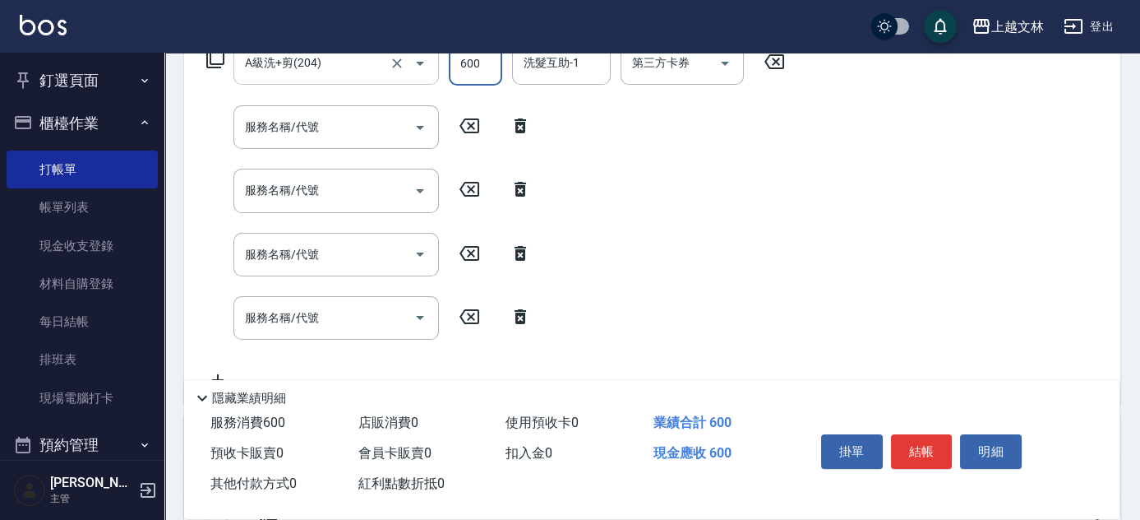
type input "600"
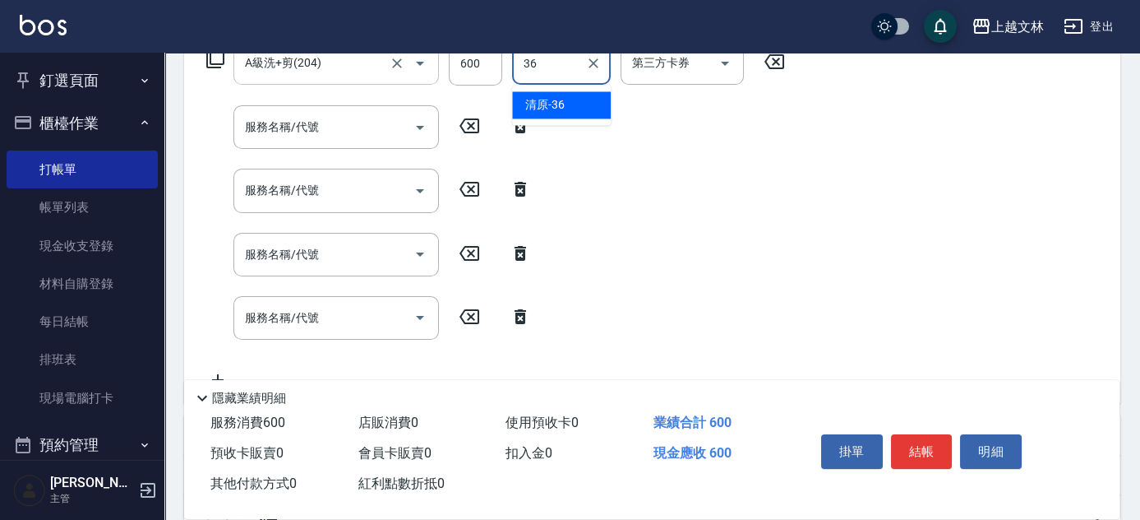
type input "清原-36"
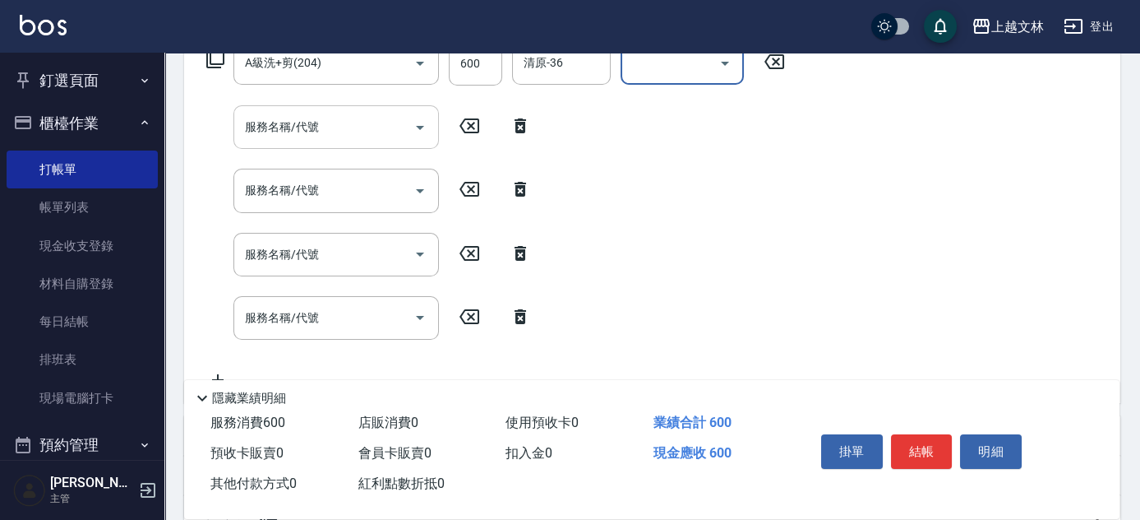
click at [380, 125] on input "服務名稱/代號" at bounding box center [324, 127] width 166 height 29
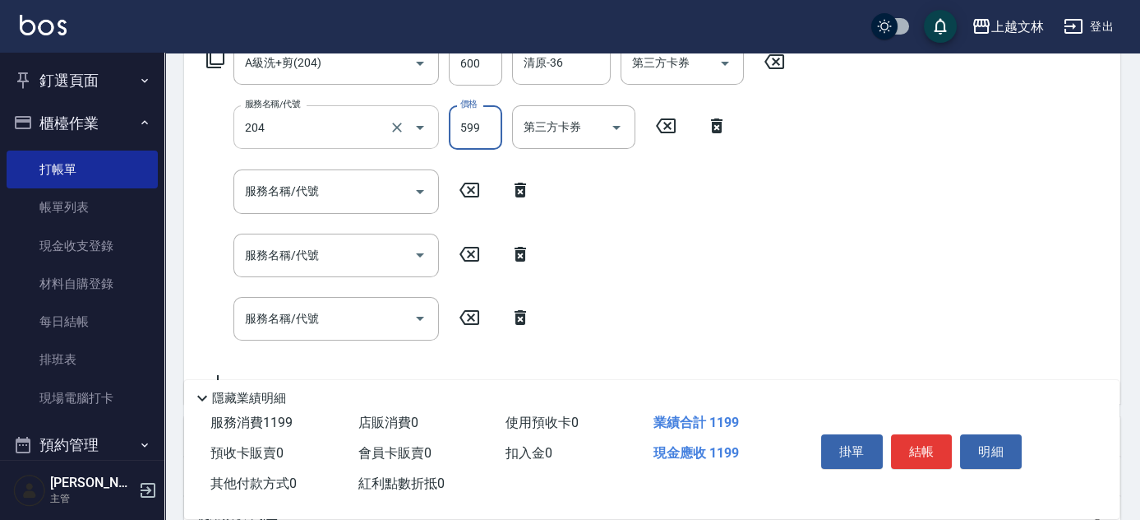
type input "A級洗+剪(204)"
type input "600"
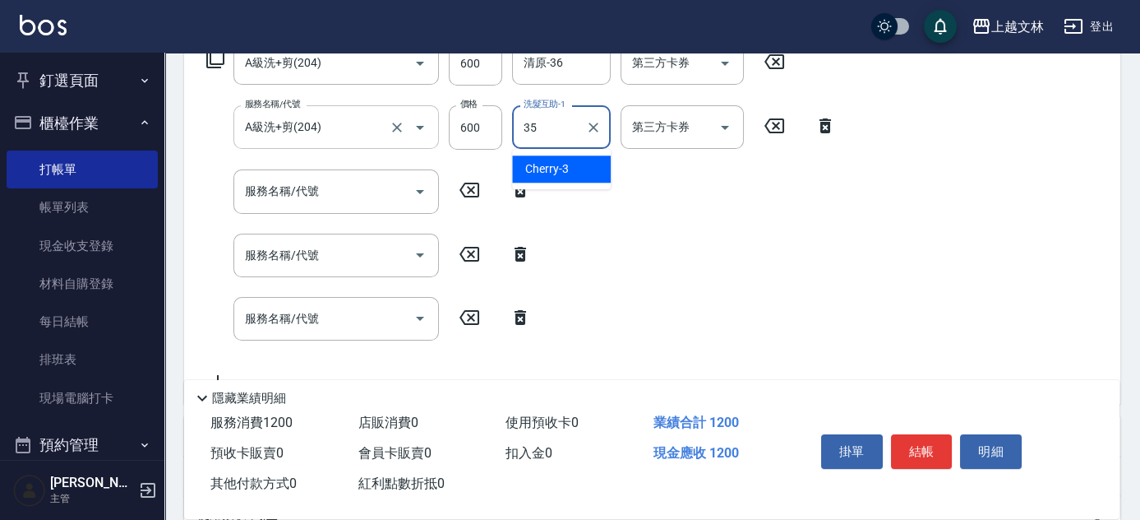
type input "[PERSON_NAME]-35"
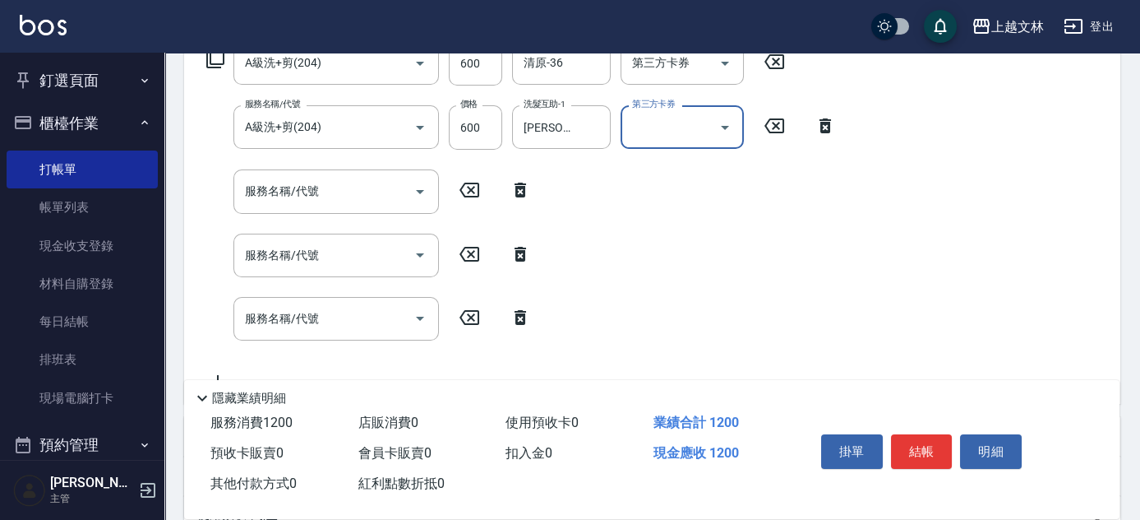
click at [315, 194] on input "服務名稱/代號" at bounding box center [324, 191] width 166 height 29
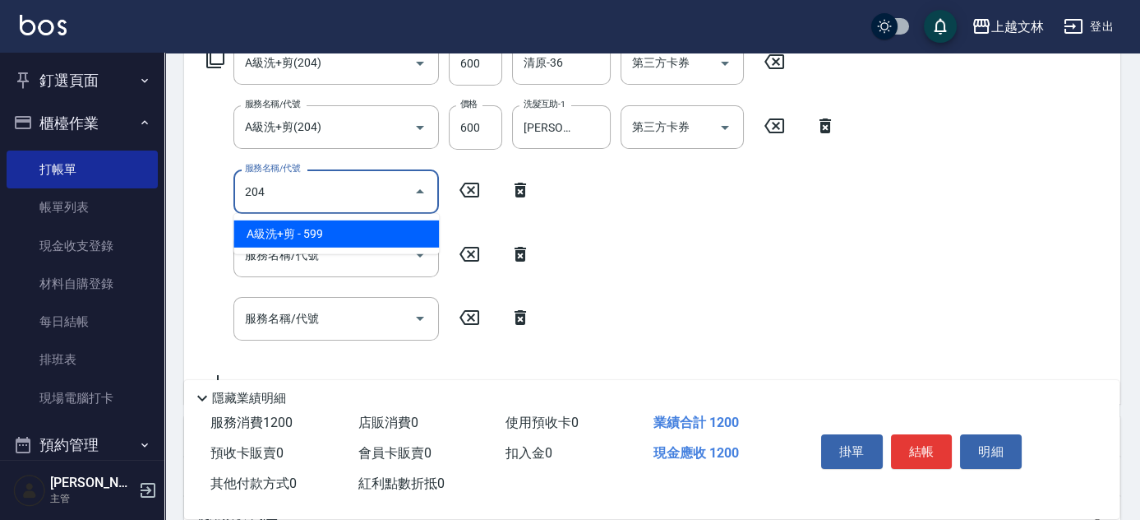
type input "A級洗+剪(204)"
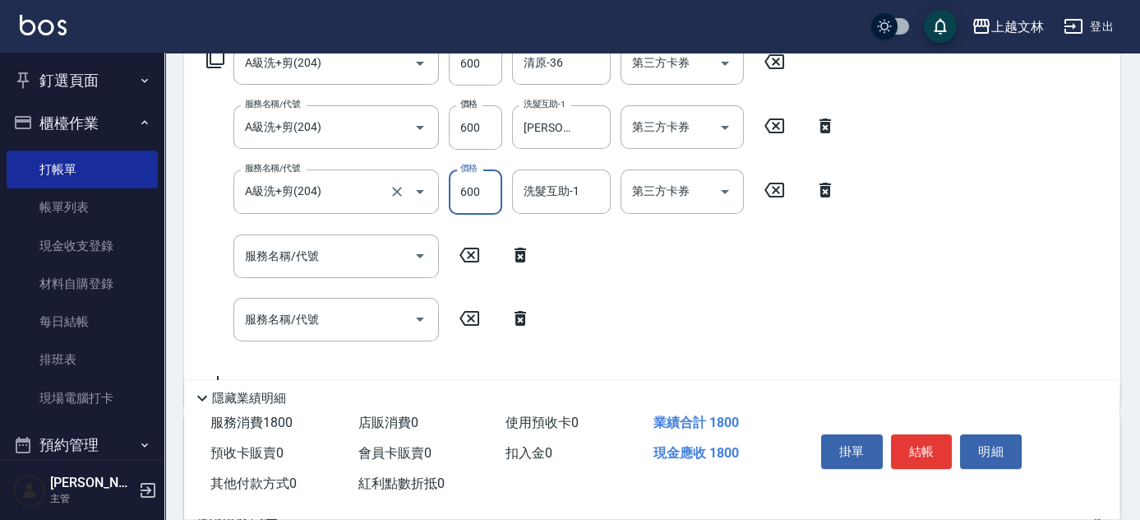
type input "600"
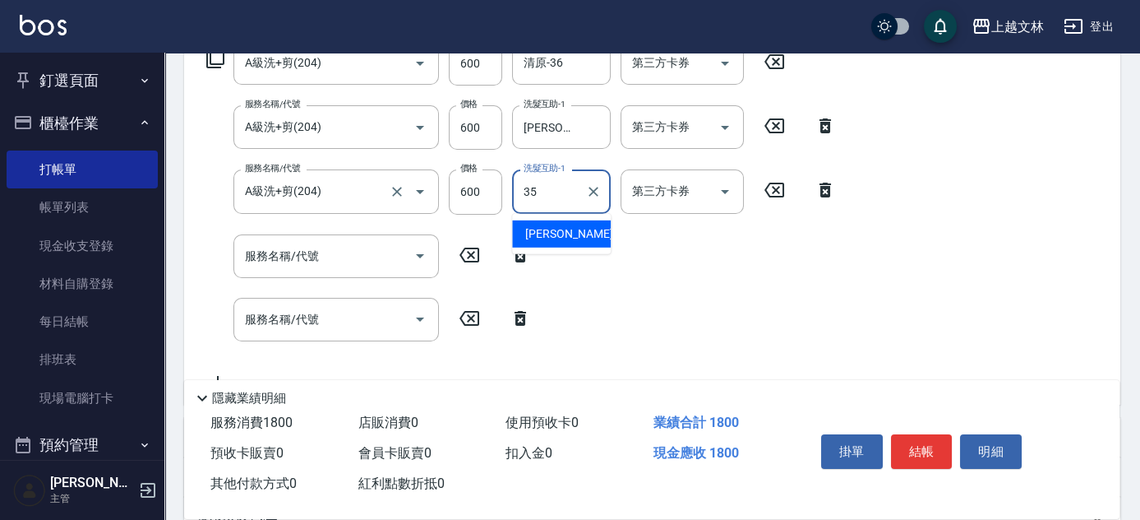
type input "[PERSON_NAME]-35"
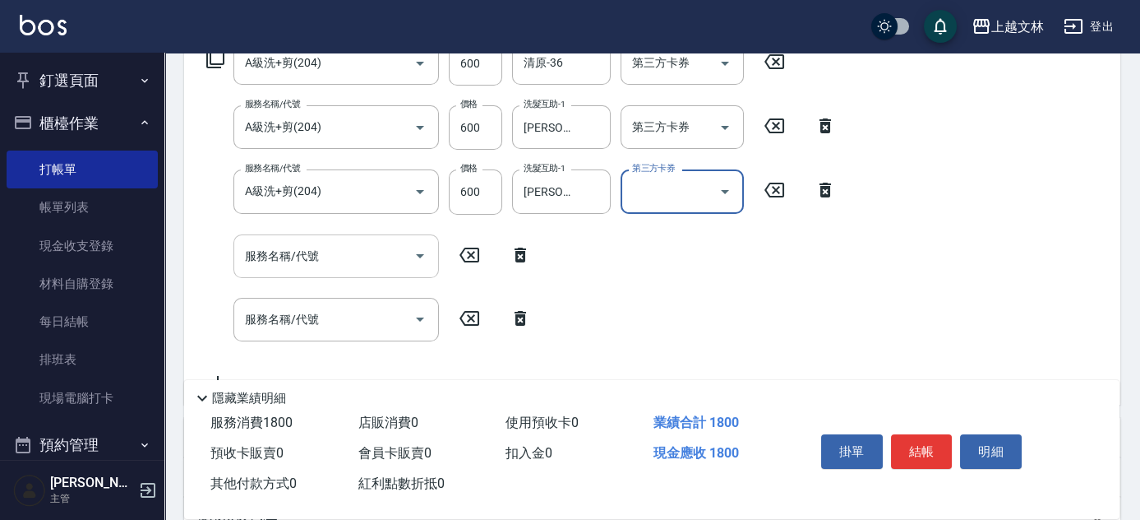
click at [324, 245] on input "服務名稱/代號" at bounding box center [324, 256] width 166 height 29
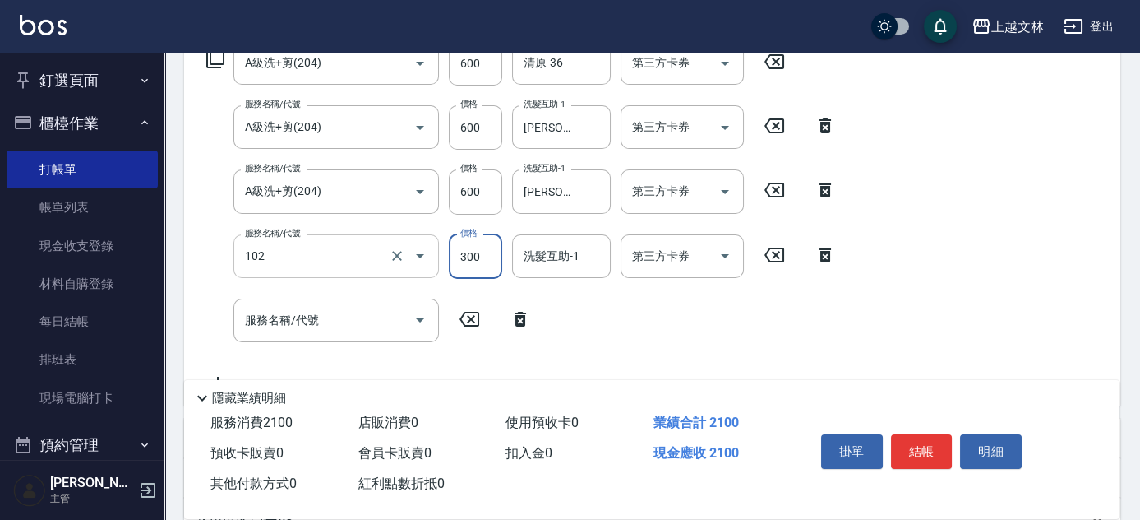
type input "精油洗髮(102)"
type input "650"
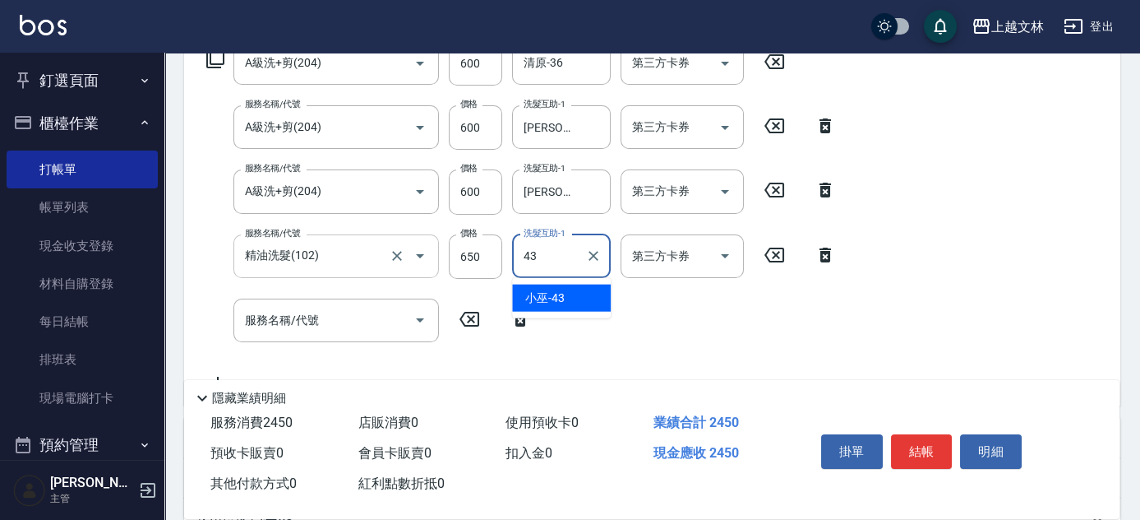
type input "小巫-43"
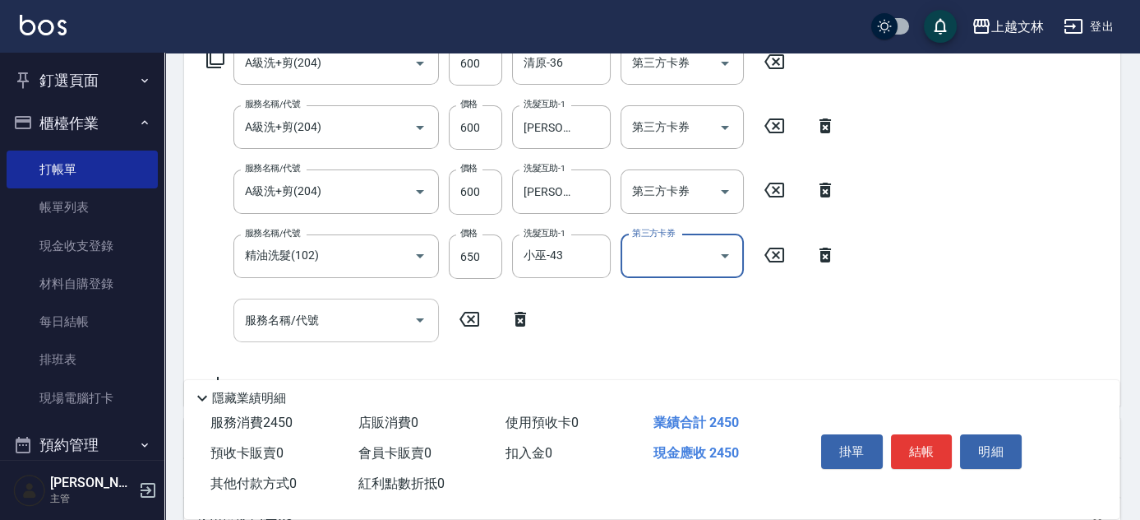
click at [371, 321] on input "服務名稱/代號" at bounding box center [324, 320] width 166 height 29
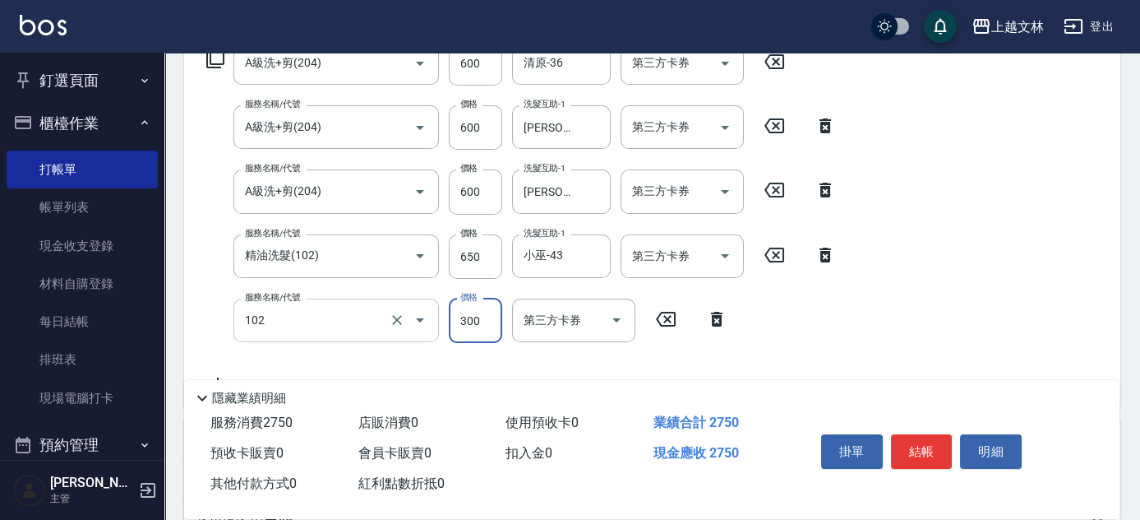
type input "精油洗髮(102)"
type input "50"
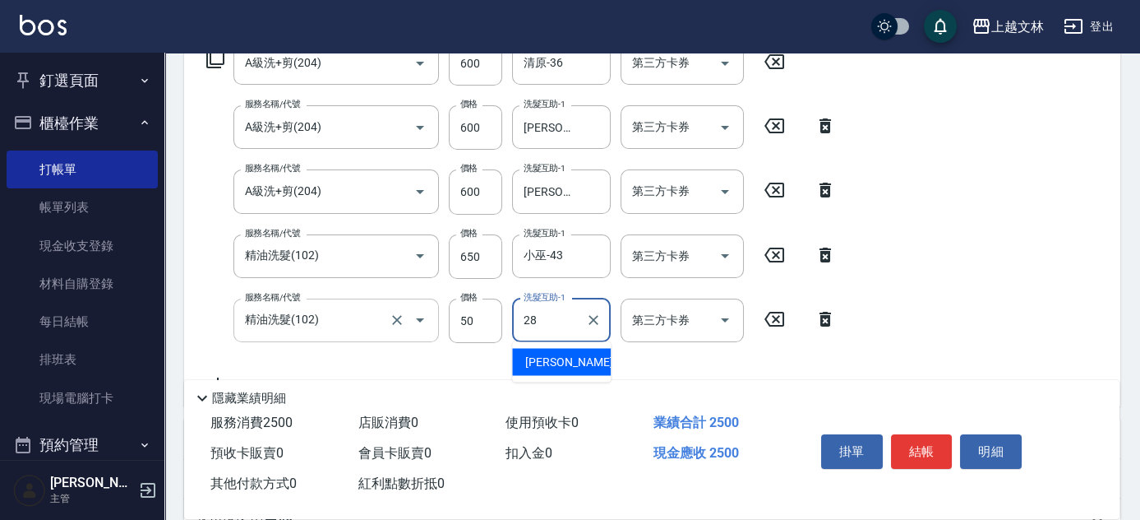
type input "[PERSON_NAME]-28"
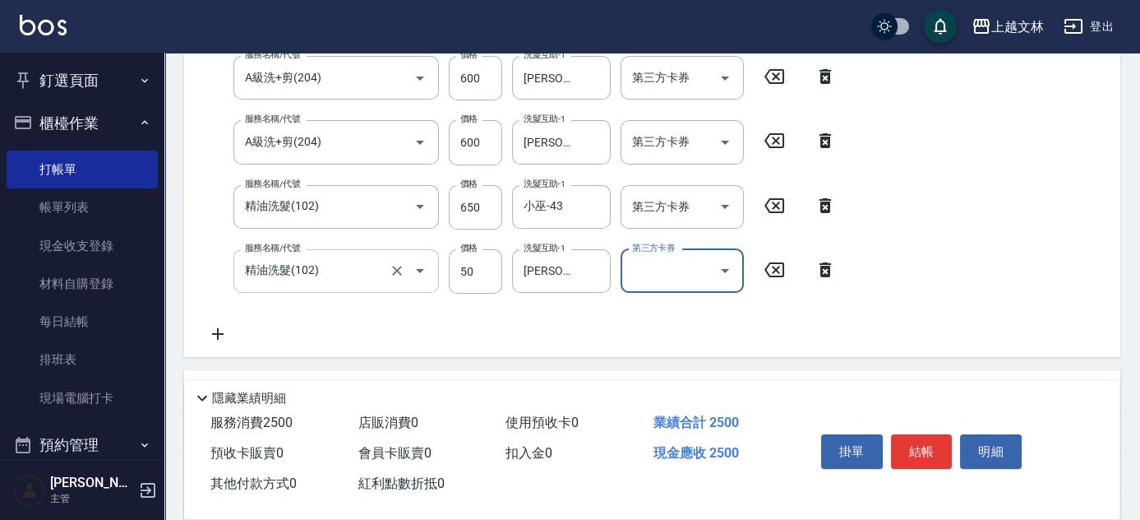
scroll to position [359, 0]
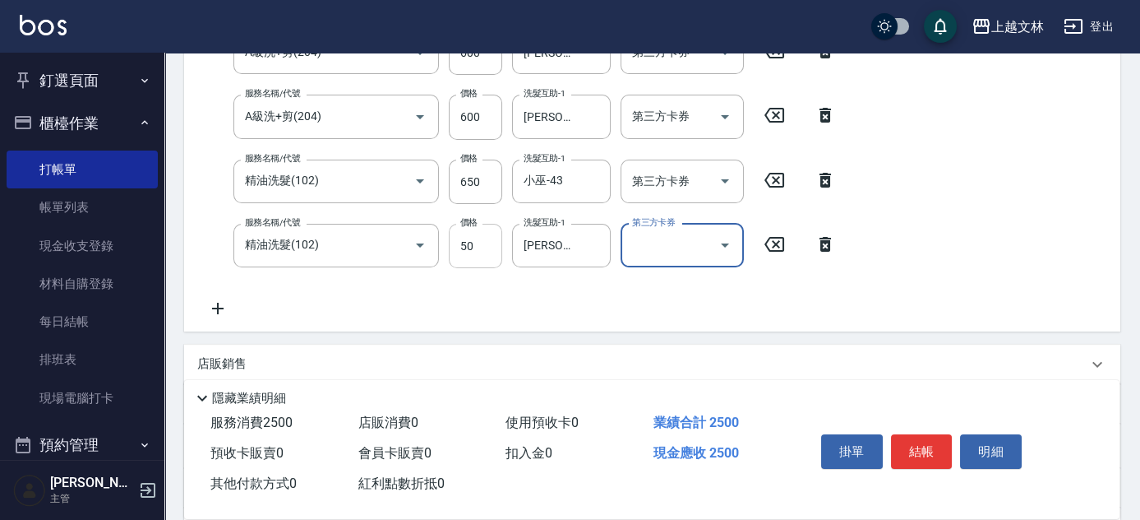
click at [478, 238] on div "服務名稱/代號 A級洗+剪(204) 服務名稱/代號 價格 600 價格 洗髮互助-1 清原-36 洗髮互助-1 第三方卡券 第三方卡券 服務名稱/代號 A級…" at bounding box center [521, 142] width 649 height 352
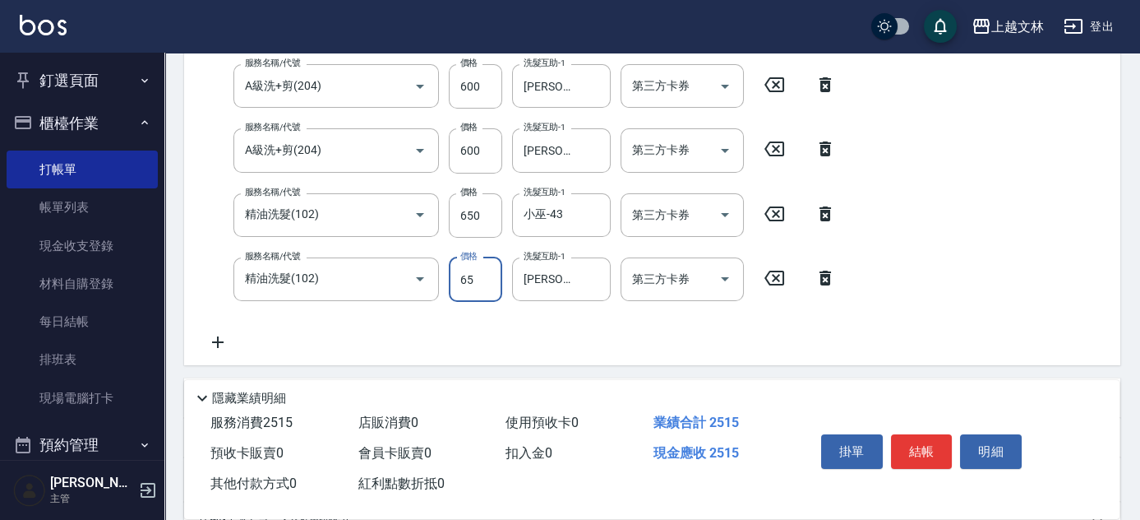
type input "650"
click at [217, 342] on icon at bounding box center [217, 342] width 41 height 20
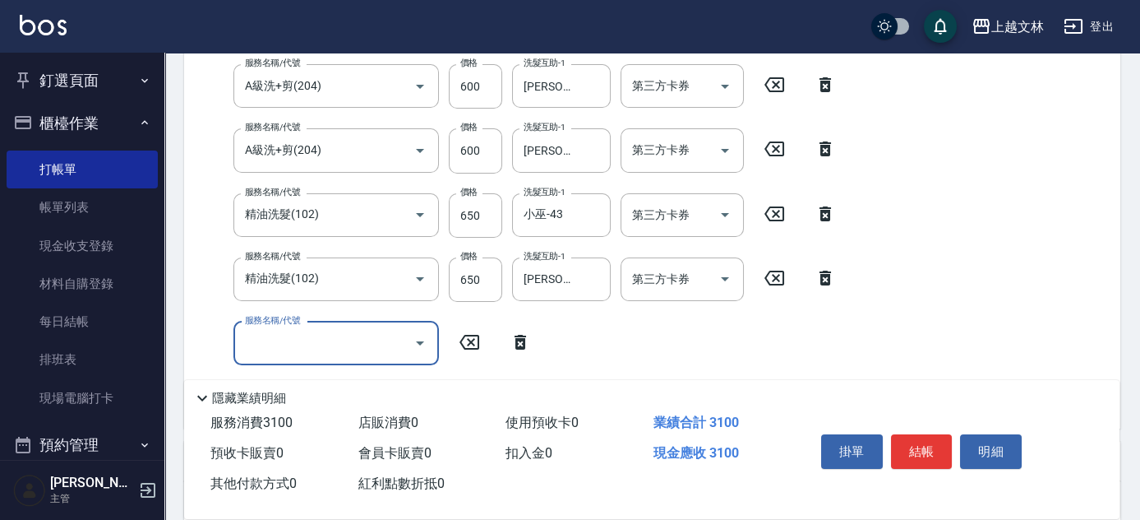
click at [267, 341] on input "服務名稱/代號" at bounding box center [324, 343] width 166 height 29
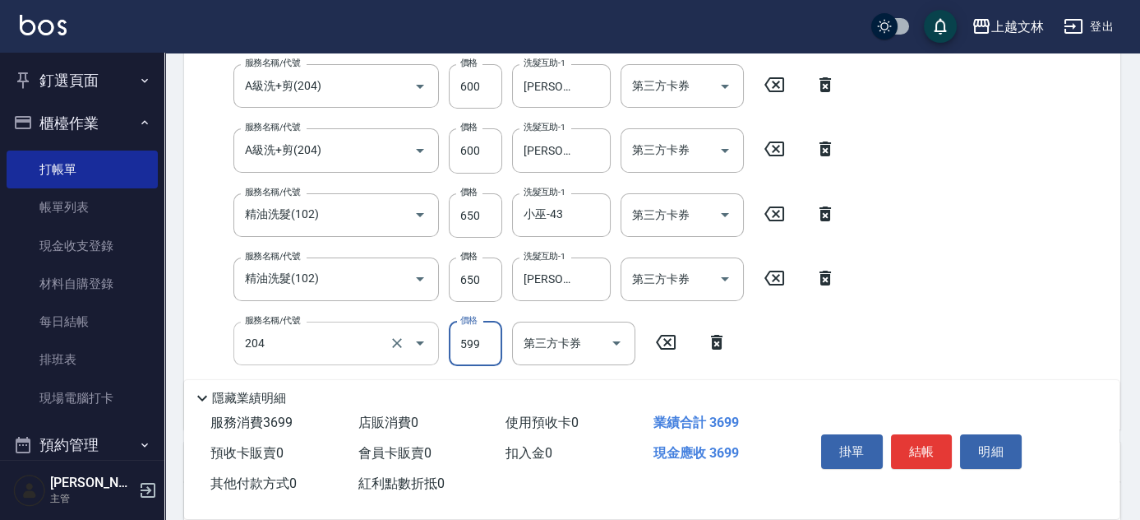
type input "A級洗+剪(204)"
type input "600"
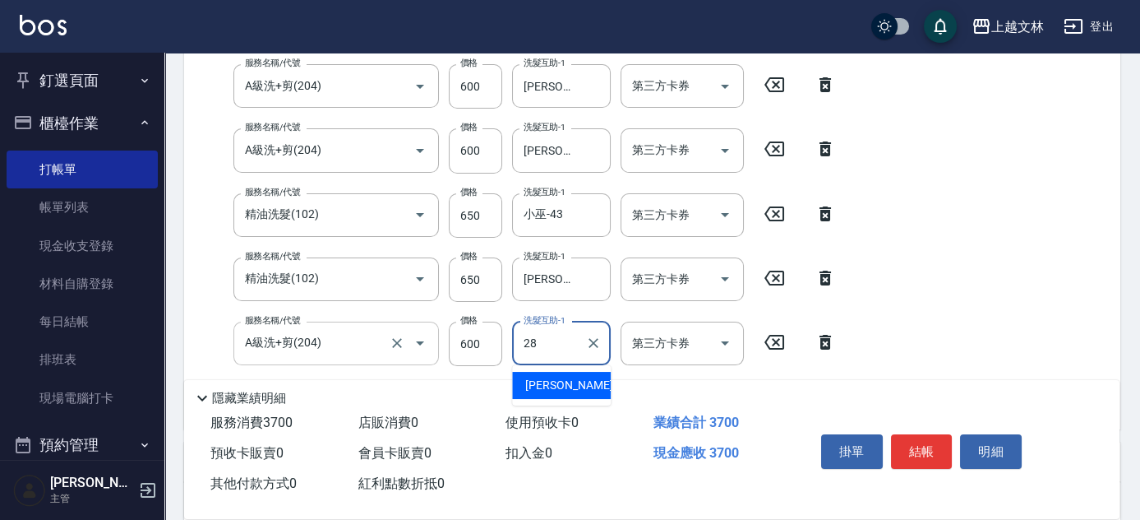
type input "[PERSON_NAME]-28"
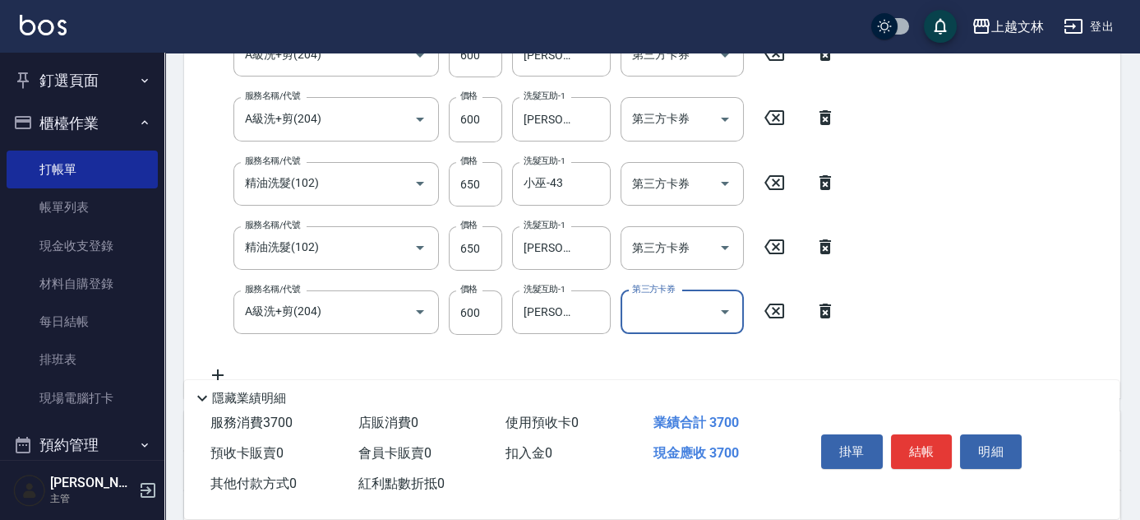
scroll to position [400, 0]
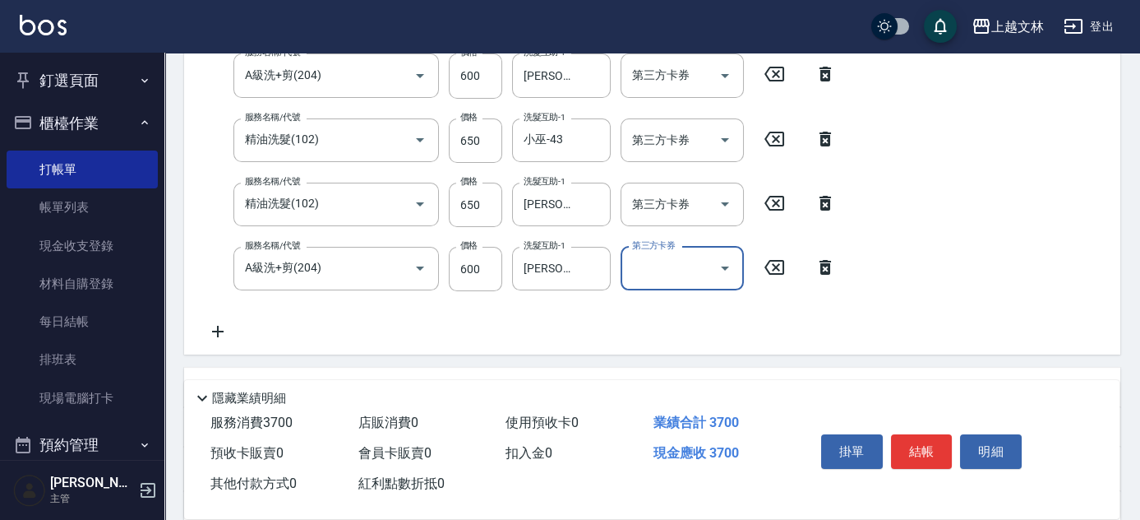
click at [215, 328] on icon at bounding box center [217, 331] width 41 height 20
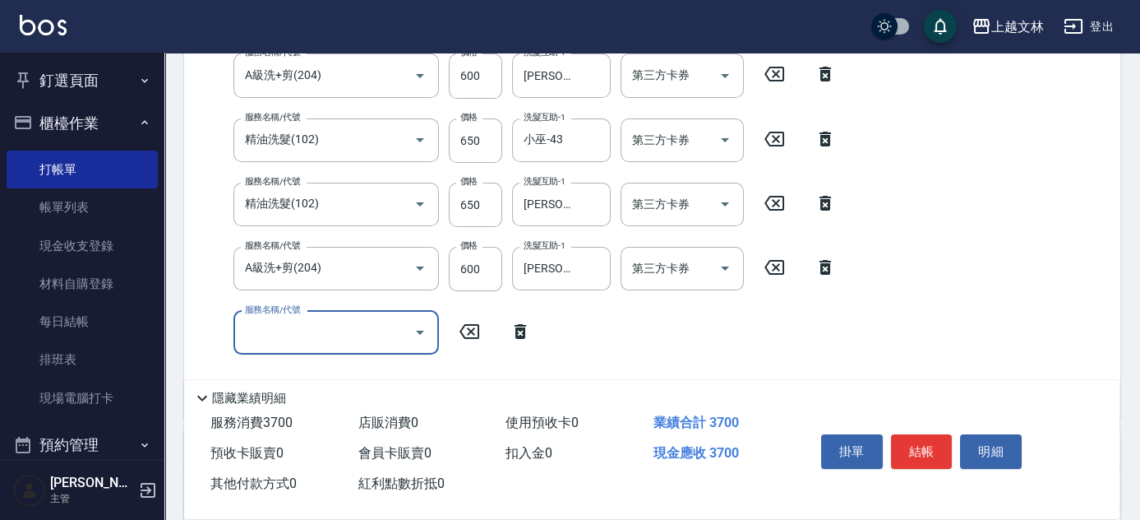
scroll to position [409, 0]
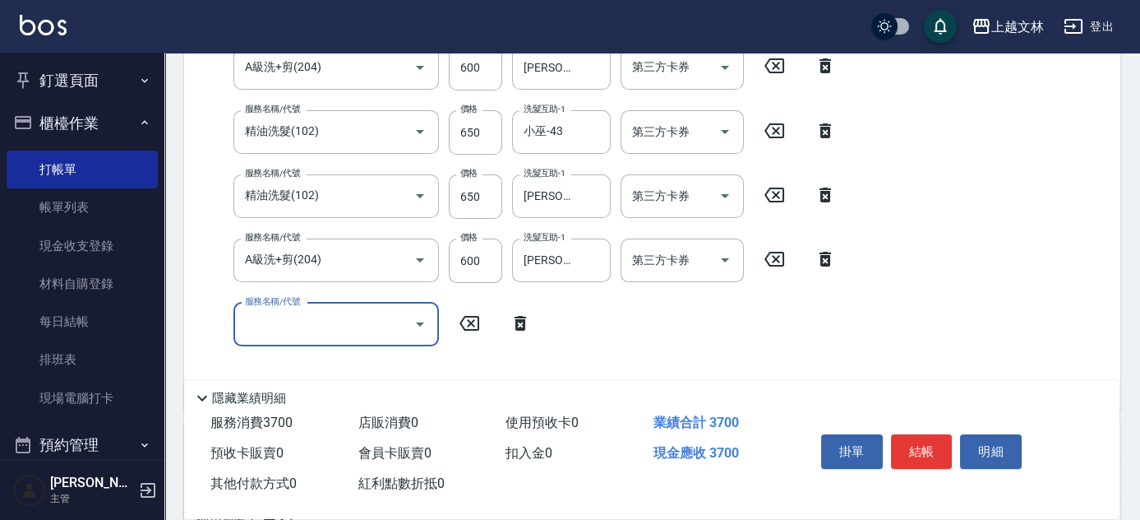
click at [307, 331] on input "服務名稱/代號" at bounding box center [324, 324] width 166 height 29
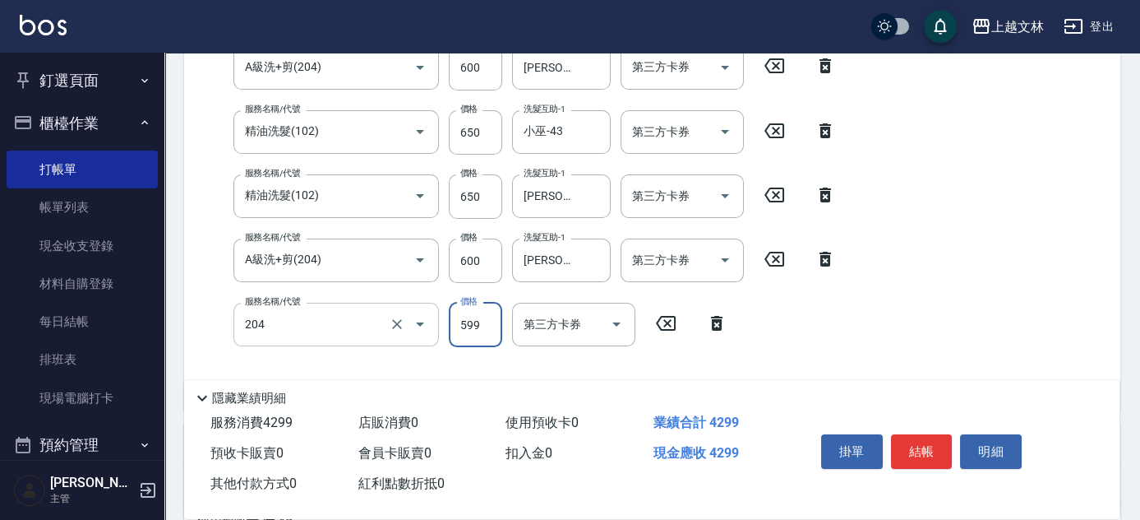
type input "A級洗+剪(204)"
type input "600"
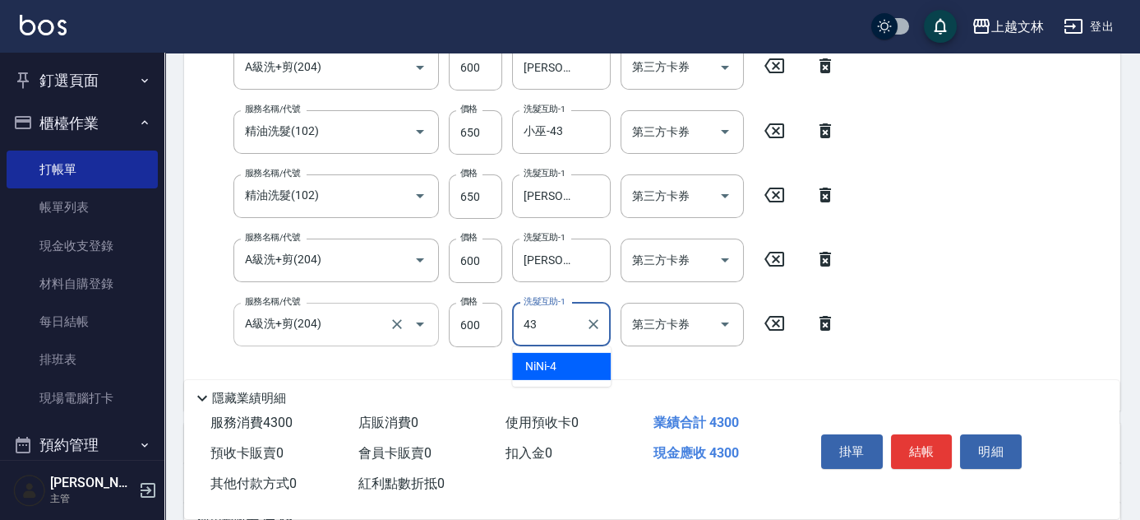
type input "小巫-43"
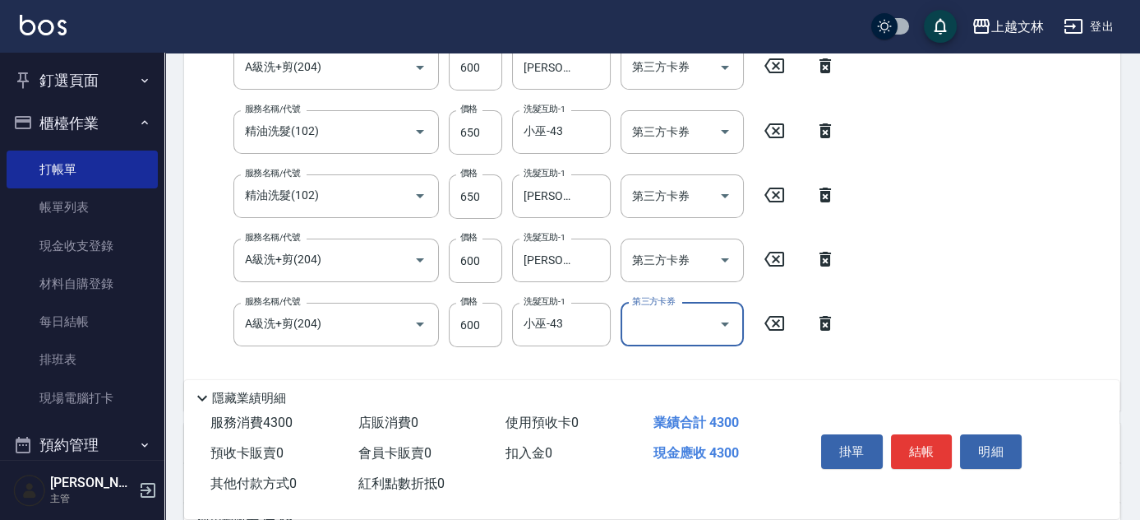
scroll to position [0, 0]
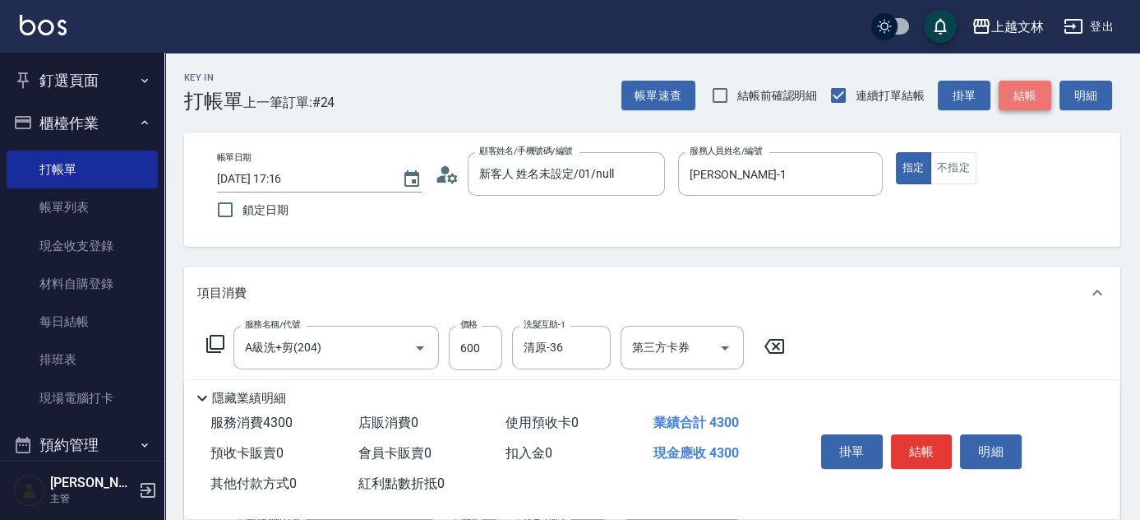
click at [1027, 99] on button "結帳" at bounding box center [1025, 96] width 53 height 30
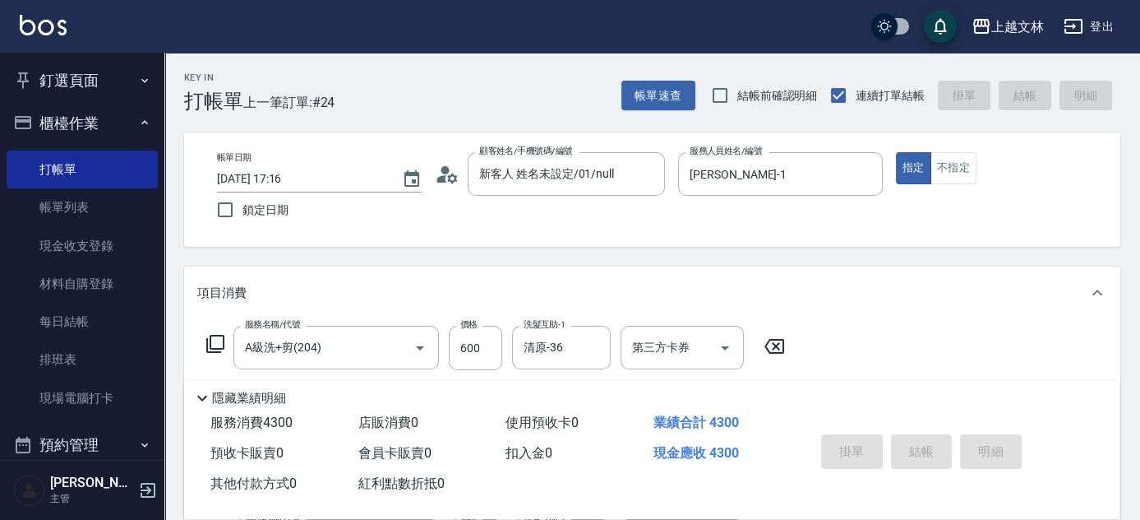
type input "[DATE] 17:18"
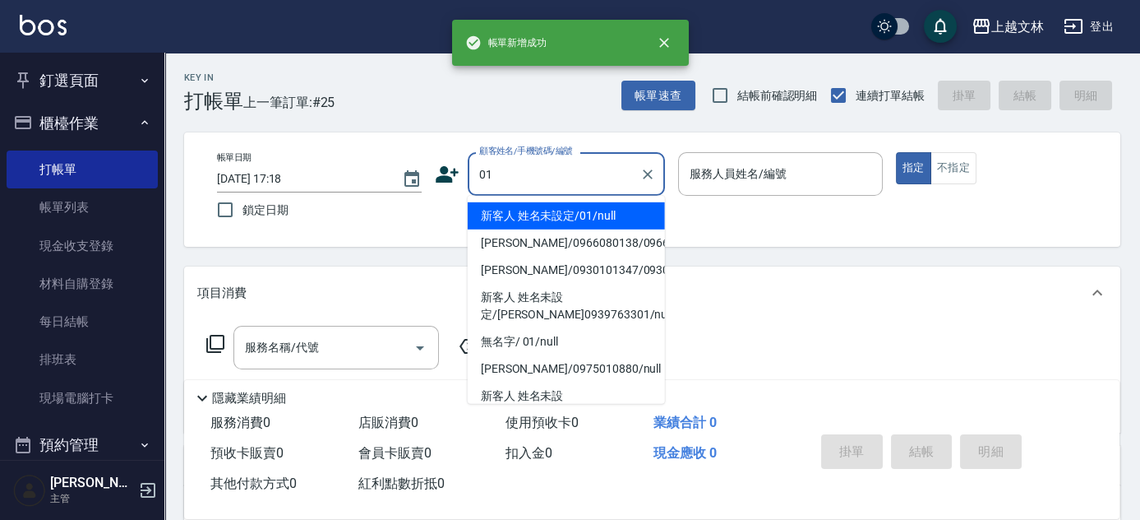
type input "新客人 姓名未設定/01/null"
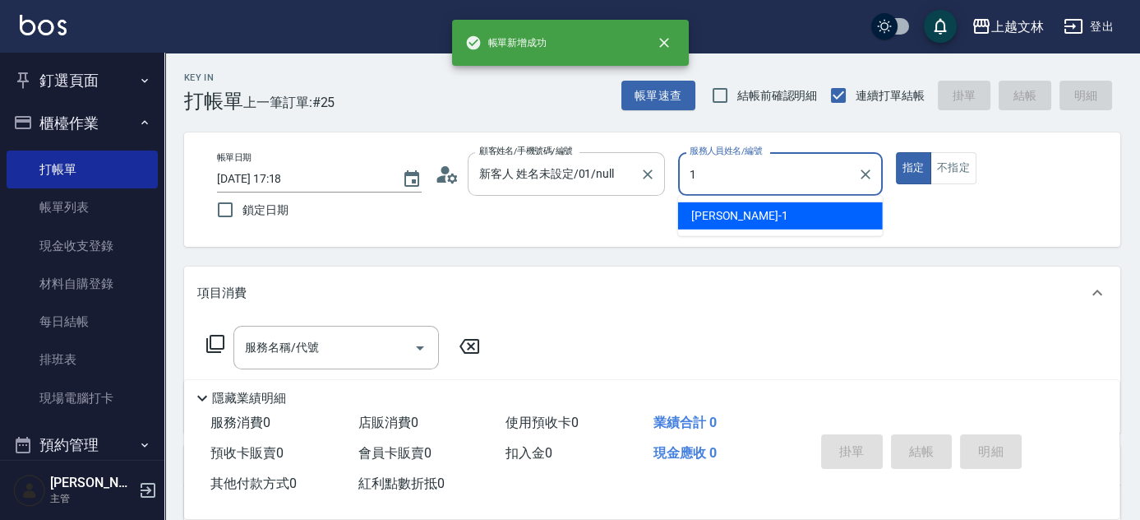
type input "[PERSON_NAME]-1"
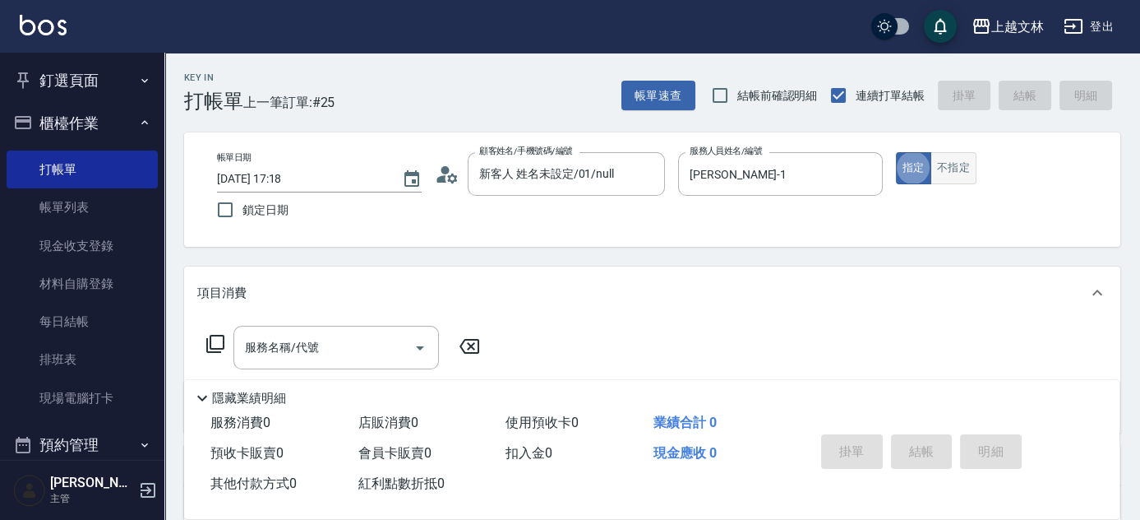
click at [955, 164] on button "不指定" at bounding box center [954, 168] width 46 height 32
drag, startPoint x: 395, startPoint y: 345, endPoint x: 367, endPoint y: 329, distance: 32.4
click at [394, 345] on input "服務名稱/代號" at bounding box center [324, 347] width 166 height 29
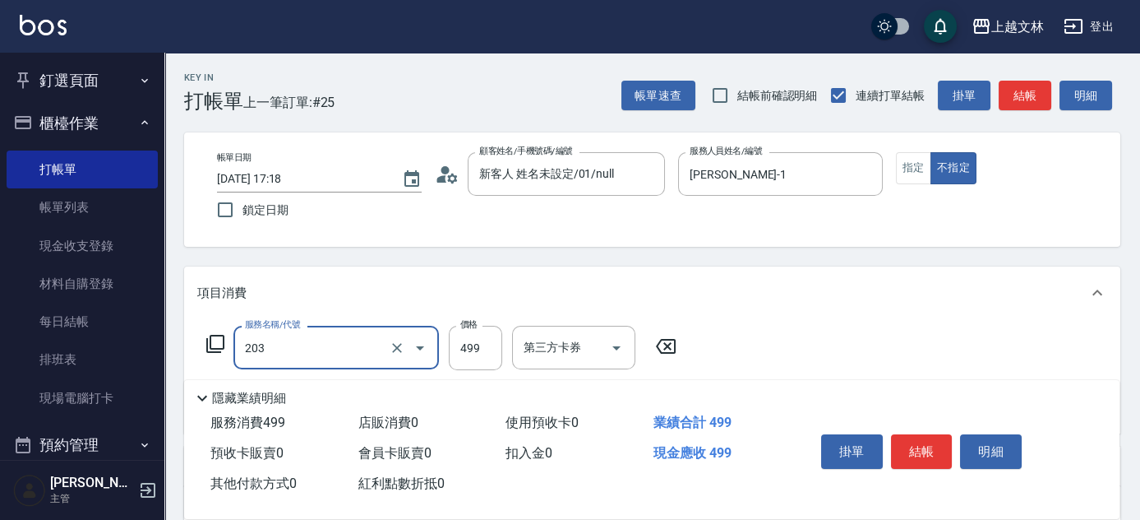
type input "B級洗+剪(203)"
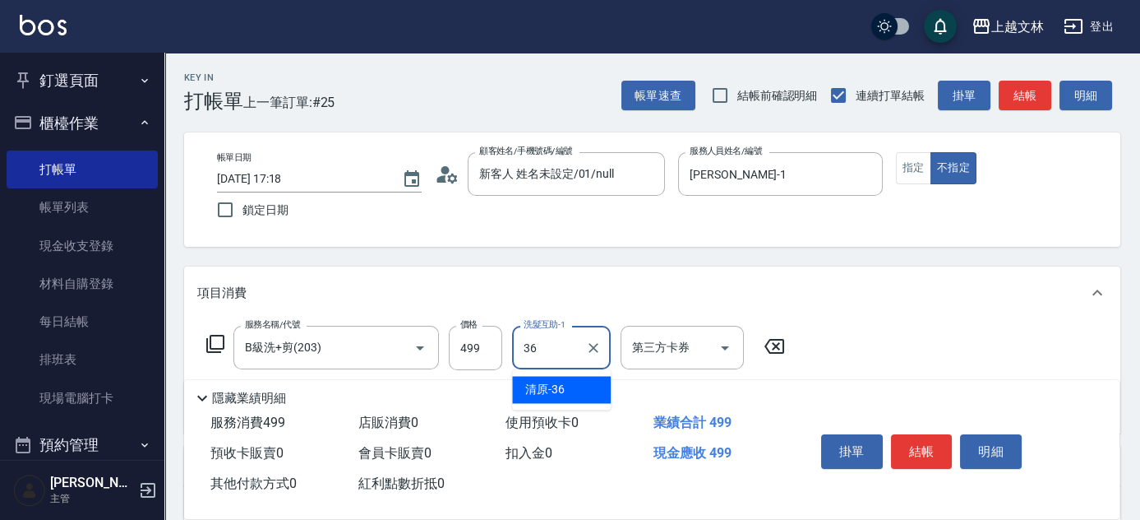
type input "清原-36"
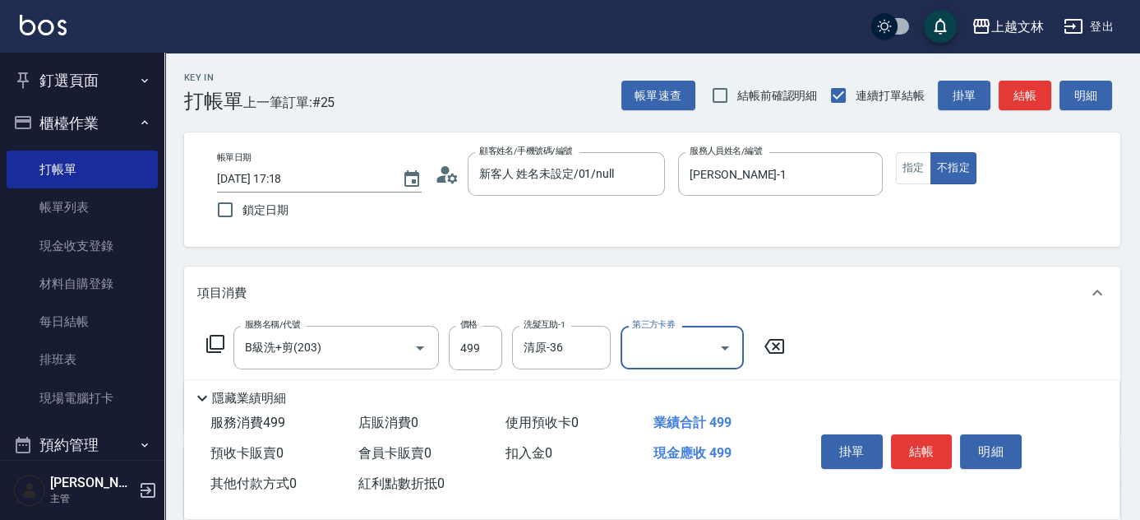
click at [1037, 95] on button "結帳" at bounding box center [1025, 96] width 53 height 30
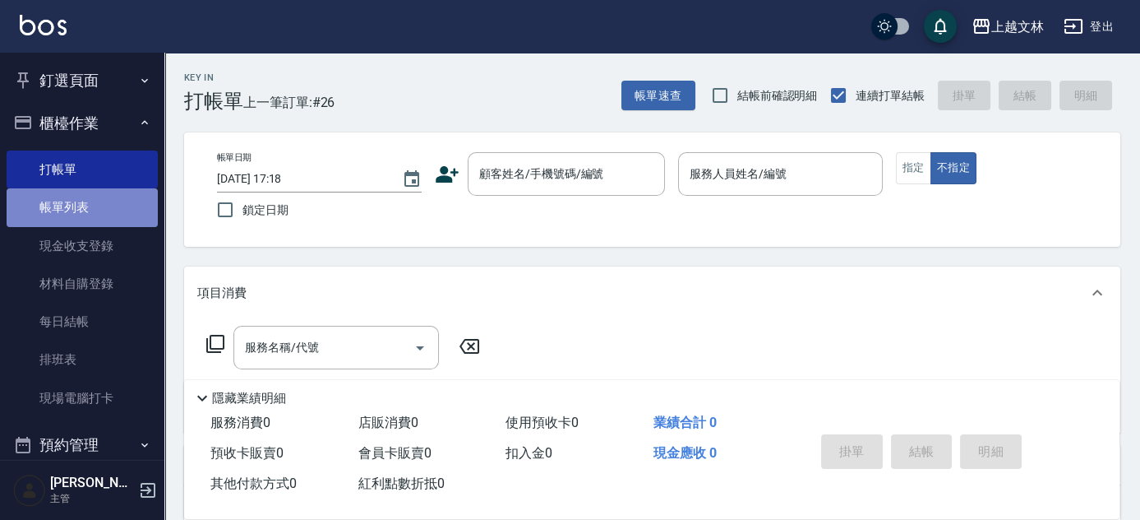
click at [97, 210] on link "帳單列表" at bounding box center [82, 207] width 151 height 38
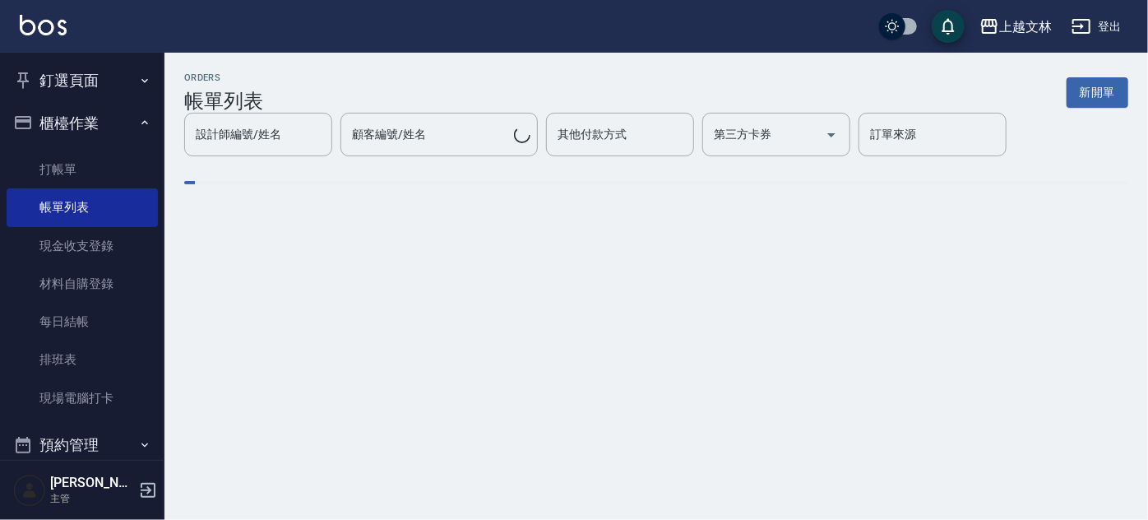
click at [281, 149] on input "設計師編號/姓名" at bounding box center [258, 134] width 133 height 29
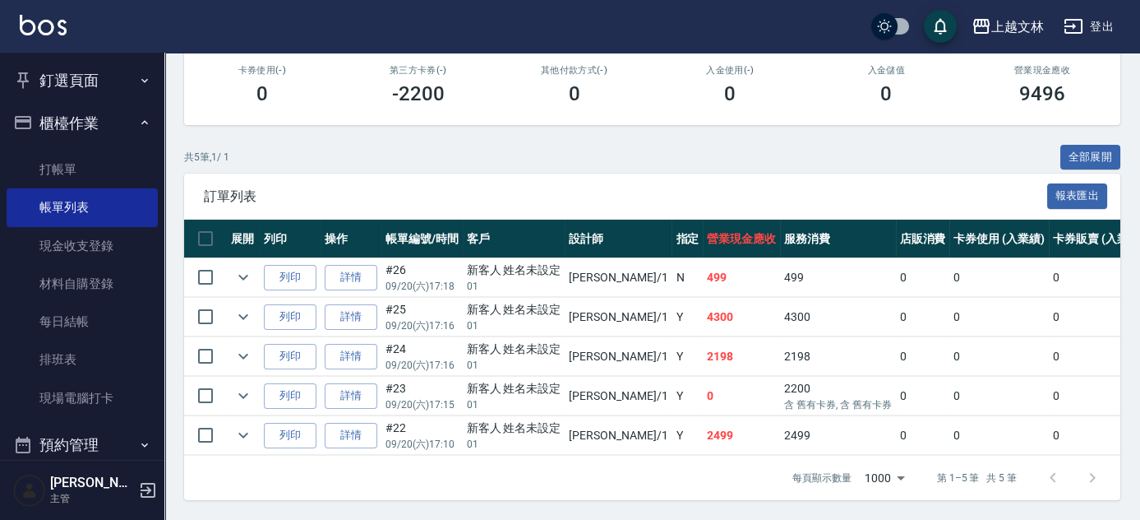
scroll to position [297, 0]
type input "[PERSON_NAME]-1"
click at [344, 308] on link "詳情" at bounding box center [351, 316] width 53 height 25
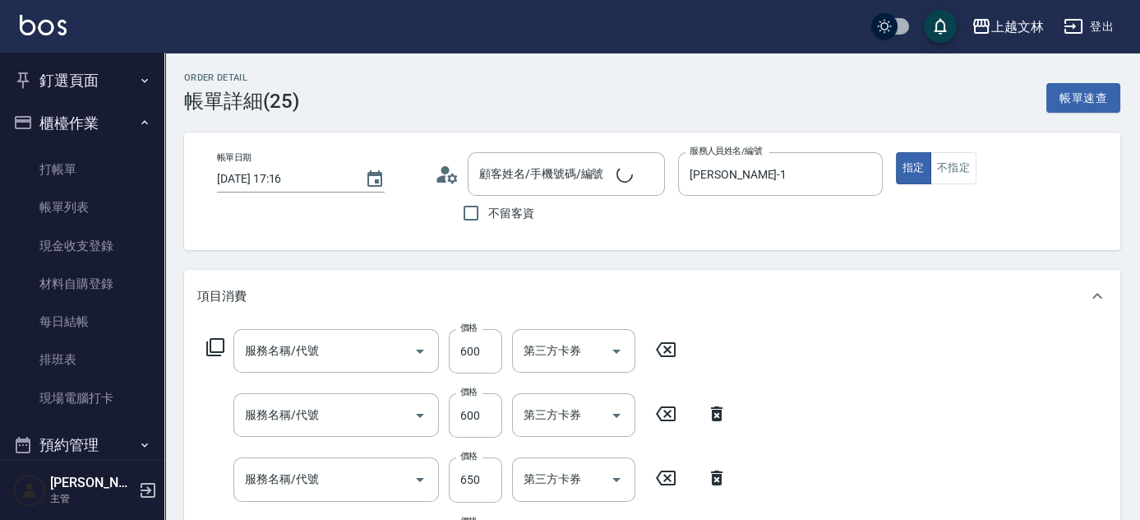
type input "[DATE] 17:16"
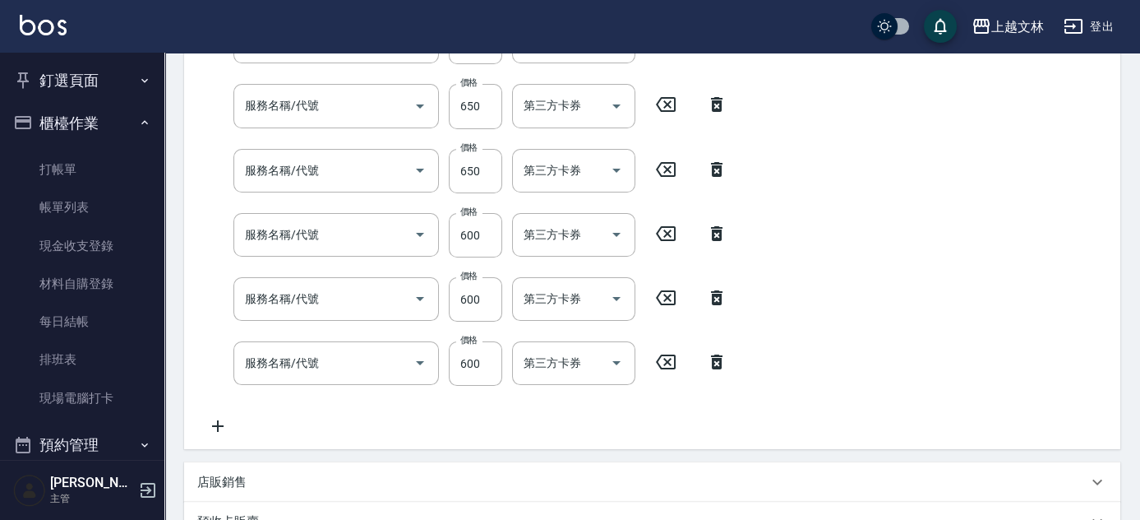
click at [224, 421] on icon at bounding box center [217, 426] width 41 height 20
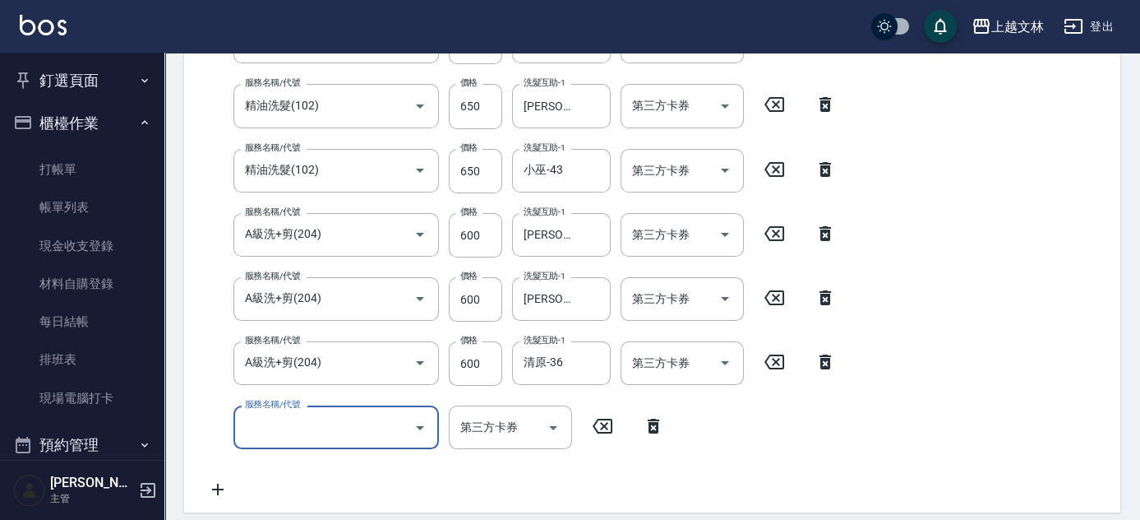
click at [325, 416] on input "服務名稱/代號" at bounding box center [324, 427] width 166 height 29
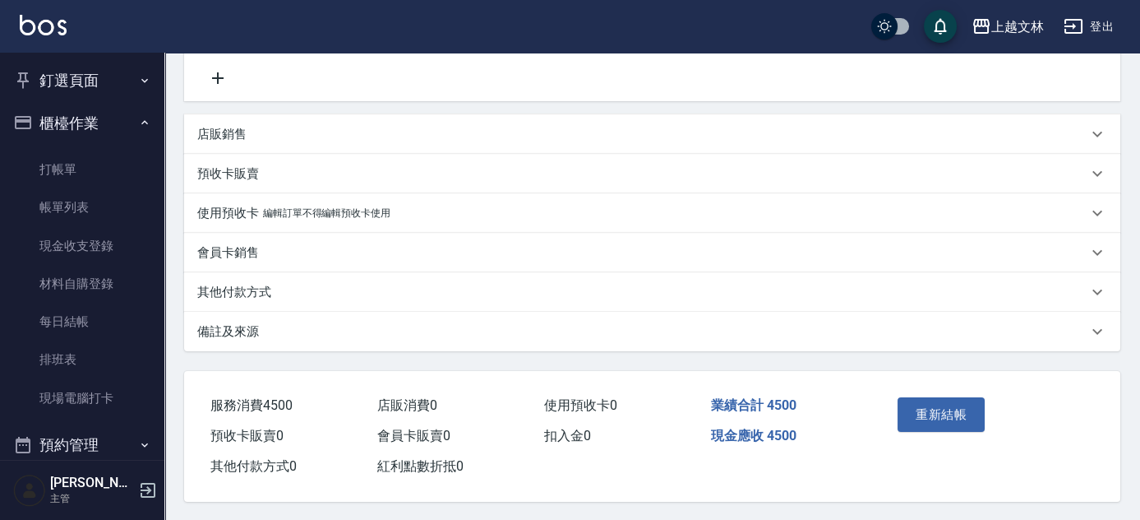
scroll to position [792, 0]
click at [950, 409] on button "重新結帳" at bounding box center [941, 412] width 87 height 35
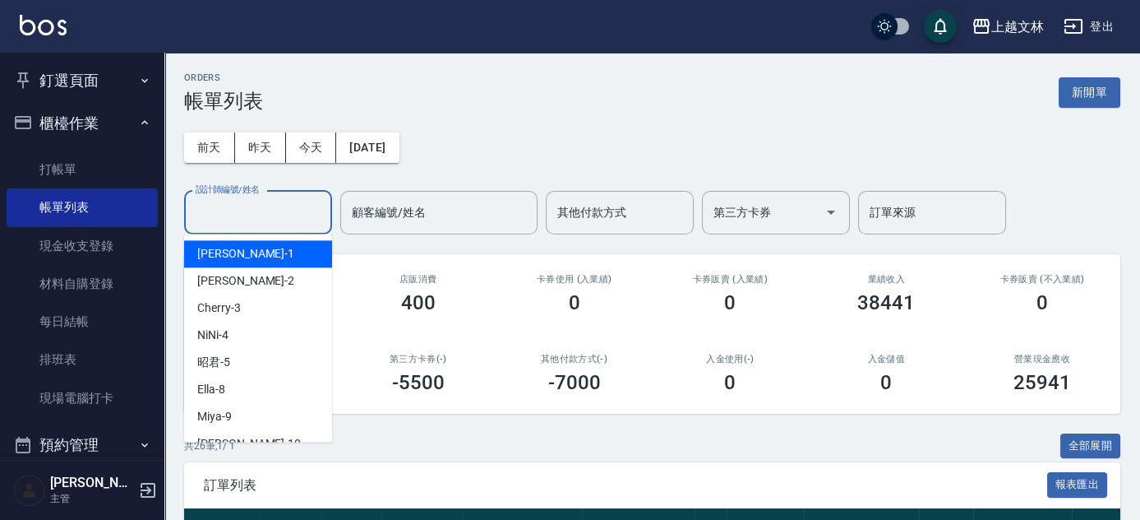
click at [221, 200] on div "設計師編號/姓名 設計師編號/姓名" at bounding box center [258, 213] width 148 height 44
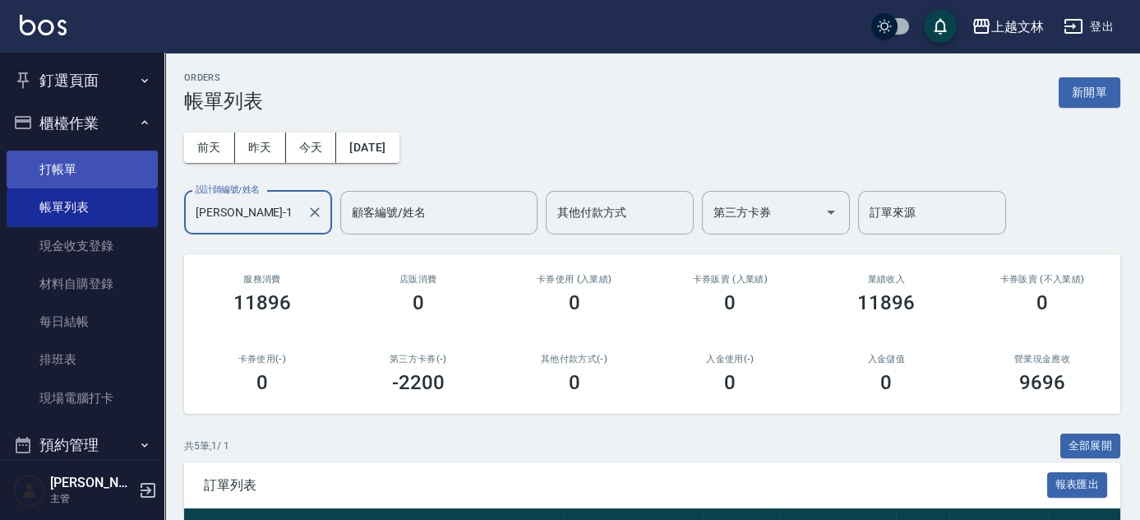
click at [36, 155] on link "打帳單" at bounding box center [82, 169] width 151 height 38
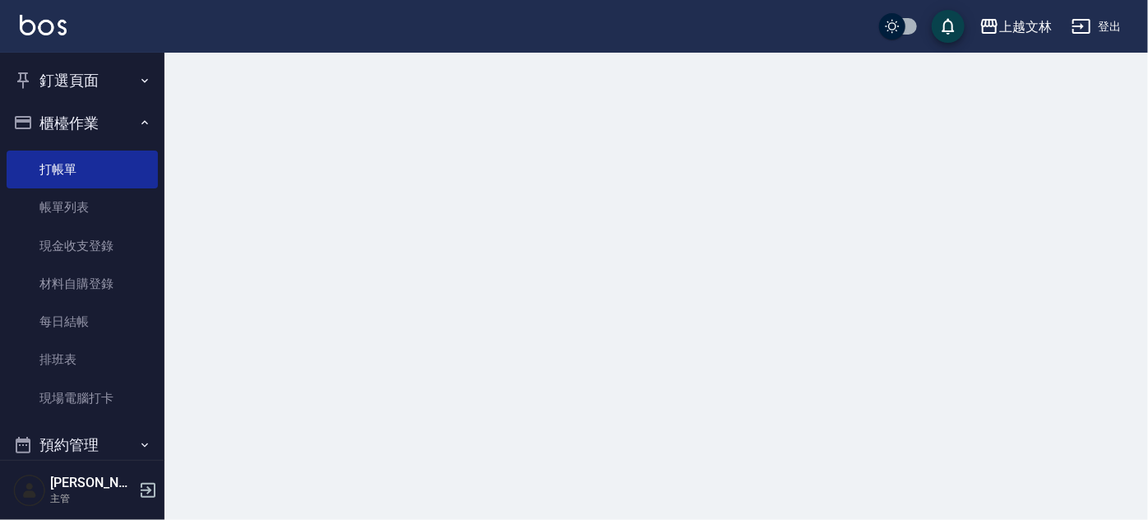
click at [81, 122] on button "櫃檯作業" at bounding box center [82, 123] width 151 height 43
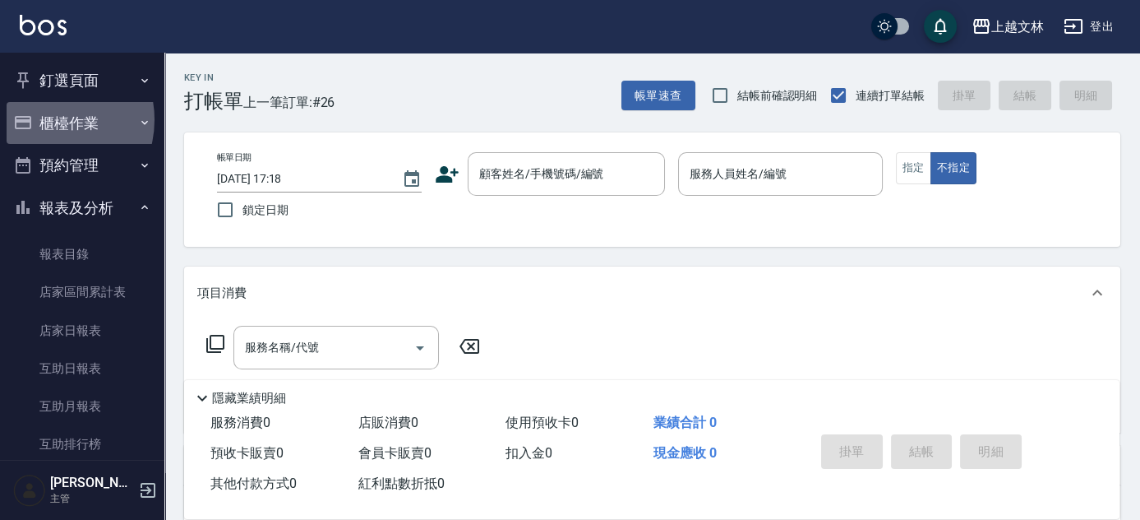
click at [44, 119] on button "櫃檯作業" at bounding box center [82, 123] width 151 height 43
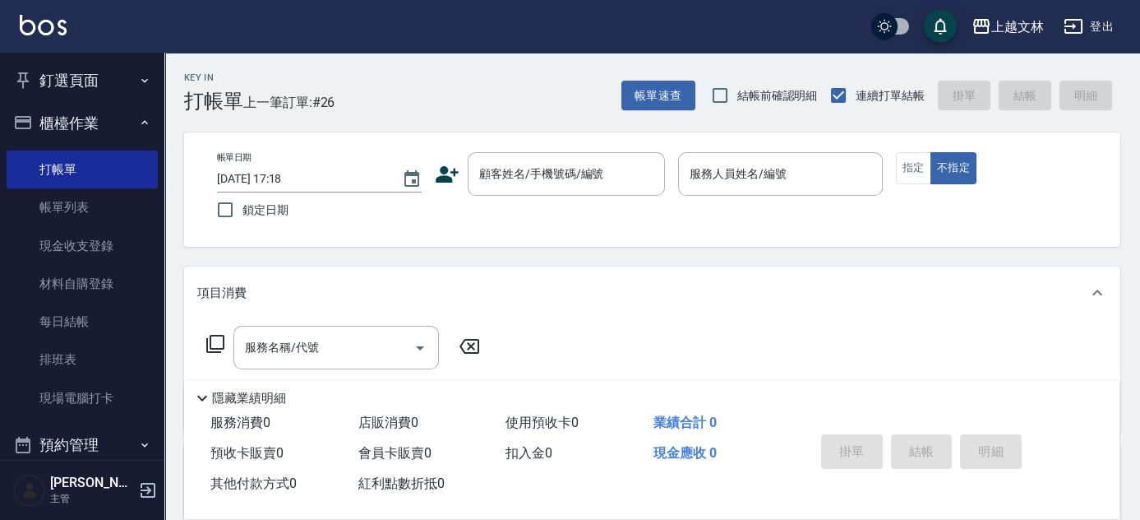
drag, startPoint x: 56, startPoint y: 205, endPoint x: 1147, endPoint y: 268, distance: 1092.7
click at [57, 206] on link "帳單列表" at bounding box center [82, 207] width 151 height 38
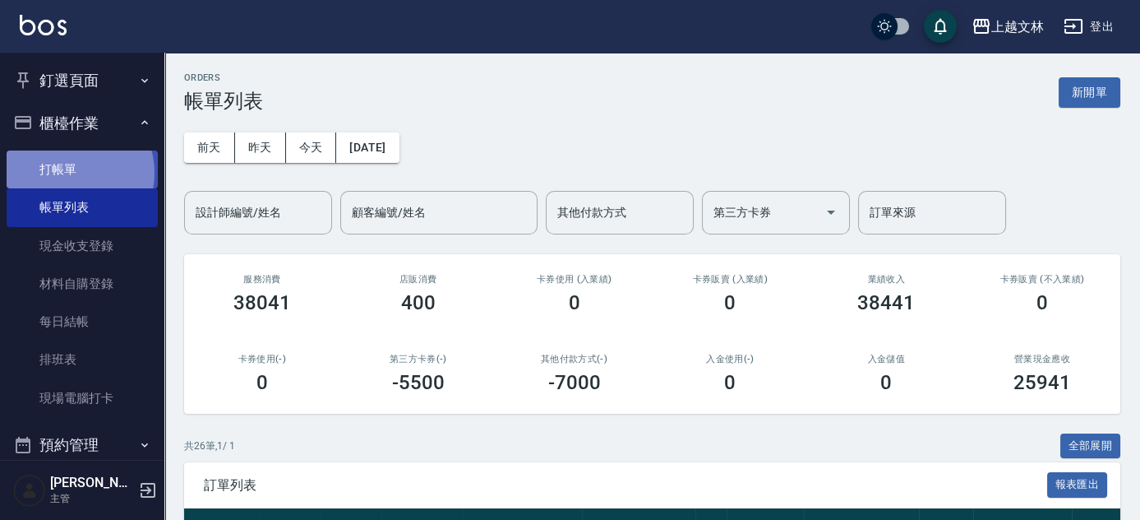
click at [70, 173] on link "打帳單" at bounding box center [82, 169] width 151 height 38
